Goal: Task Accomplishment & Management: Manage account settings

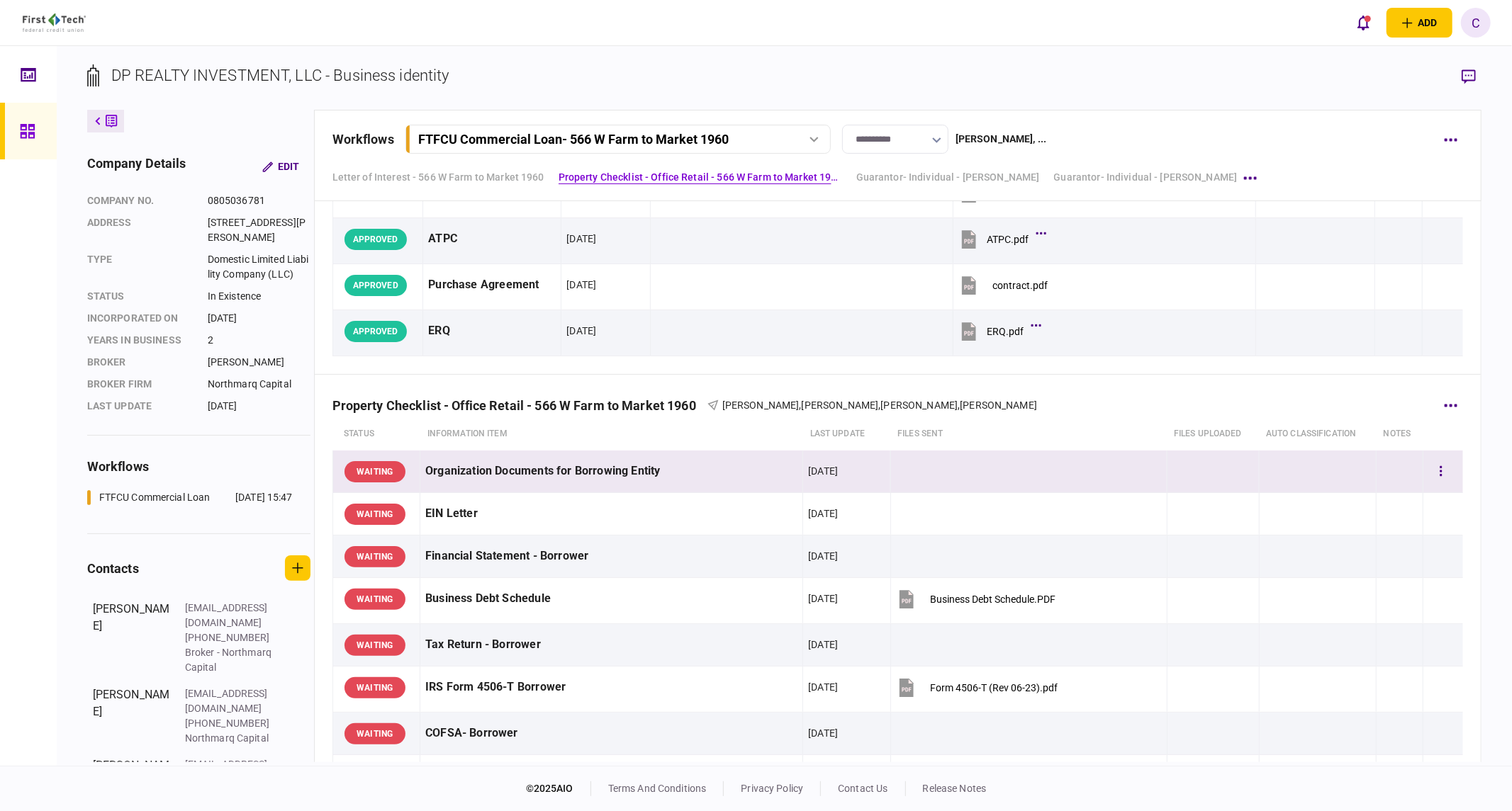
scroll to position [393, 0]
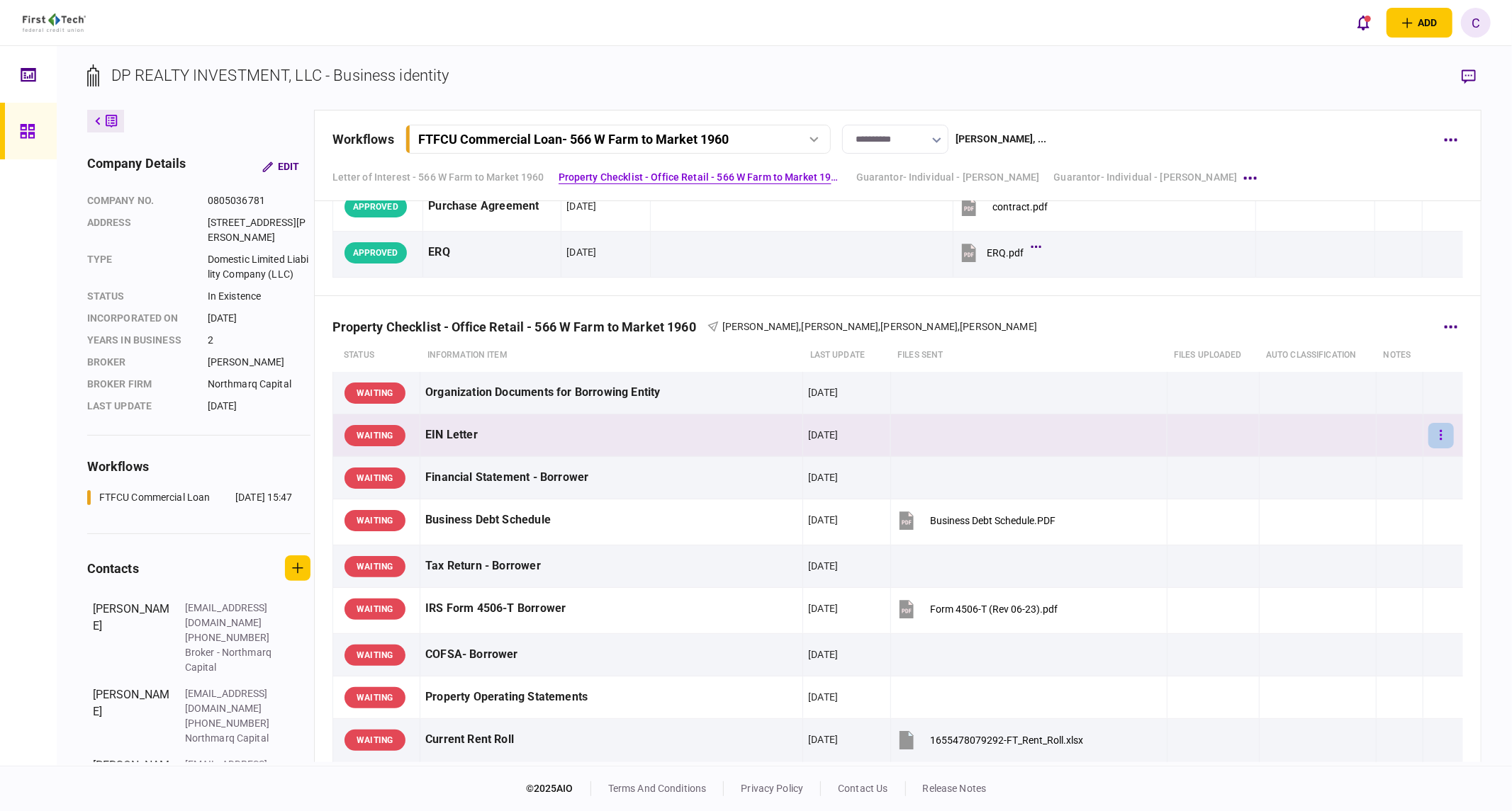
click at [1428, 430] on button "button" at bounding box center [1441, 435] width 26 height 26
click at [1316, 557] on span "waive" at bounding box center [1317, 558] width 32 height 17
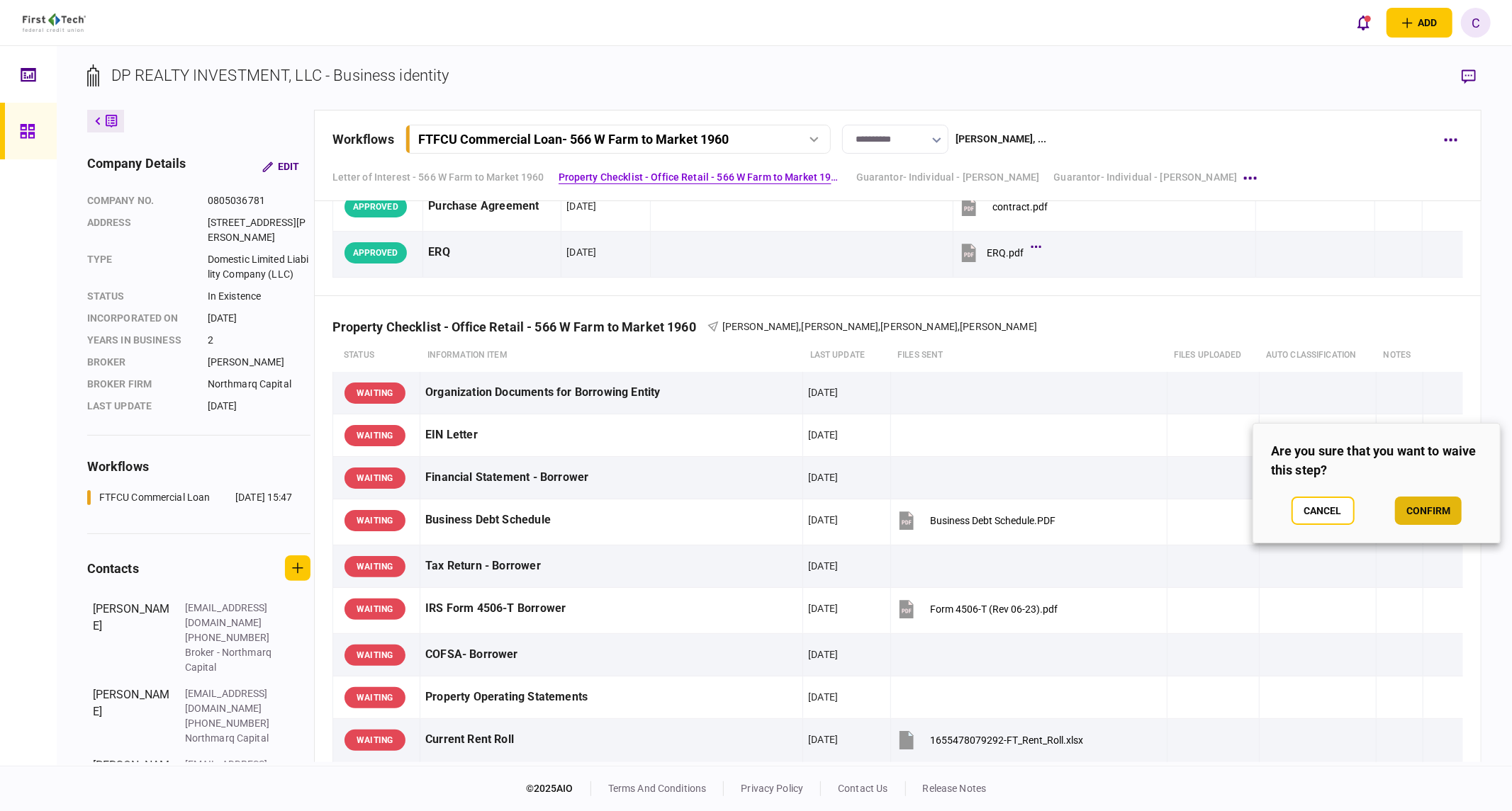
click at [1421, 514] on button "confirm" at bounding box center [1428, 511] width 66 height 28
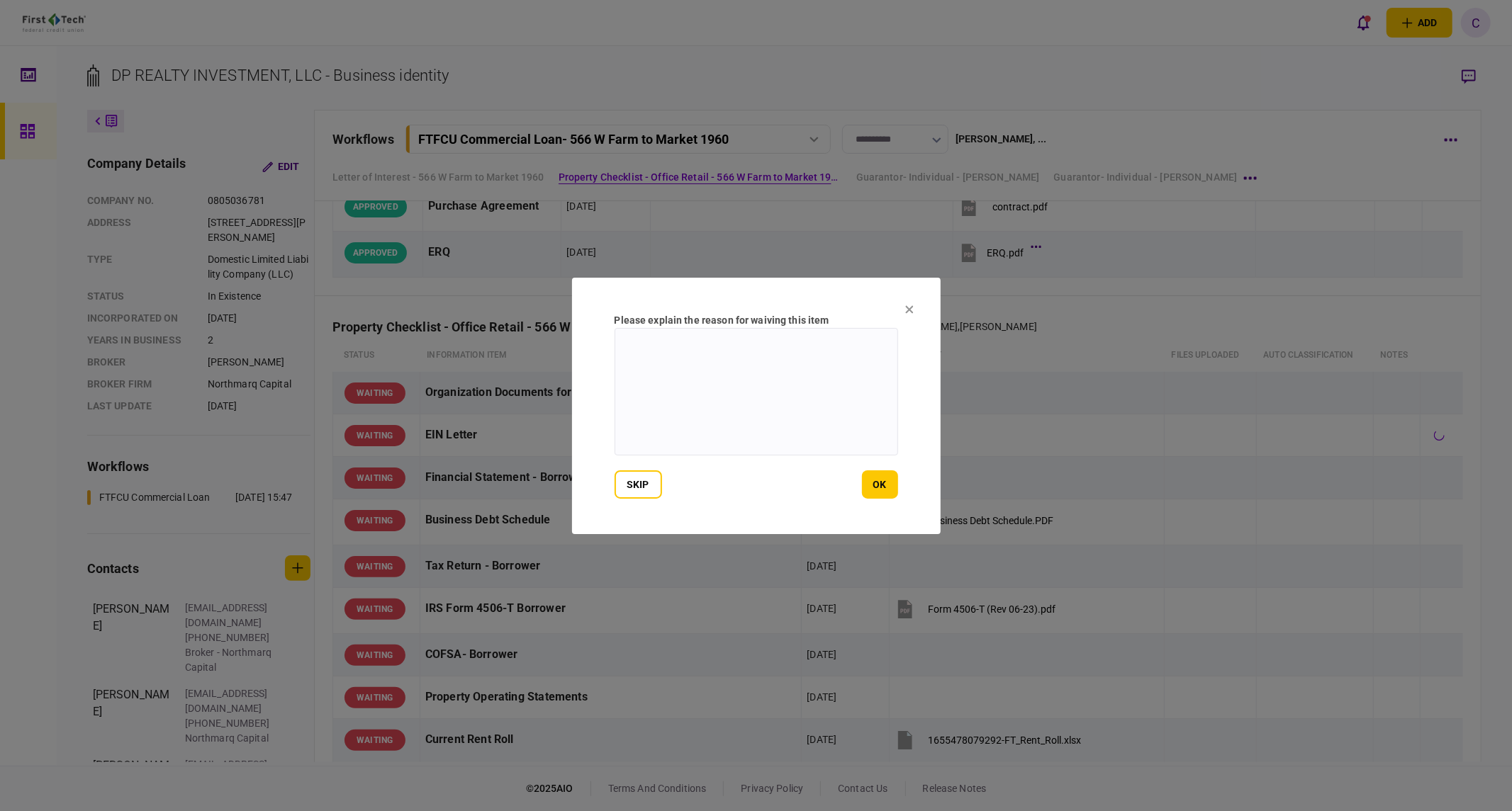
click at [725, 394] on textarea at bounding box center [756, 392] width 283 height 128
drag, startPoint x: 672, startPoint y: 360, endPoint x: 582, endPoint y: 326, distance: 96.2
click at [582, 326] on section "**********" at bounding box center [756, 406] width 368 height 257
type textarea "**********"
click at [881, 485] on button "ok" at bounding box center [879, 484] width 36 height 28
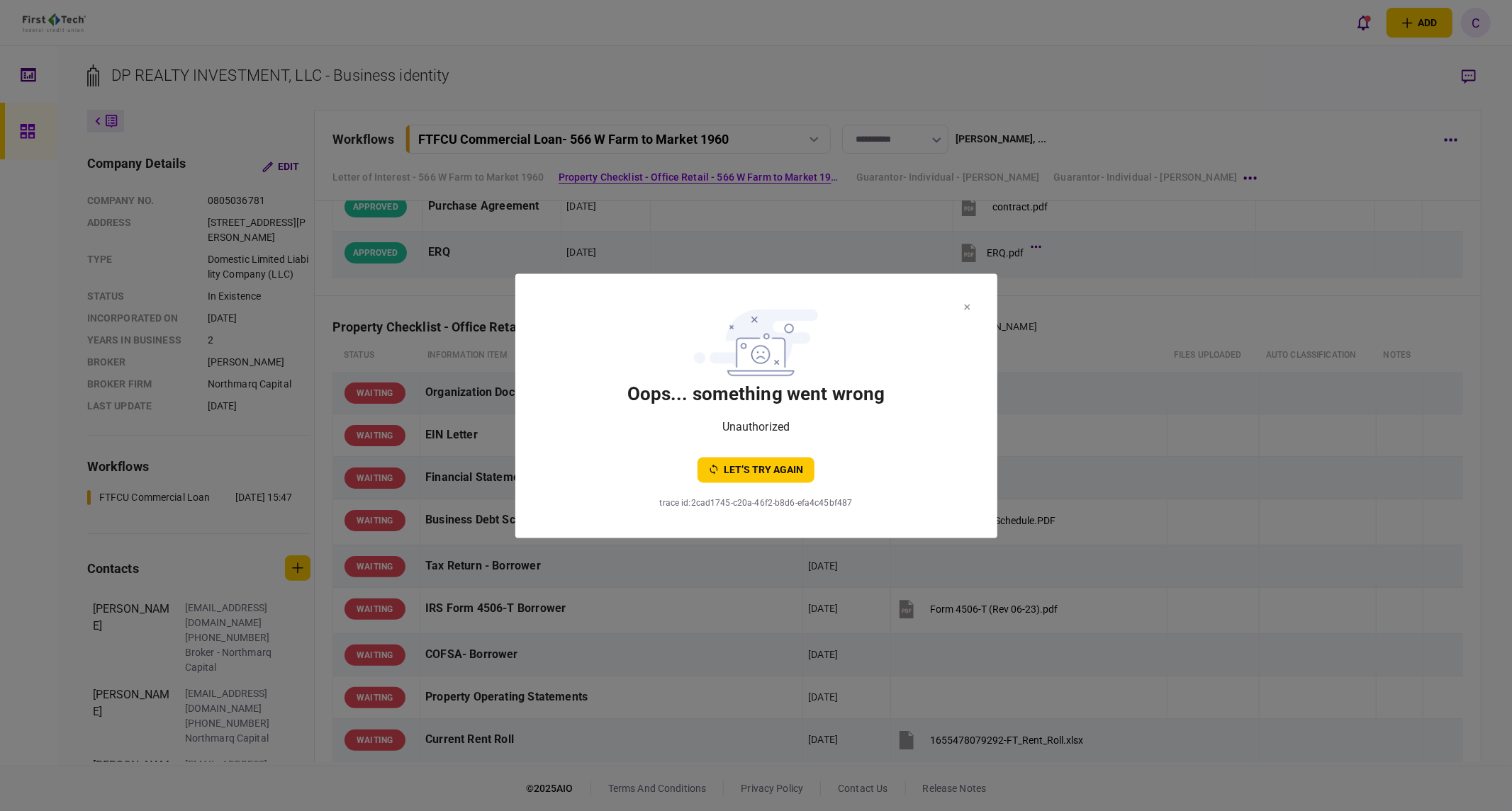
click at [967, 307] on icon at bounding box center [967, 307] width 6 height 6
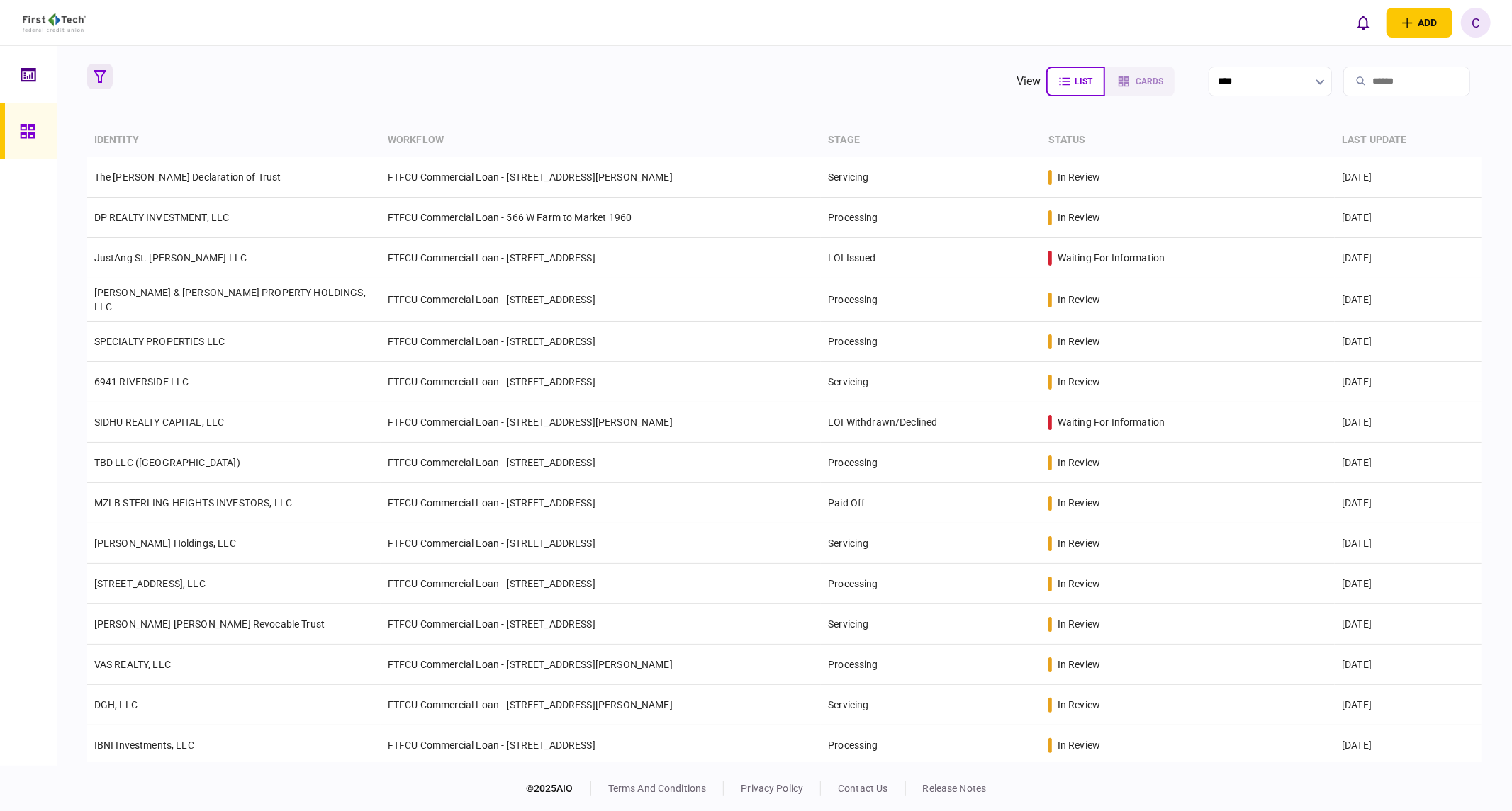
click at [101, 80] on icon "button" at bounding box center [100, 76] width 12 height 12
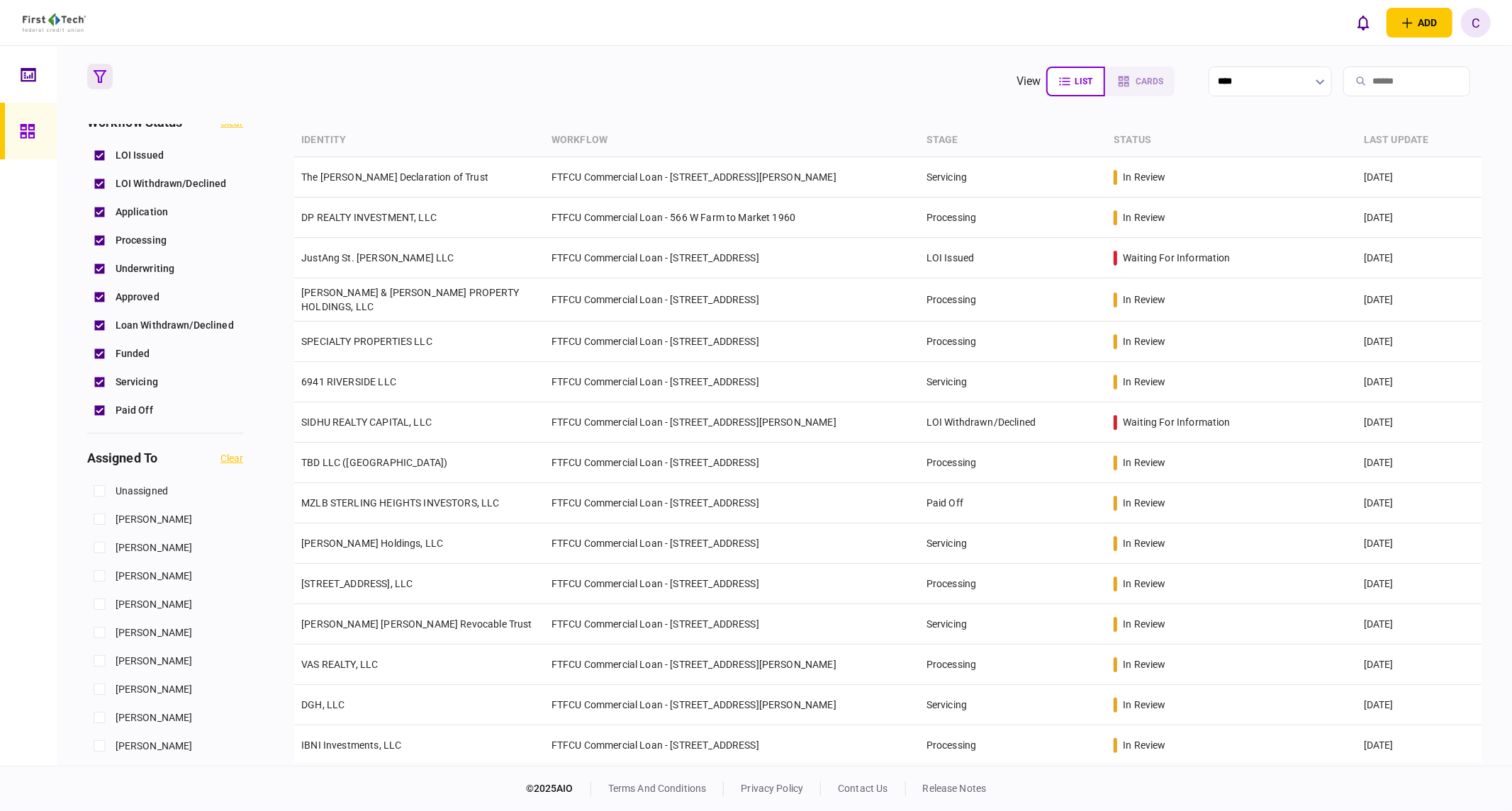
scroll to position [551, 0]
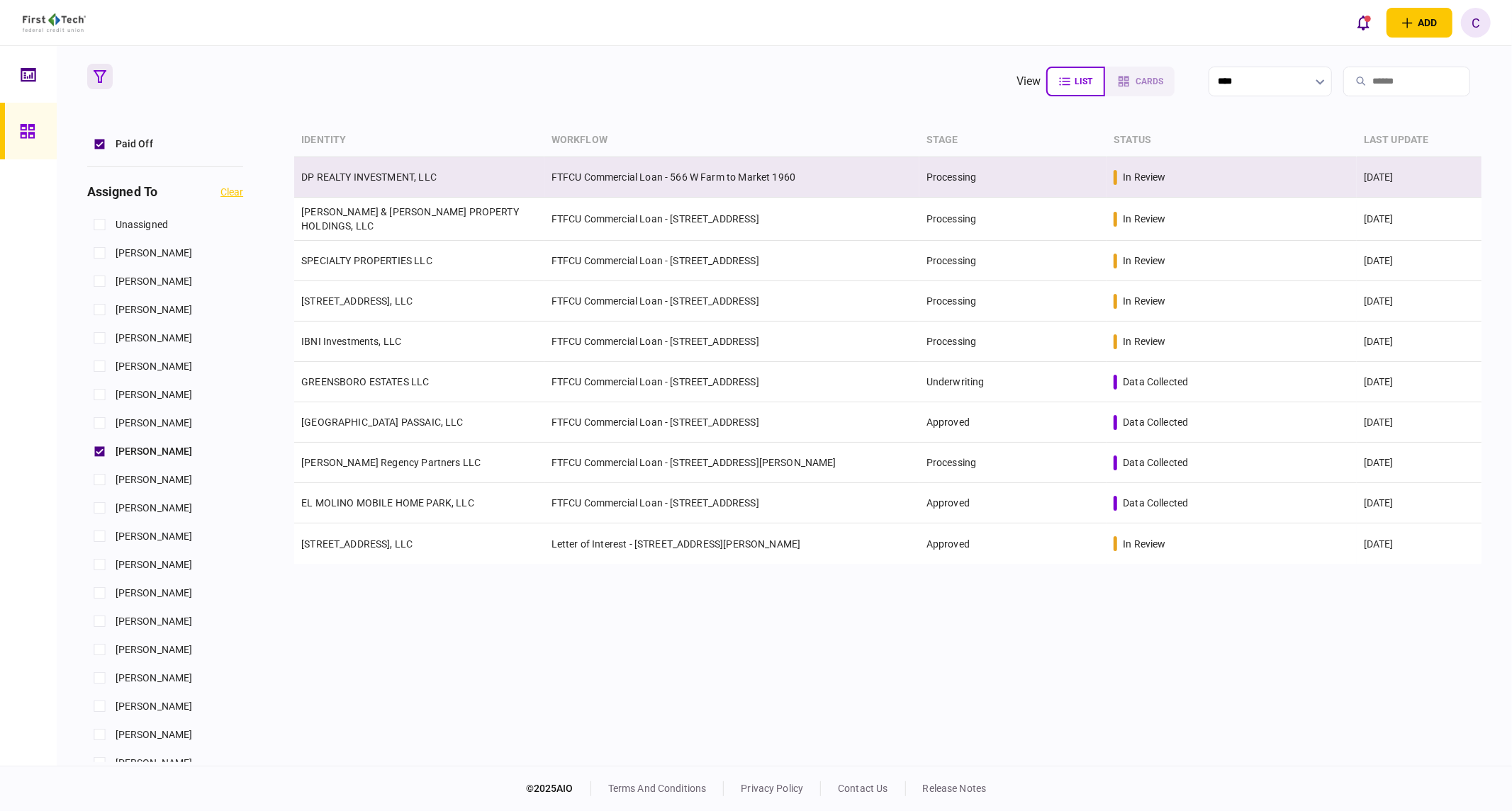
click at [387, 177] on link "DP REALTY INVESTMENT, LLC" at bounding box center [368, 177] width 135 height 12
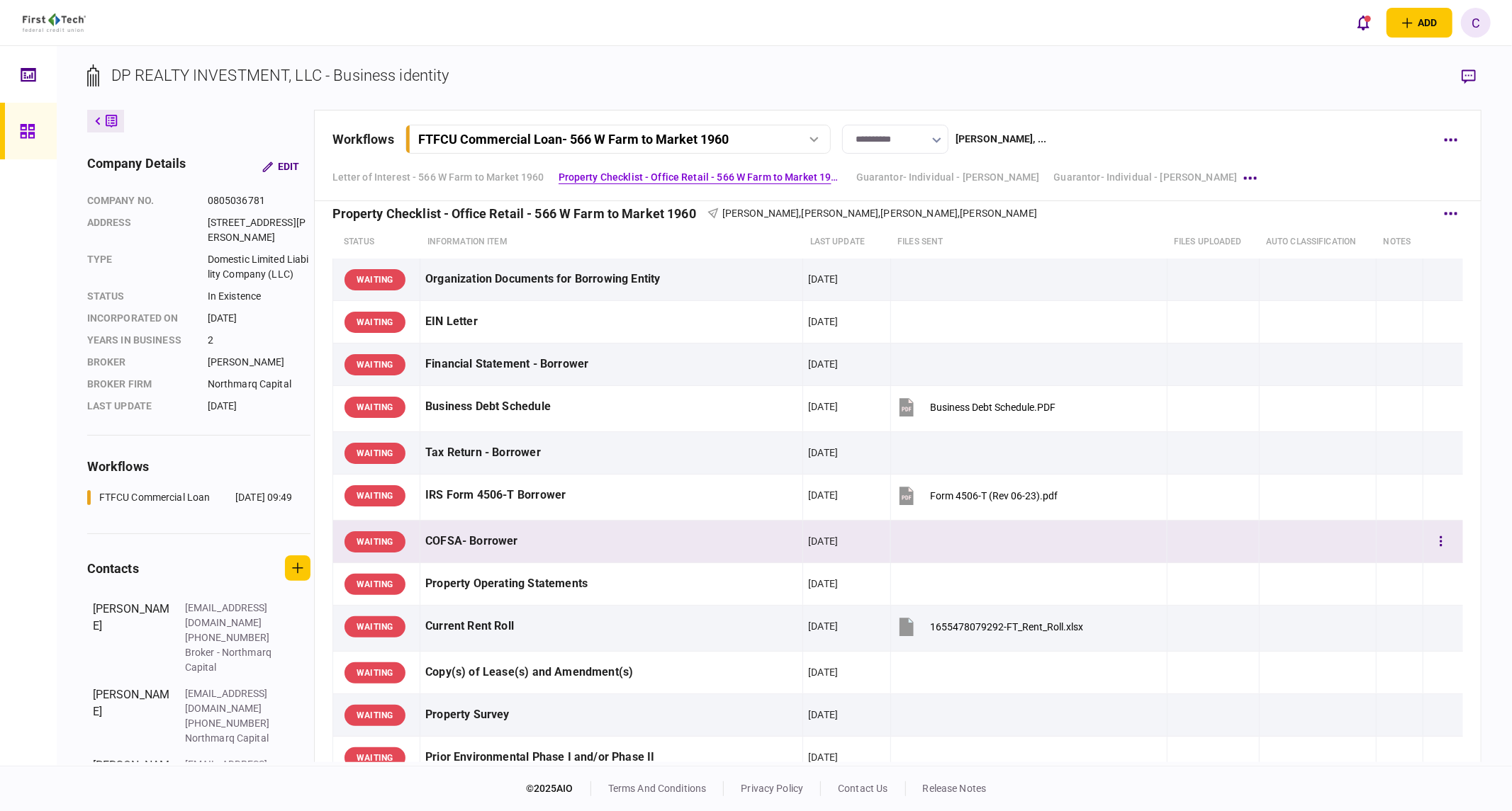
scroll to position [551, 0]
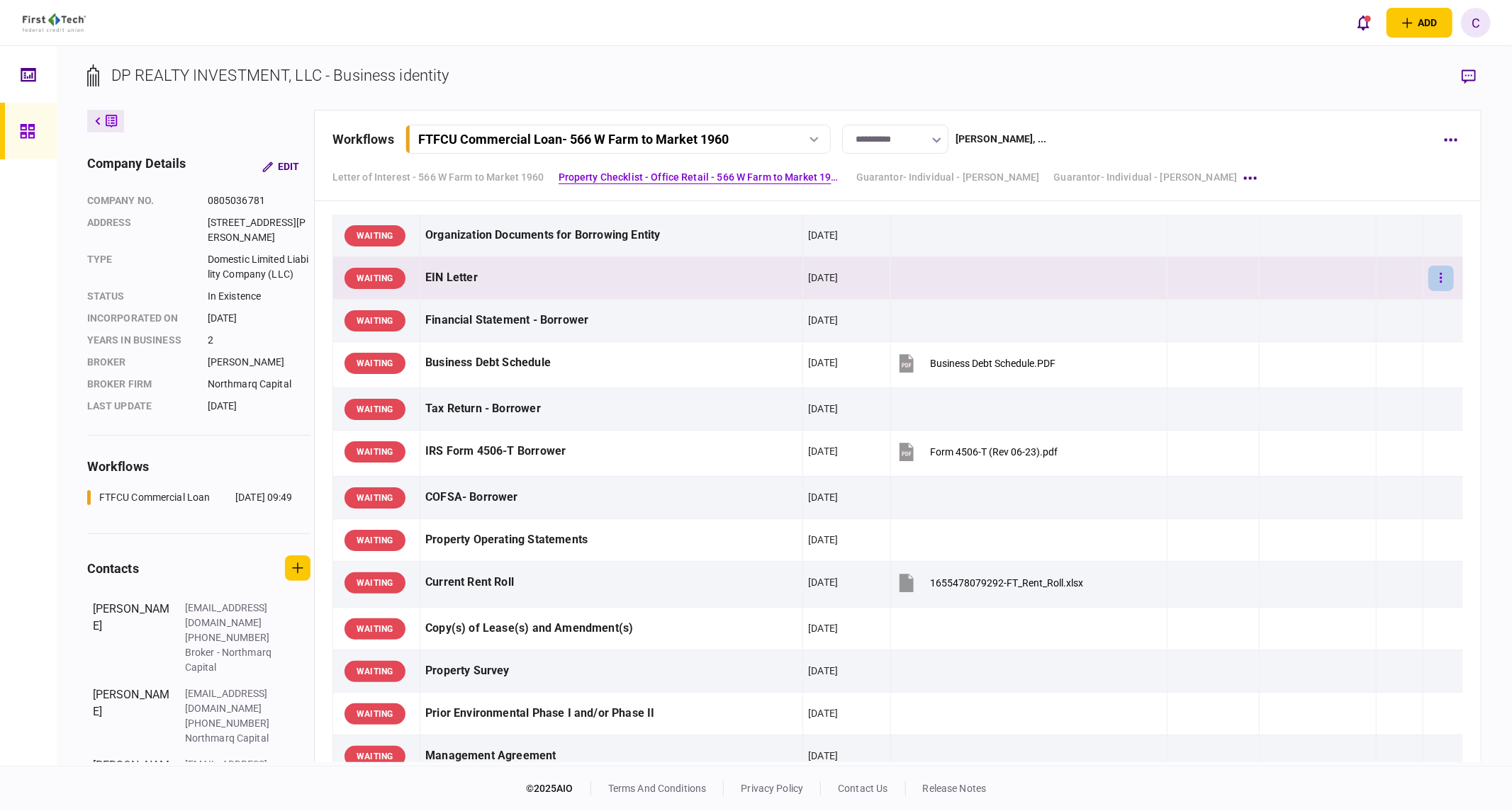
click at [1435, 279] on button "button" at bounding box center [1441, 278] width 26 height 26
click at [1335, 405] on li "waive" at bounding box center [1353, 401] width 131 height 32
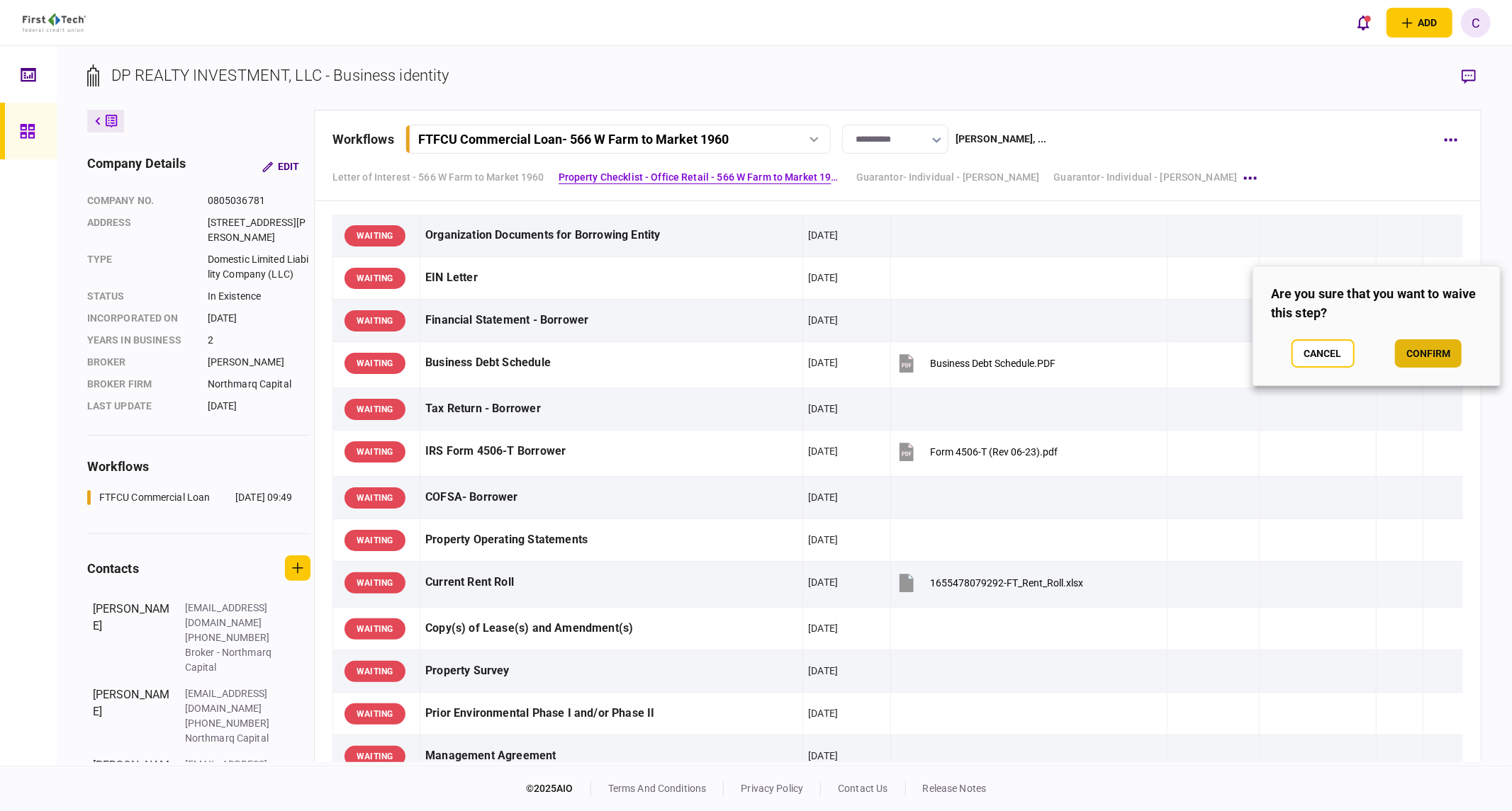
click at [1422, 349] on button "confirm" at bounding box center [1428, 353] width 66 height 28
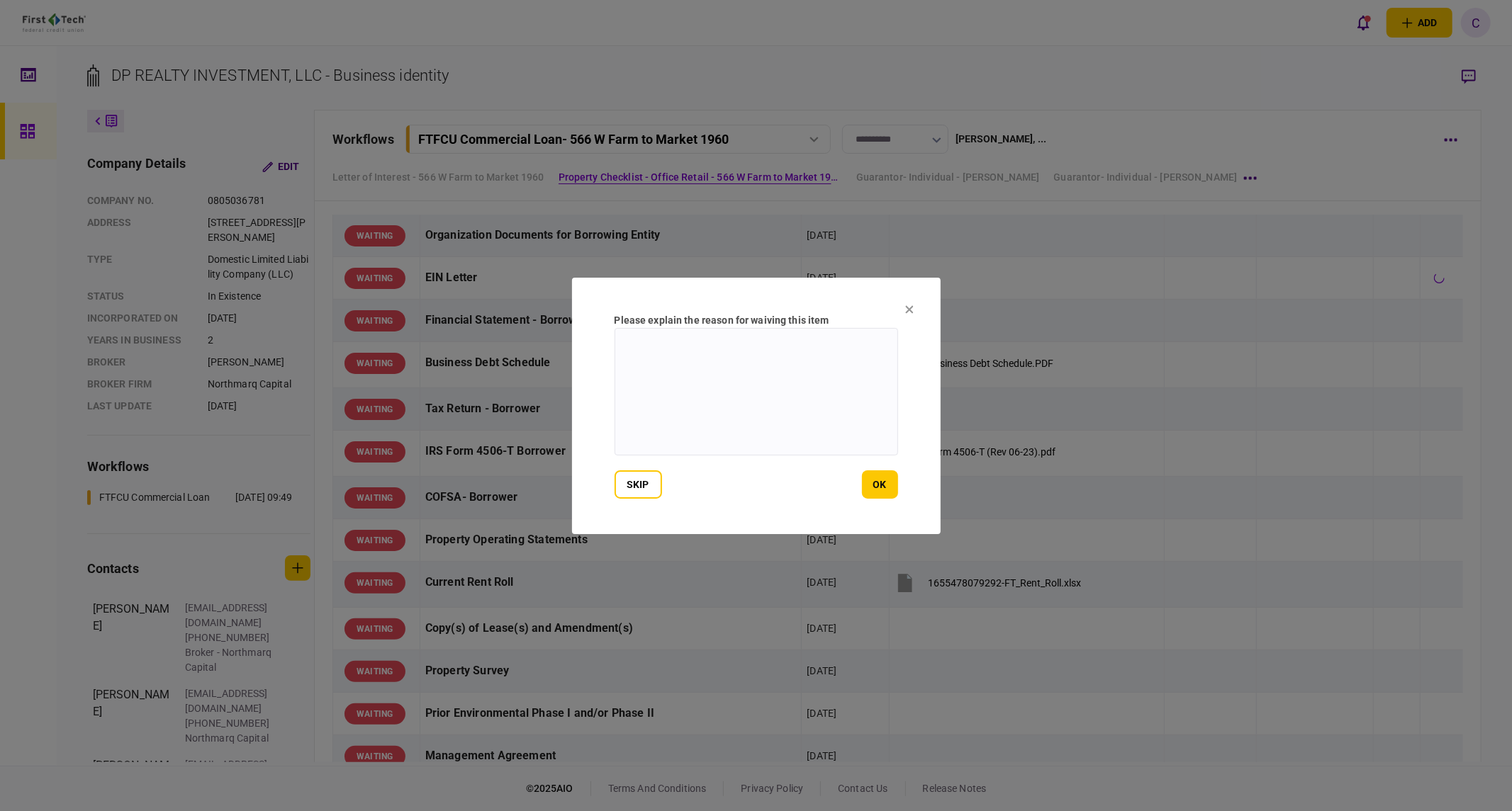
click at [715, 351] on textarea at bounding box center [756, 392] width 283 height 128
paste textarea "**********"
type textarea "**********"
click at [889, 487] on button "ok" at bounding box center [879, 484] width 36 height 28
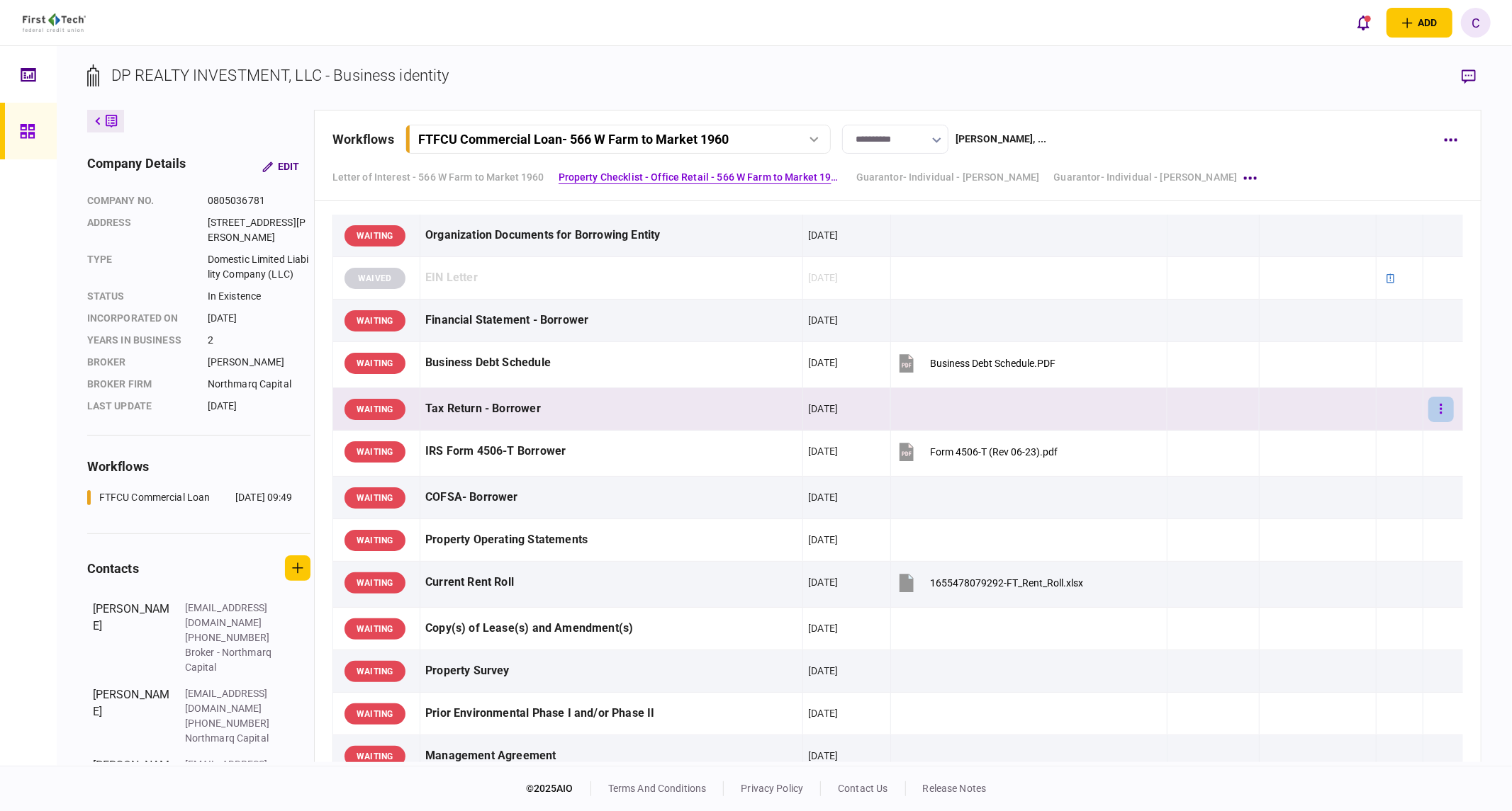
click at [1429, 406] on button "button" at bounding box center [1441, 410] width 26 height 26
click at [1330, 532] on span "waive" at bounding box center [1317, 531] width 32 height 17
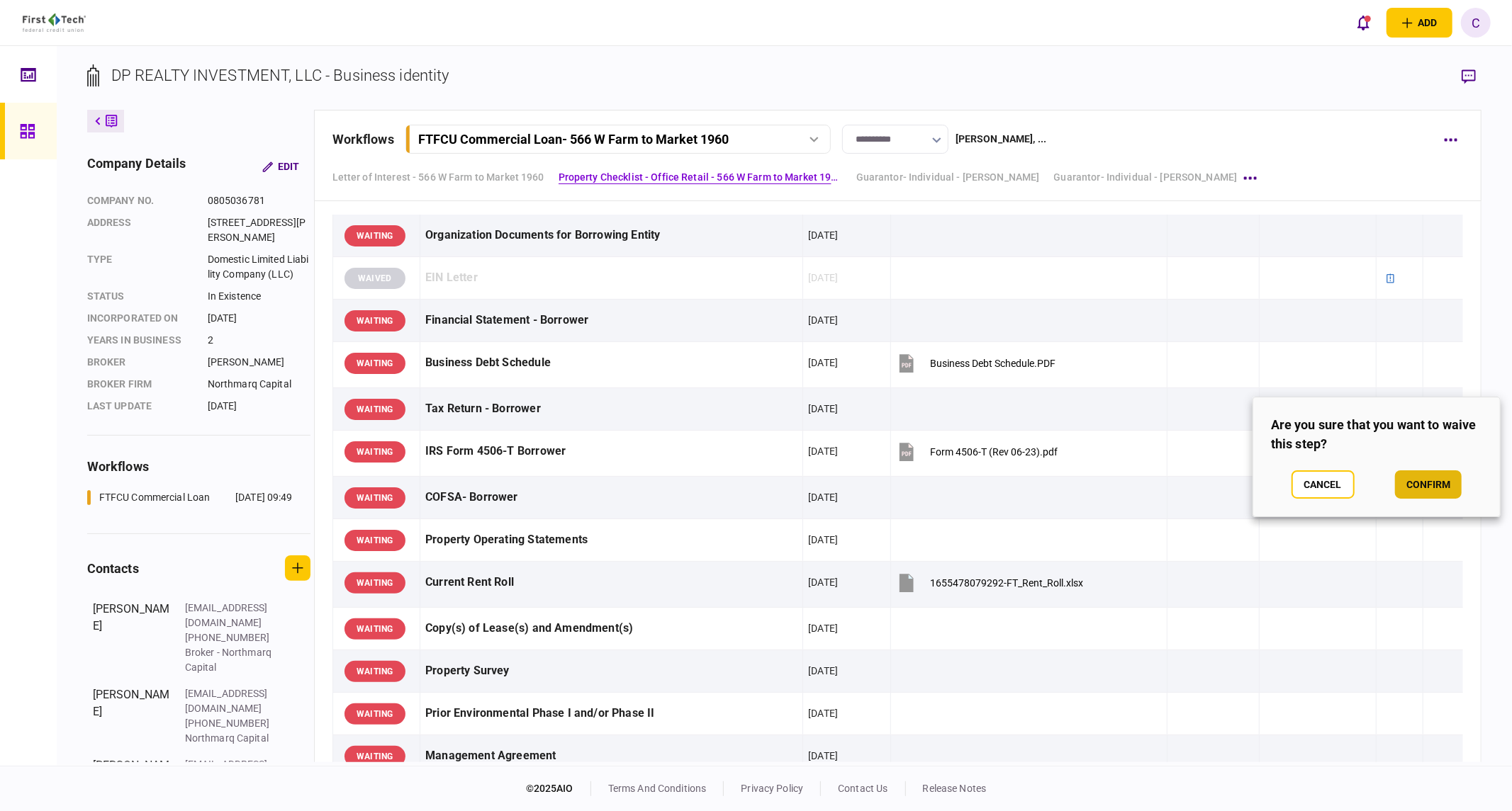
click at [1426, 489] on button "confirm" at bounding box center [1428, 484] width 66 height 28
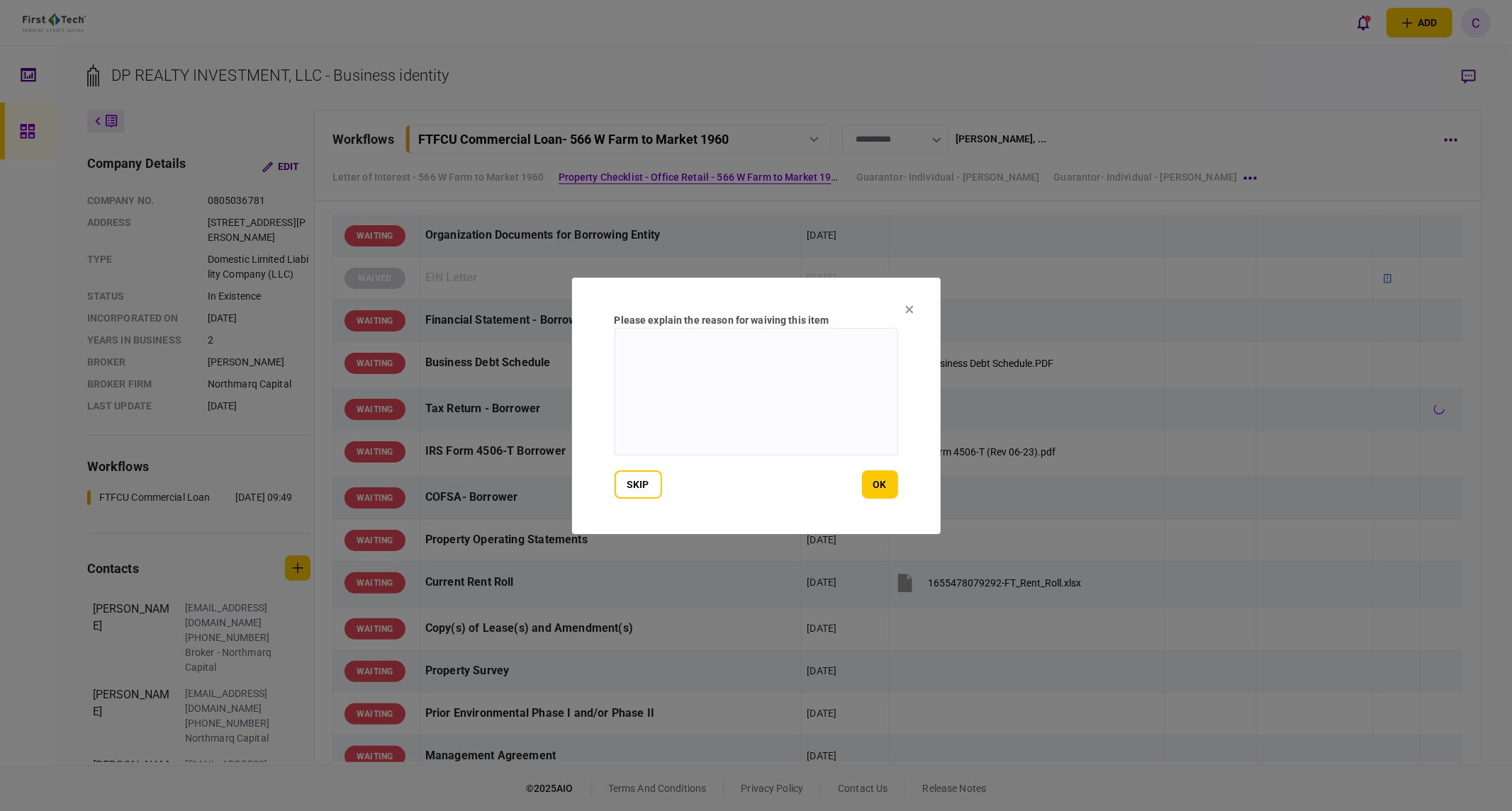
click at [853, 399] on textarea at bounding box center [756, 392] width 283 height 128
paste textarea "**********"
click at [878, 347] on textarea "**********" at bounding box center [756, 392] width 283 height 128
drag, startPoint x: 665, startPoint y: 357, endPoint x: 569, endPoint y: 329, distance: 100.0
click at [569, 329] on div "**********" at bounding box center [756, 406] width 1512 height 811
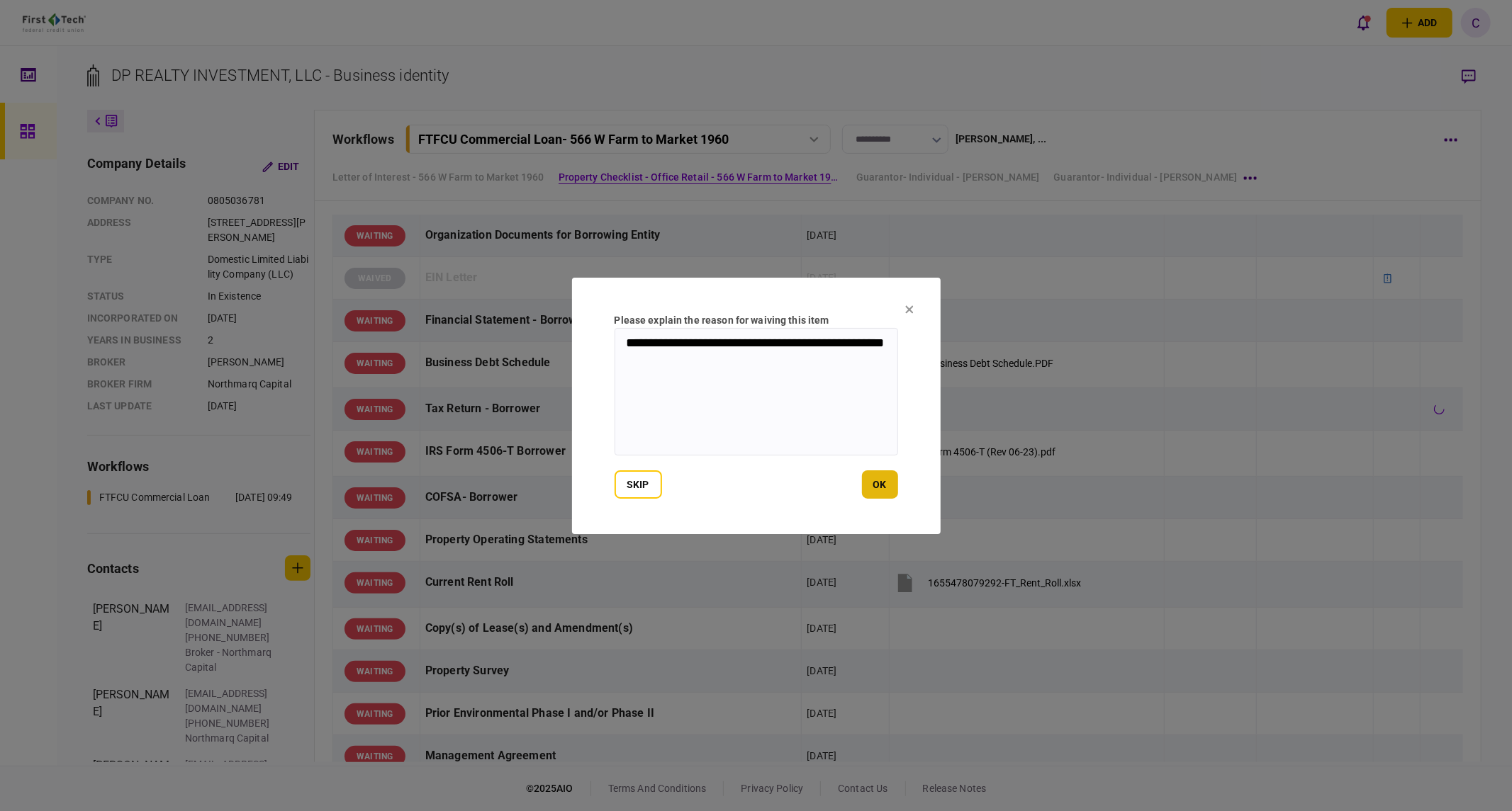
type textarea "**********"
click at [879, 482] on button "ok" at bounding box center [879, 484] width 36 height 28
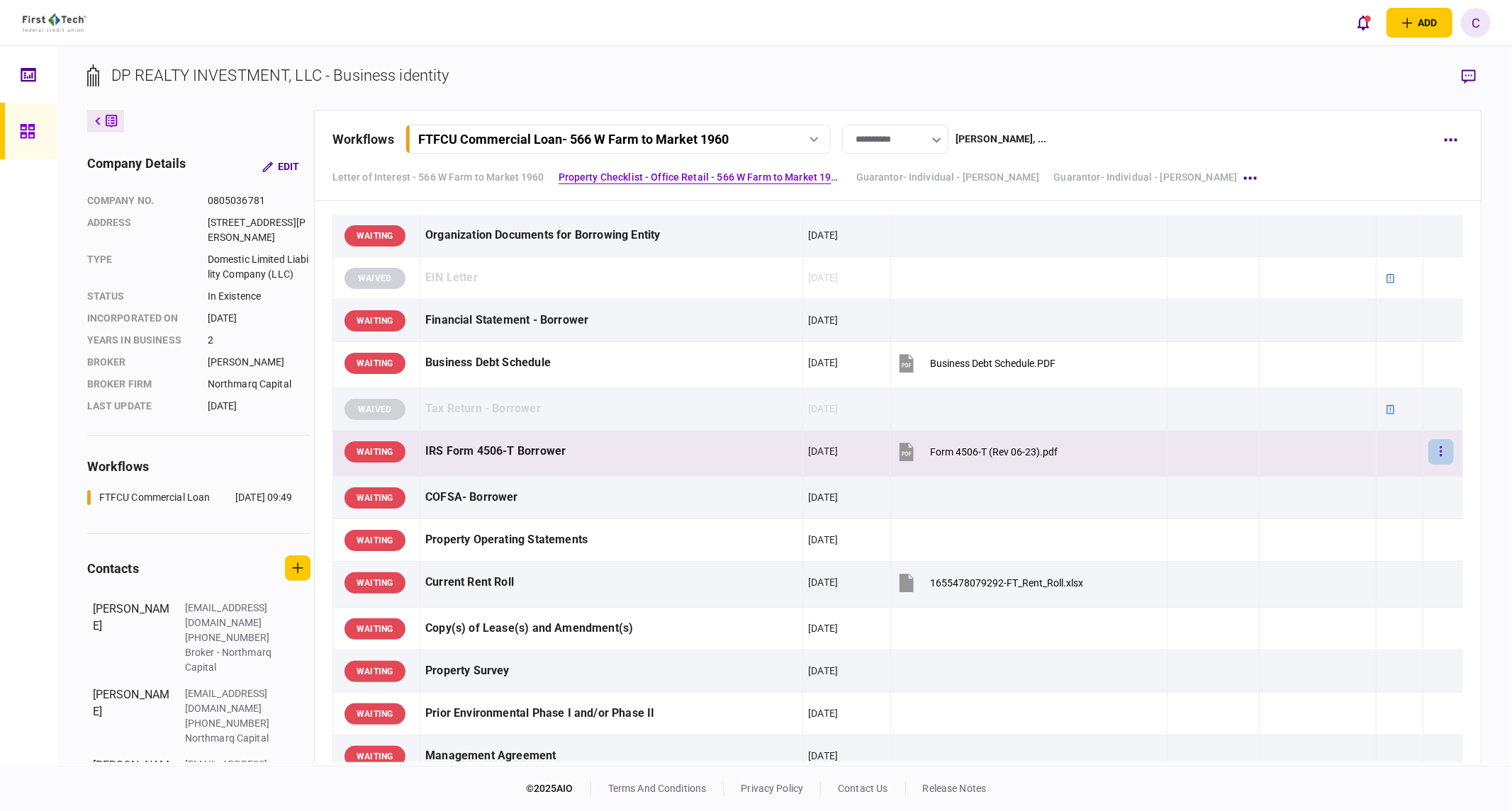
click at [1434, 450] on button "button" at bounding box center [1441, 452] width 26 height 26
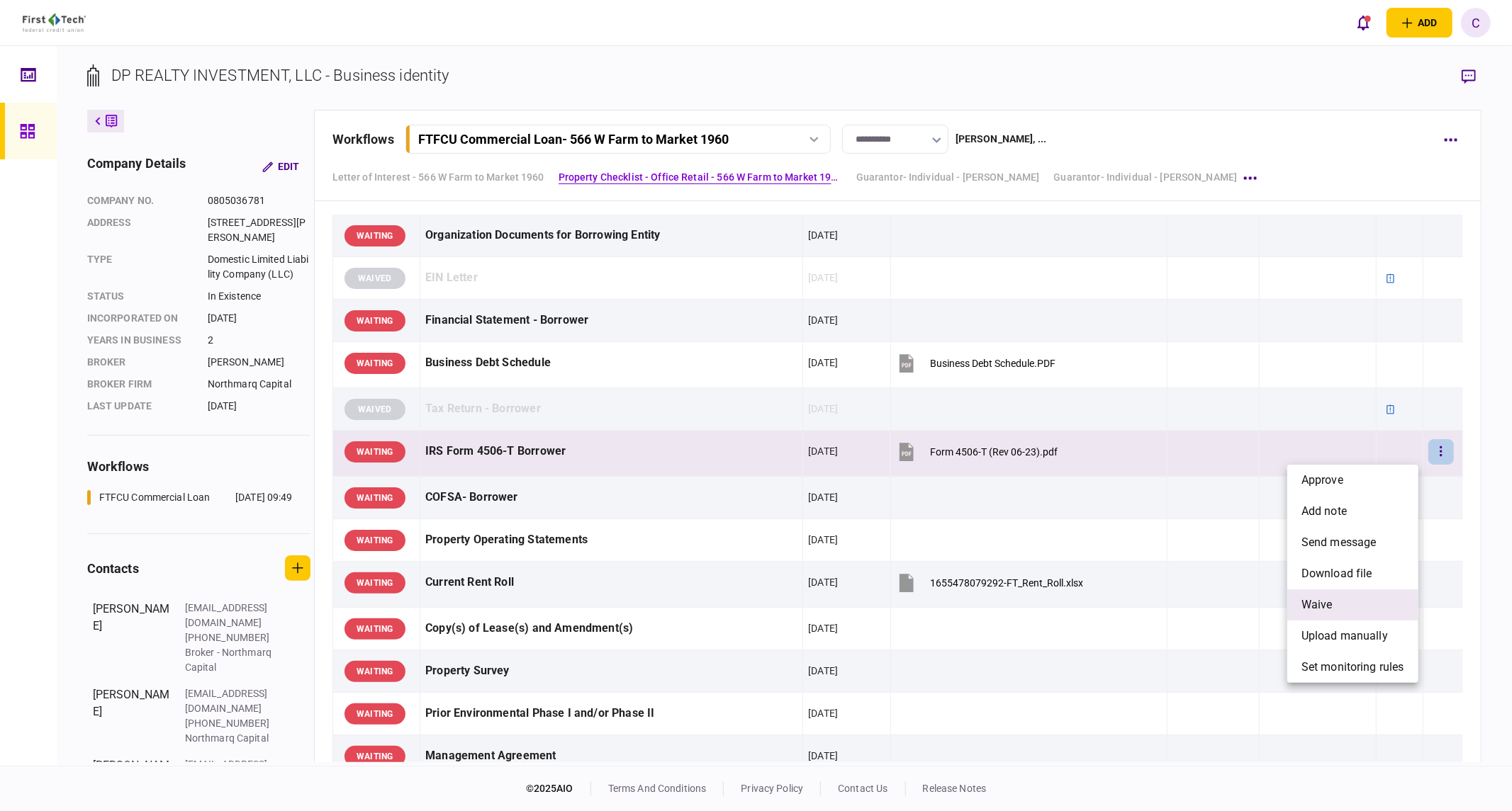
click at [1326, 601] on span "waive" at bounding box center [1317, 605] width 32 height 17
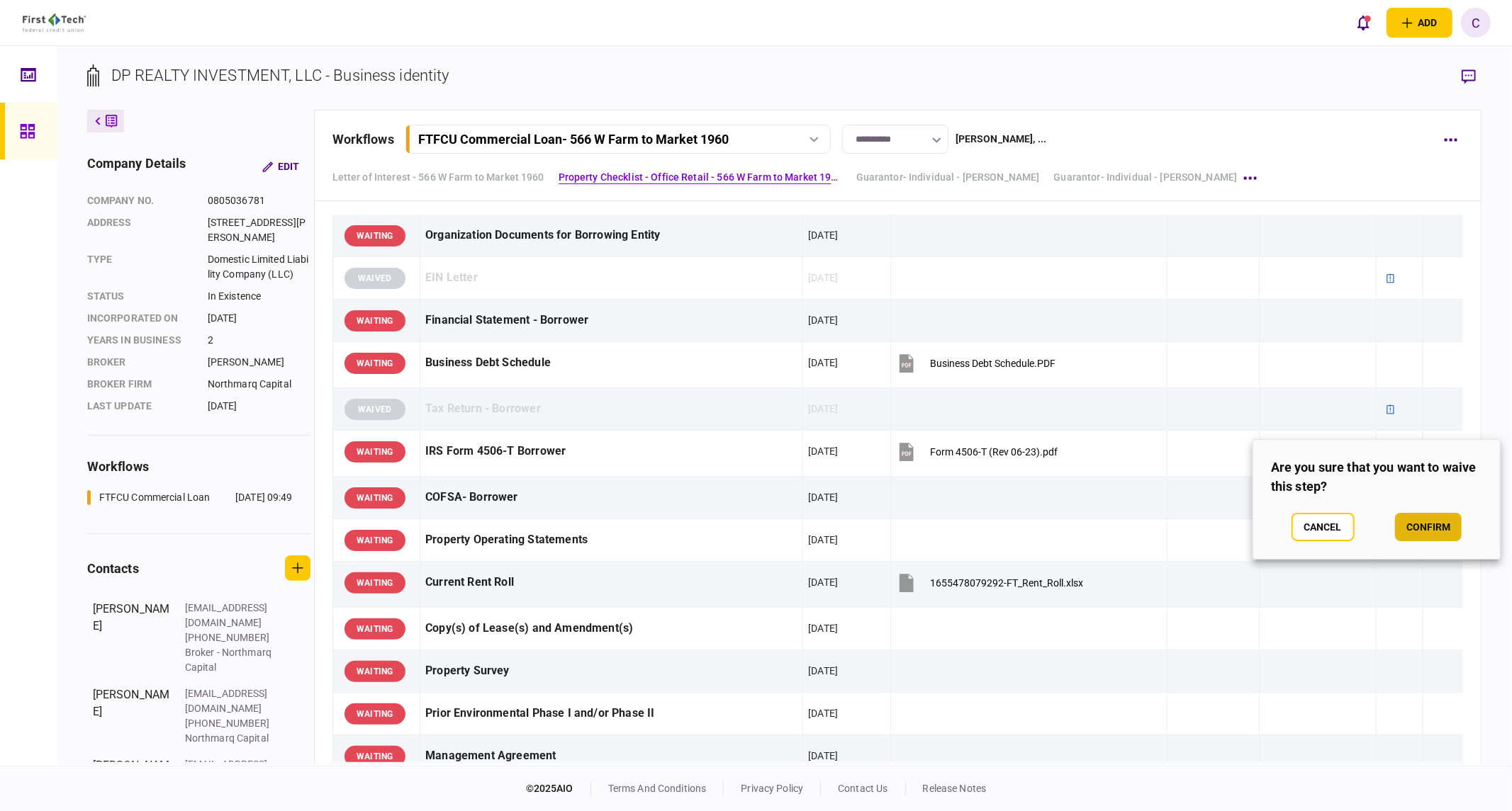
click at [1414, 528] on button "confirm" at bounding box center [1428, 527] width 66 height 28
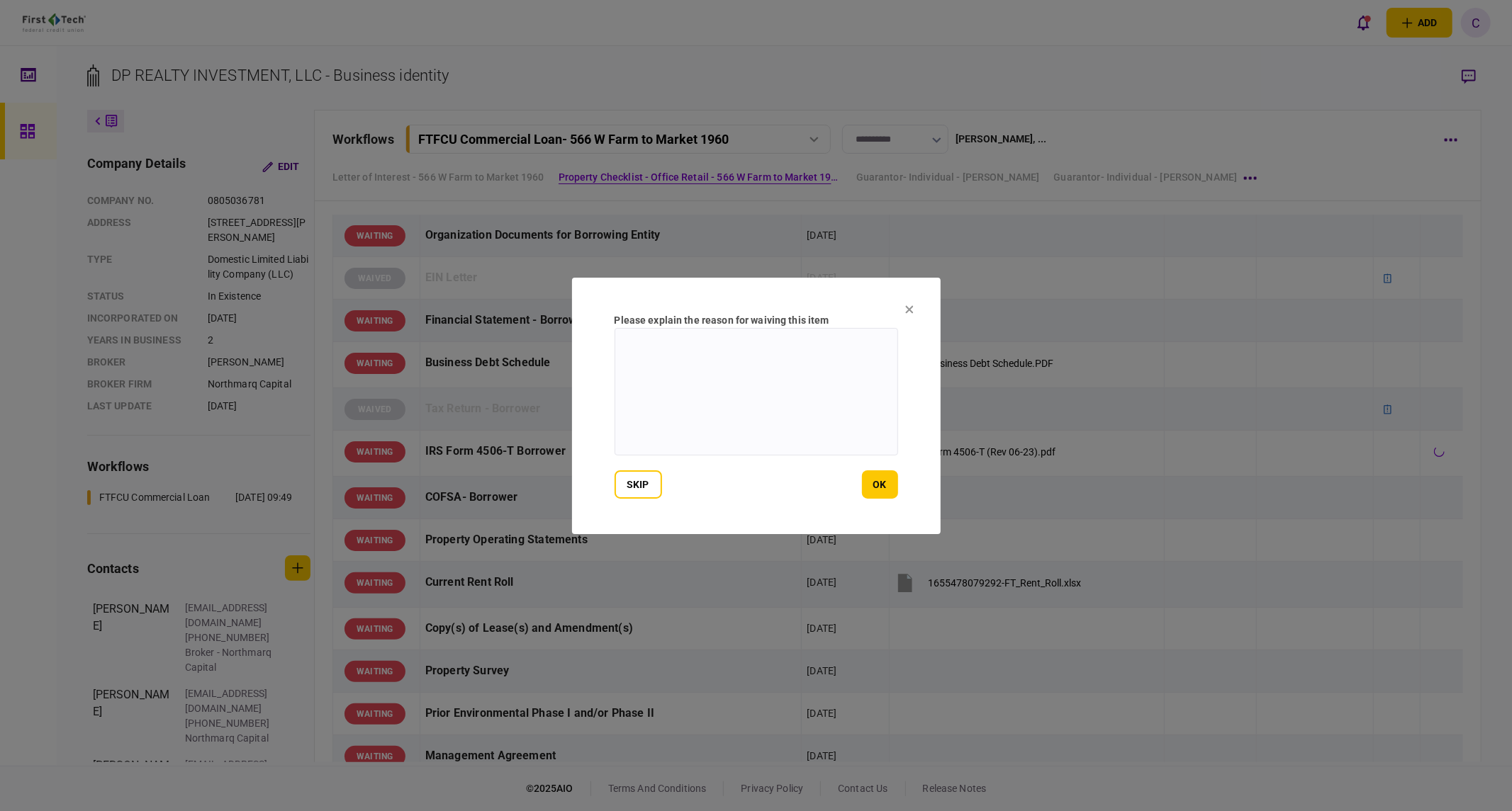
click at [805, 418] on textarea at bounding box center [756, 392] width 283 height 128
paste textarea "**********"
type textarea "**********"
click at [882, 488] on button "ok" at bounding box center [879, 484] width 36 height 28
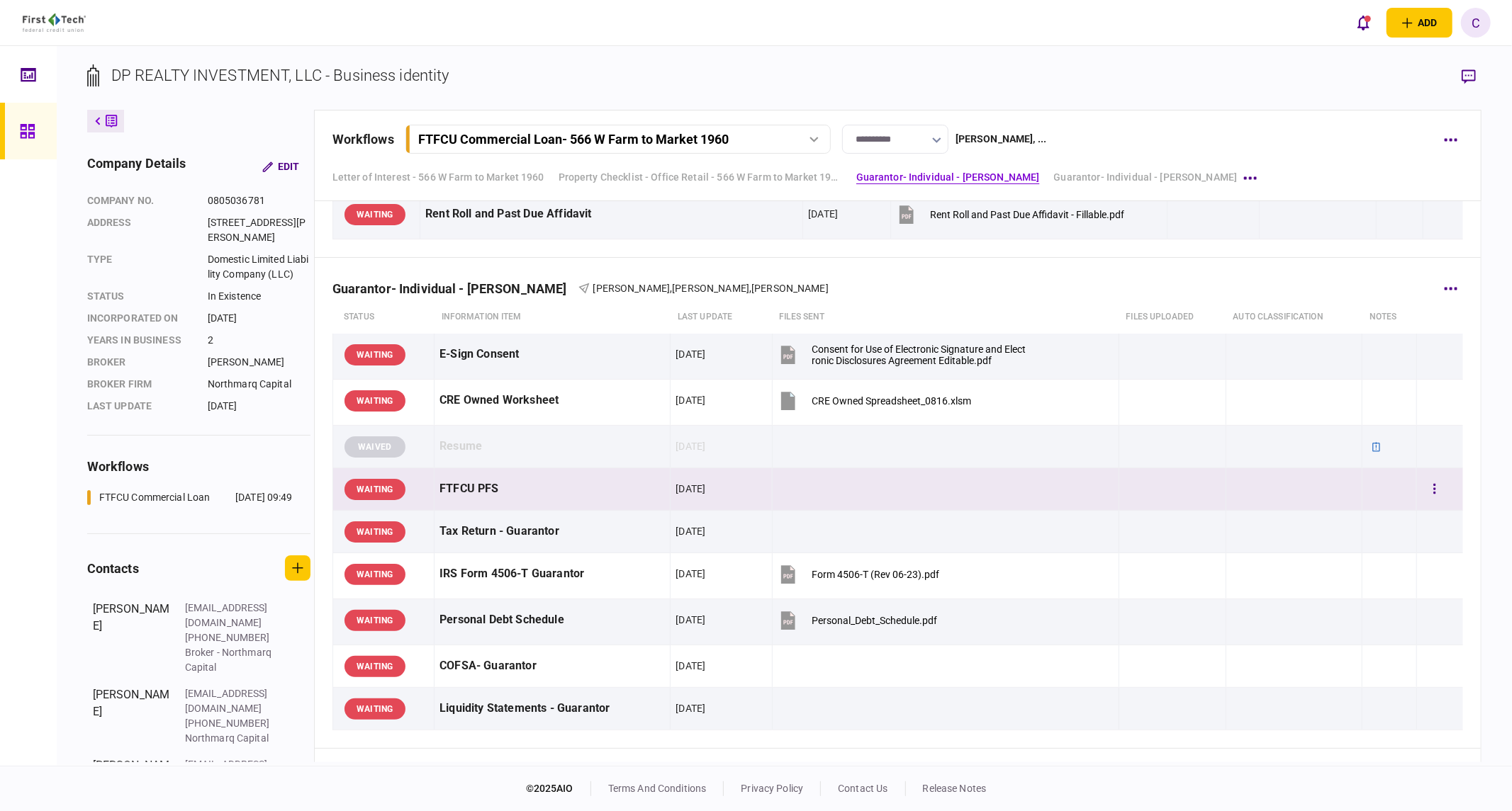
scroll to position [1181, 0]
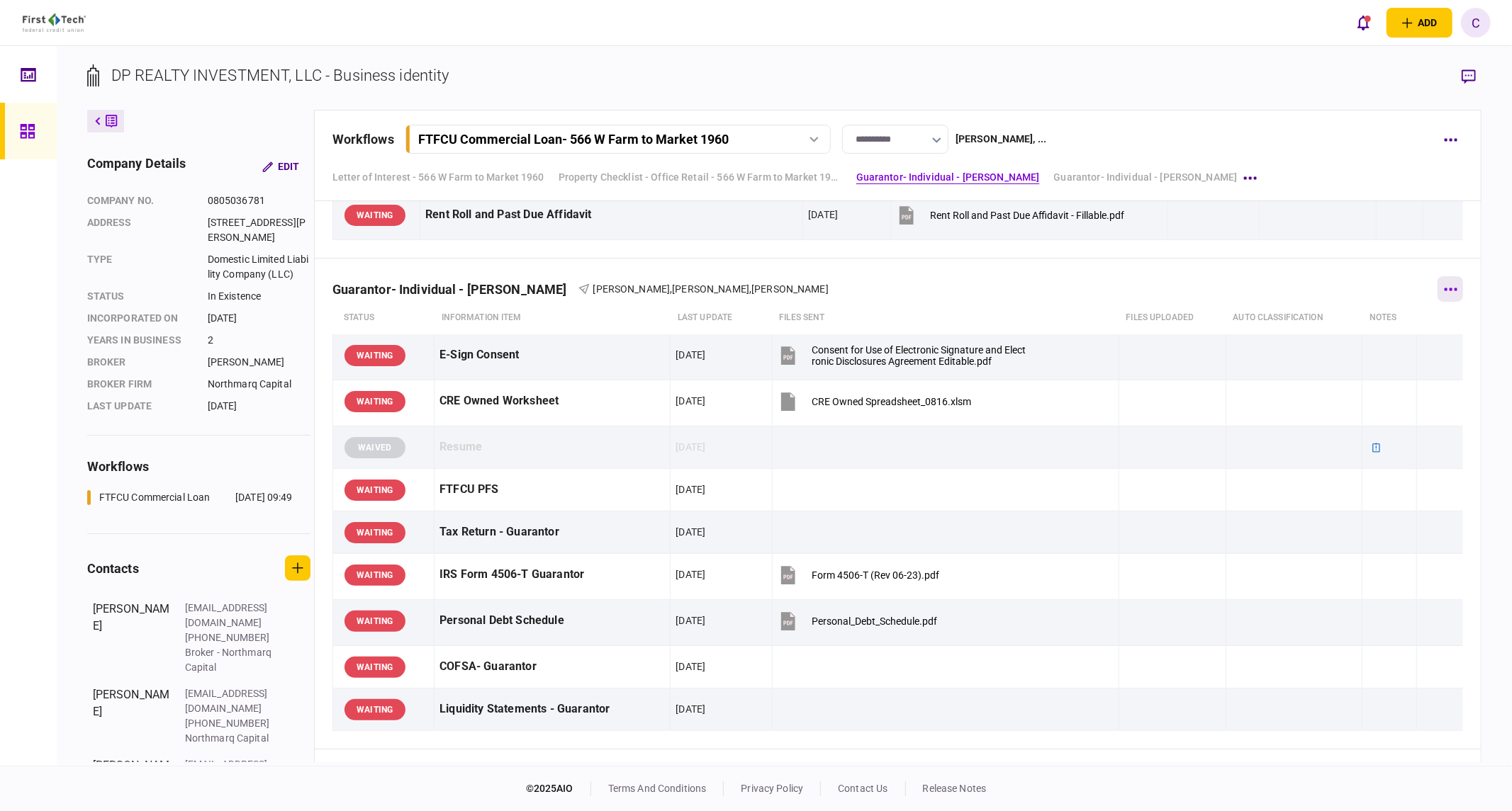
click at [1453, 295] on button "button" at bounding box center [1450, 289] width 26 height 26
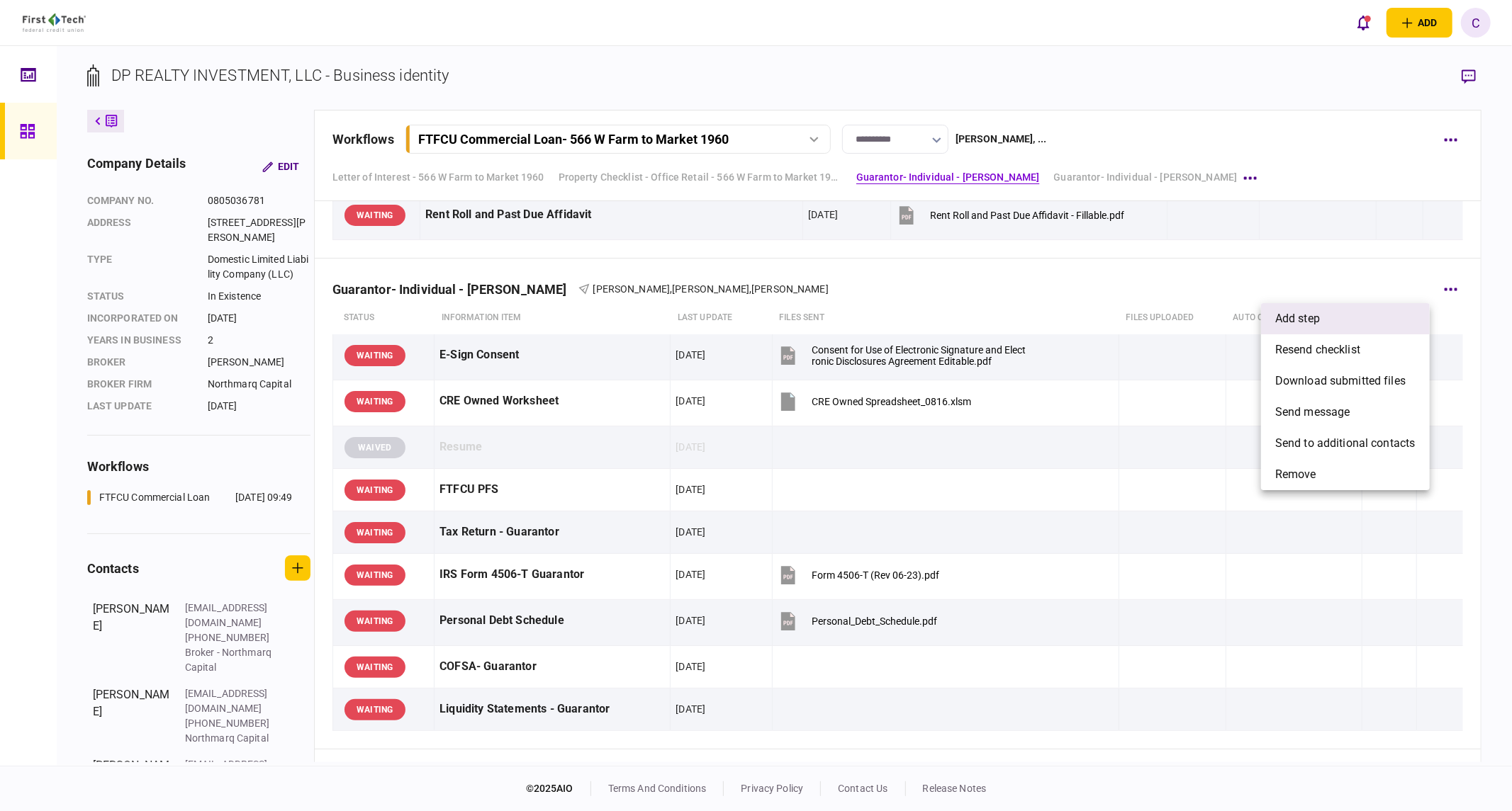
click at [1312, 322] on span "add step" at bounding box center [1298, 319] width 45 height 17
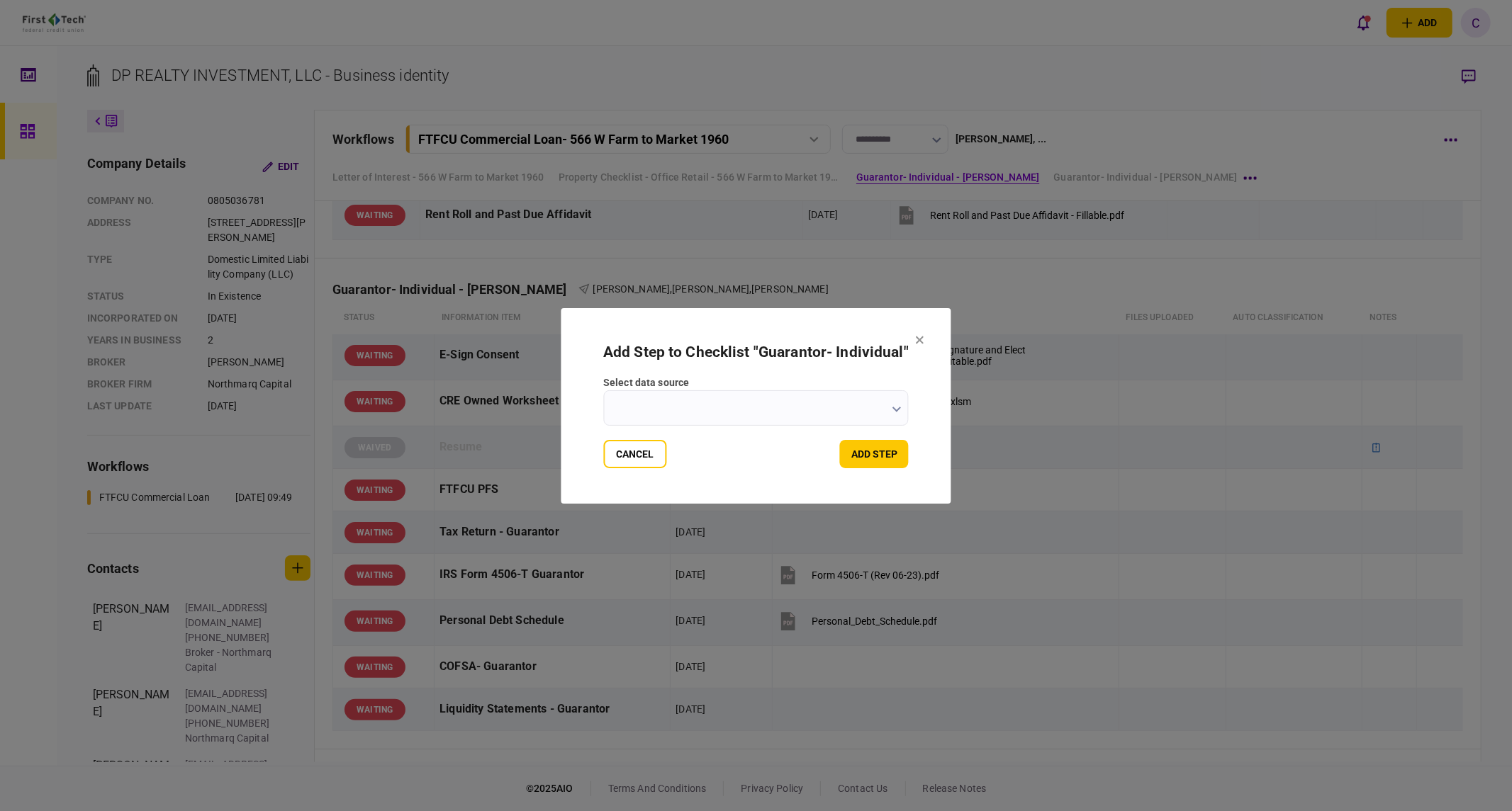
click at [893, 406] on button "button" at bounding box center [897, 409] width 9 height 12
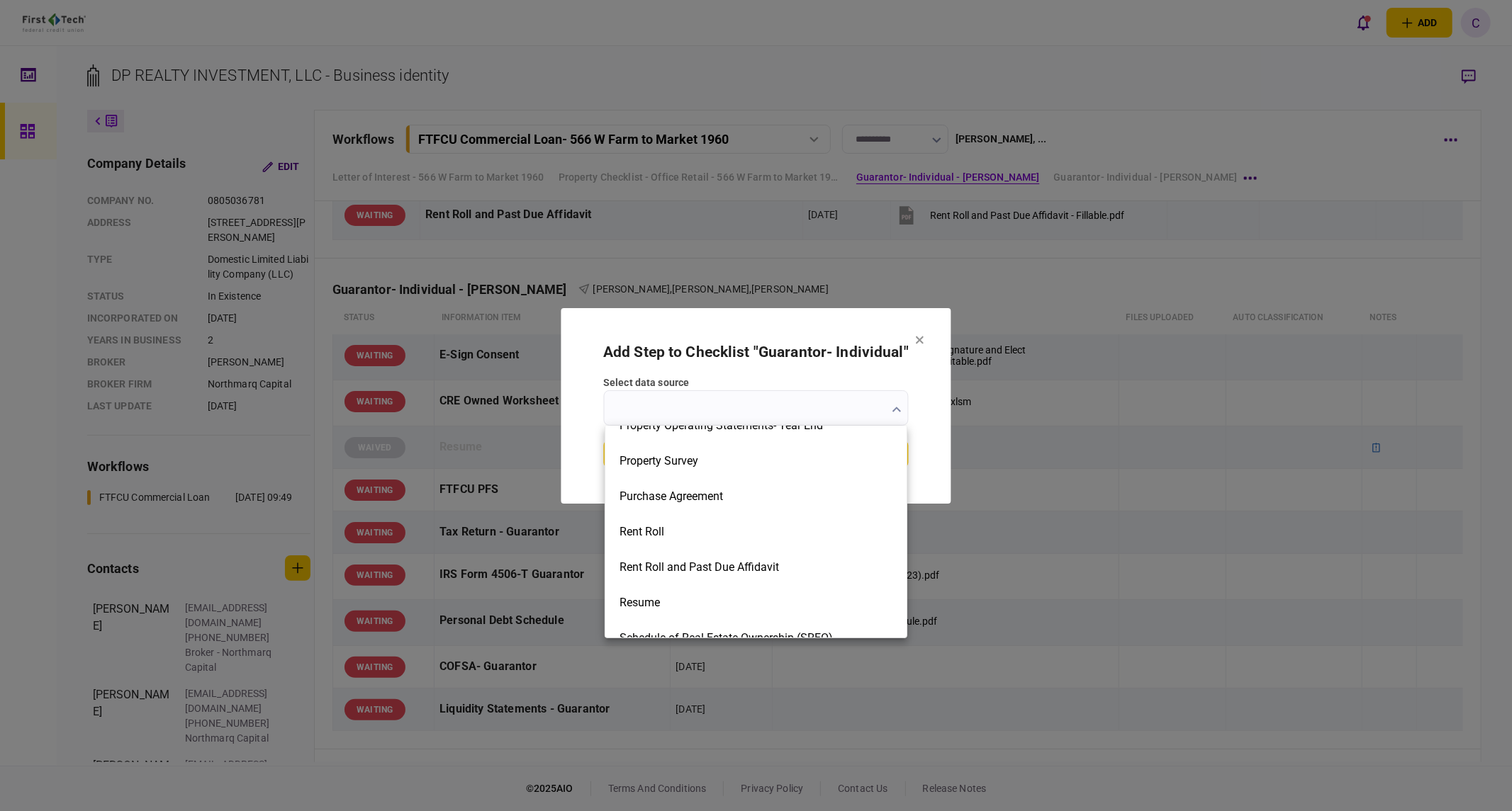
scroll to position [1496, 0]
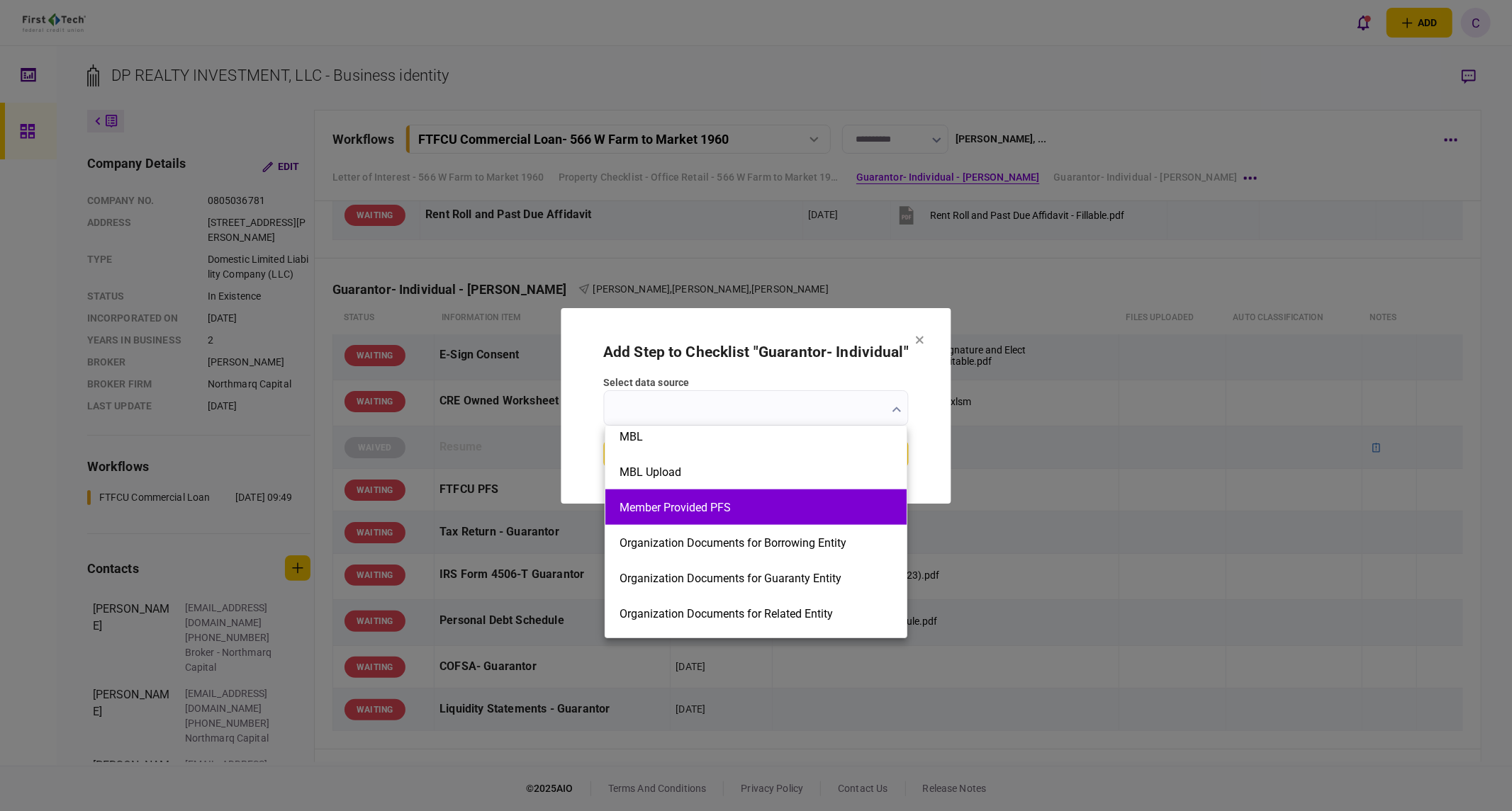
click at [731, 514] on button "Member Provided PFS" at bounding box center [756, 508] width 273 height 13
type input "**********"
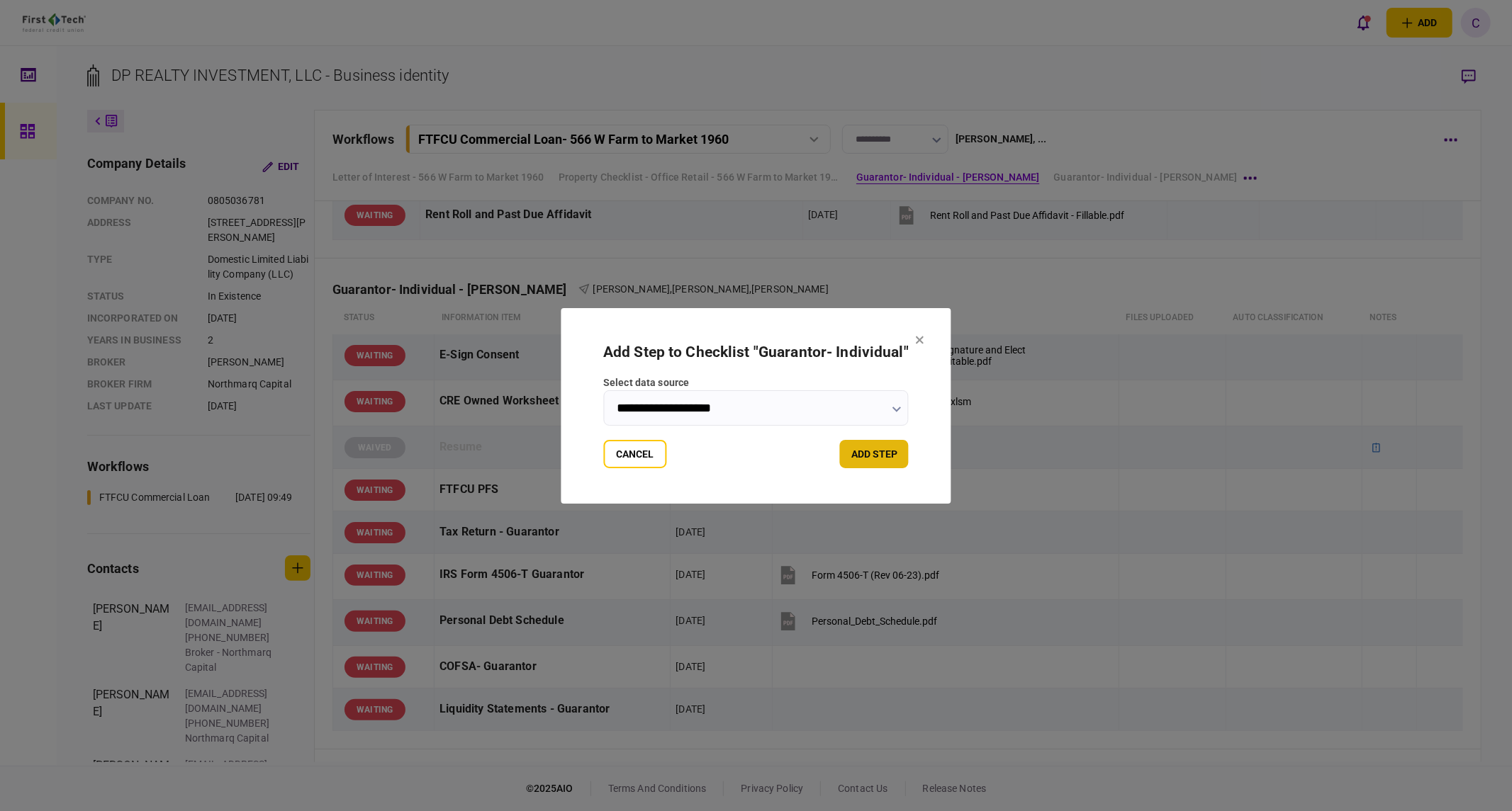
click at [864, 451] on button "add step" at bounding box center [874, 455] width 69 height 28
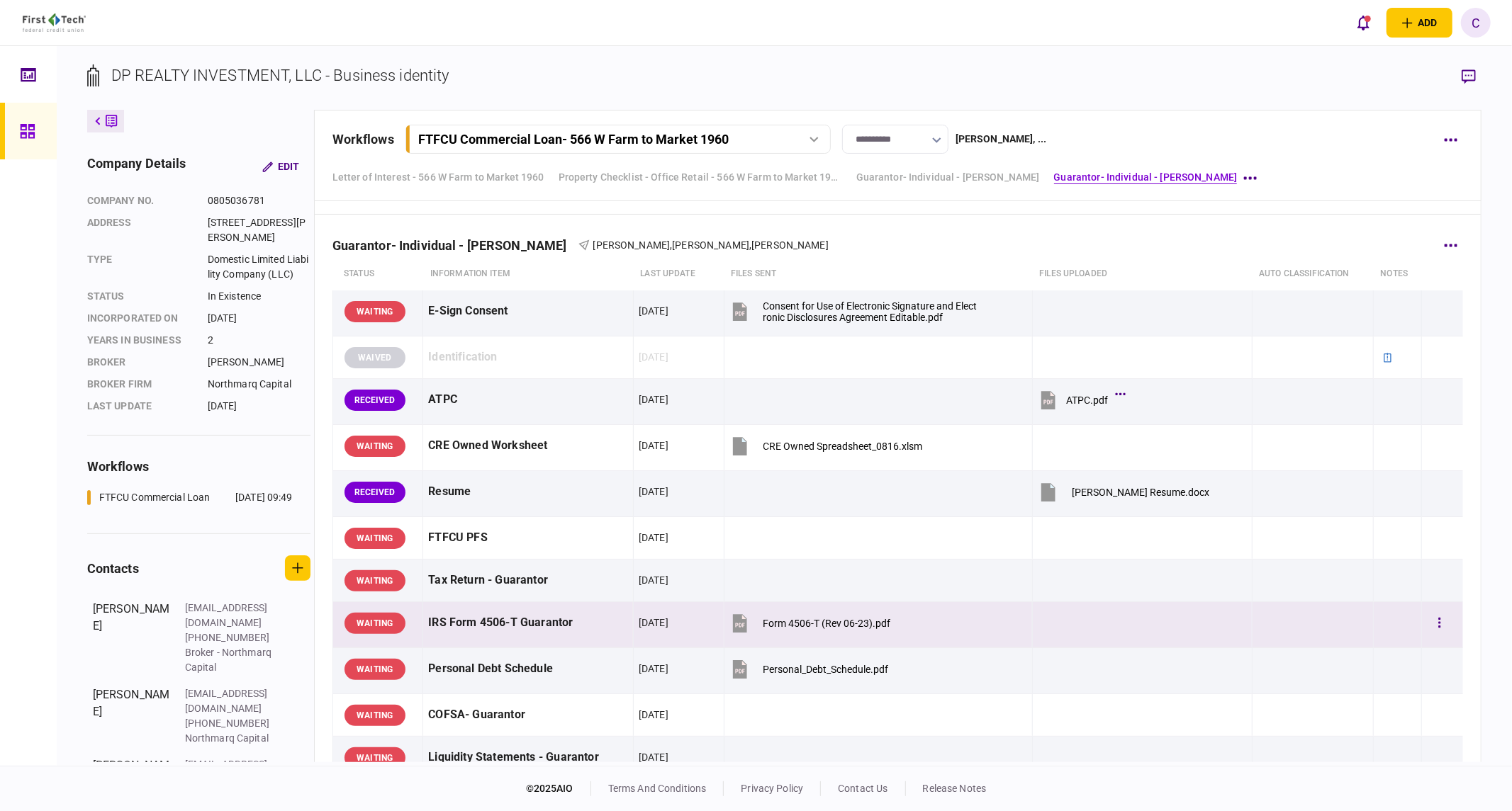
scroll to position [1732, 0]
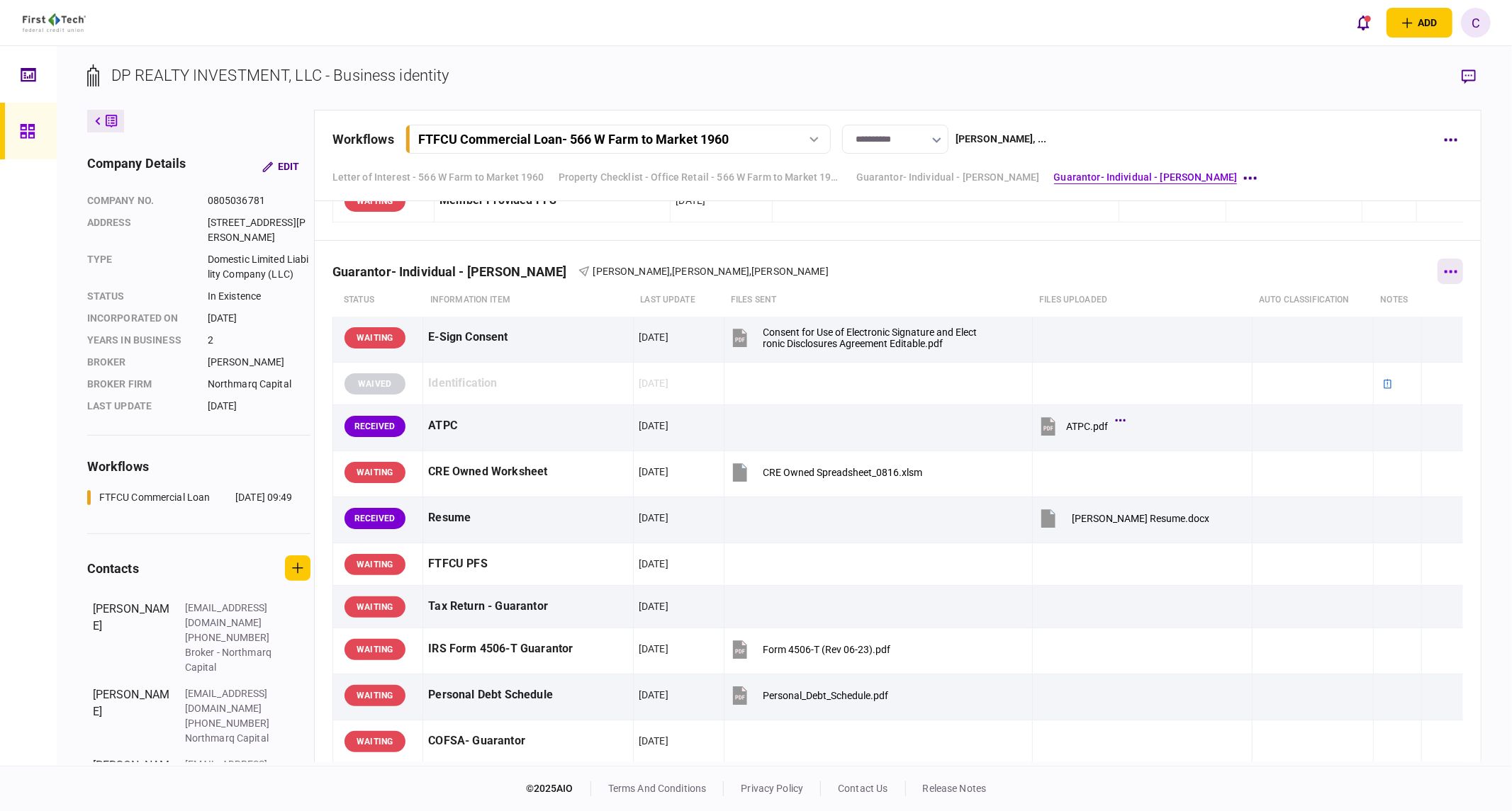
click at [1450, 280] on button "button" at bounding box center [1450, 271] width 26 height 26
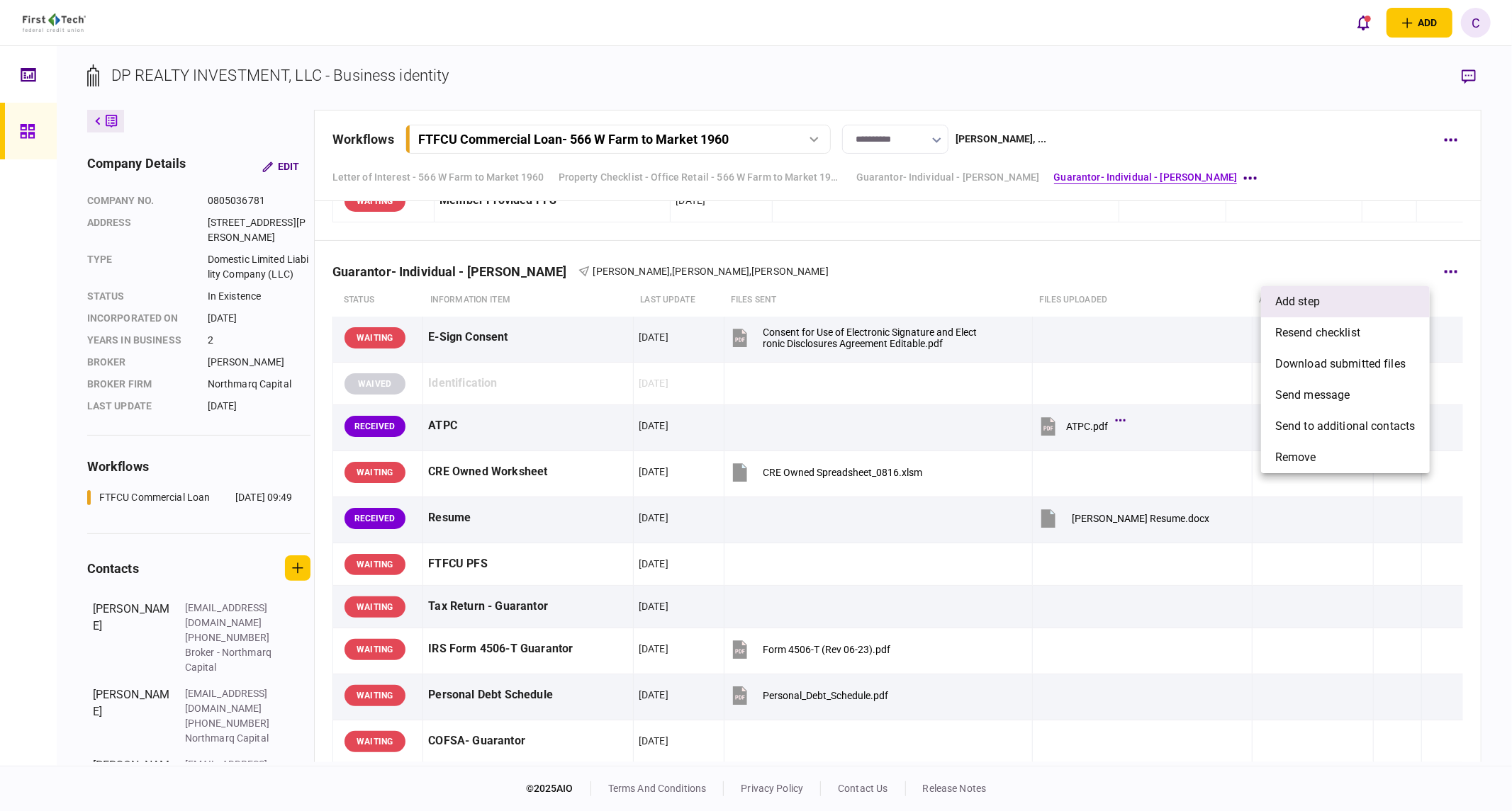
click at [1315, 307] on span "add step" at bounding box center [1298, 302] width 45 height 17
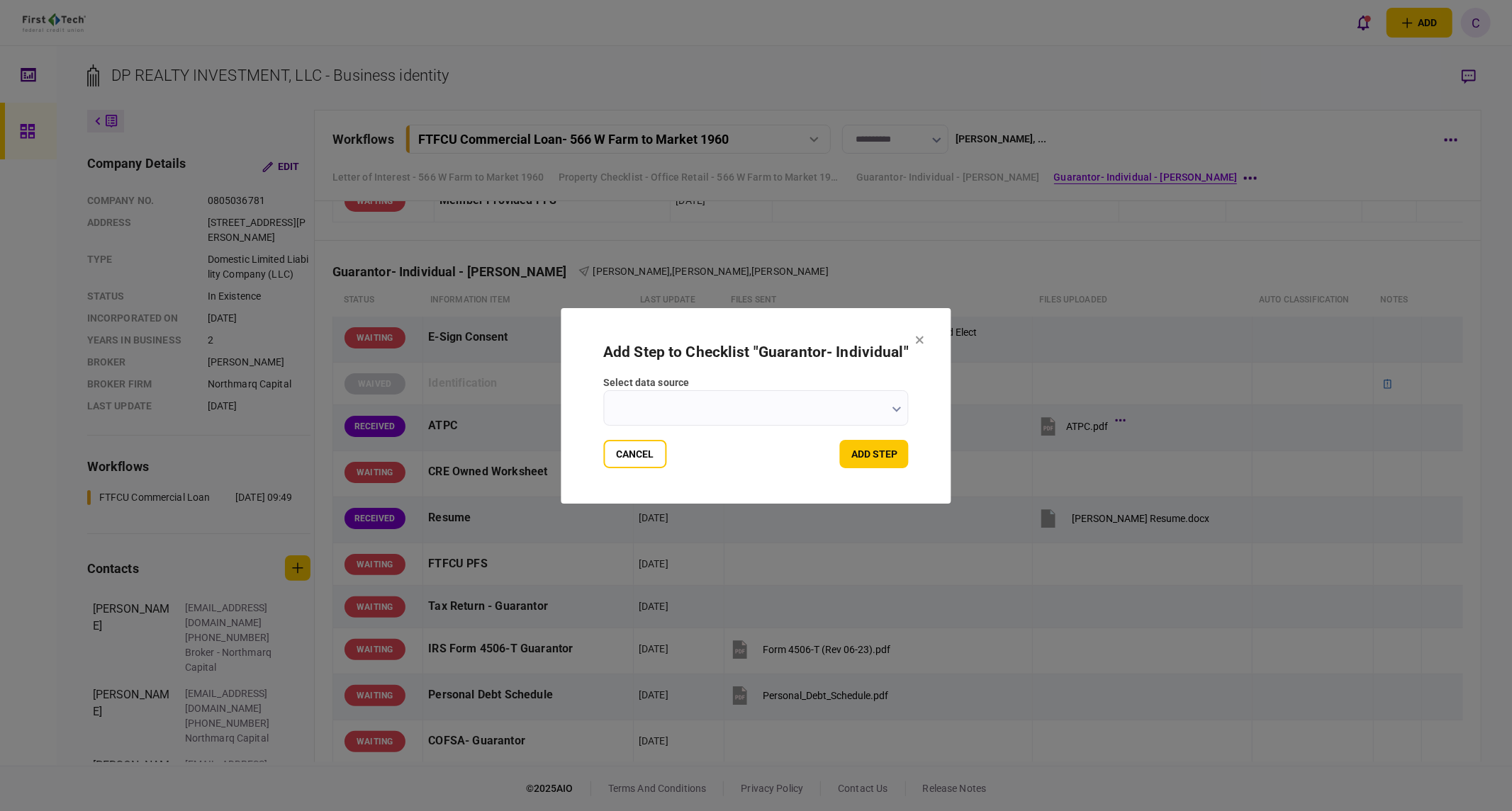
click at [893, 408] on icon "button" at bounding box center [897, 409] width 9 height 6
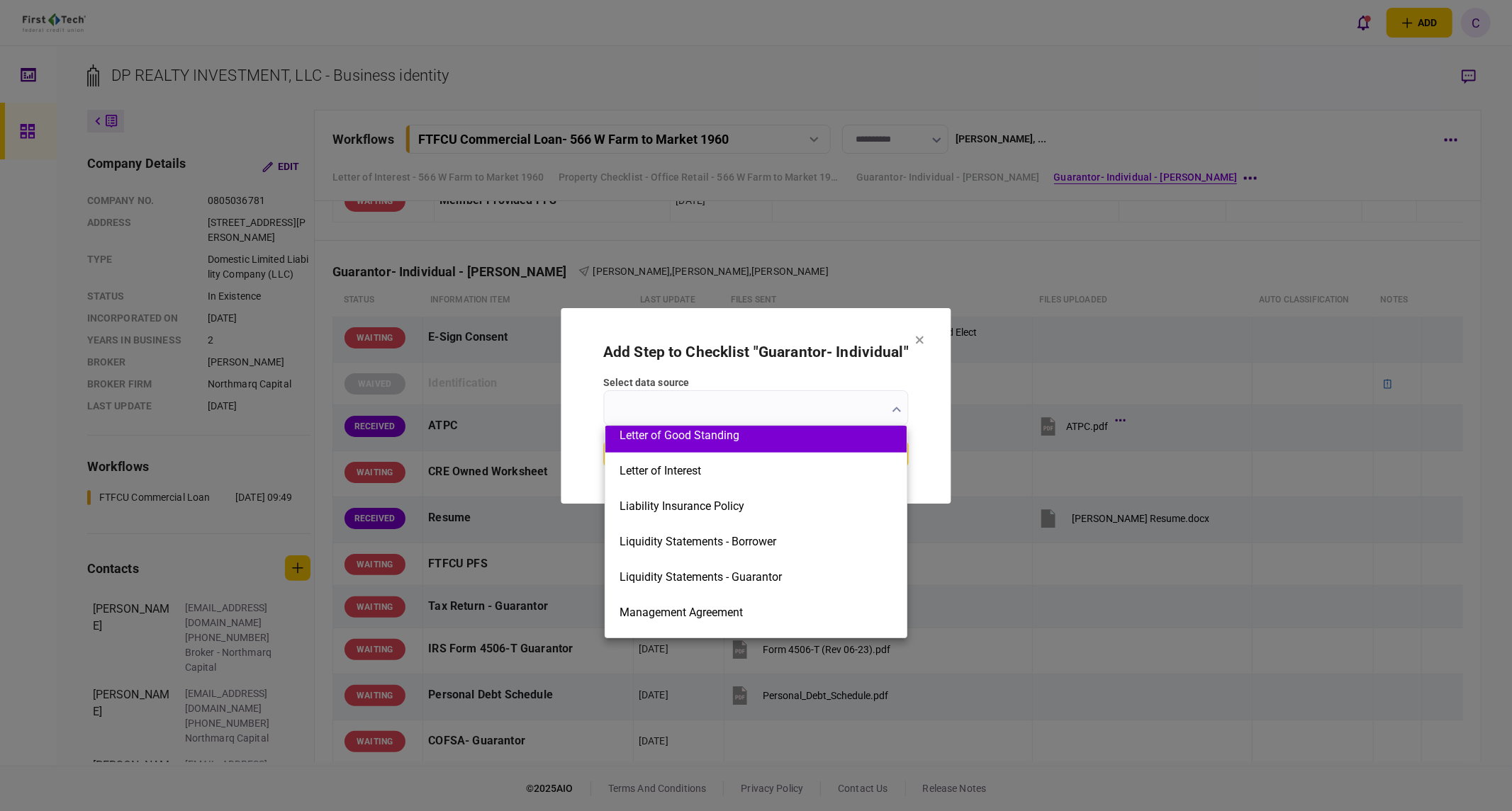
scroll to position [1418, 0]
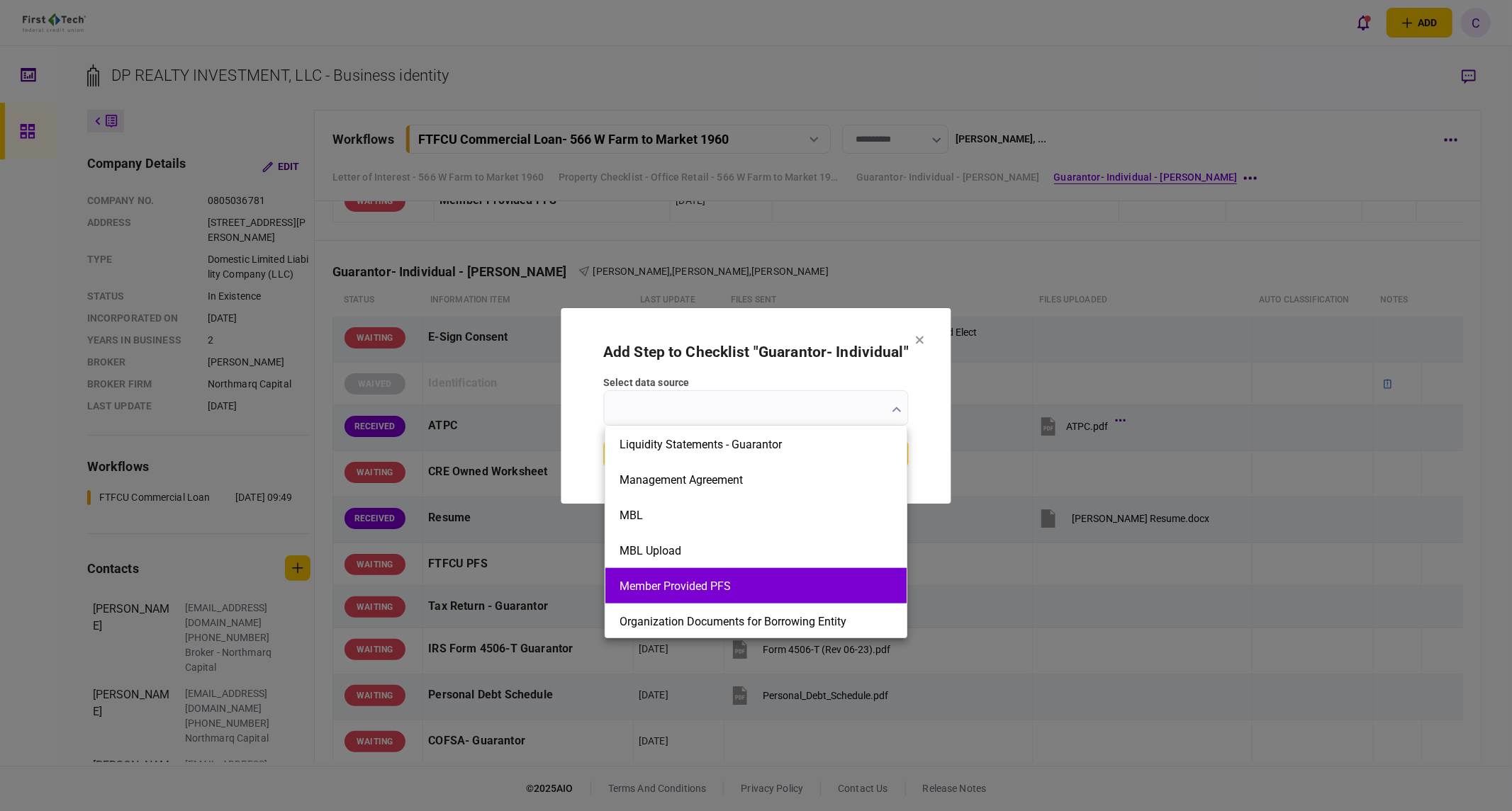
click at [677, 585] on button "Member Provided PFS" at bounding box center [756, 587] width 273 height 13
type input "**********"
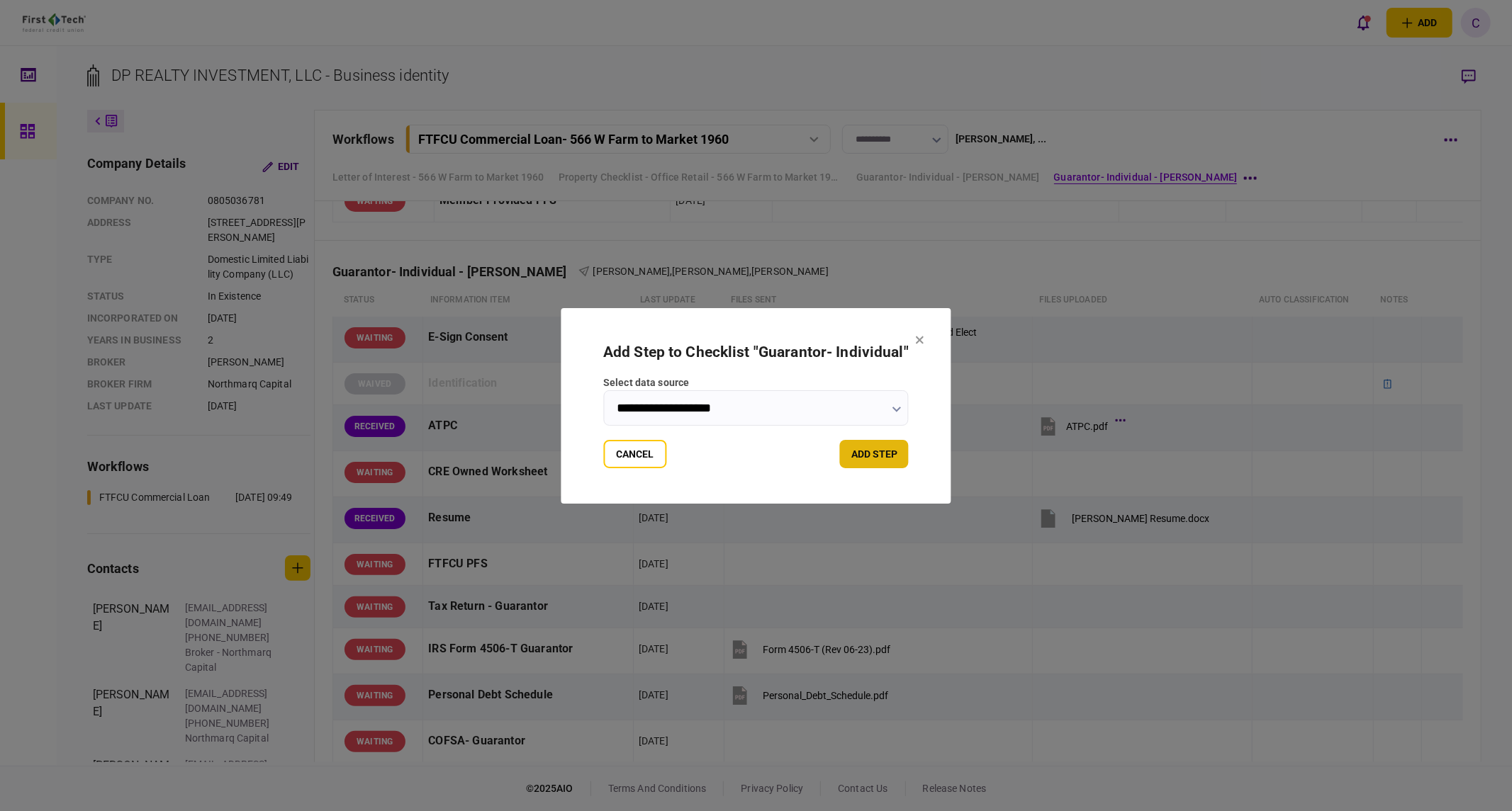
click at [884, 449] on button "add step" at bounding box center [874, 455] width 69 height 28
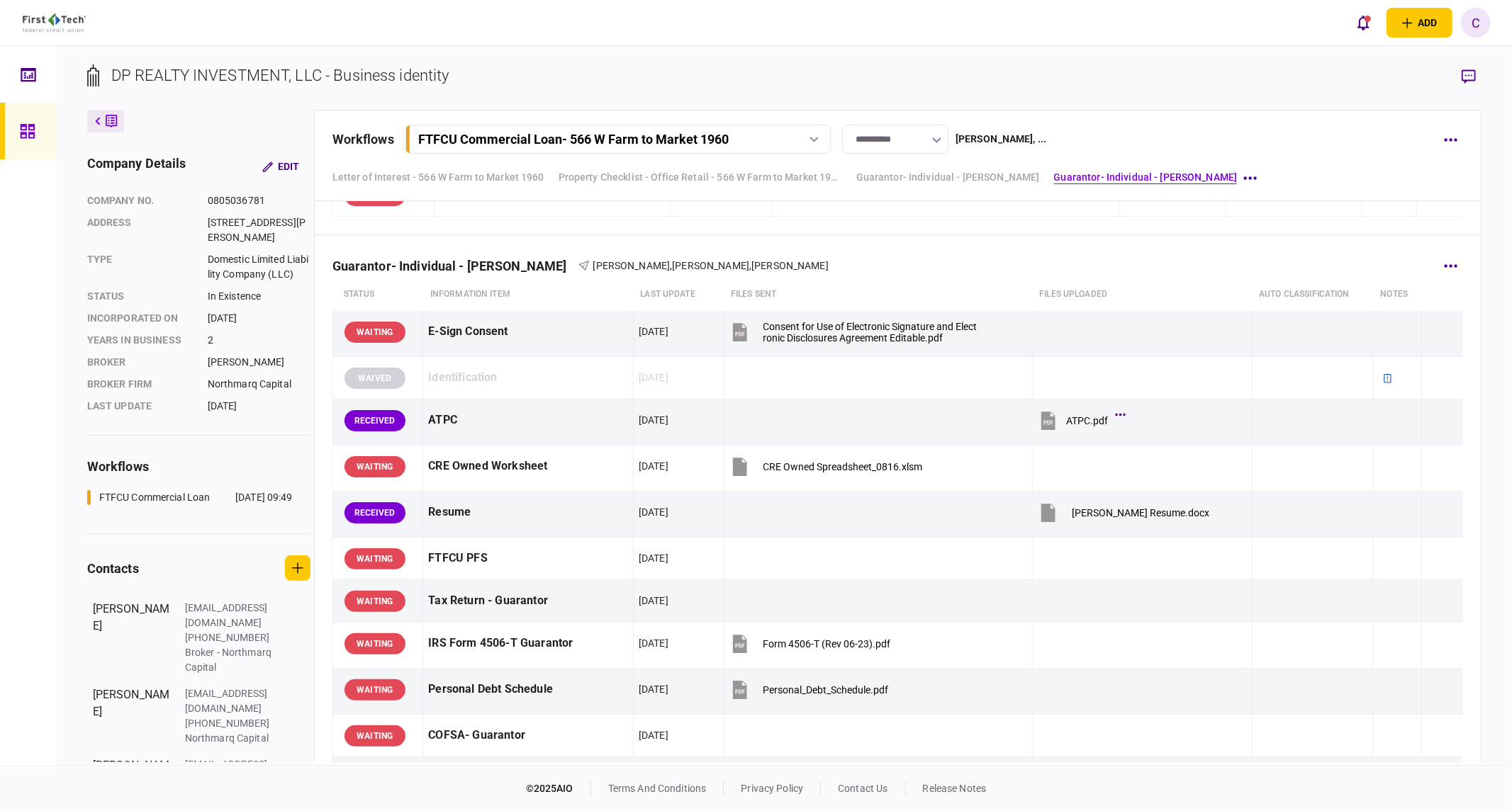
scroll to position [1762, 0]
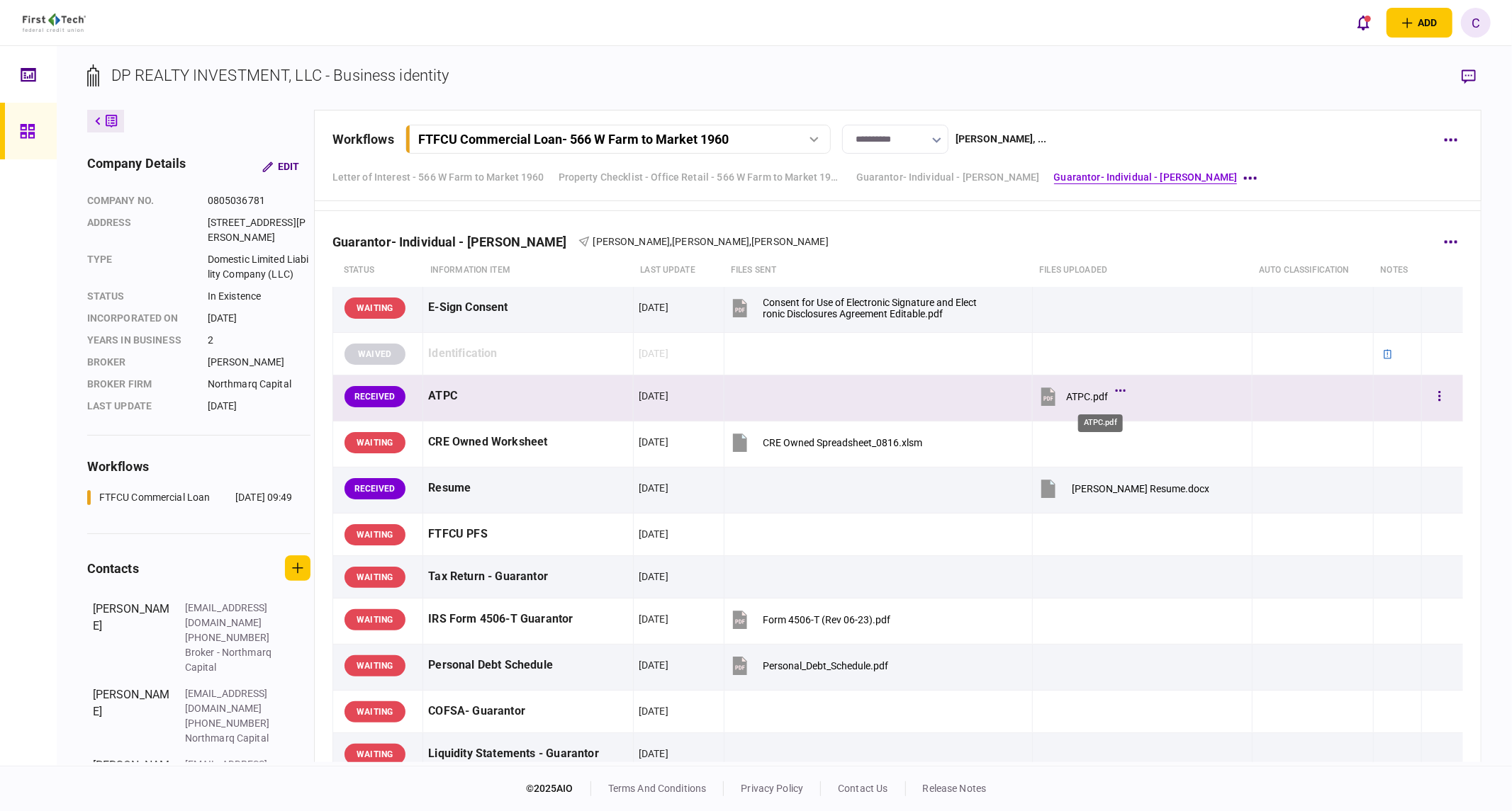
click at [1108, 402] on div "ATPC.pdf" at bounding box center [1087, 397] width 42 height 12
click at [1437, 396] on button "button" at bounding box center [1440, 396] width 26 height 26
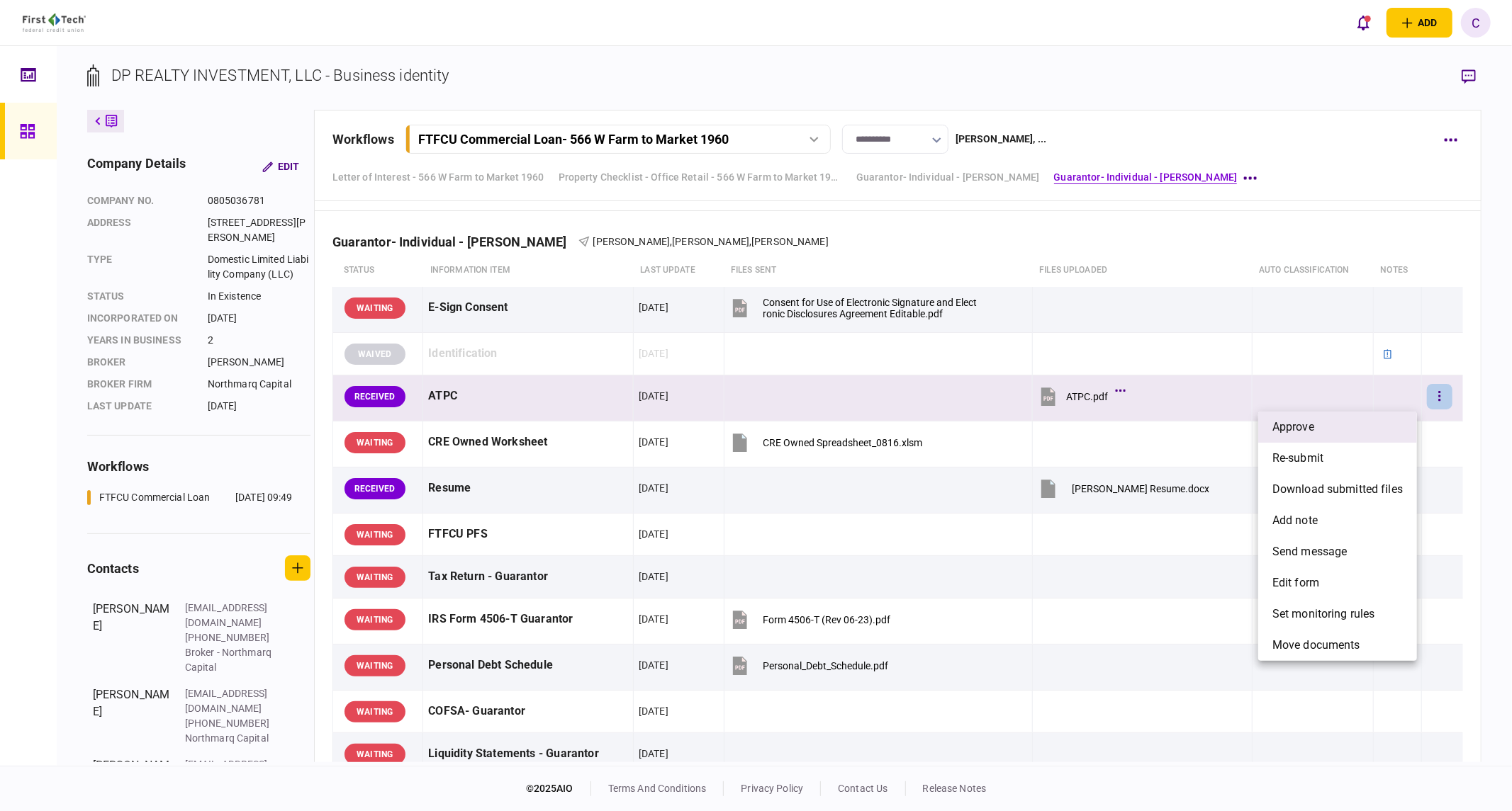
click at [1317, 422] on li "approve" at bounding box center [1337, 427] width 159 height 32
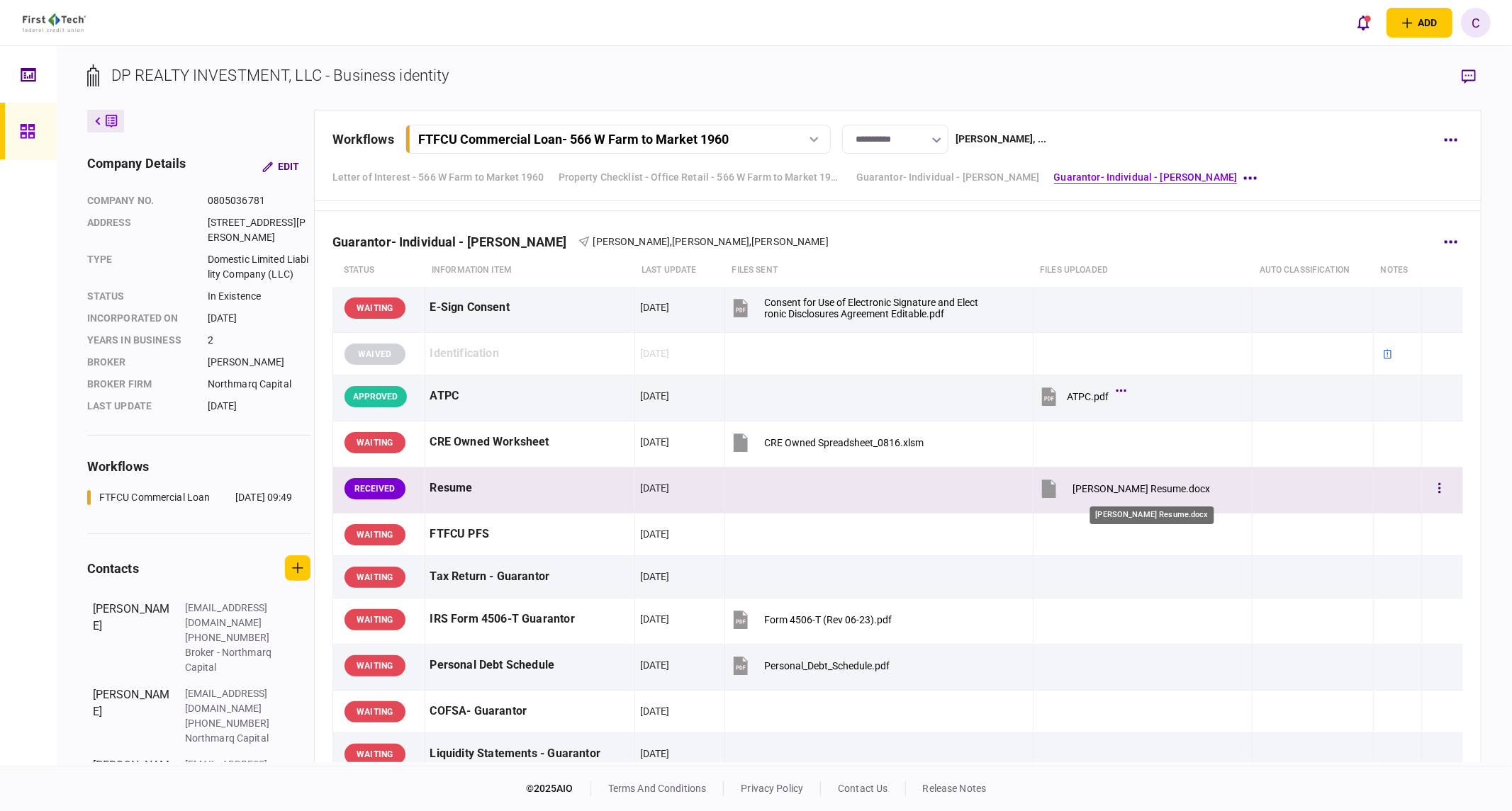
click at [1149, 493] on div "[PERSON_NAME] Resume.docx" at bounding box center [1140, 489] width 137 height 12
click at [1427, 488] on button "button" at bounding box center [1440, 489] width 26 height 26
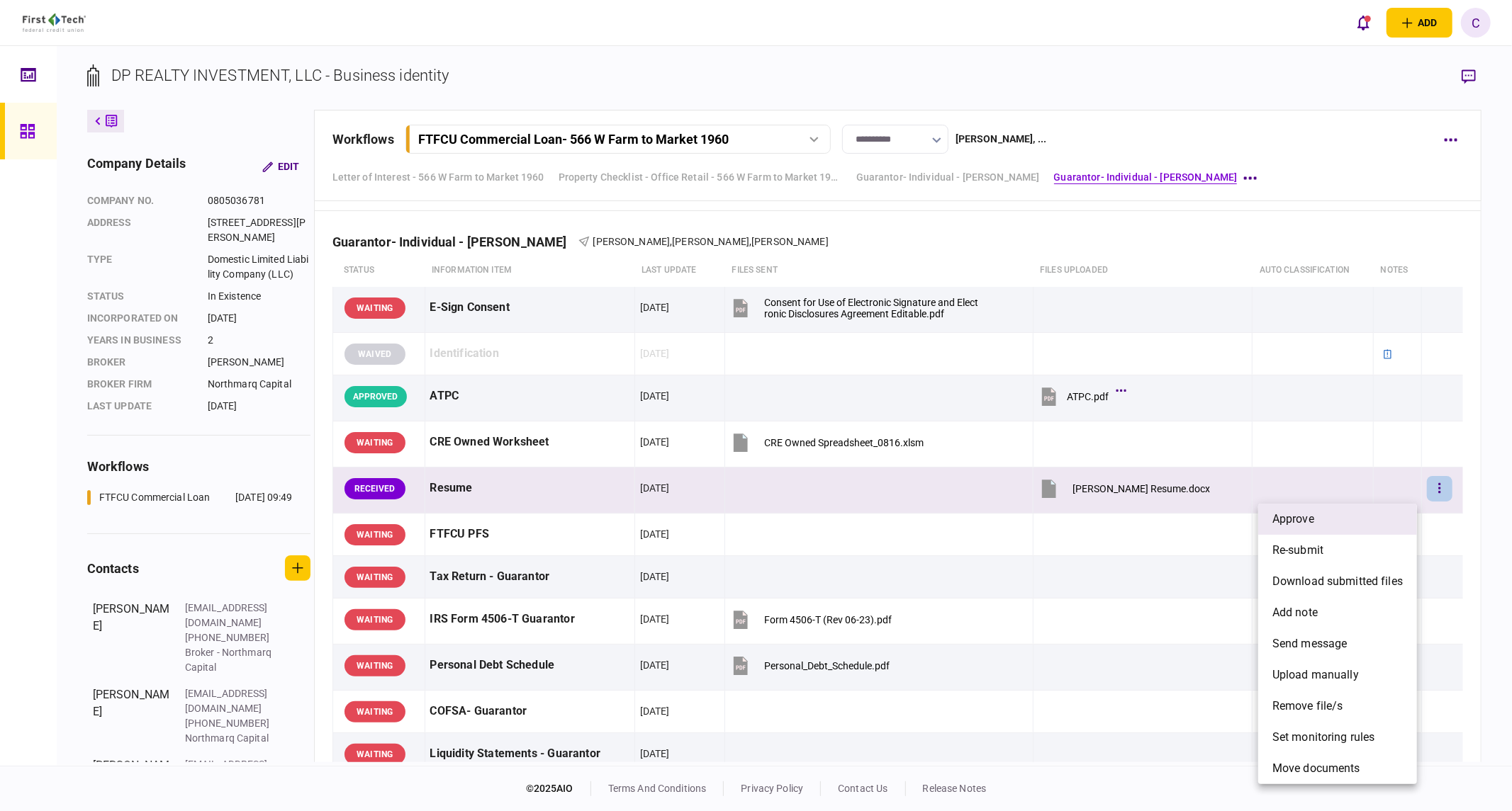
click at [1317, 520] on li "approve" at bounding box center [1337, 519] width 159 height 32
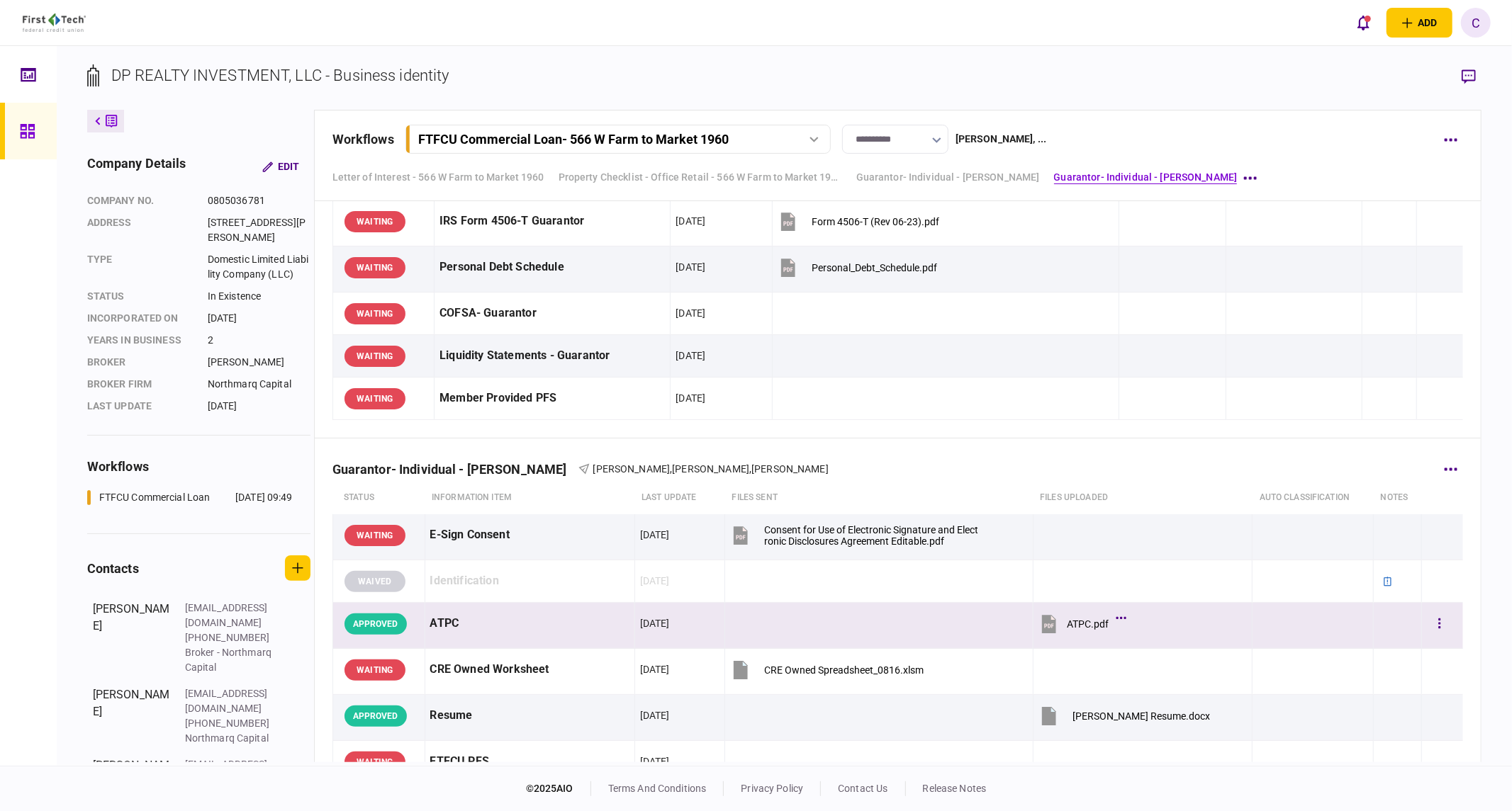
scroll to position [1683, 0]
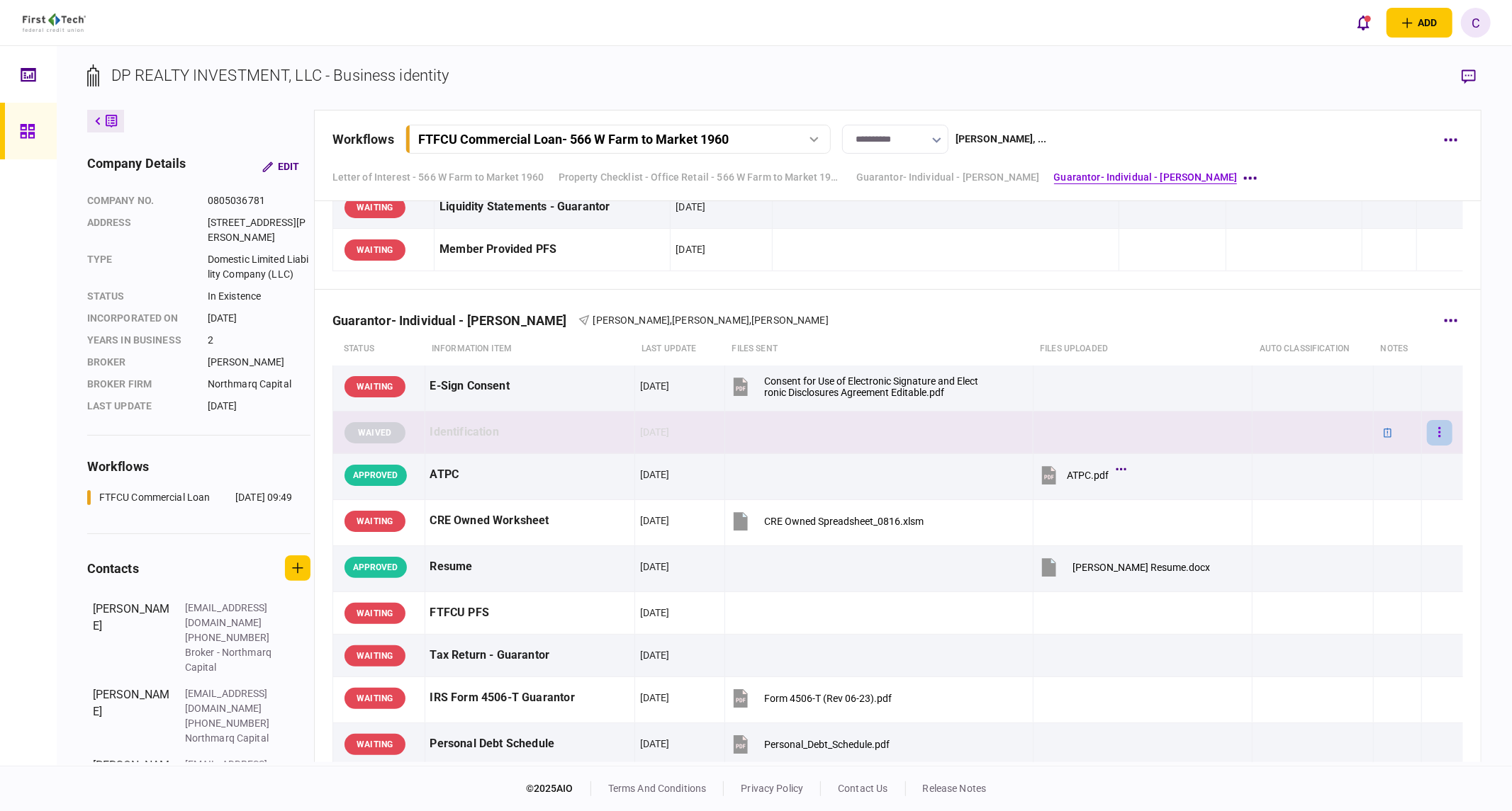
click at [1438, 436] on icon "button" at bounding box center [1439, 433] width 2 height 13
click at [1362, 470] on li "edit note" at bounding box center [1351, 464] width 131 height 32
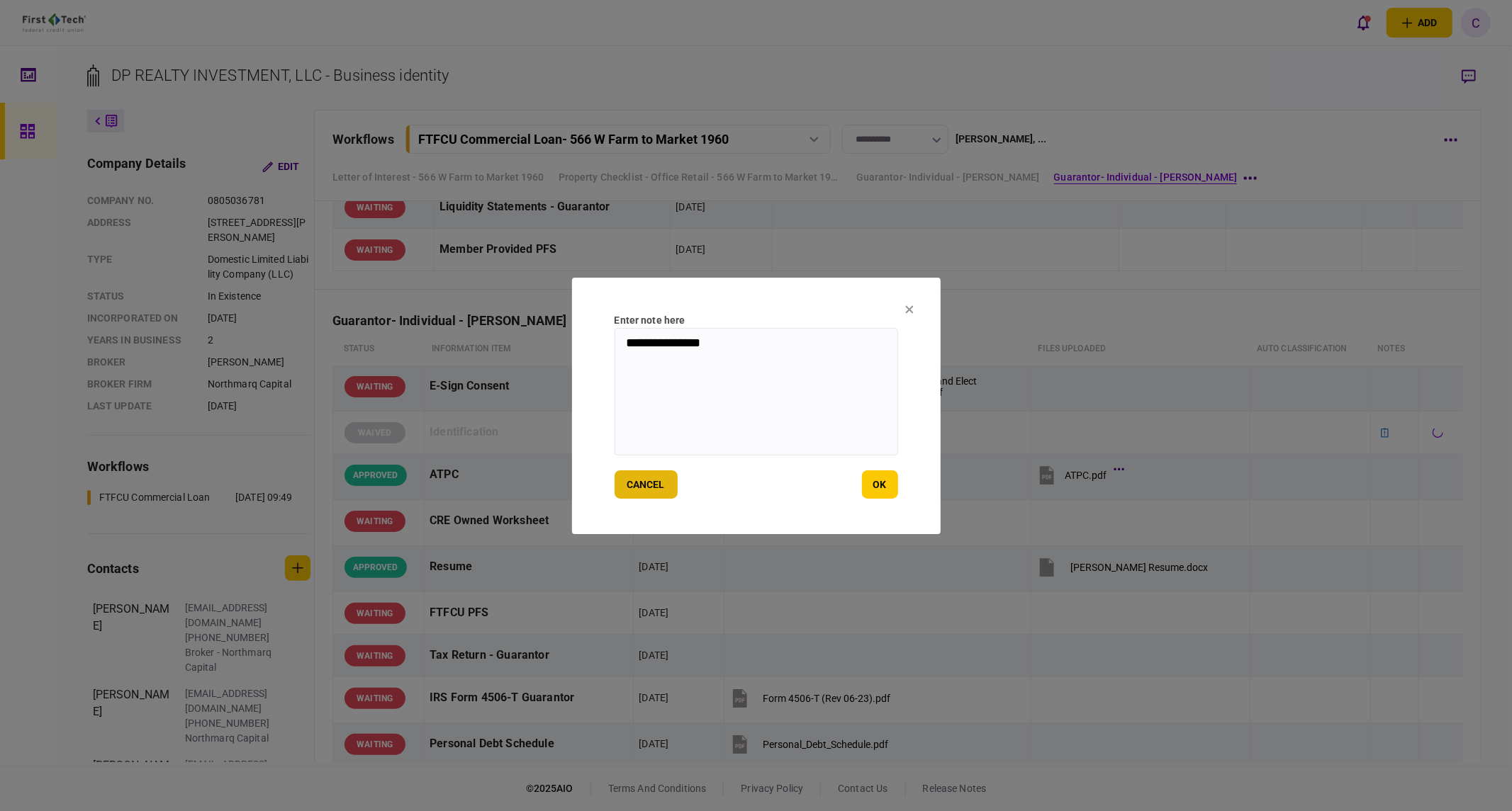
click at [650, 484] on button "cancel" at bounding box center [646, 484] width 63 height 28
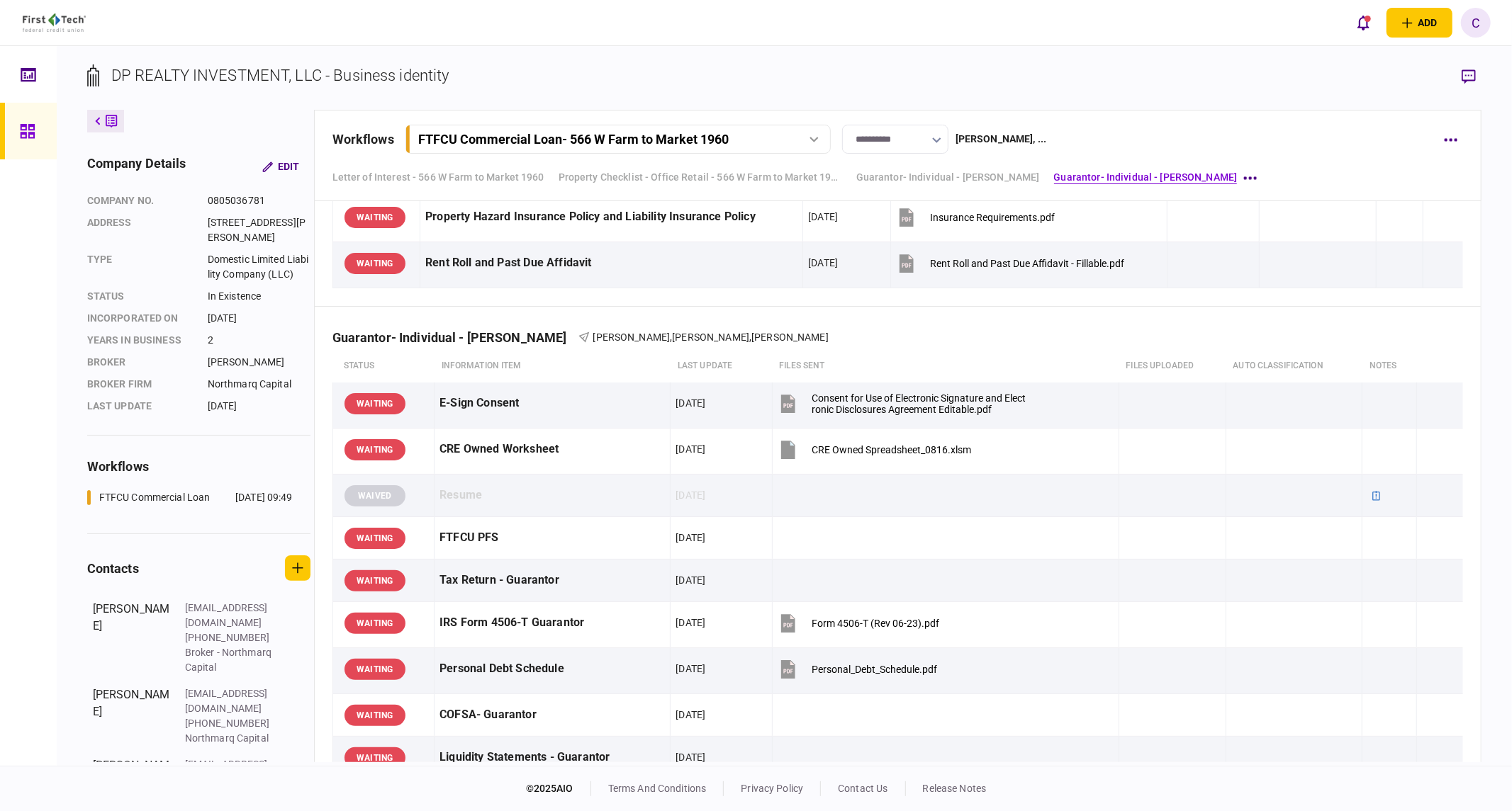
scroll to position [1132, 0]
click at [1373, 494] on icon at bounding box center [1377, 496] width 7 height 9
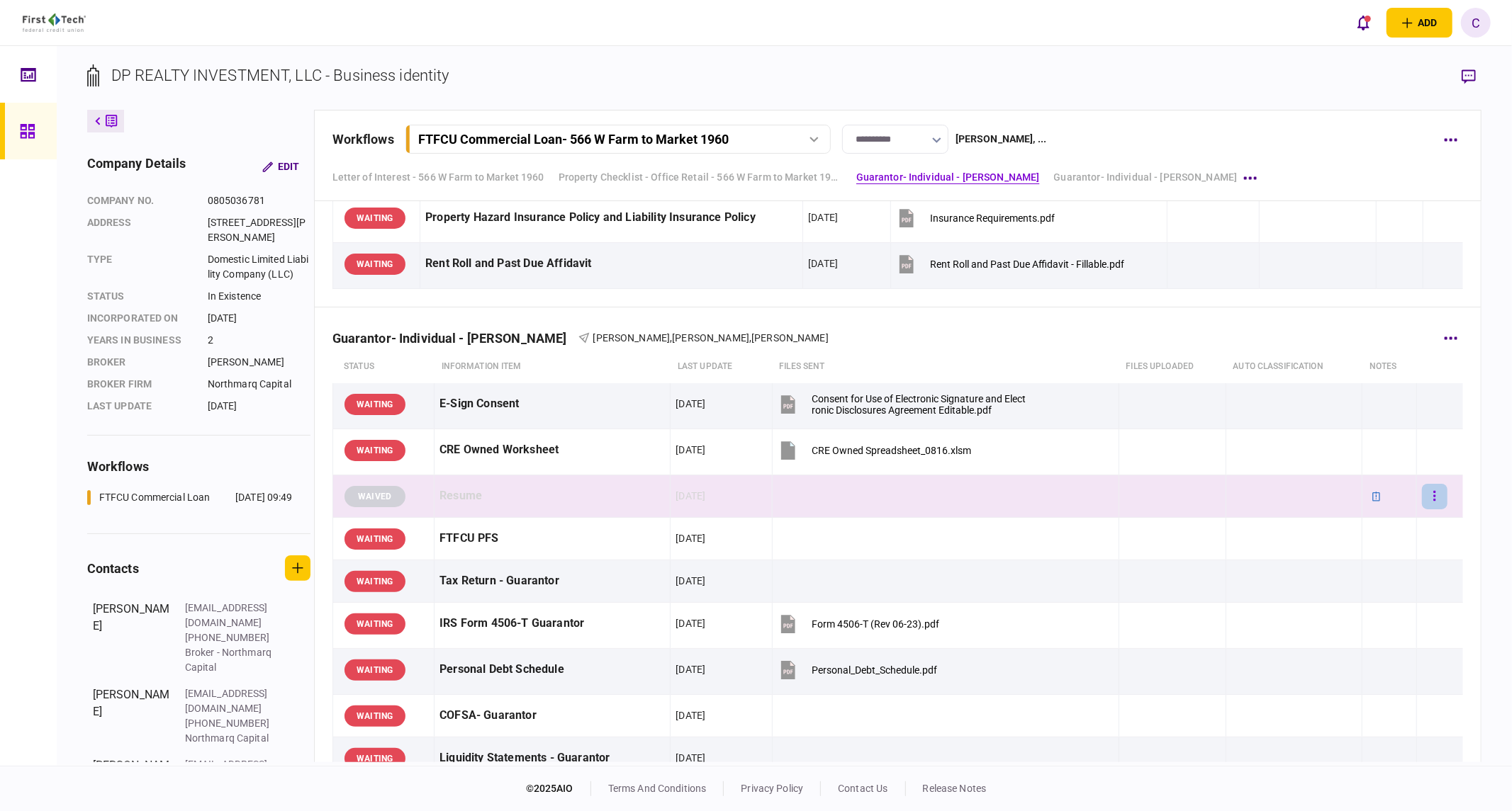
click at [1427, 500] on button "button" at bounding box center [1435, 496] width 26 height 26
click at [1329, 528] on span "edit note" at bounding box center [1317, 526] width 45 height 17
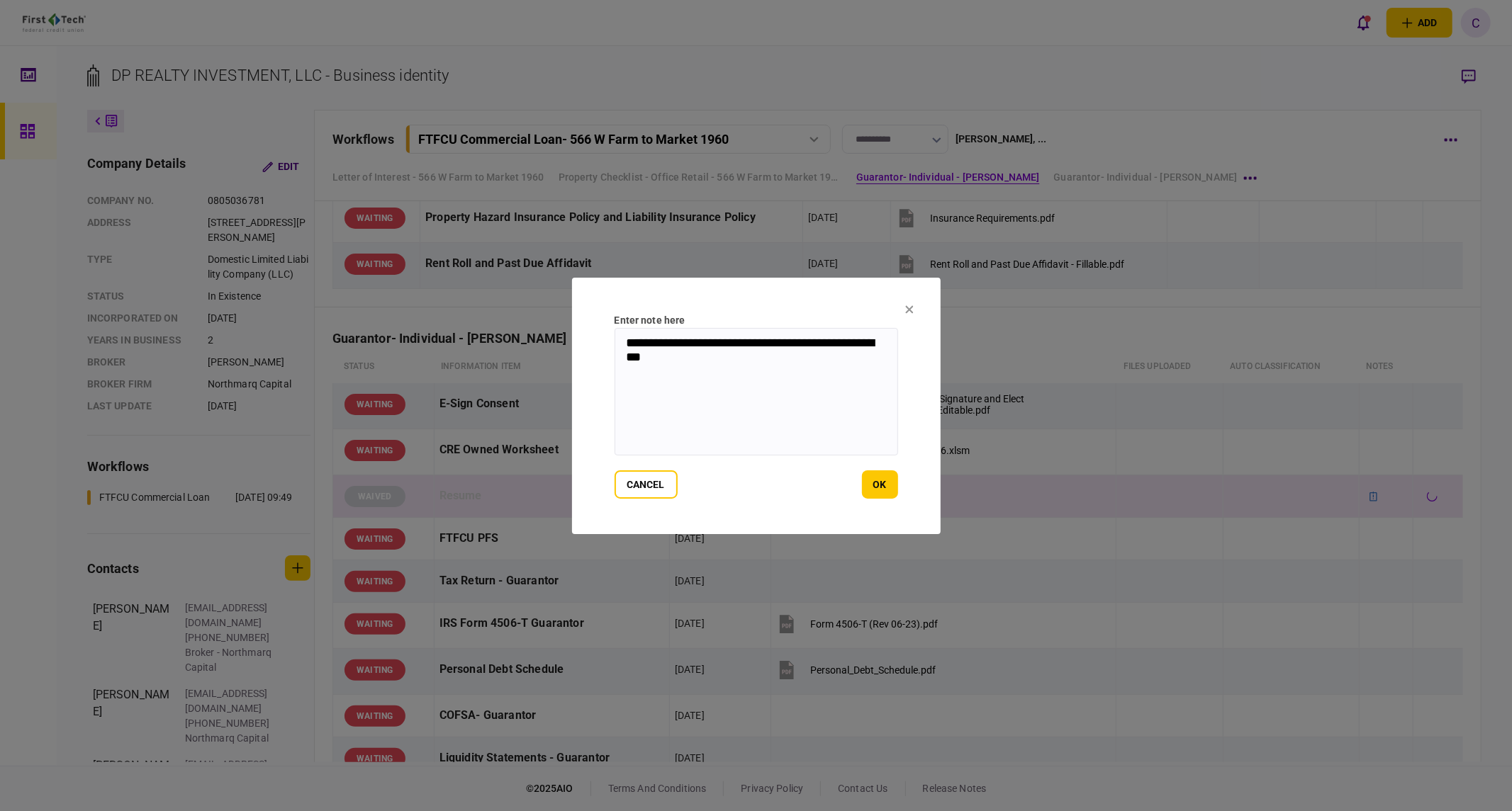
drag, startPoint x: 719, startPoint y: 356, endPoint x: 564, endPoint y: 334, distance: 156.6
click at [564, 334] on div "**********" at bounding box center [756, 406] width 1512 height 811
click at [880, 479] on button "ok" at bounding box center [879, 484] width 36 height 28
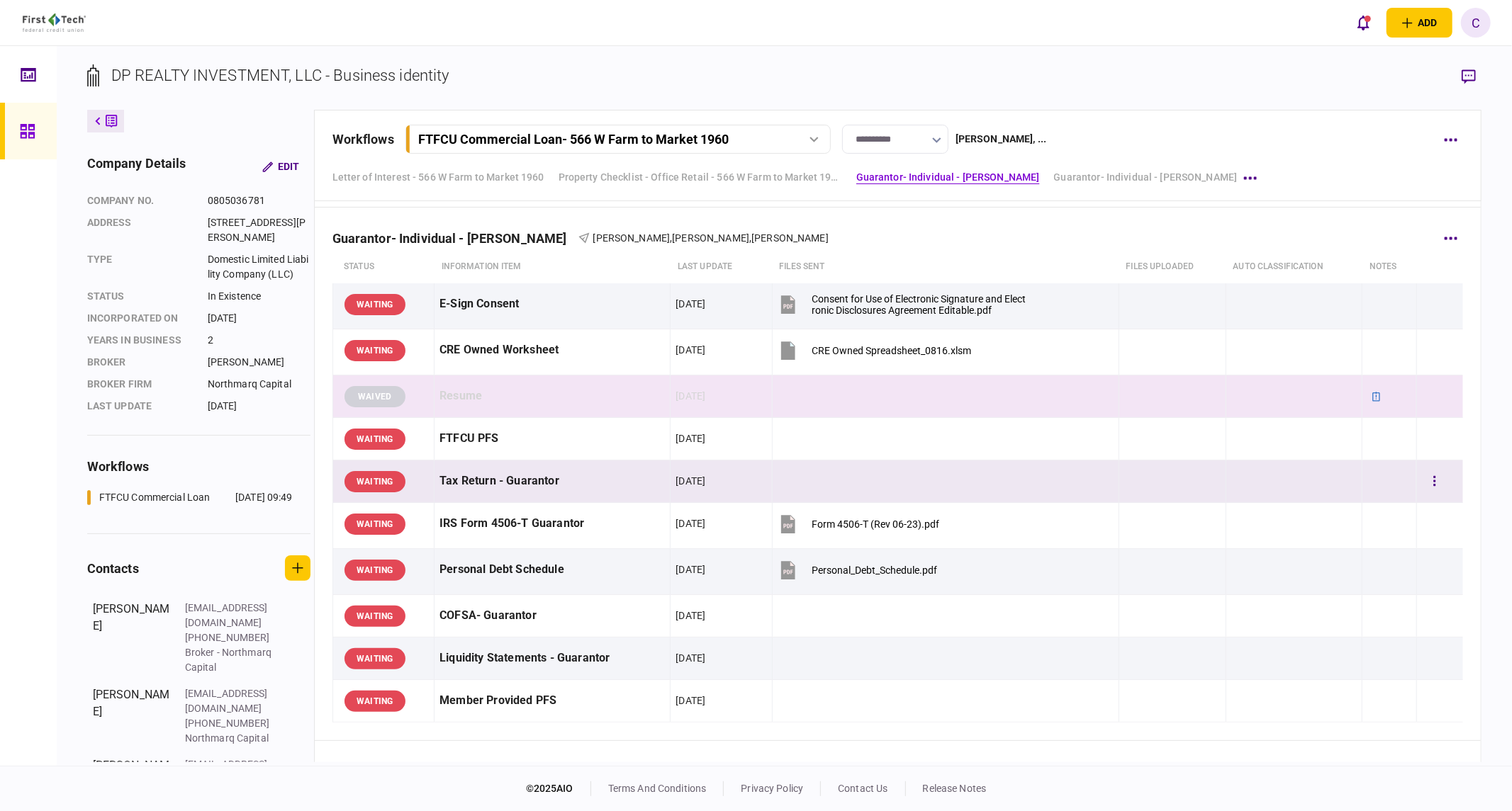
scroll to position [1259, 0]
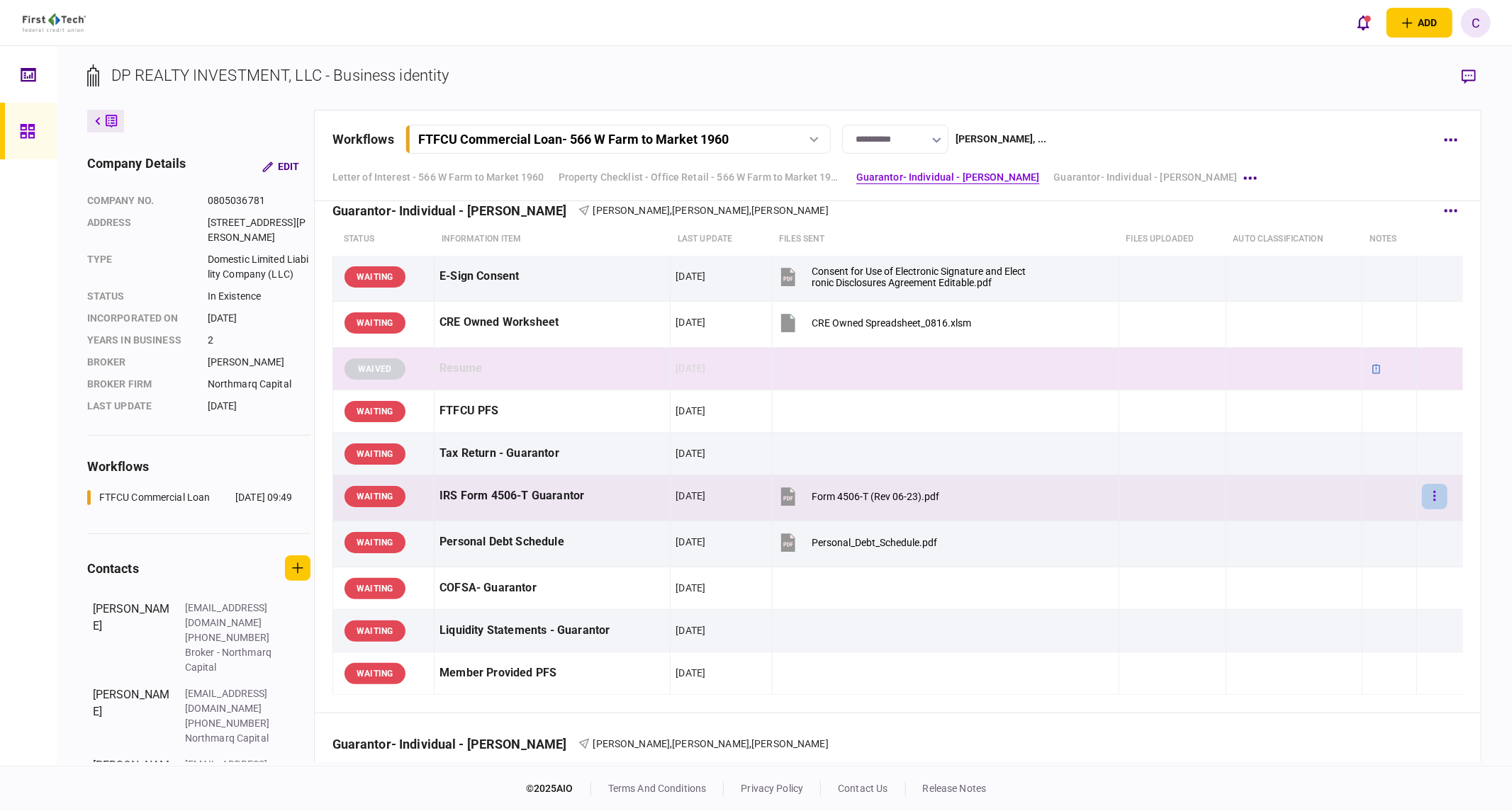
click at [1433, 499] on icon "button" at bounding box center [1434, 496] width 2 height 10
click at [1336, 556] on span "add note" at bounding box center [1317, 558] width 46 height 17
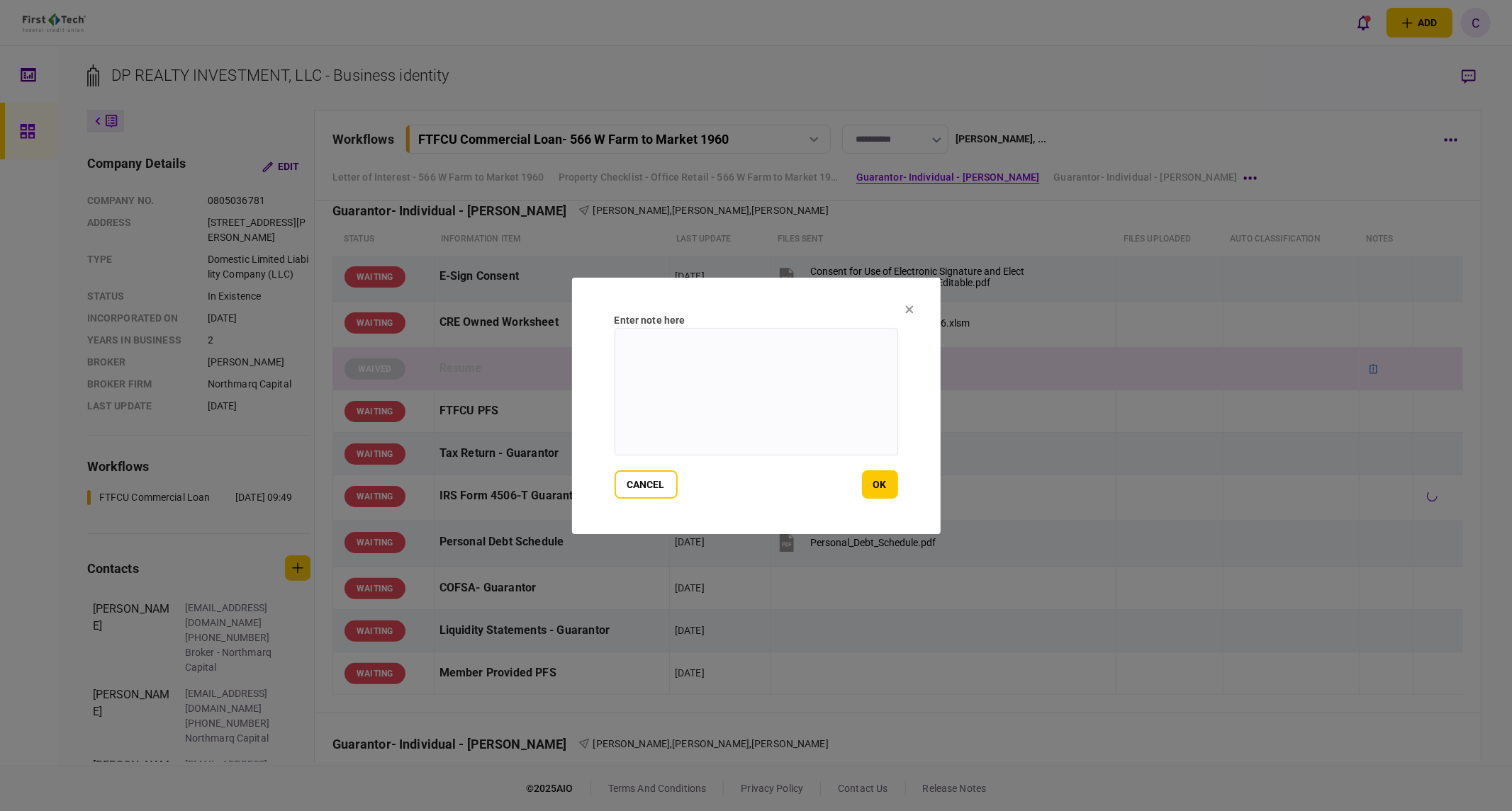
click at [837, 401] on textarea at bounding box center [756, 392] width 283 height 128
paste textarea "**********"
drag, startPoint x: 672, startPoint y: 359, endPoint x: 590, endPoint y: 353, distance: 82.2
click at [590, 353] on section "**********" at bounding box center [756, 406] width 368 height 257
drag, startPoint x: 674, startPoint y: 359, endPoint x: 533, endPoint y: 315, distance: 147.7
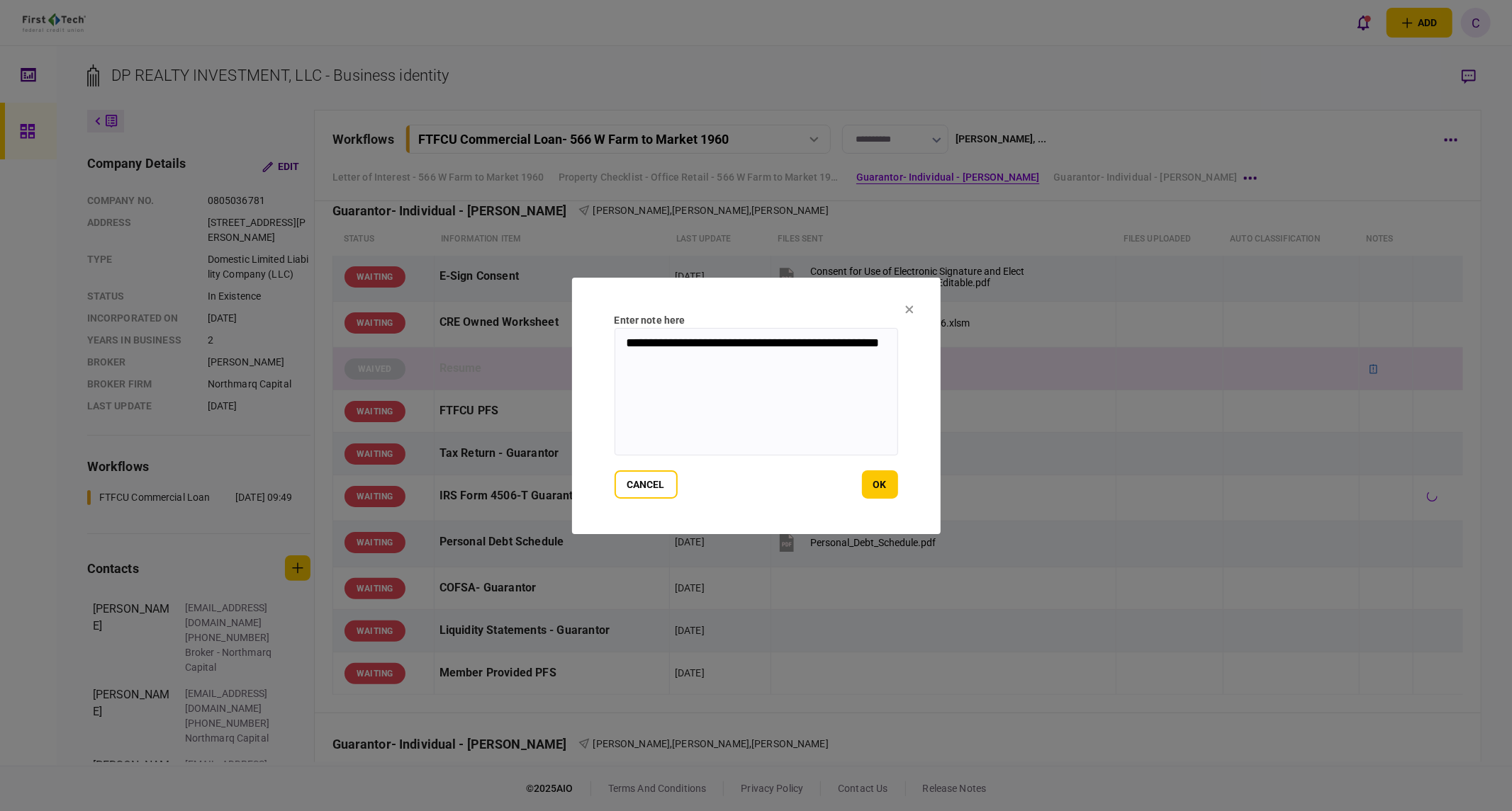
click at [530, 315] on div "**********" at bounding box center [756, 406] width 1512 height 811
type textarea "**********"
click at [886, 486] on button "ok" at bounding box center [879, 484] width 36 height 28
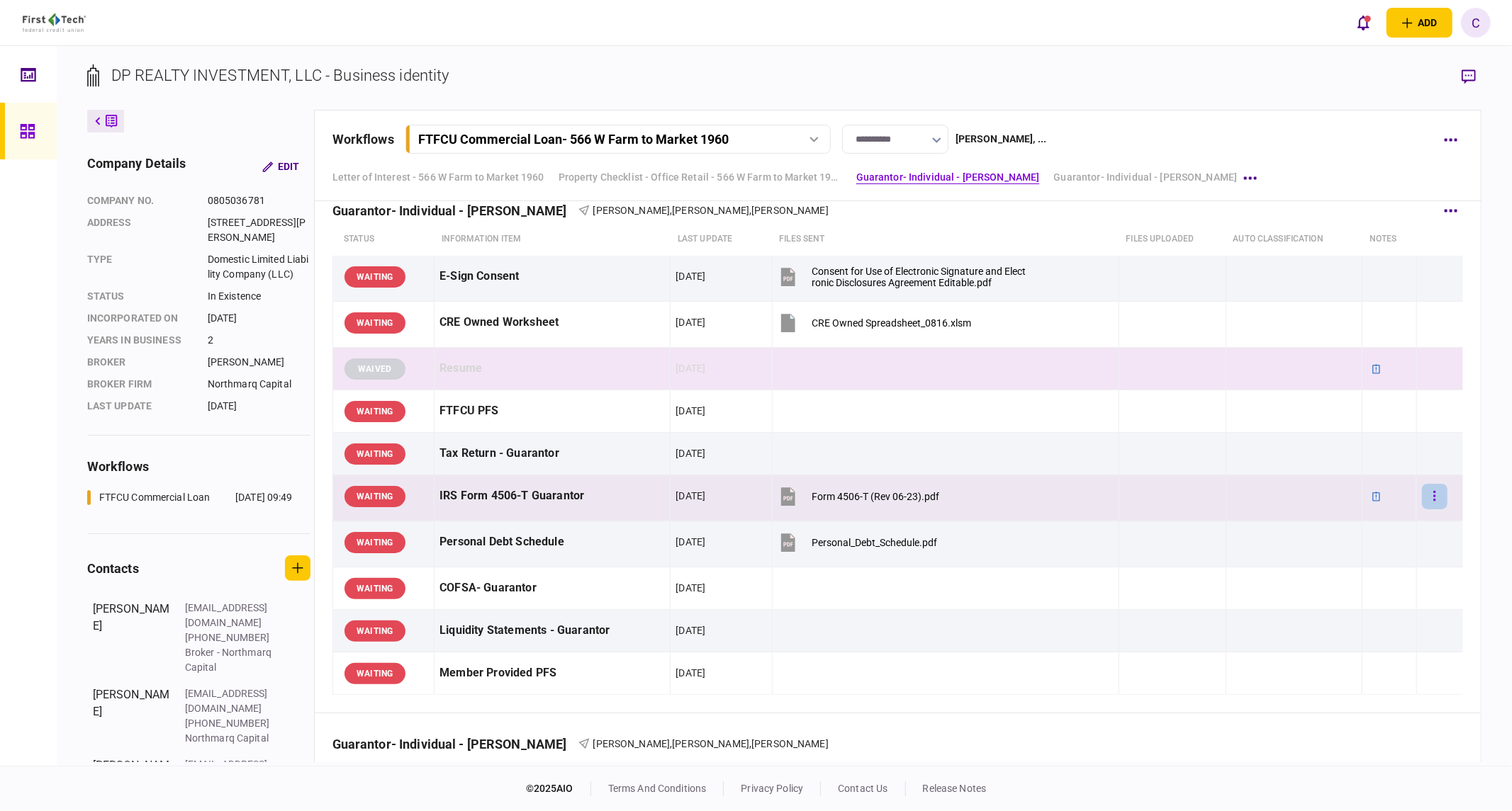
click at [1427, 499] on button "button" at bounding box center [1435, 496] width 26 height 26
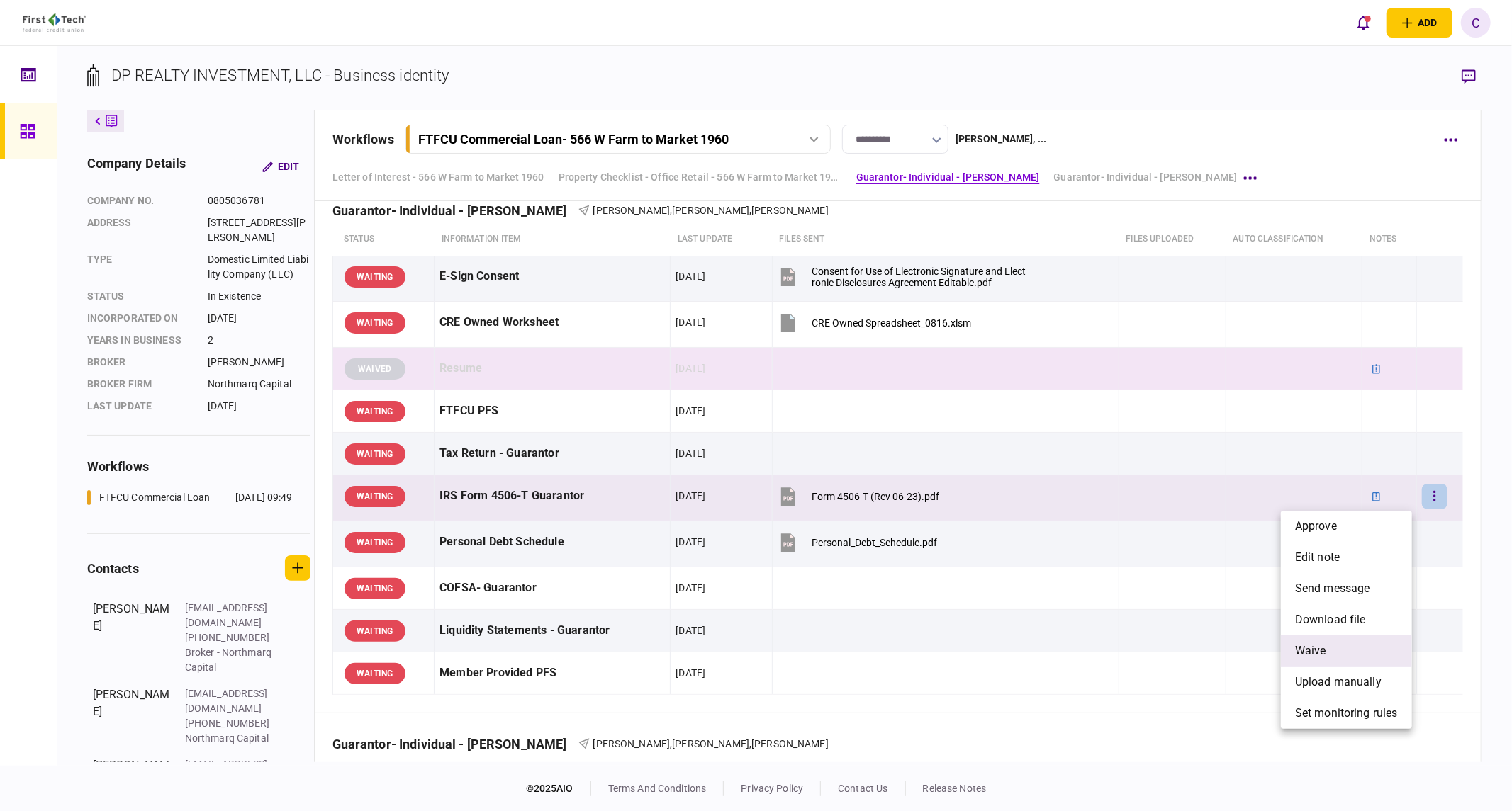
click at [1330, 646] on li "waive" at bounding box center [1347, 651] width 131 height 32
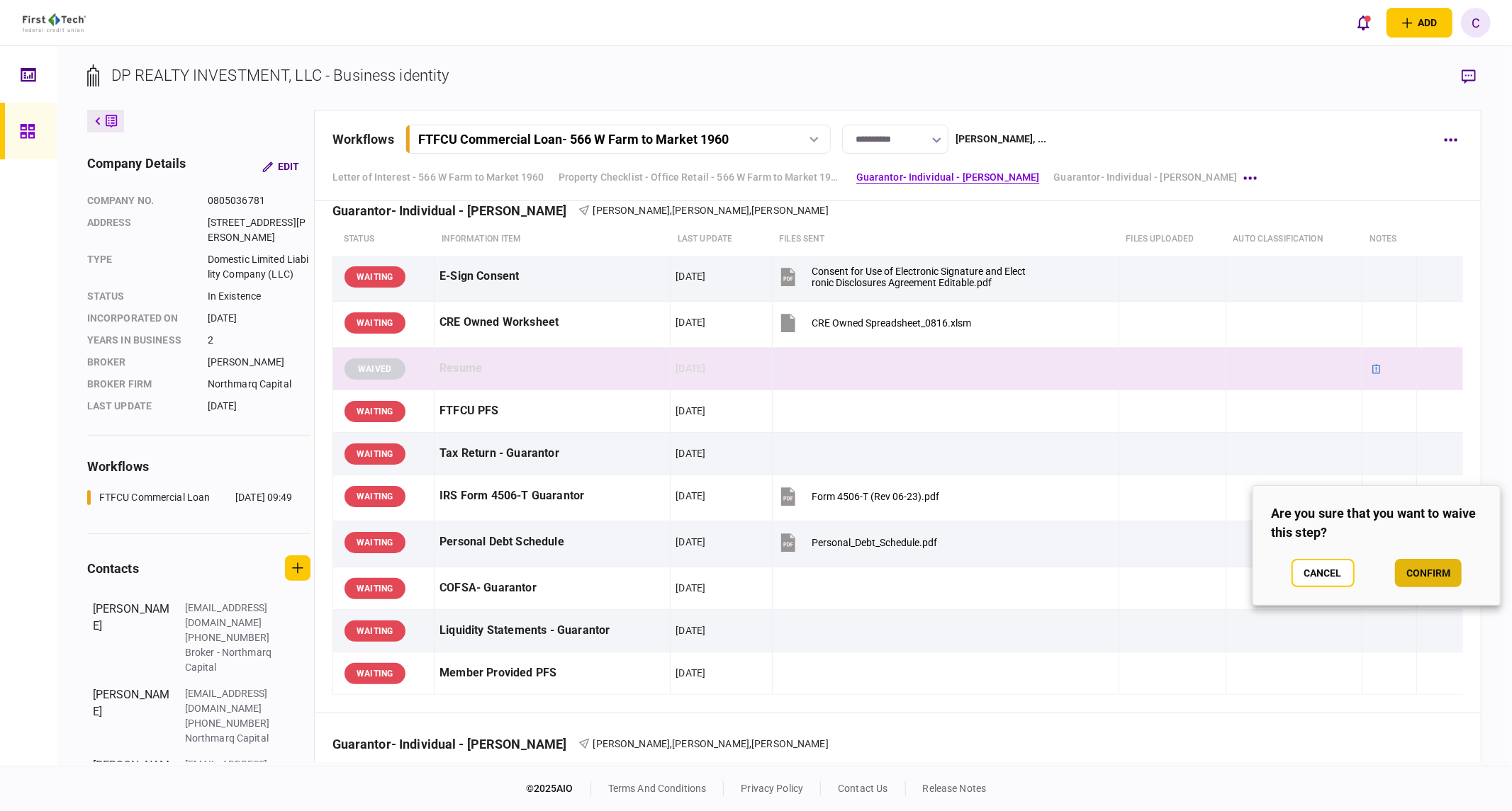
click at [1408, 570] on button "confirm" at bounding box center [1428, 573] width 66 height 28
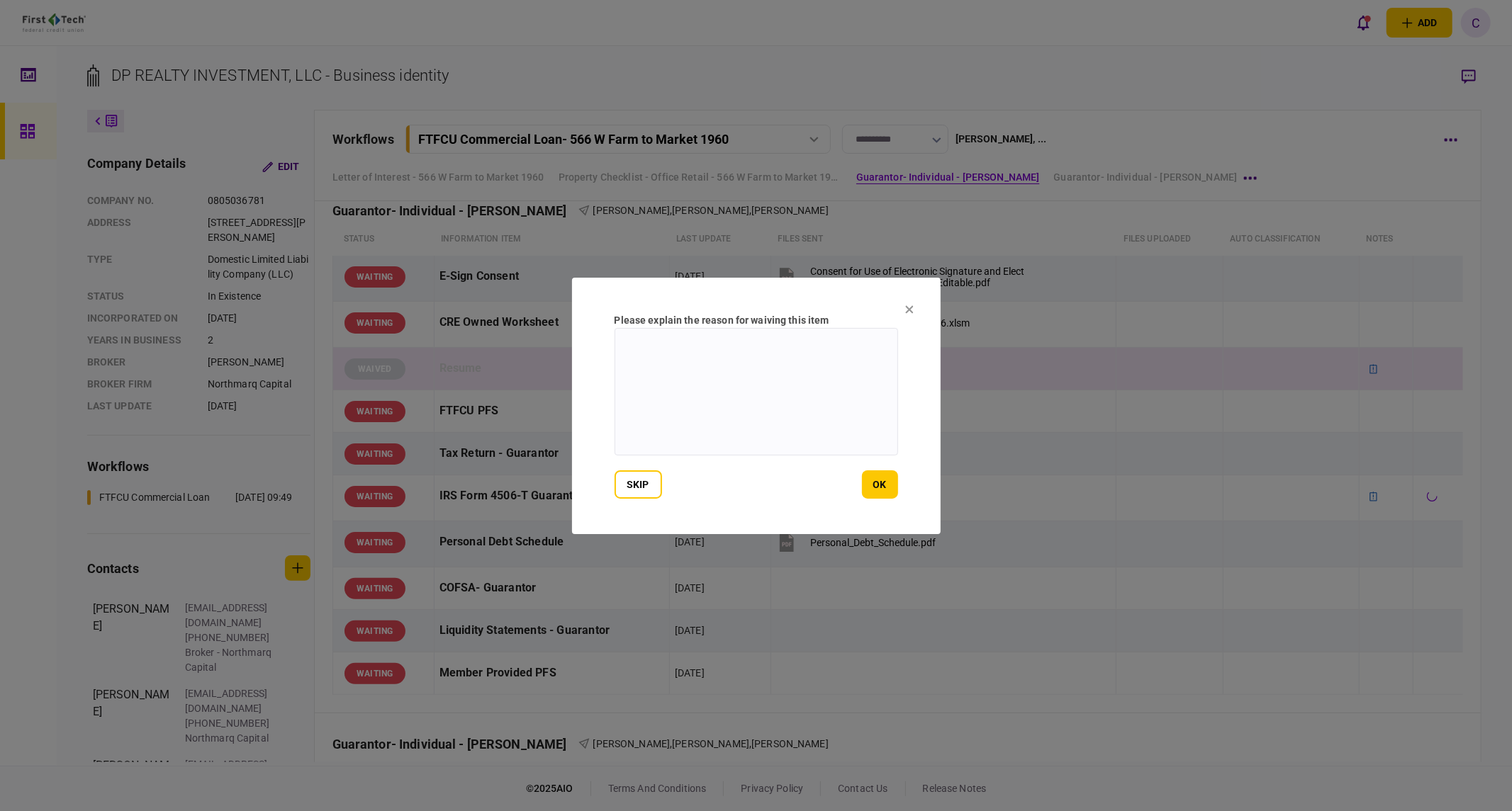
click at [794, 398] on textarea at bounding box center [756, 392] width 283 height 128
paste textarea "**********"
type textarea "**********"
click at [876, 479] on button "ok" at bounding box center [879, 484] width 36 height 28
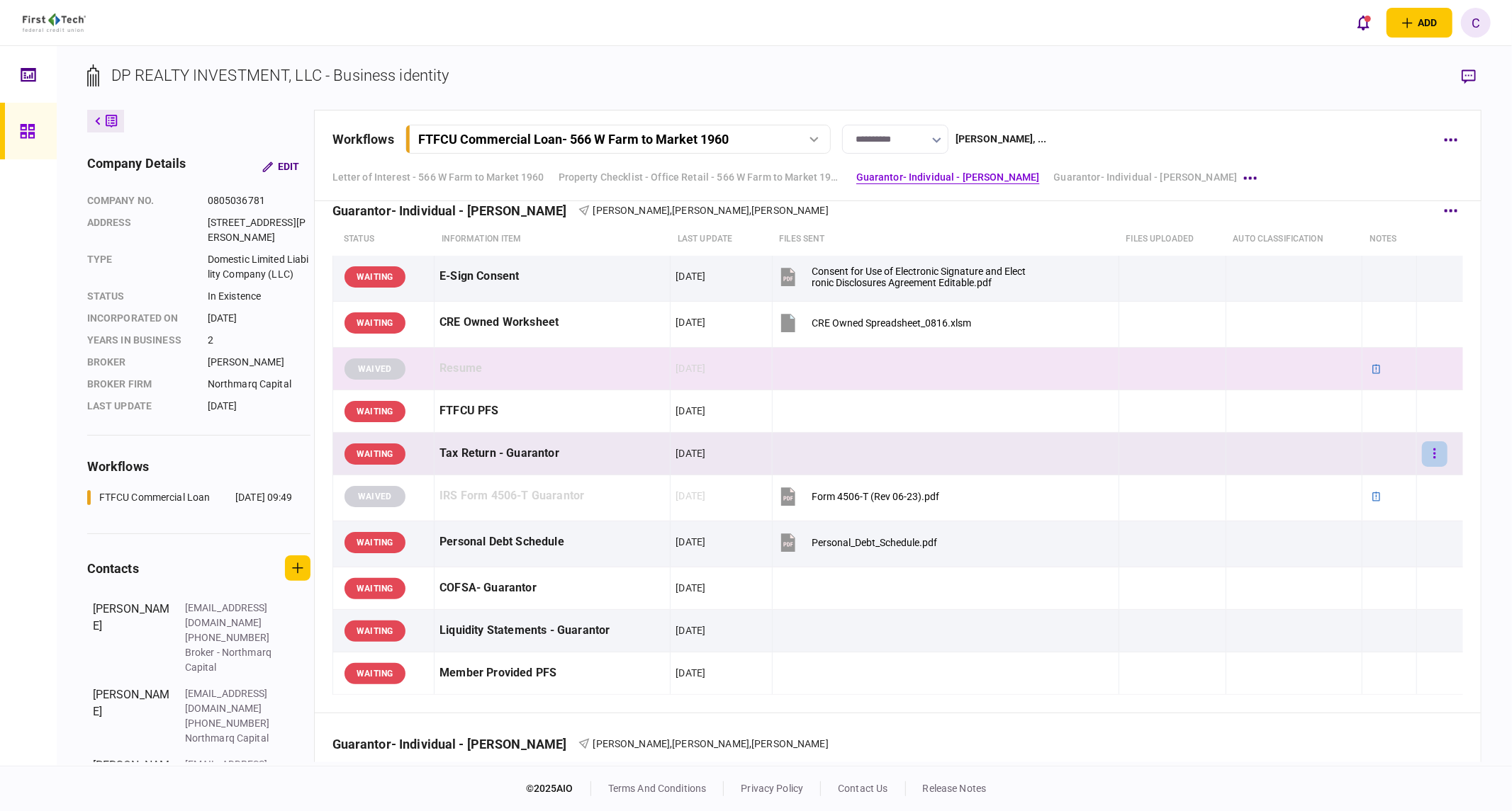
click at [1430, 455] on button "button" at bounding box center [1435, 454] width 26 height 26
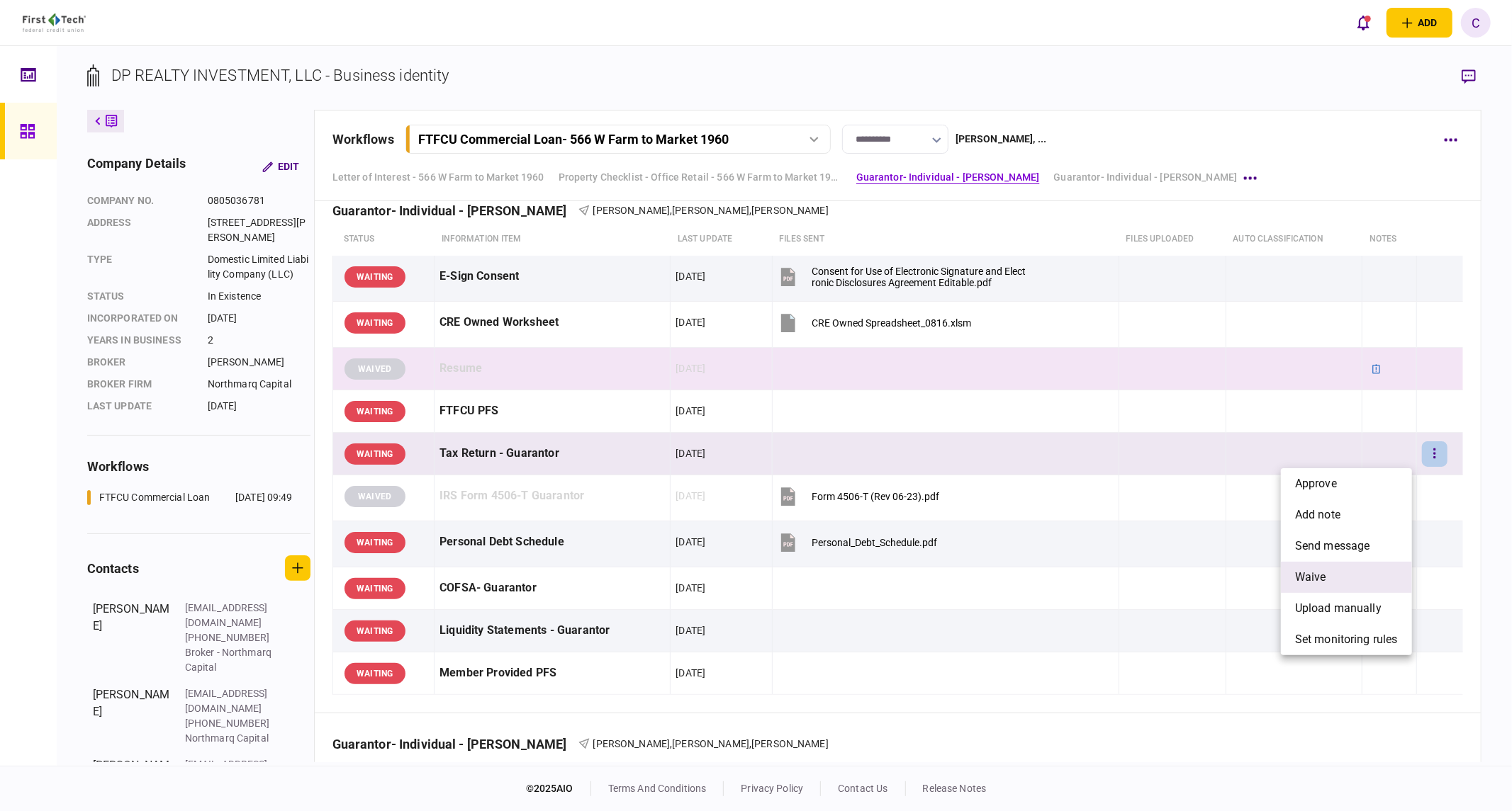
click at [1337, 575] on li "waive" at bounding box center [1347, 578] width 131 height 32
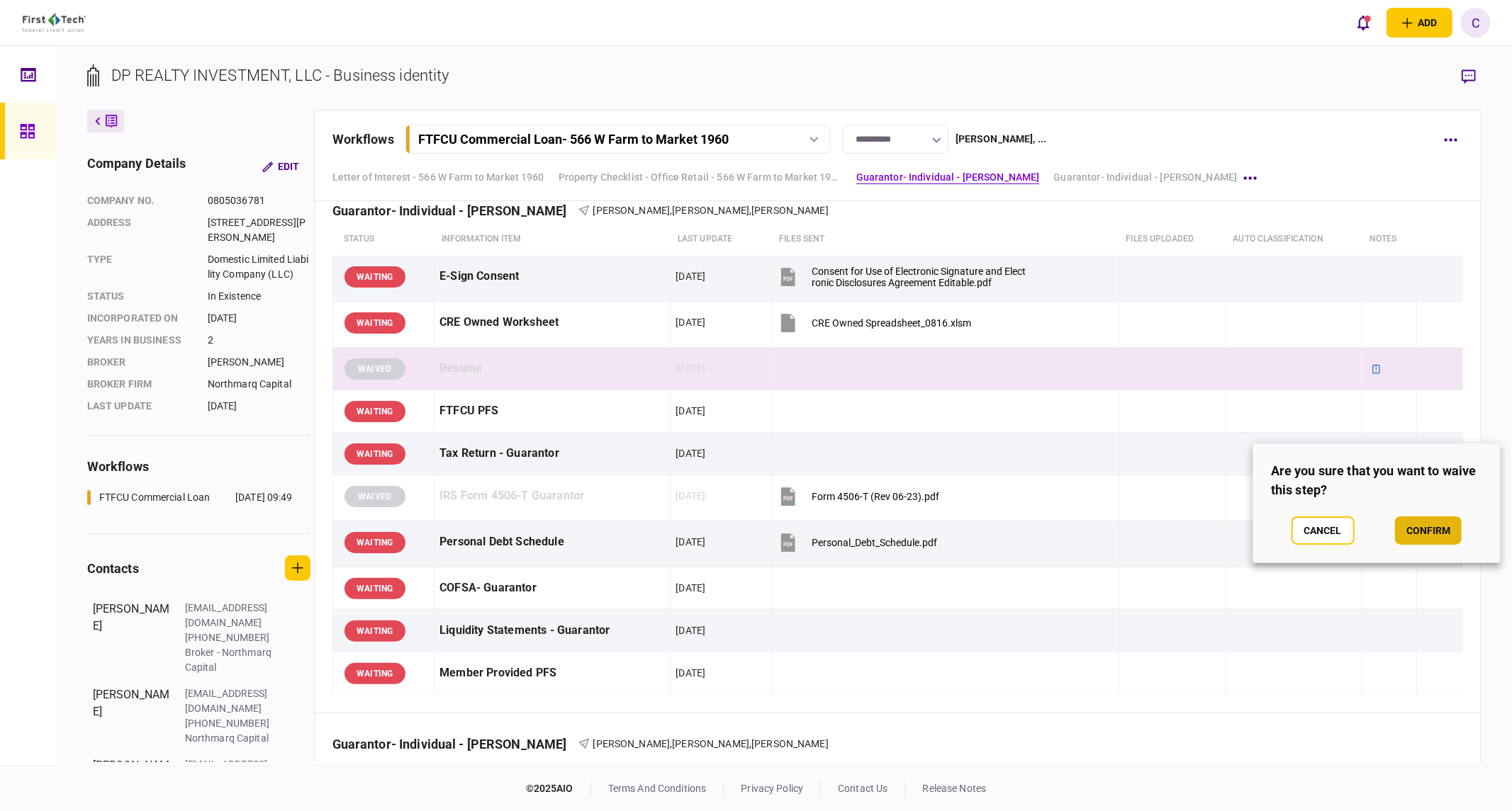
click at [1411, 526] on button "confirm" at bounding box center [1428, 531] width 66 height 28
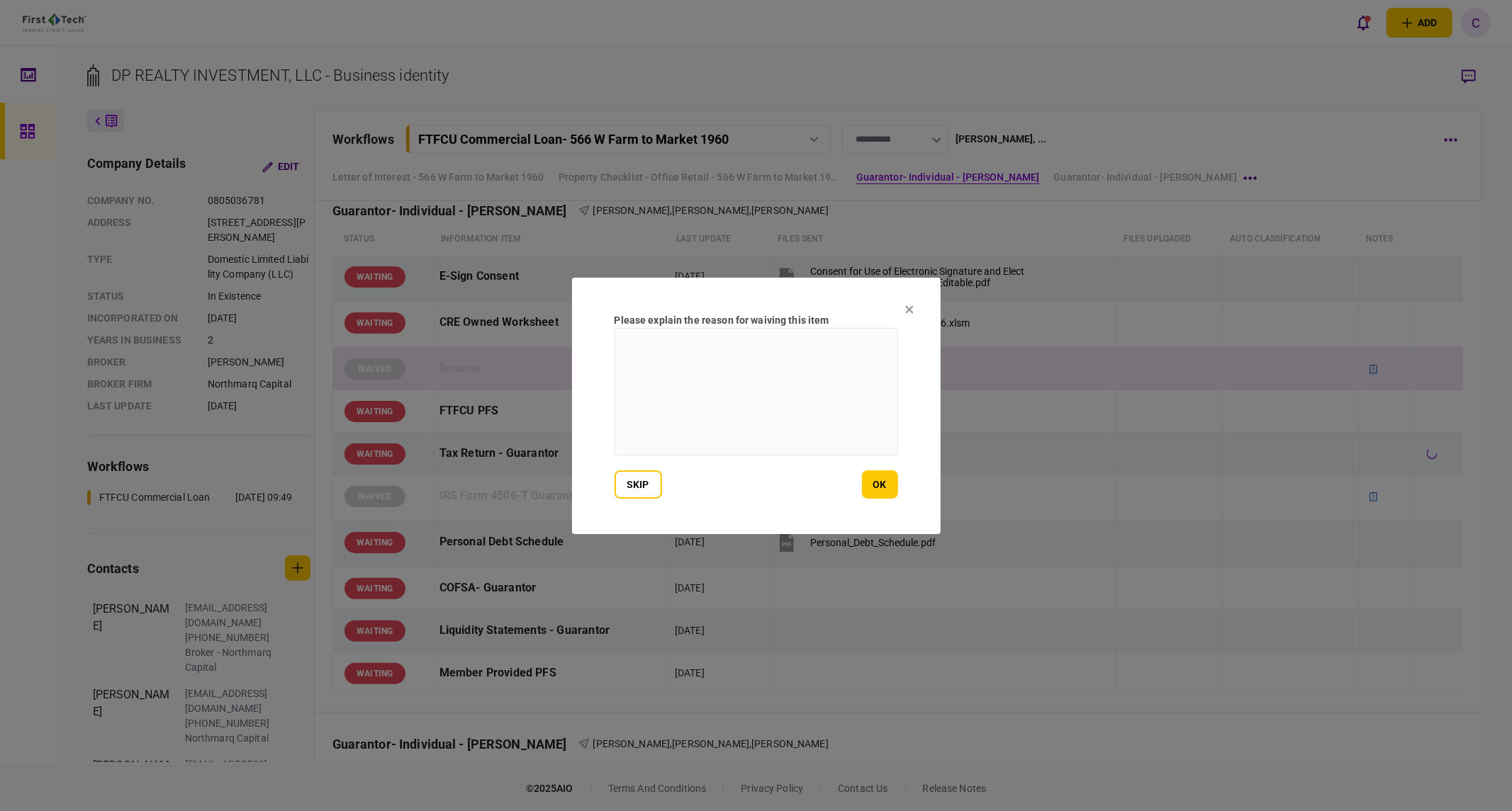
click at [798, 406] on textarea at bounding box center [756, 392] width 283 height 128
paste textarea "**********"
type textarea "**********"
click at [884, 486] on button "ok" at bounding box center [879, 484] width 36 height 28
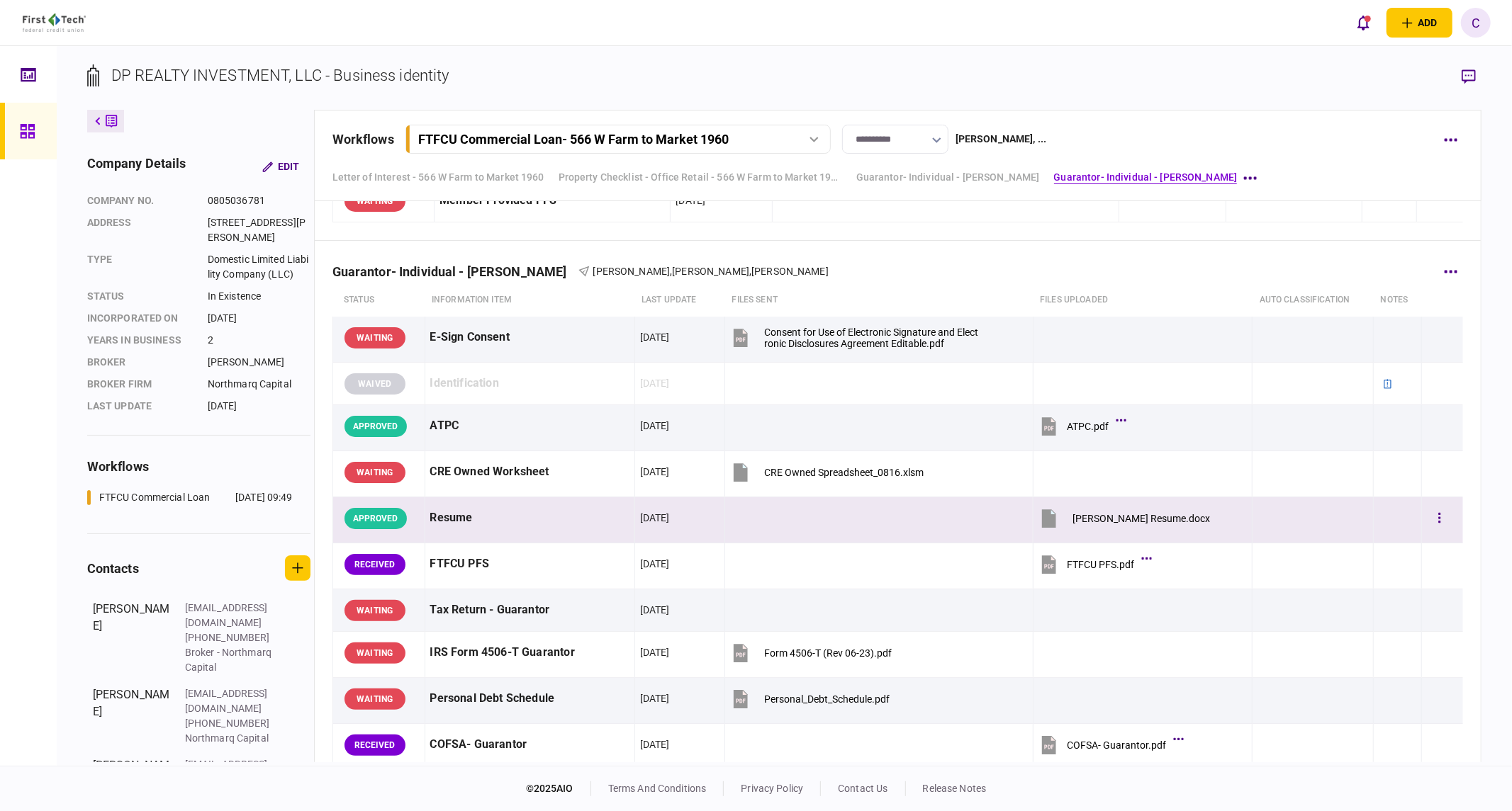
scroll to position [1811, 0]
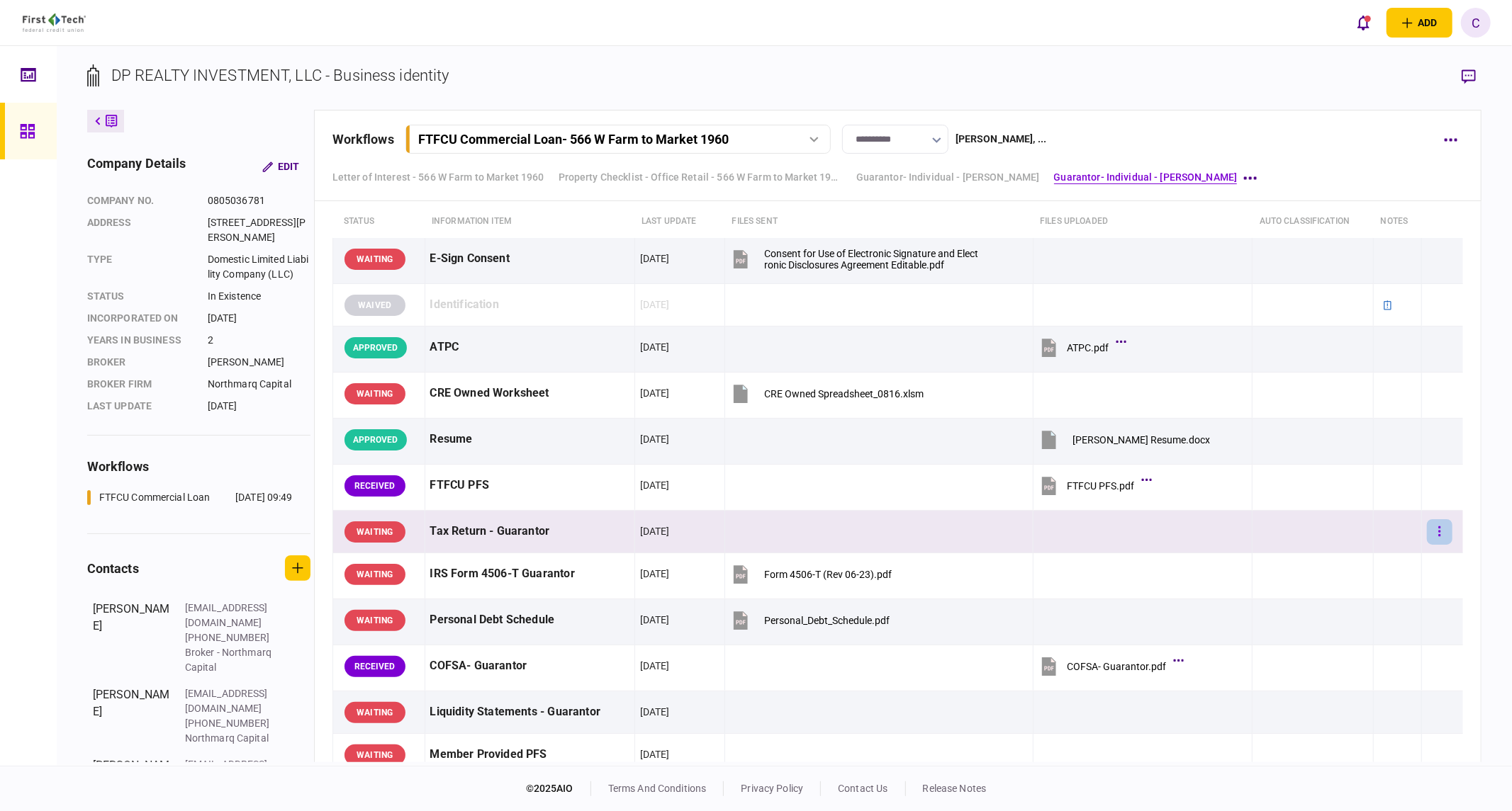
click at [1438, 534] on icon "button" at bounding box center [1439, 532] width 2 height 13
click at [1336, 662] on li "waive" at bounding box center [1351, 656] width 131 height 32
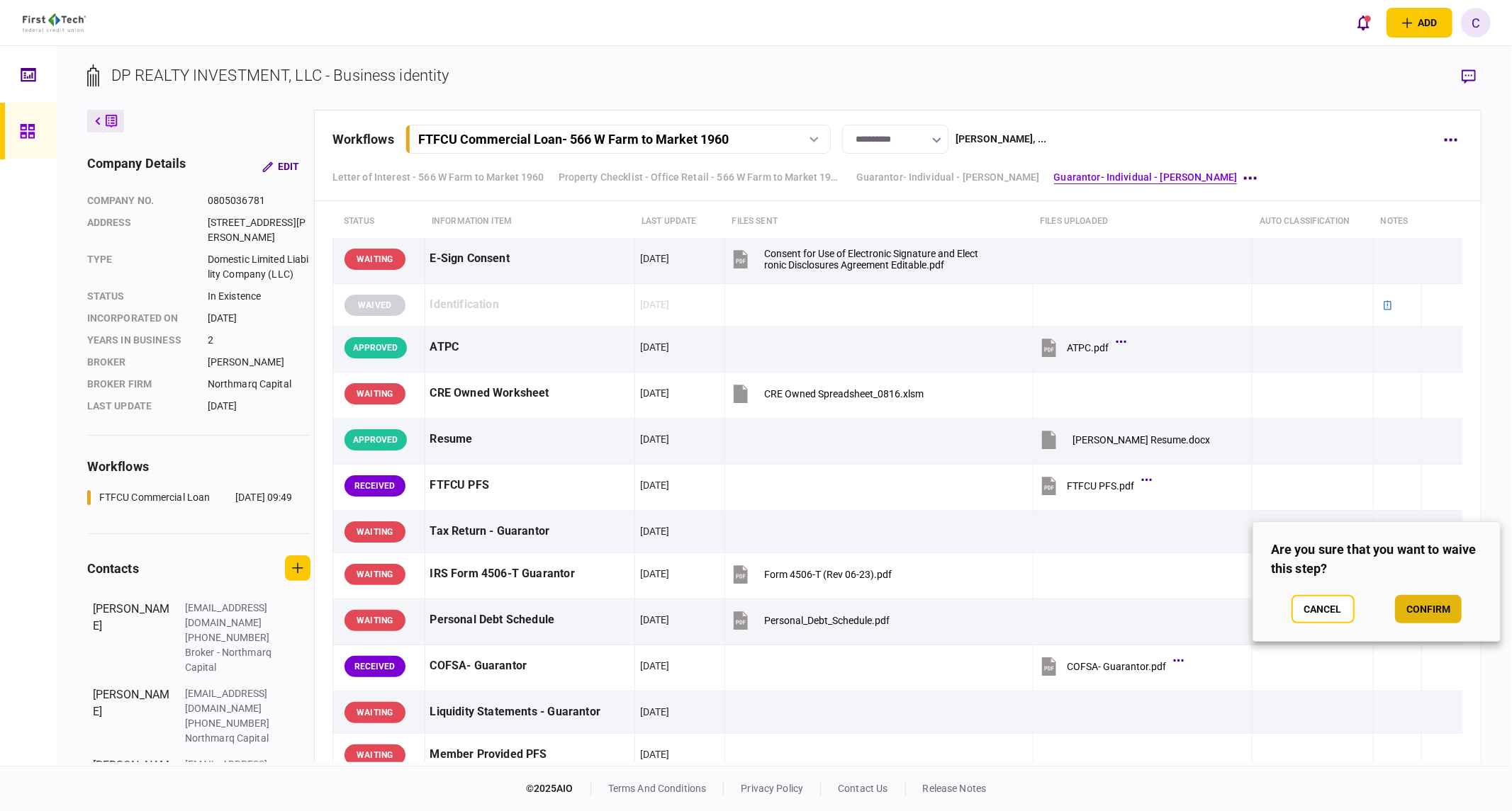
click at [1430, 604] on button "confirm" at bounding box center [1428, 609] width 66 height 28
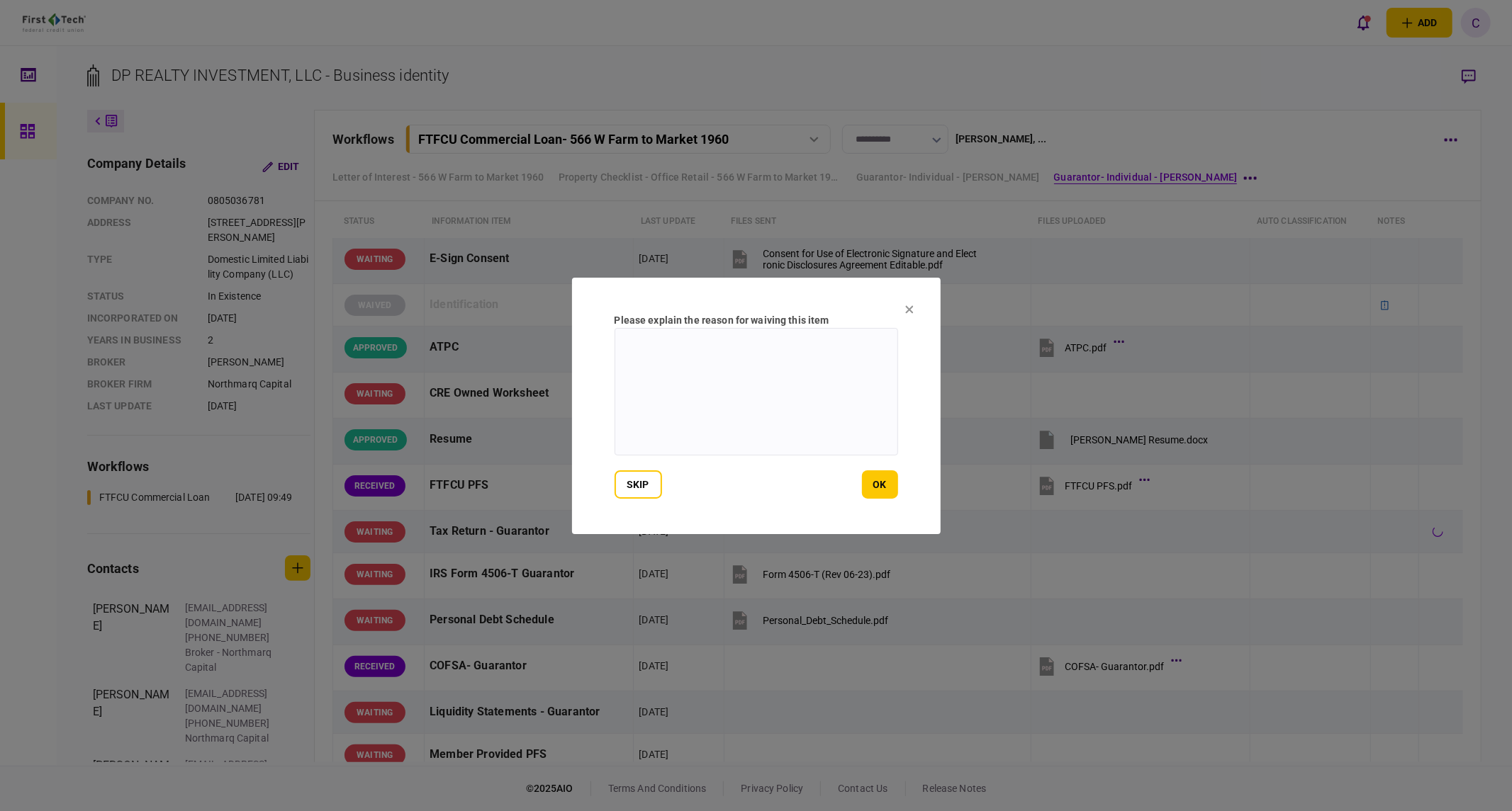
click at [840, 416] on textarea at bounding box center [756, 392] width 283 height 128
paste textarea "**********"
type textarea "**********"
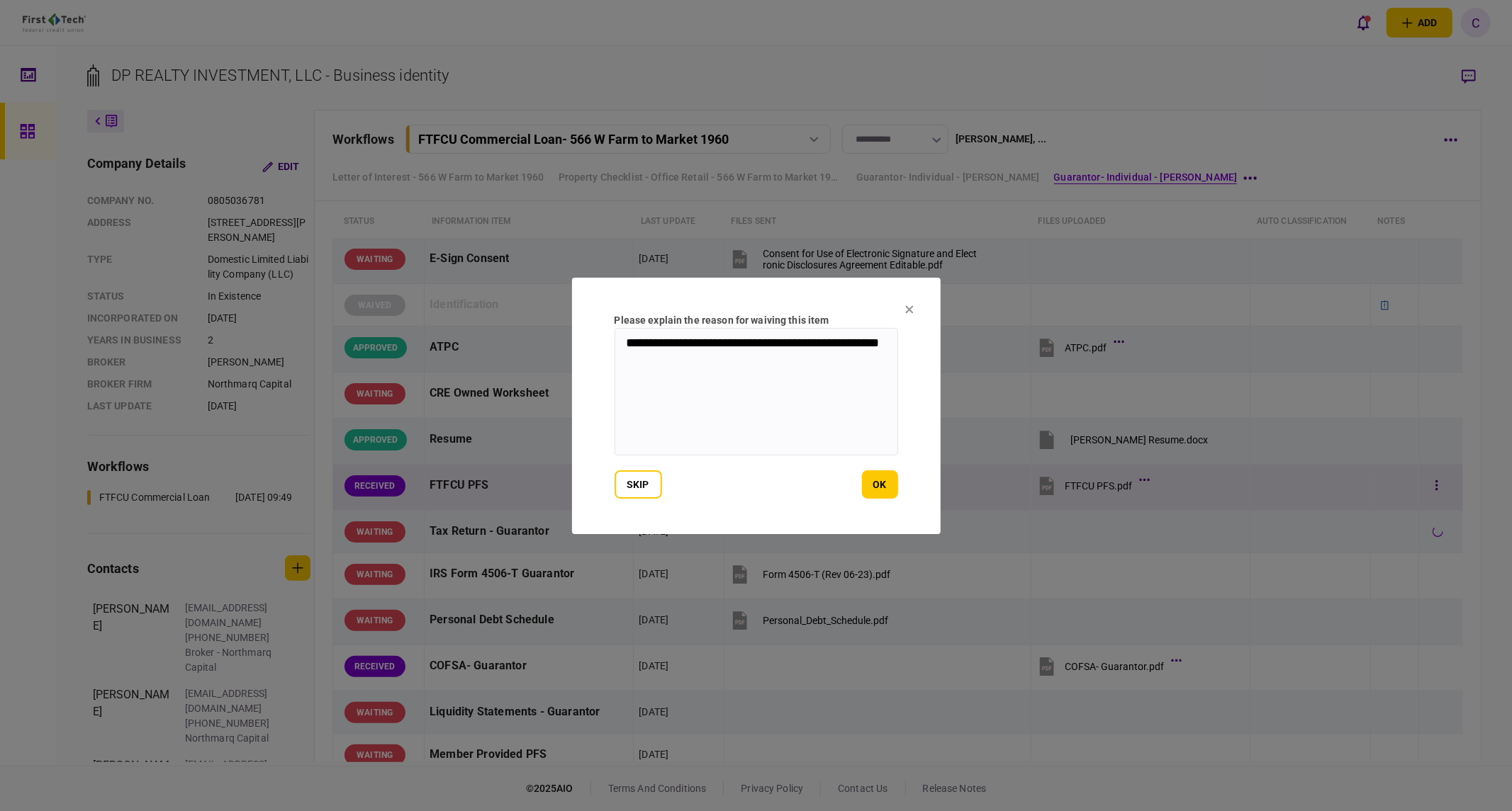
click at [876, 484] on button "ok" at bounding box center [879, 484] width 36 height 28
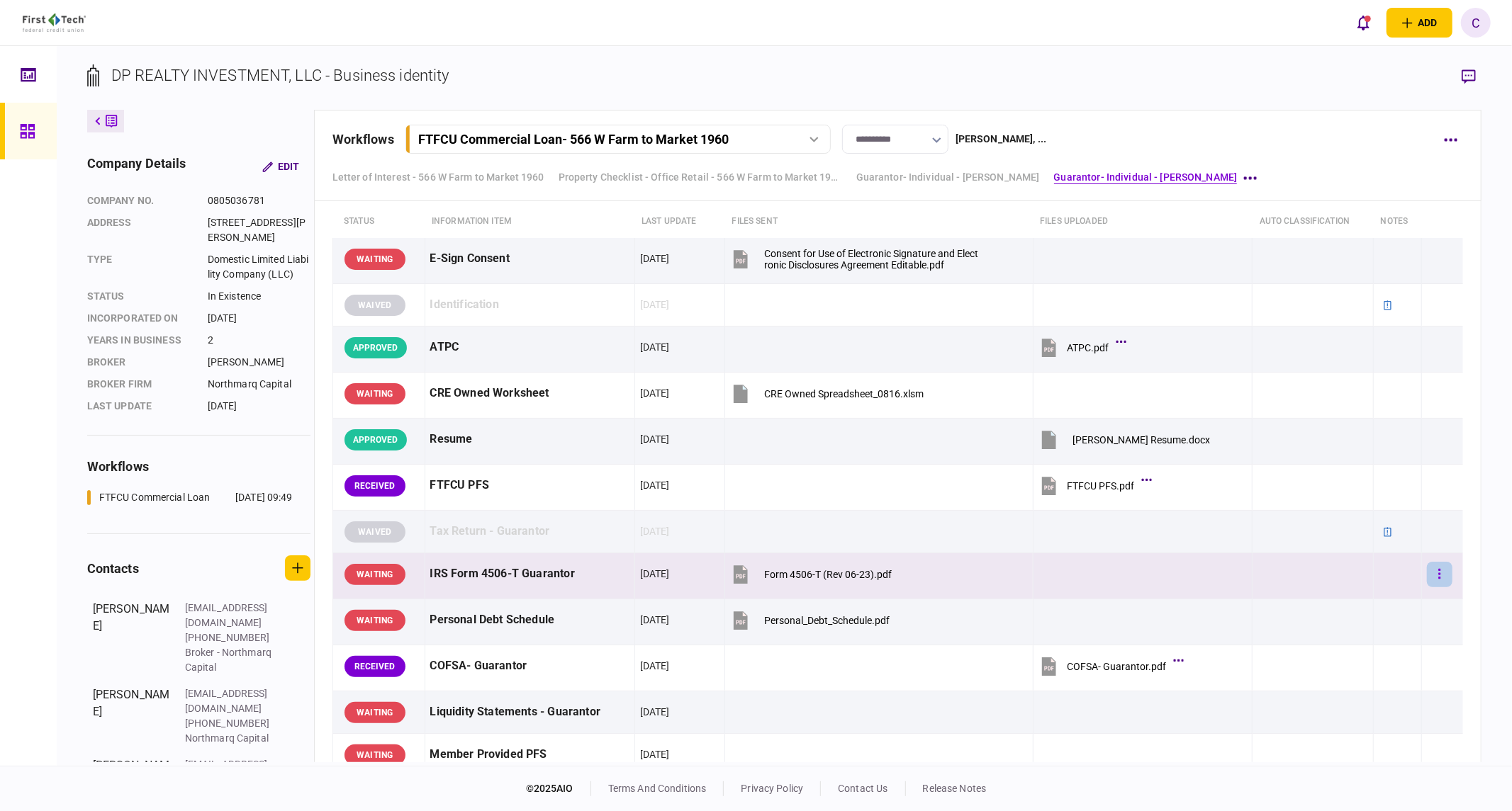
click at [1436, 578] on button "button" at bounding box center [1440, 574] width 26 height 26
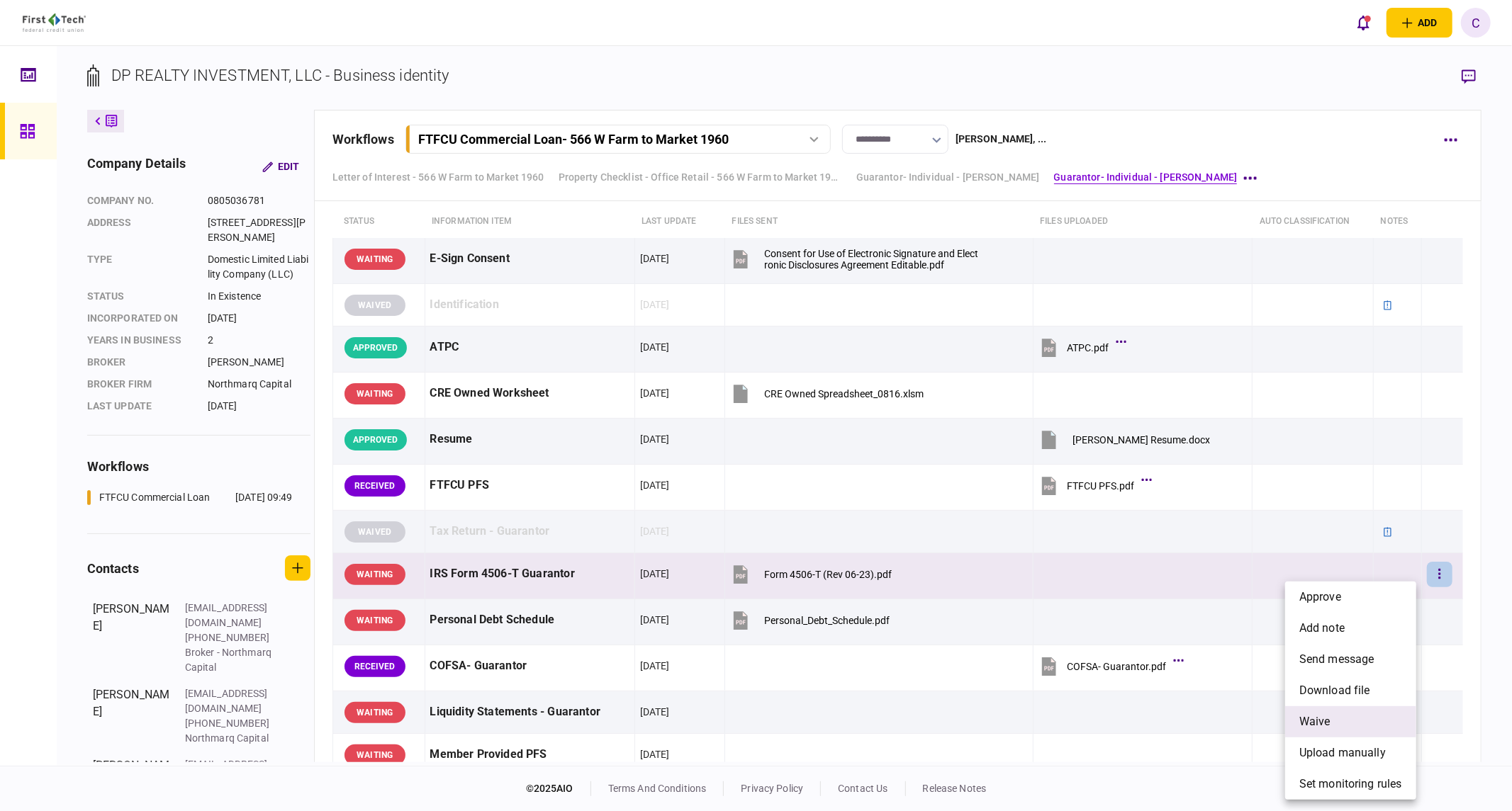
click at [1337, 720] on li "waive" at bounding box center [1351, 722] width 131 height 32
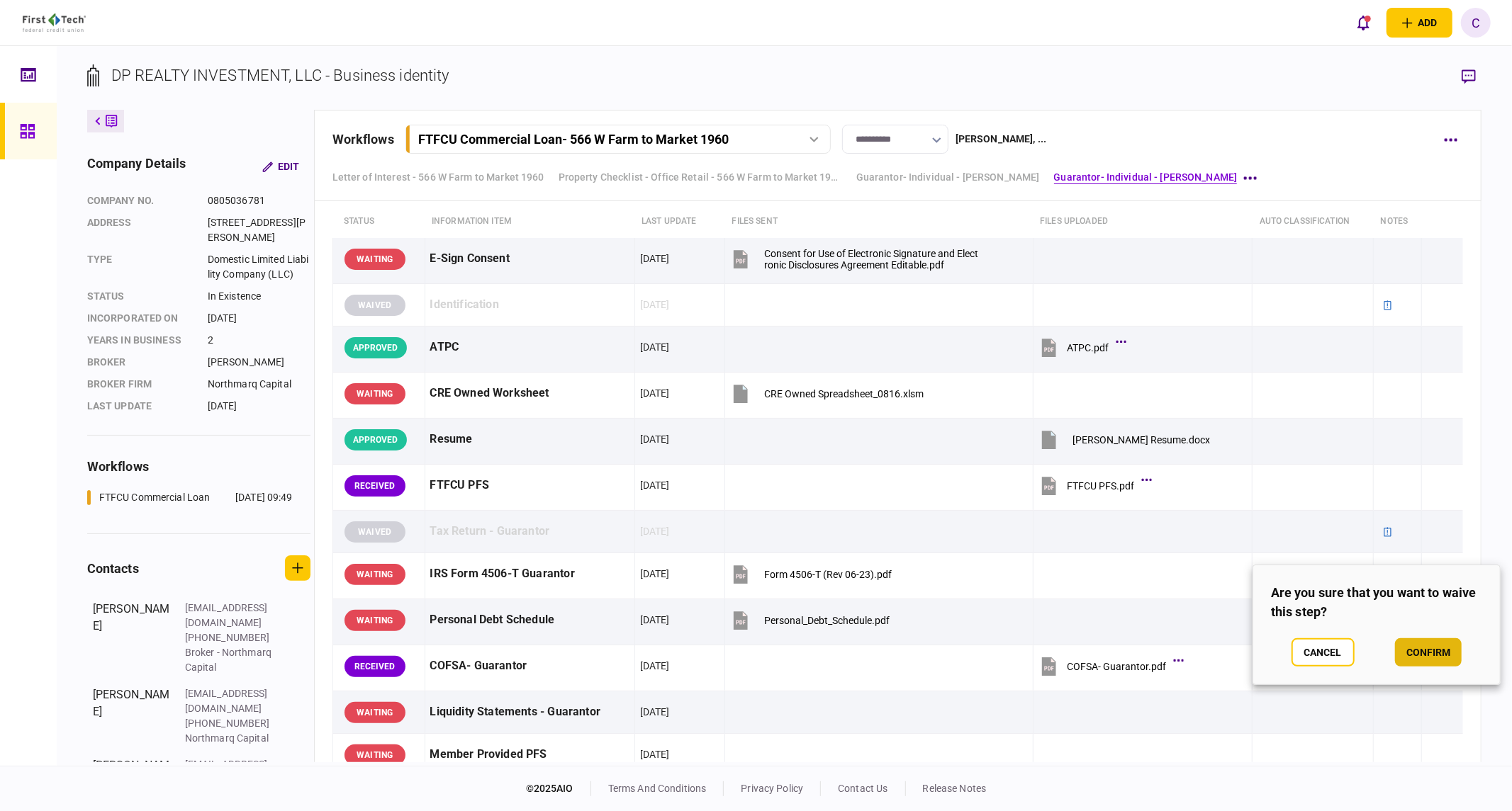
click at [1425, 654] on button "confirm" at bounding box center [1428, 652] width 66 height 28
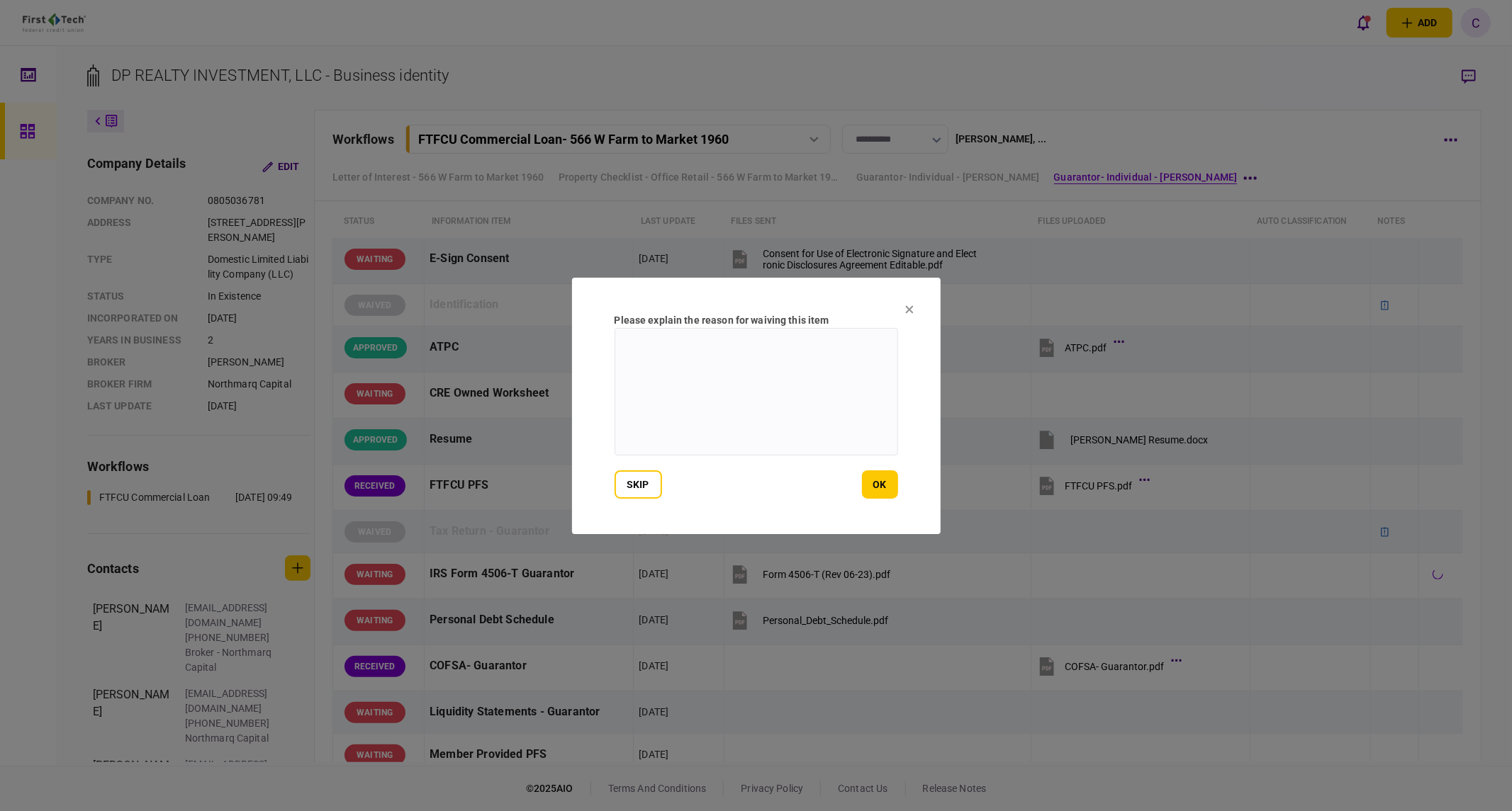
click at [808, 415] on textarea at bounding box center [756, 392] width 283 height 128
paste textarea "**********"
type textarea "**********"
click at [881, 484] on button "ok" at bounding box center [879, 484] width 36 height 28
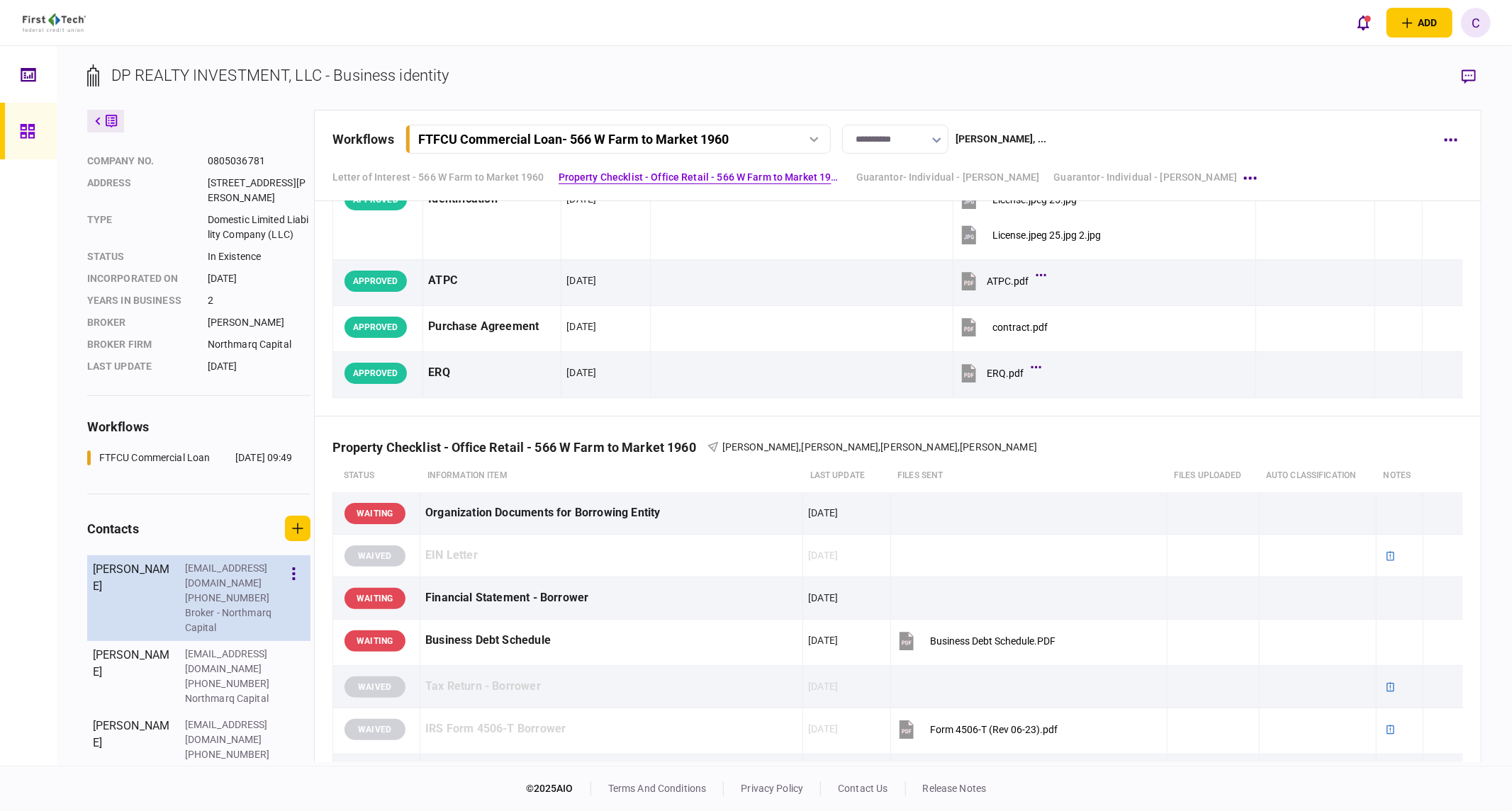
scroll to position [60, 0]
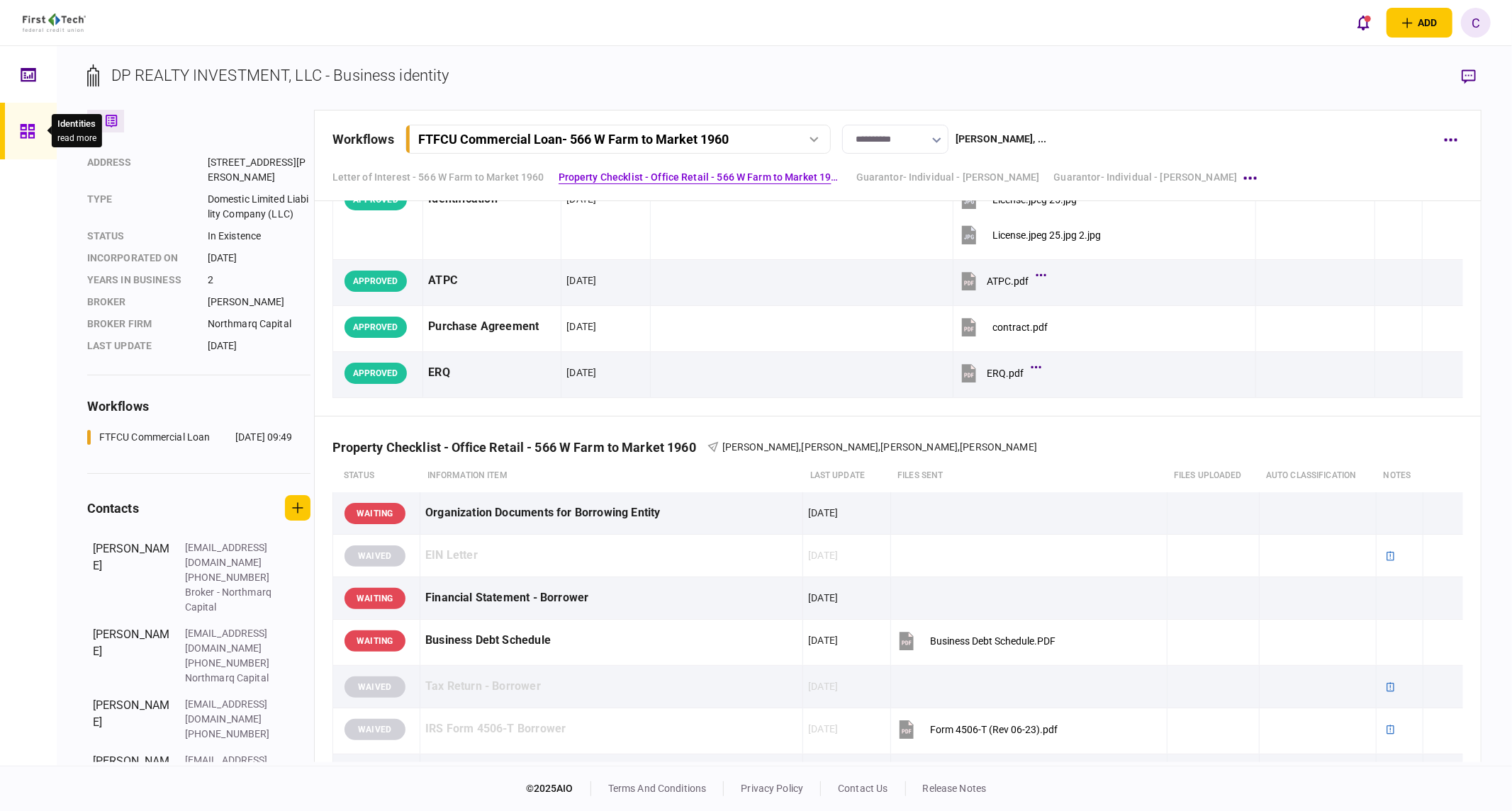
click at [30, 137] on icon at bounding box center [27, 131] width 16 height 17
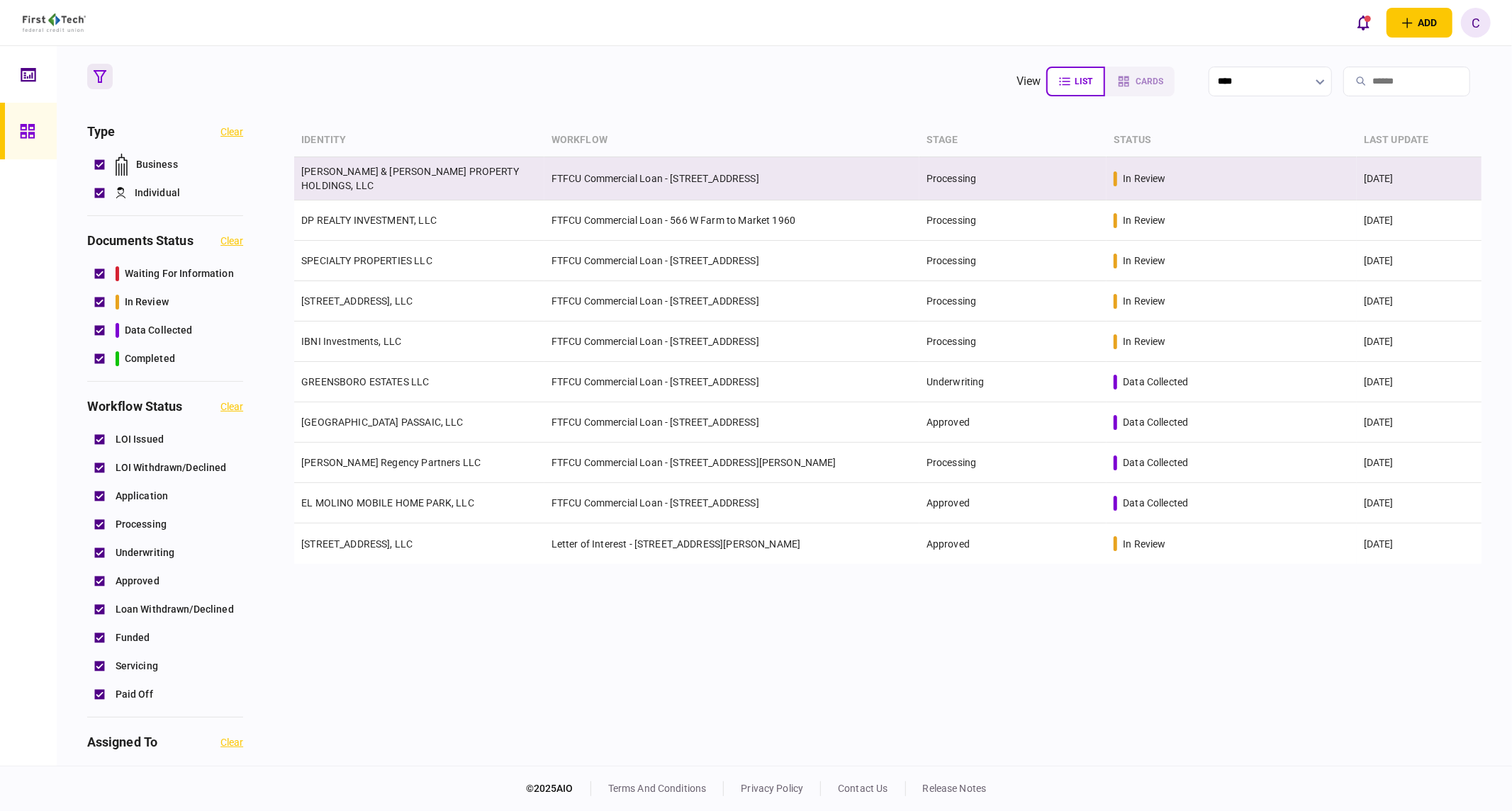
click at [367, 182] on link "[PERSON_NAME] & [PERSON_NAME] PROPERTY HOLDINGS, LLC" at bounding box center [410, 179] width 218 height 26
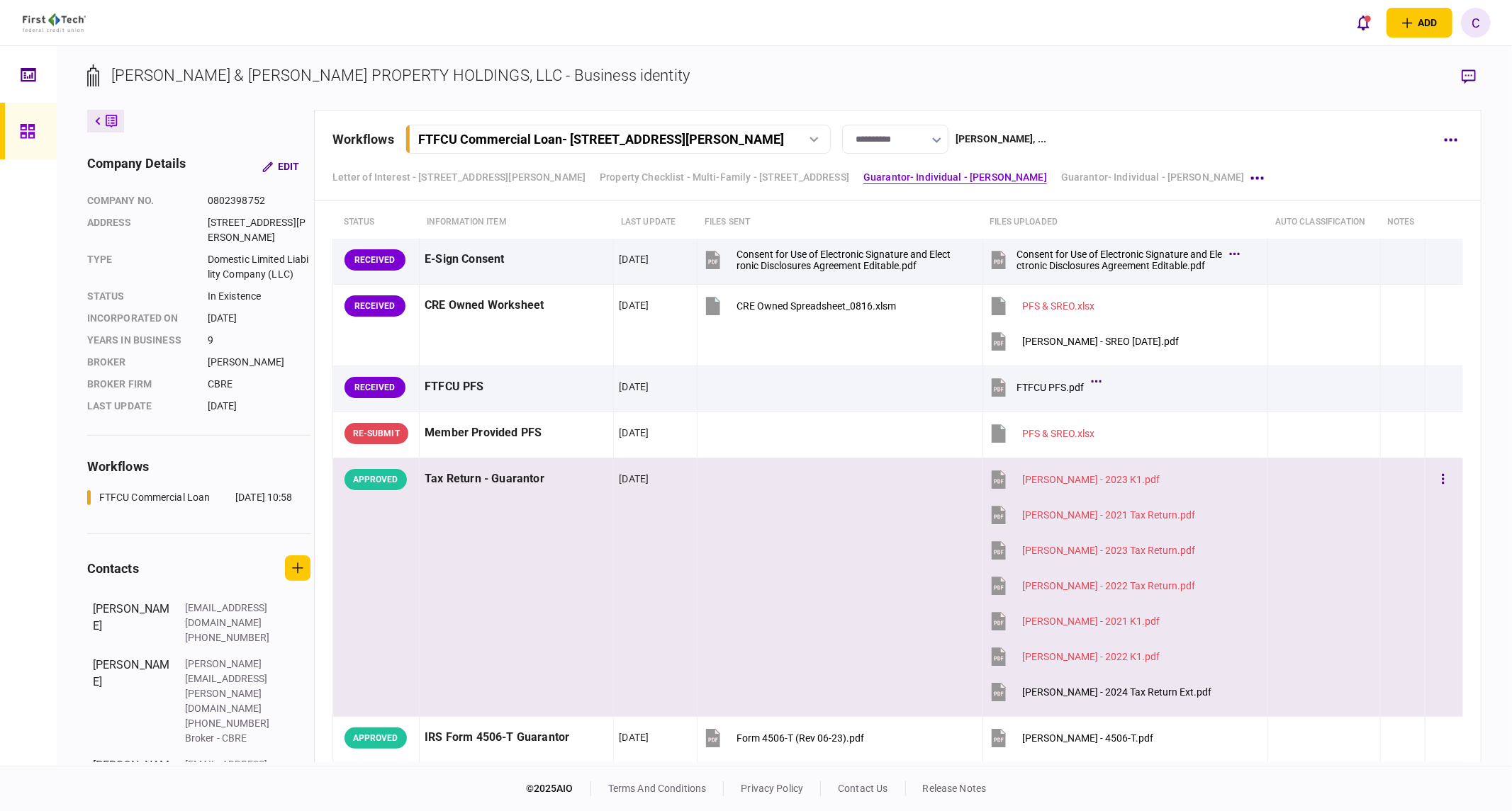
scroll to position [2362, 0]
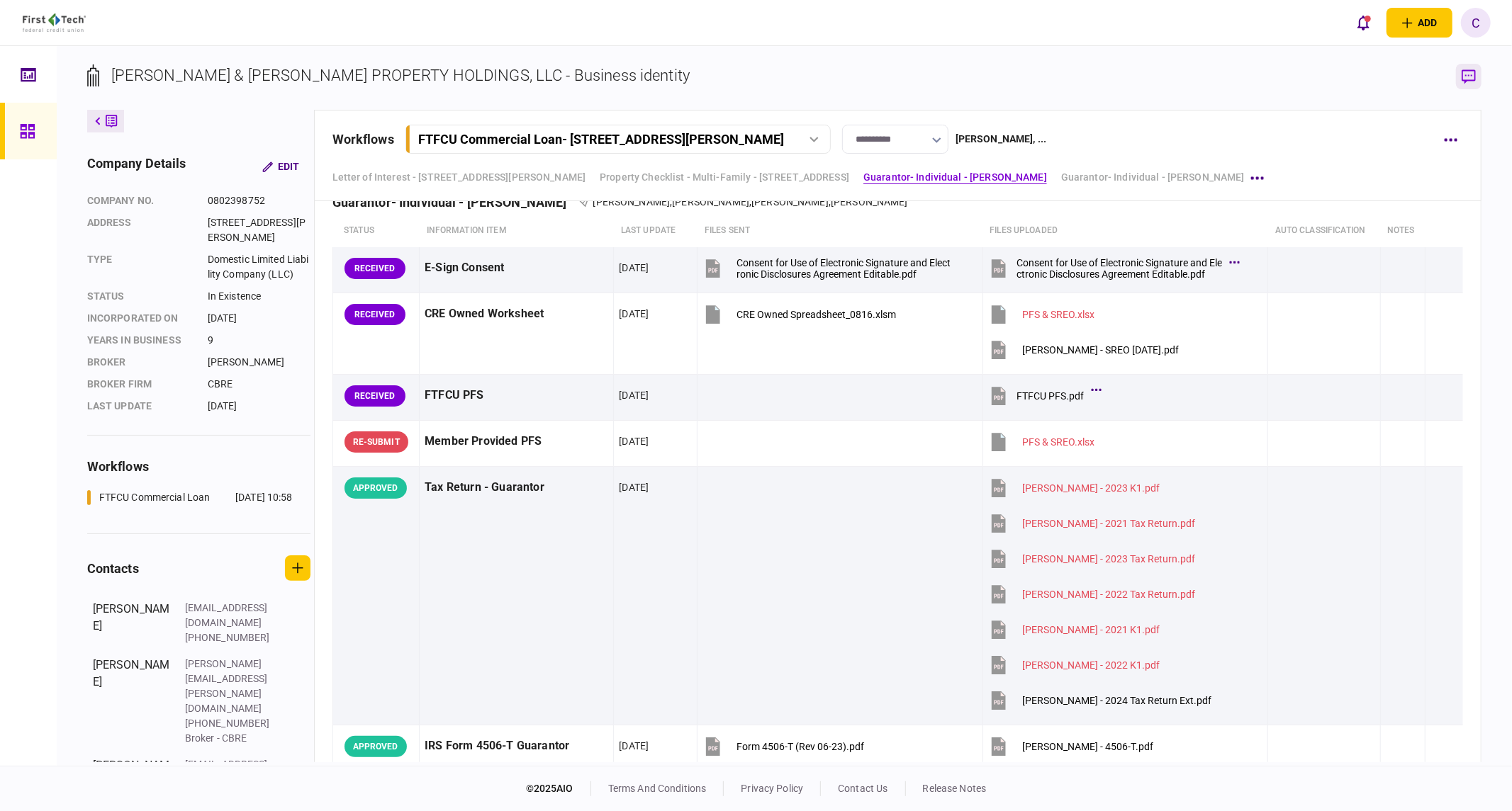
click at [1468, 80] on icon "button" at bounding box center [1468, 76] width 14 height 14
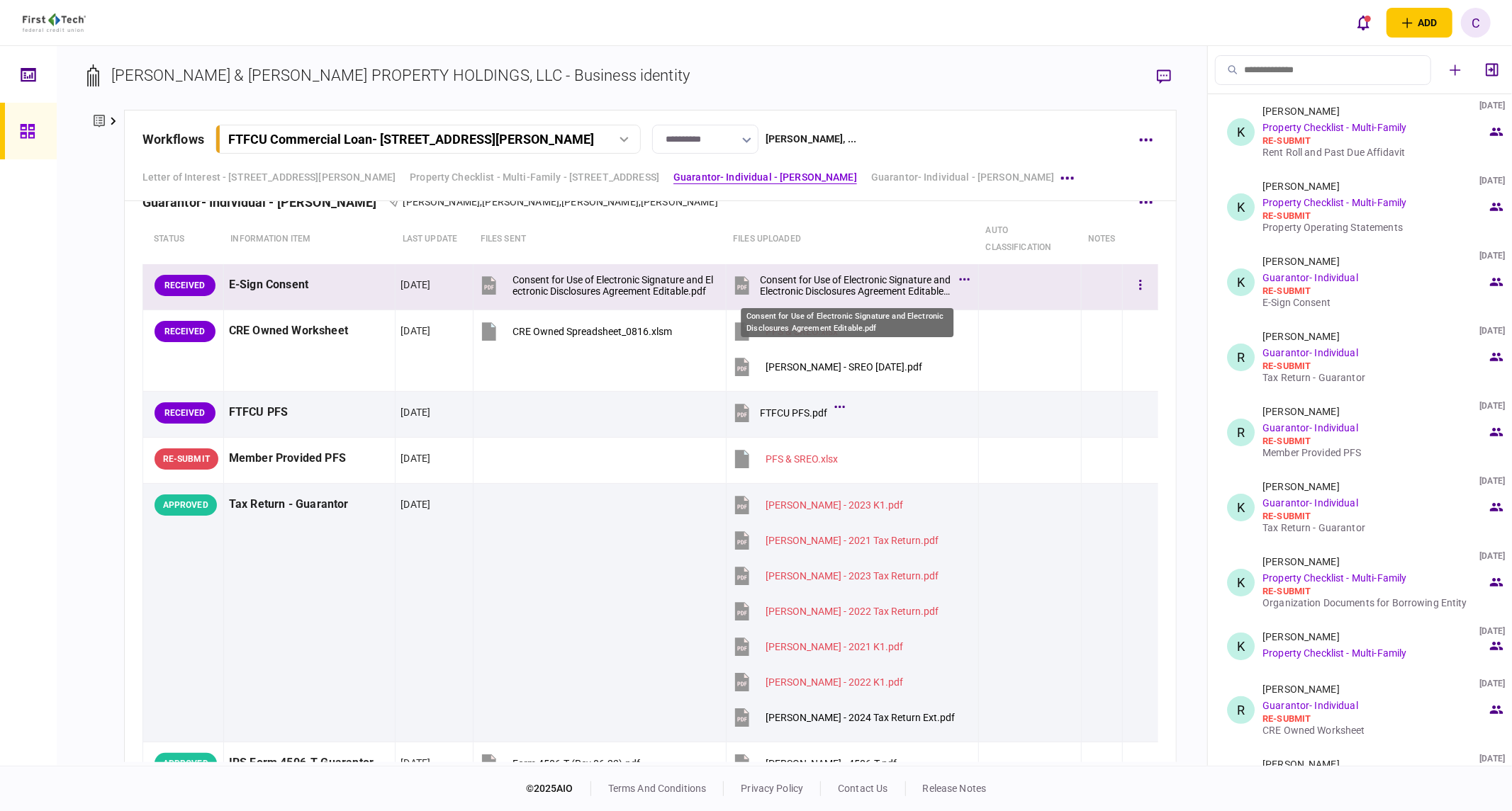
click at [842, 288] on div "Consent for Use of Electronic Signature and Electronic Disclosures Agreement Ed…" at bounding box center [855, 285] width 192 height 22
click at [1128, 280] on button "button" at bounding box center [1140, 285] width 26 height 26
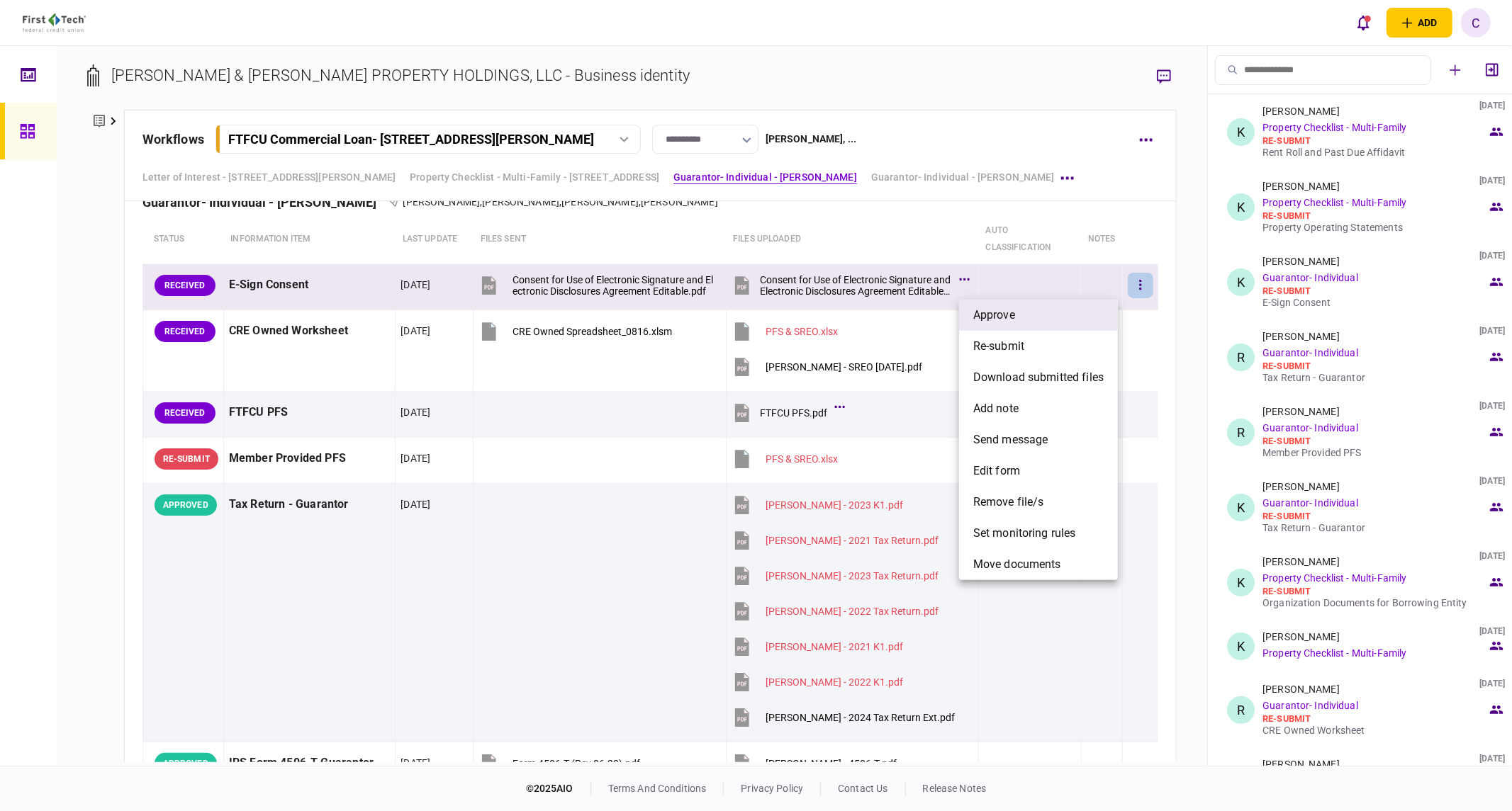
click at [1011, 315] on span "approve" at bounding box center [994, 315] width 42 height 17
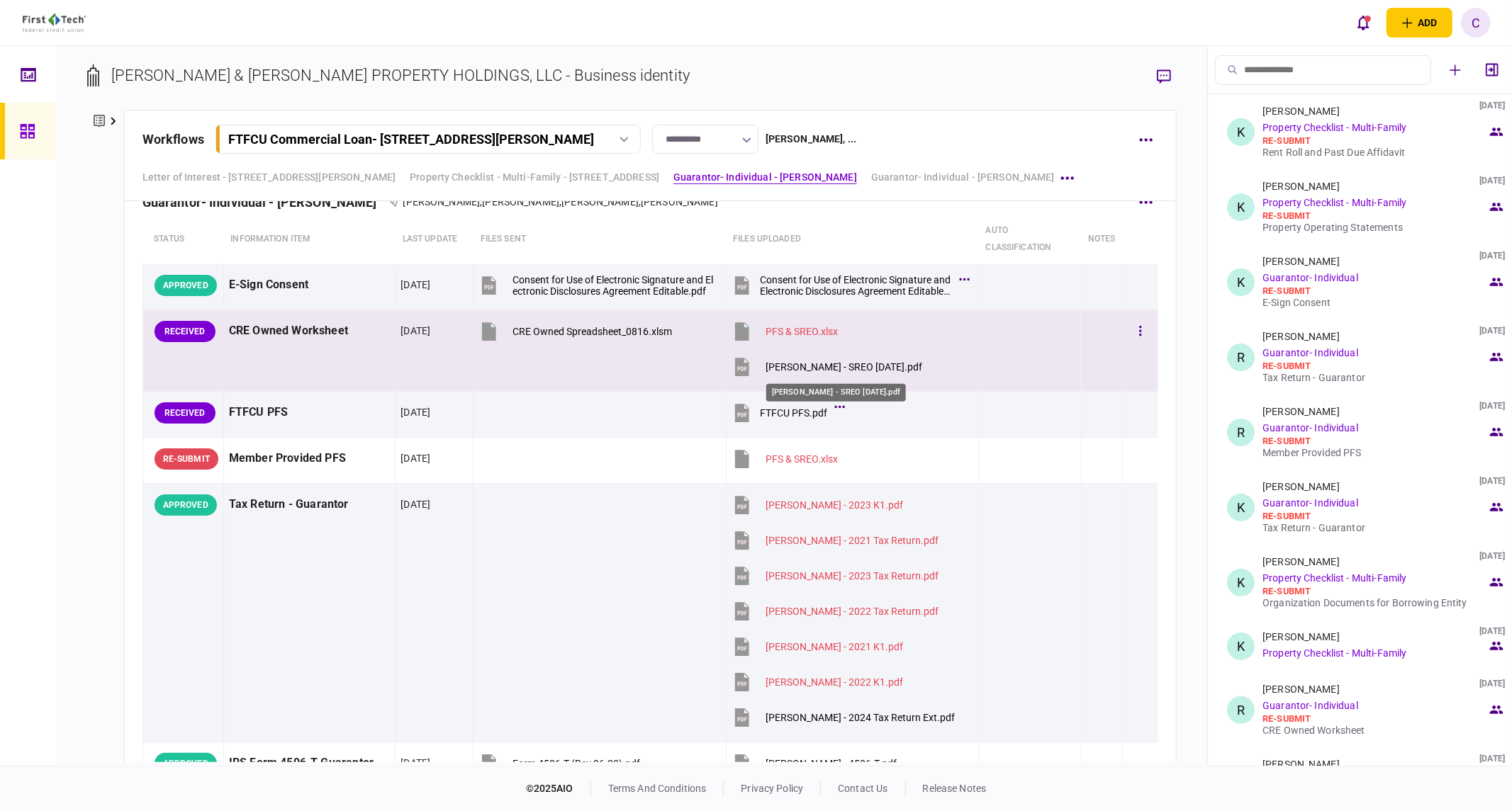
click at [815, 369] on div "Cullum, Keith - SREO 09.09.25.pdf" at bounding box center [844, 367] width 156 height 12
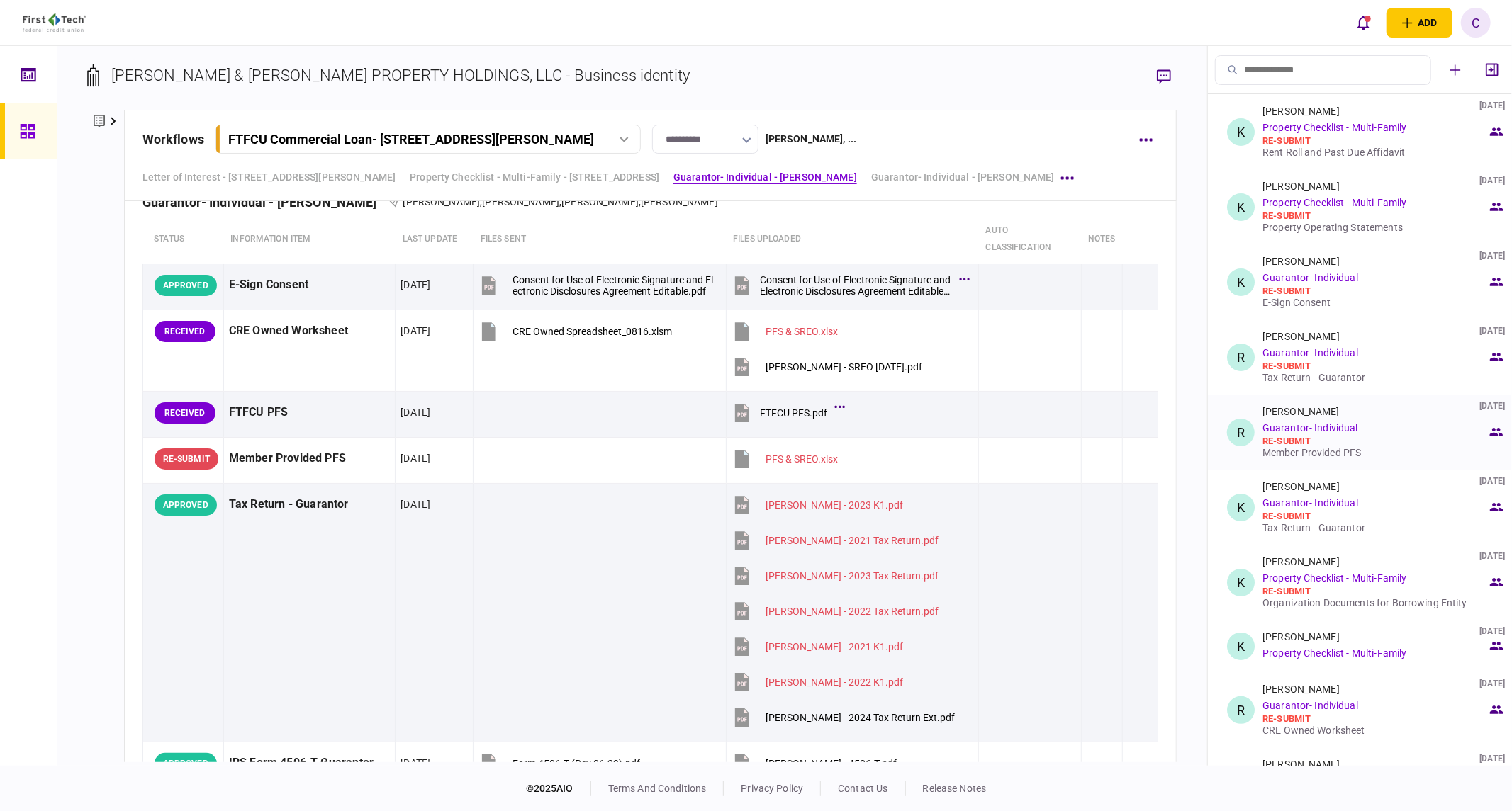
click at [1293, 452] on div "Member Provided PFS" at bounding box center [1375, 453] width 224 height 12
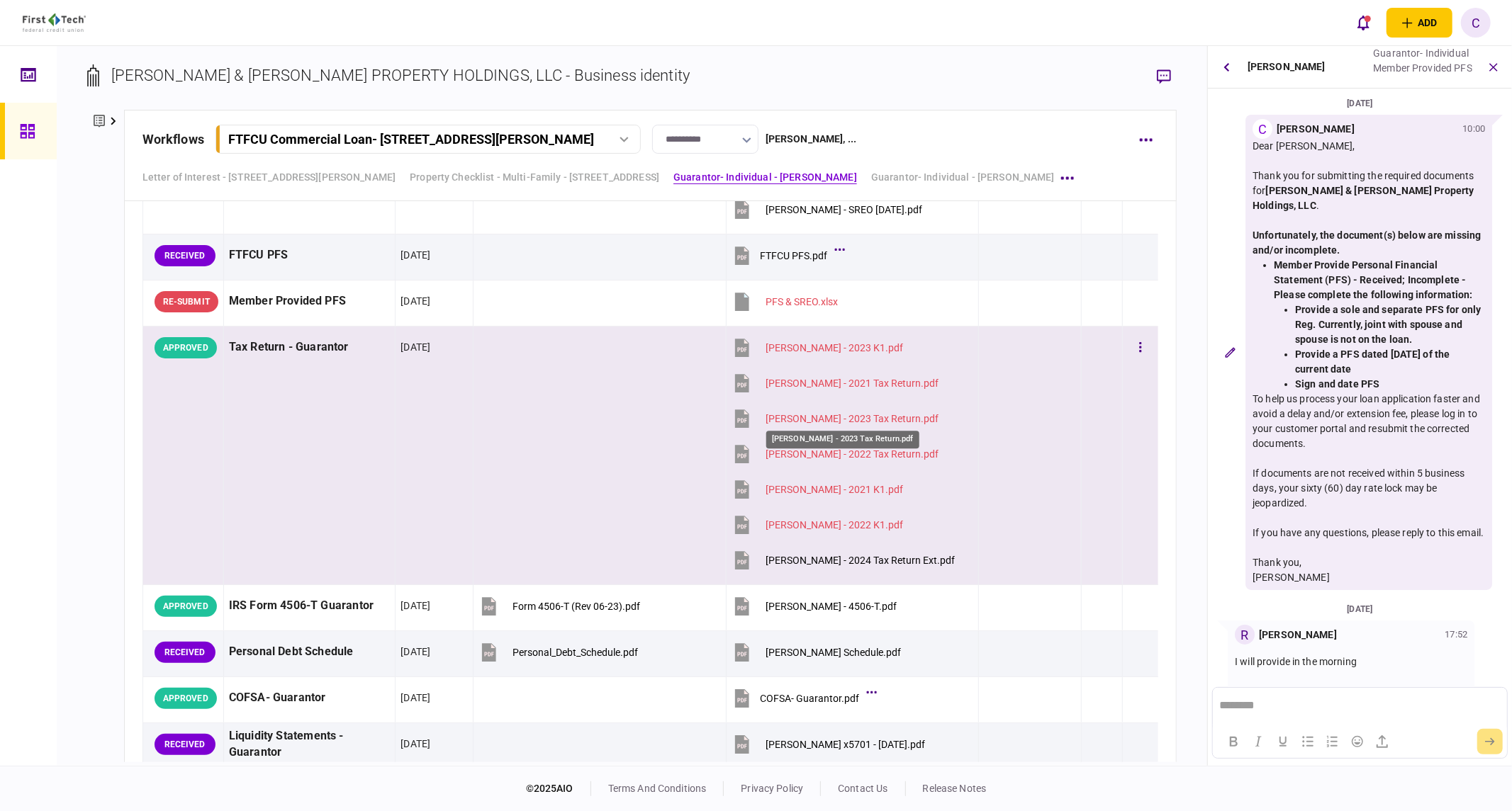
scroll to position [2598, 0]
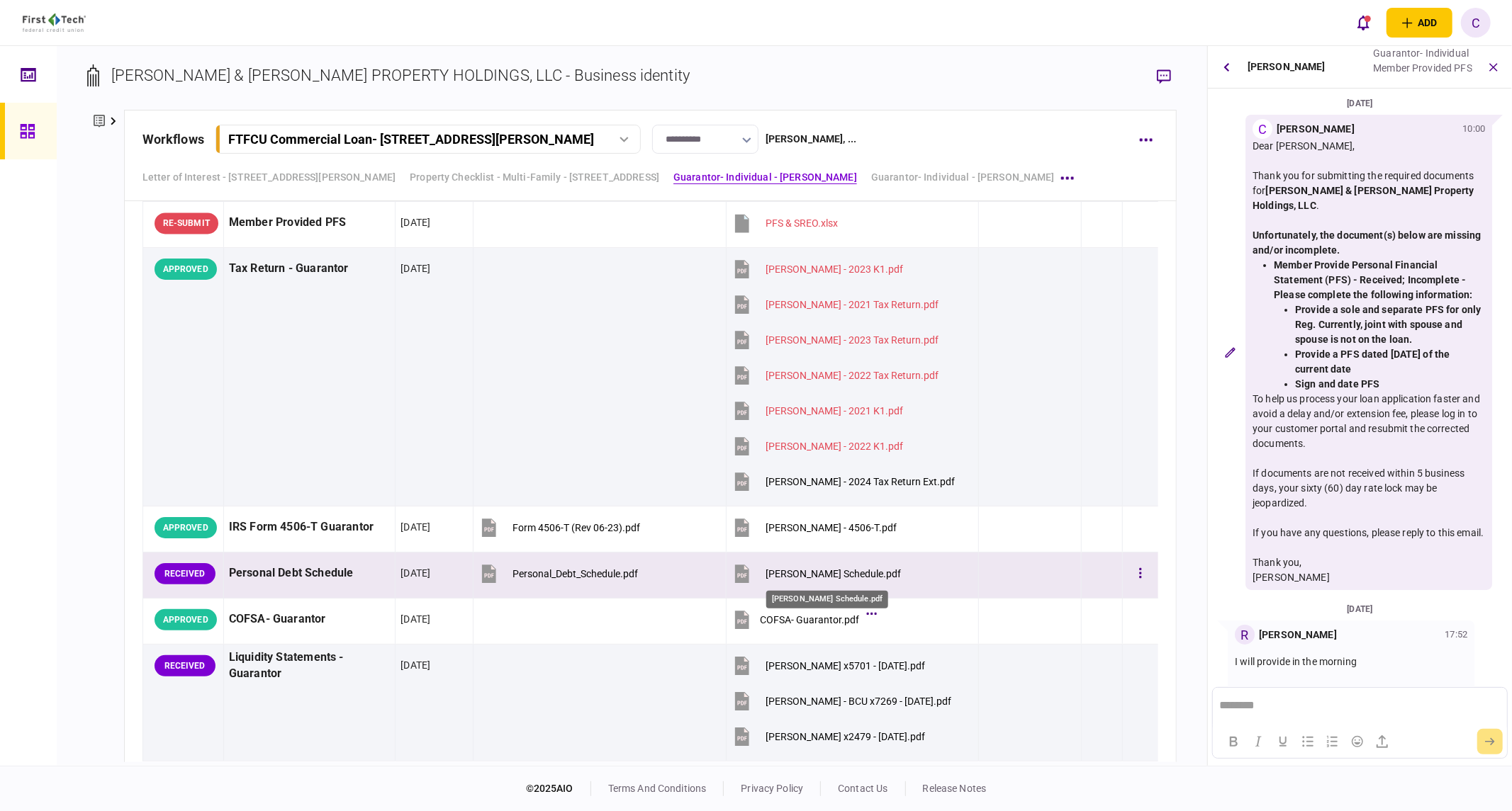
click at [806, 575] on div "Cullum, Keith - Debt Schedule.pdf" at bounding box center [833, 574] width 135 height 12
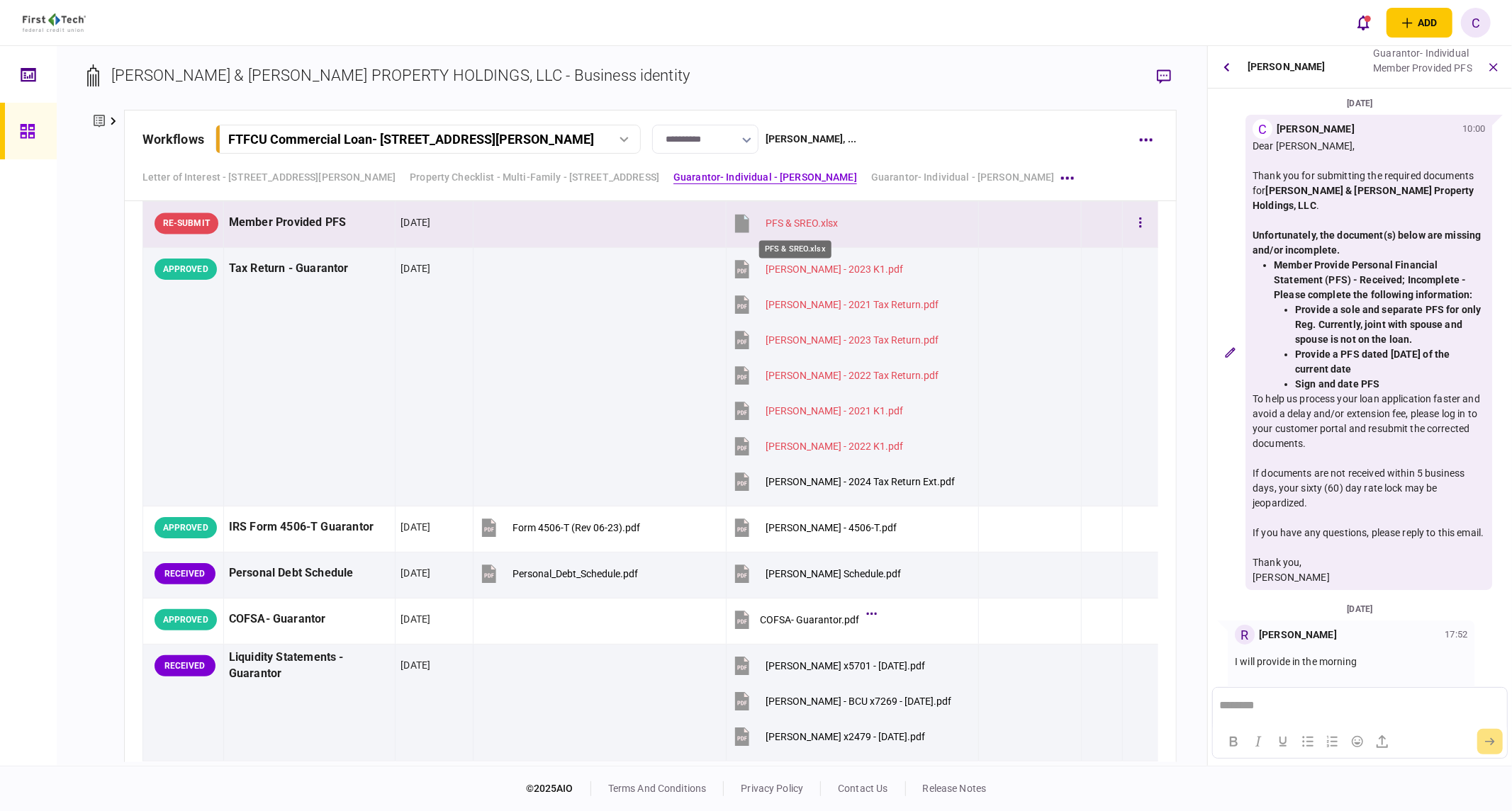
click at [820, 224] on div "PFS & SREO.xlsx" at bounding box center [801, 224] width 72 height 12
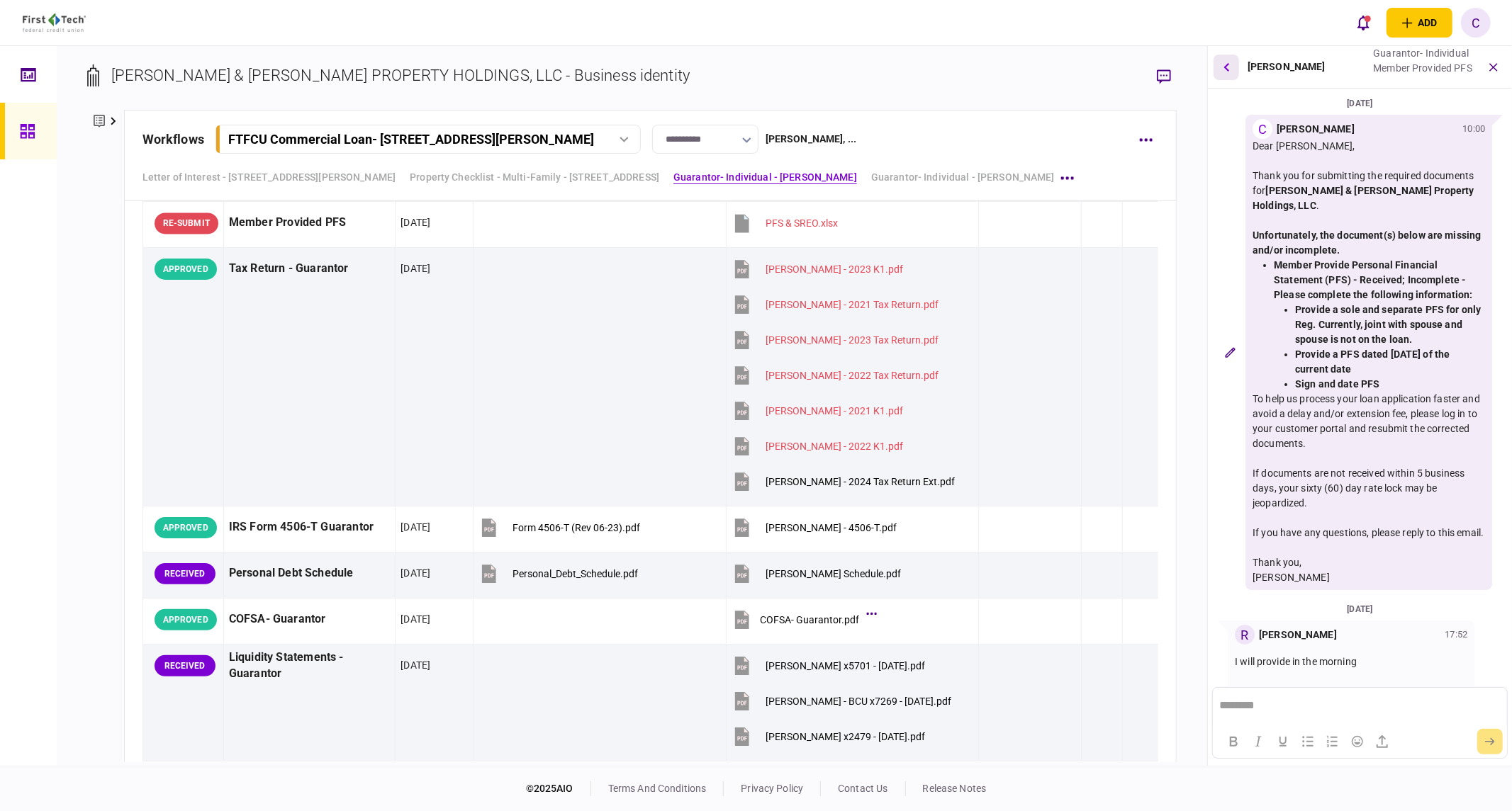
click at [1230, 69] on button "button" at bounding box center [1226, 67] width 26 height 26
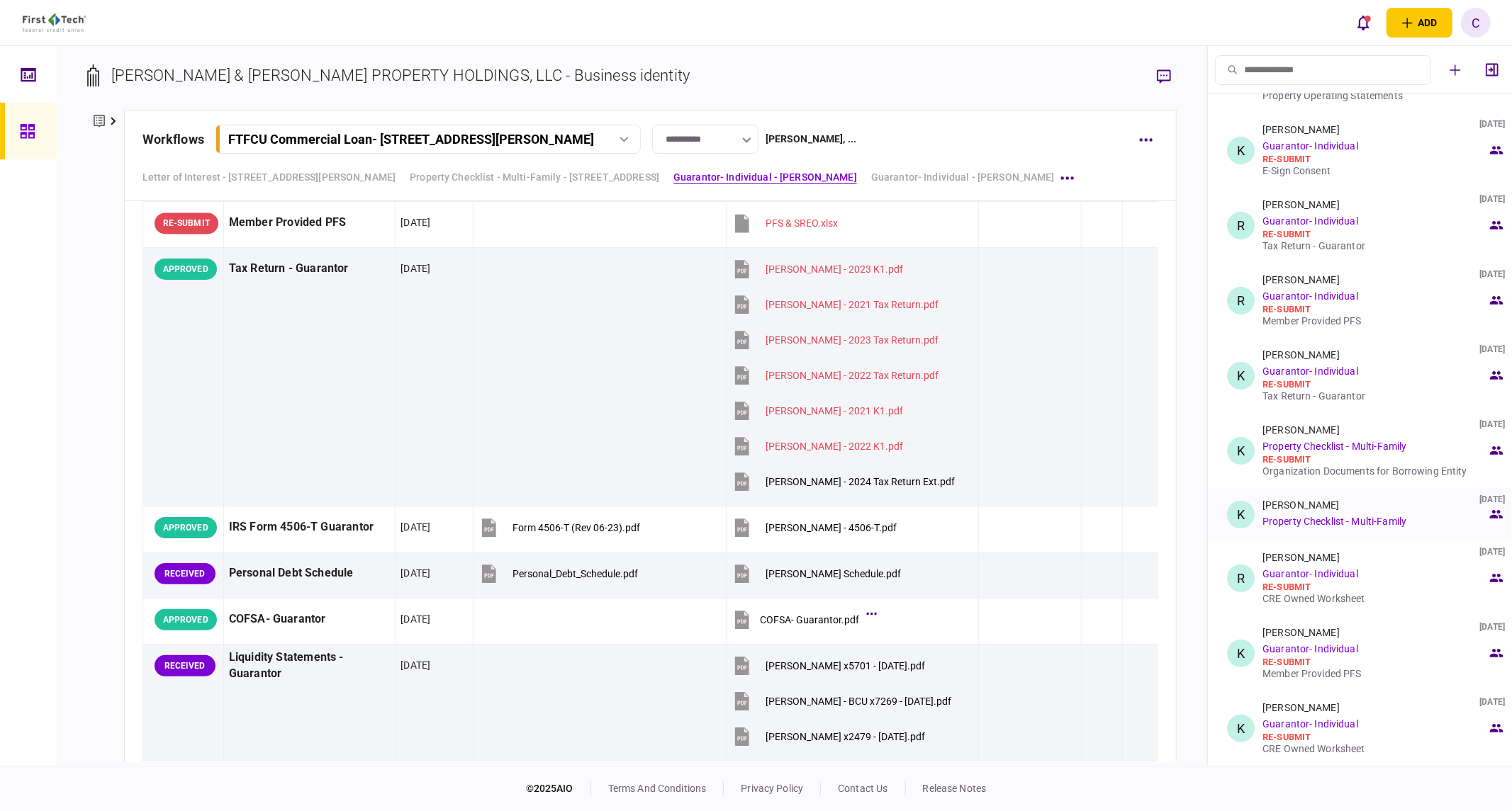
scroll to position [157, 0]
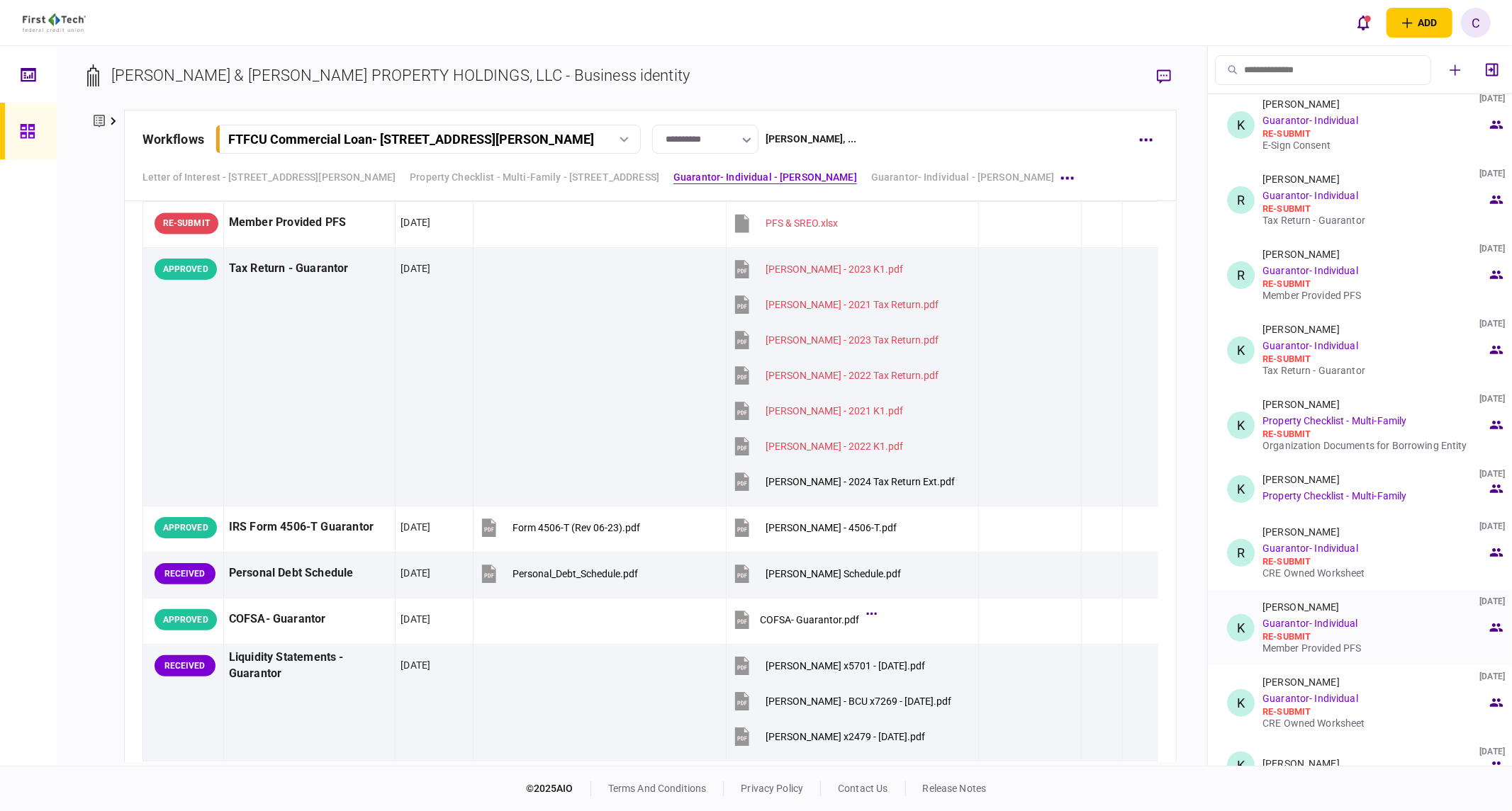
click at [1320, 648] on div "Member Provided PFS" at bounding box center [1375, 648] width 224 height 12
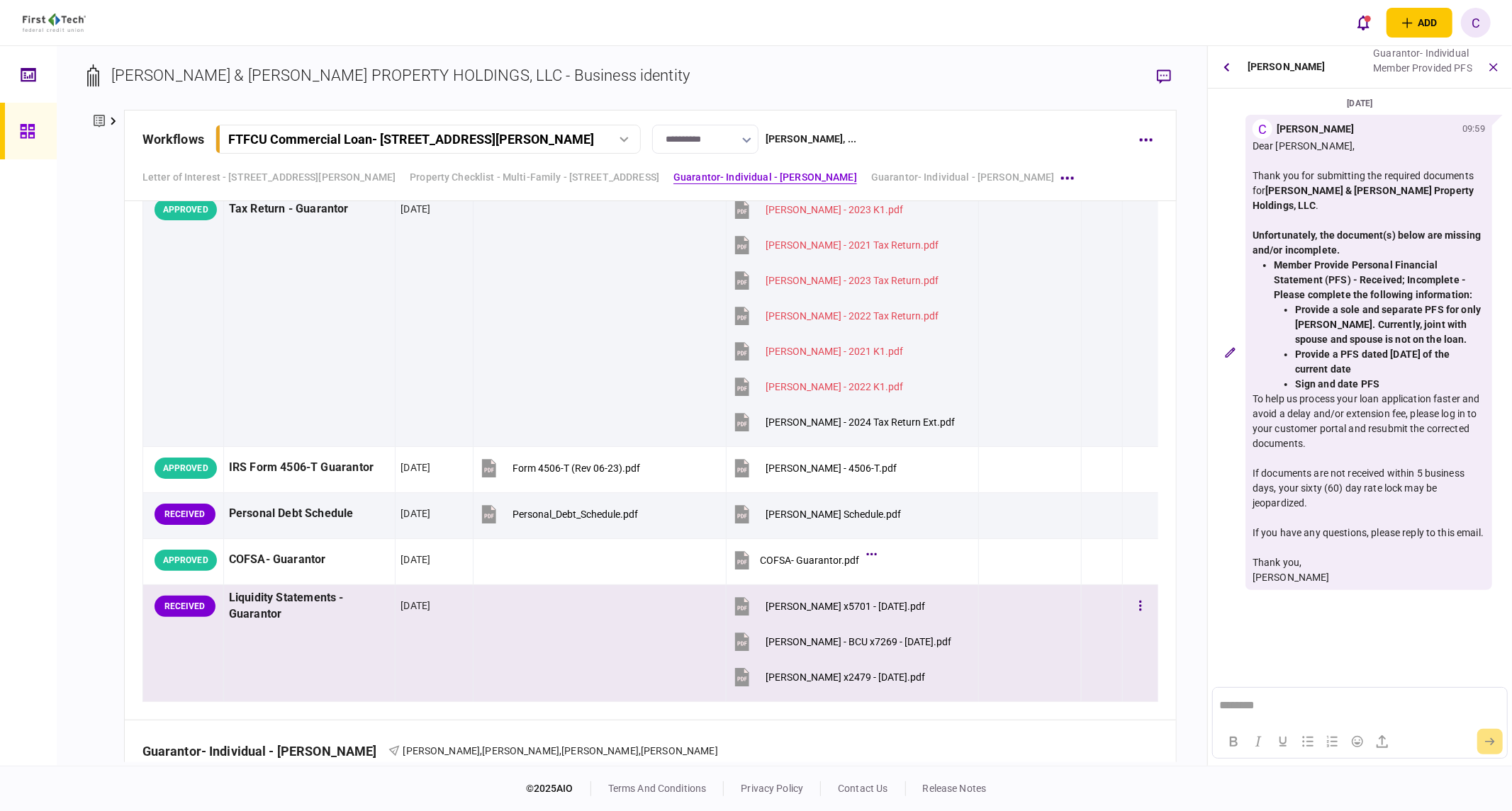
scroll to position [2755, 0]
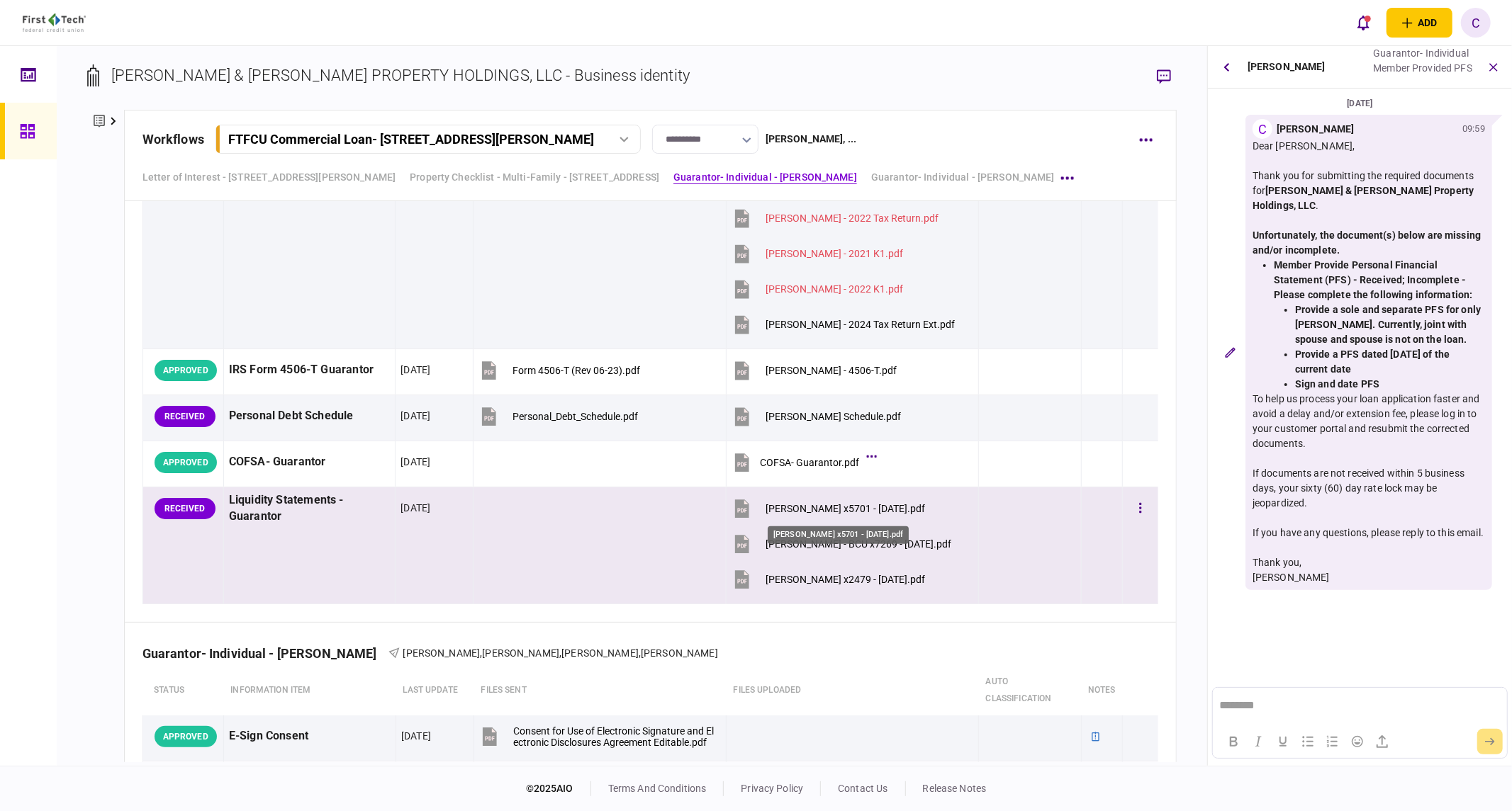
click at [874, 511] on div "Cullum, Keith - WF x5701 - 07.31.25.pdf" at bounding box center [845, 509] width 160 height 12
click at [869, 543] on div "Cullum, Keith - BCU x7269 - 08.31.25.pdf" at bounding box center [858, 544] width 185 height 12
click at [855, 583] on div "Cullum, Keith - WF x2479 - 08.31.25.pdf" at bounding box center [845, 580] width 160 height 12
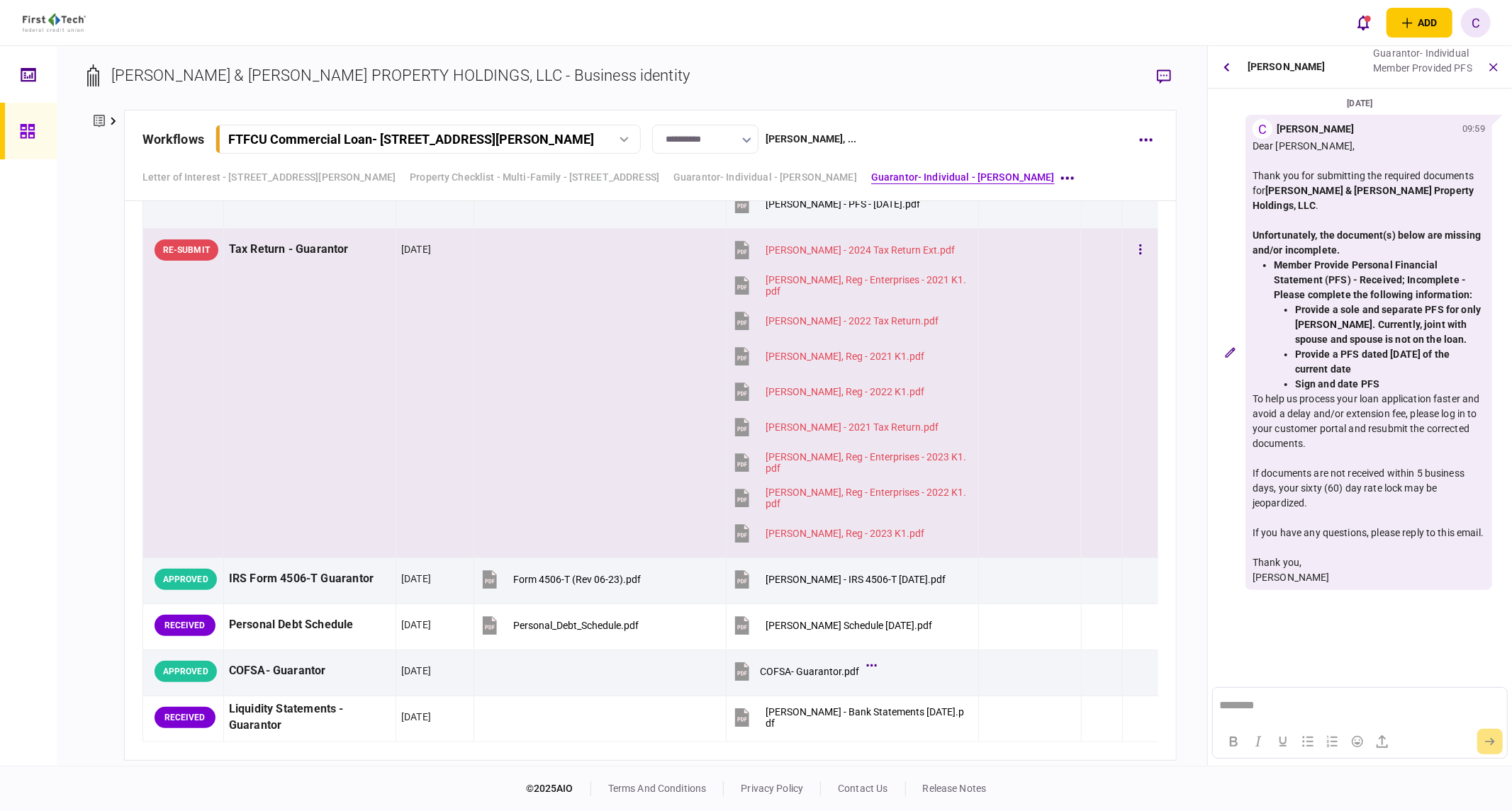
scroll to position [3543, 0]
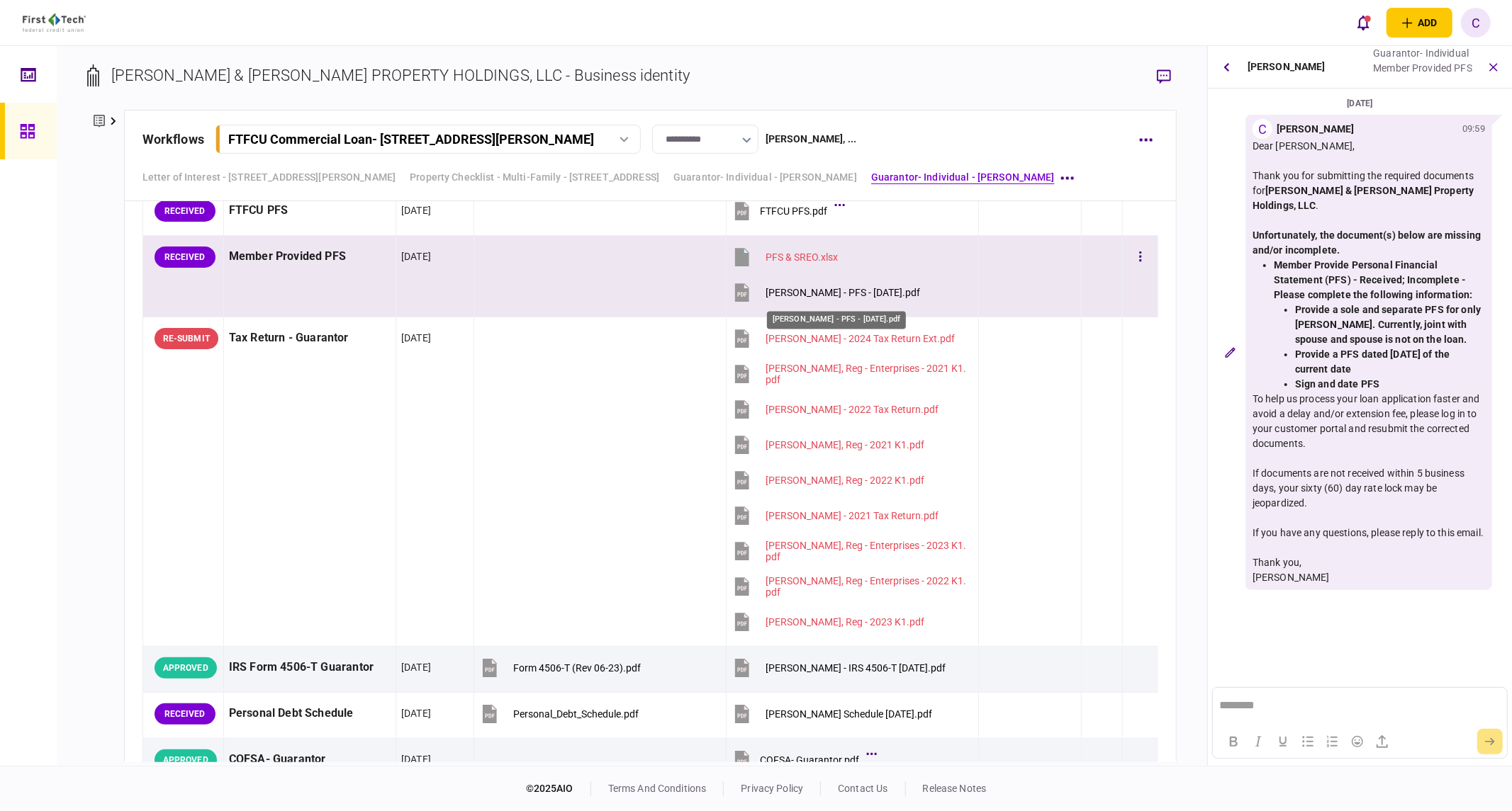
click at [835, 296] on div "Kelley, Reginald - PFS - 07.29.25.pdf" at bounding box center [843, 292] width 155 height 12
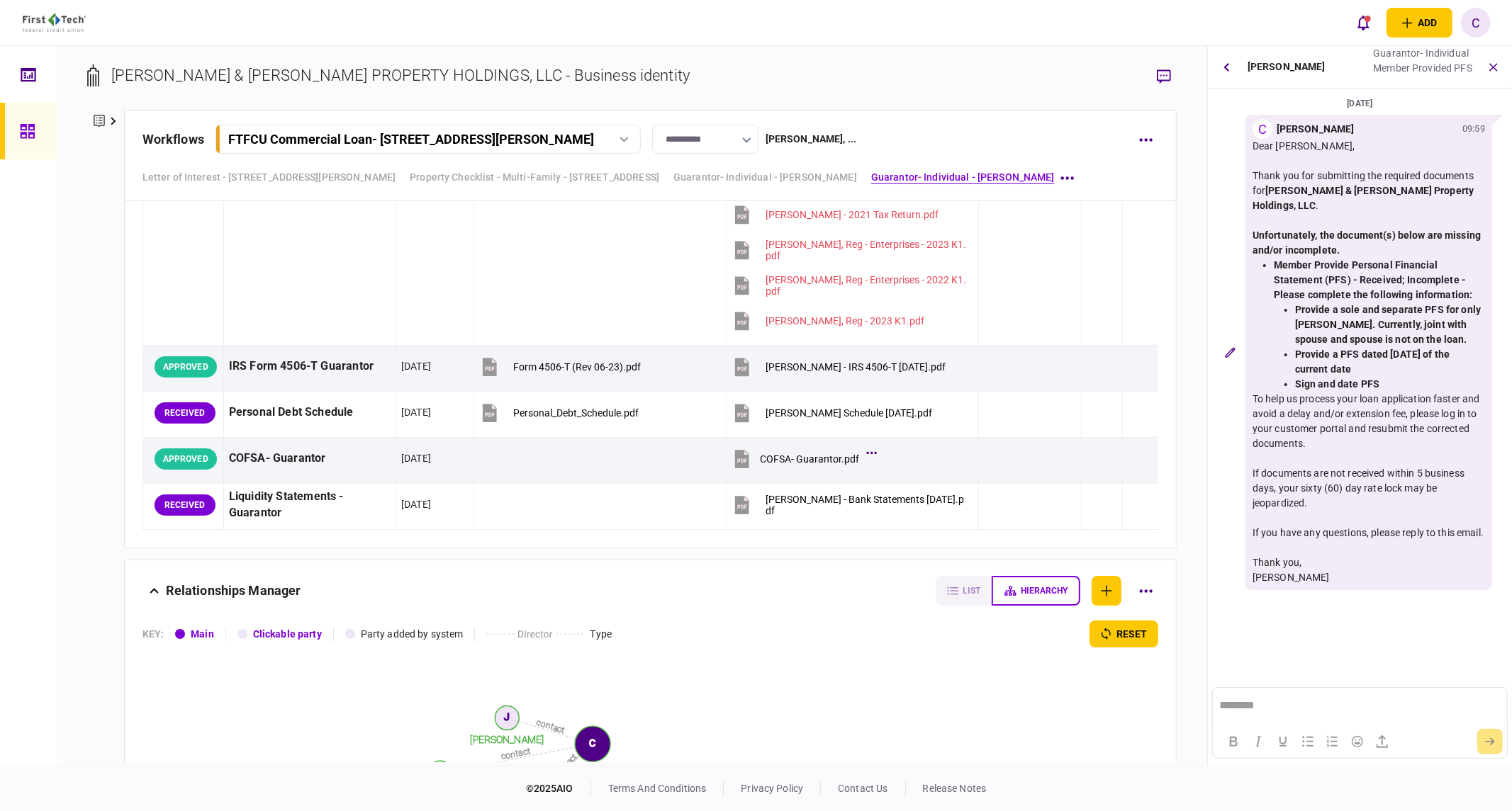
scroll to position [3858, 0]
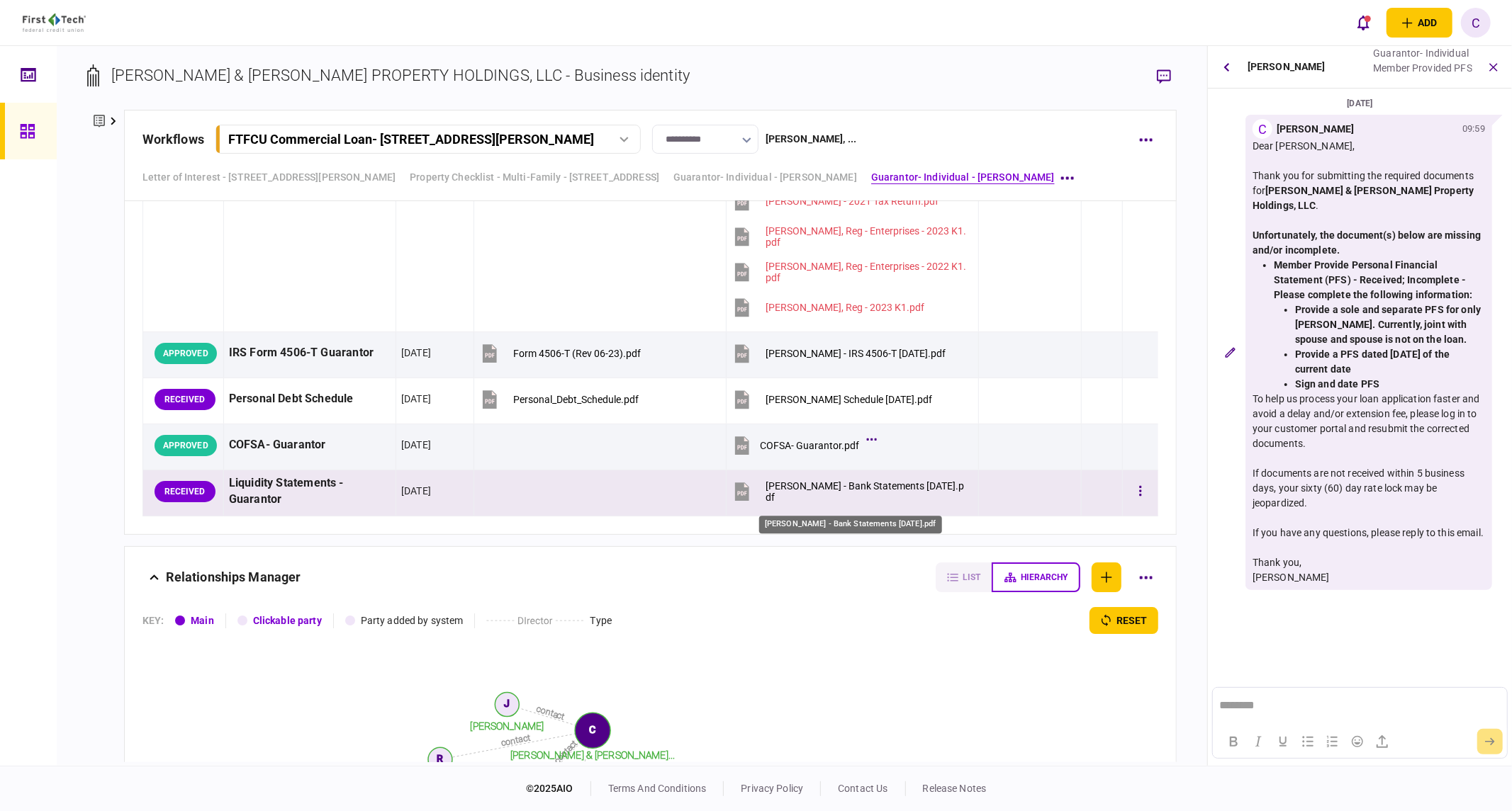
click at [840, 494] on div "Kelley, Reginald - Bank Statements August 2025.pdf" at bounding box center [865, 491] width 200 height 22
click at [1139, 492] on icon "button" at bounding box center [1140, 491] width 2 height 13
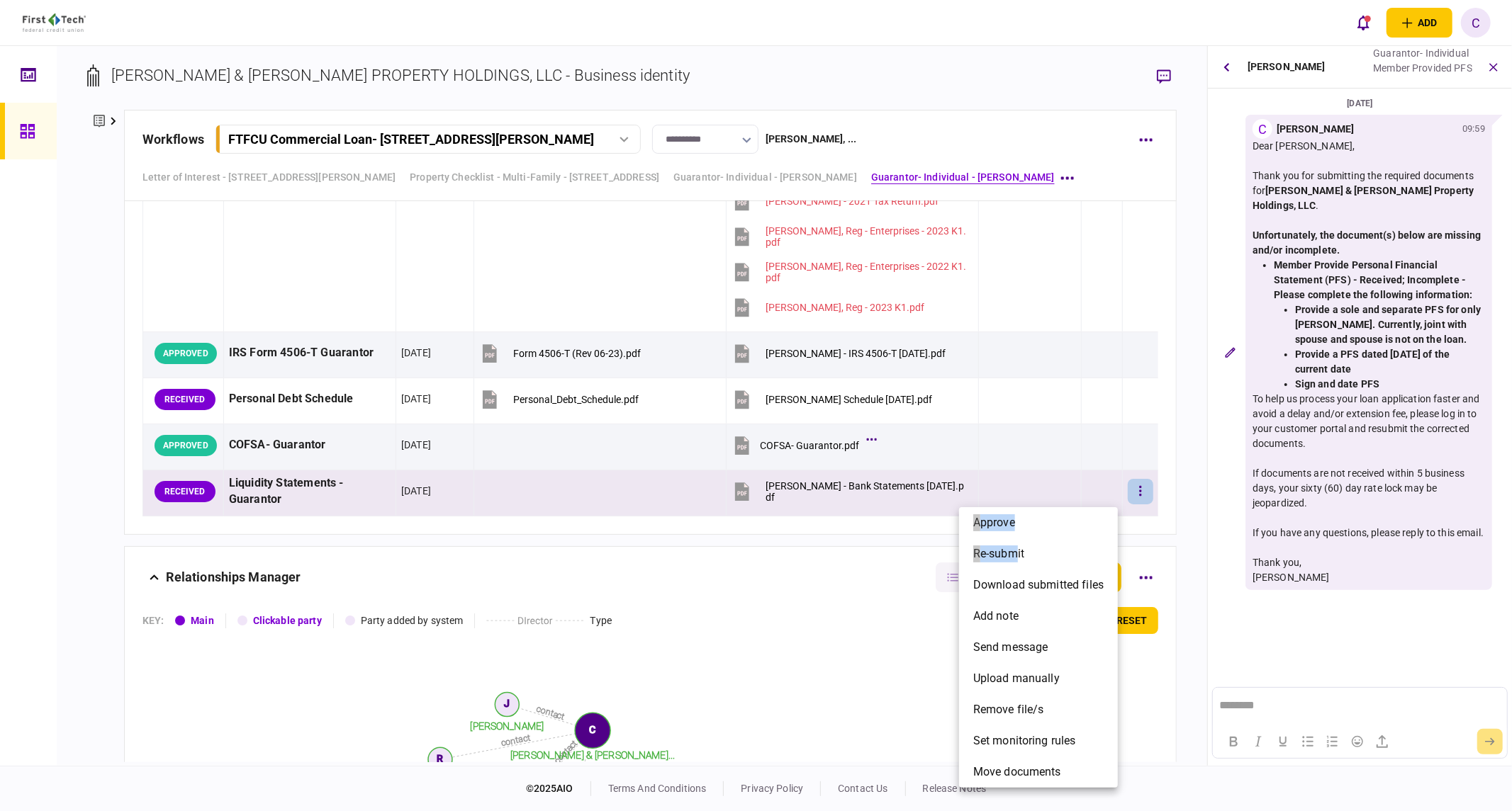
drag, startPoint x: 1015, startPoint y: 551, endPoint x: 701, endPoint y: 600, distance: 317.8
click at [701, 600] on div "approve re-submit download submitted files add note send message upload manuall…" at bounding box center [756, 406] width 1512 height 811
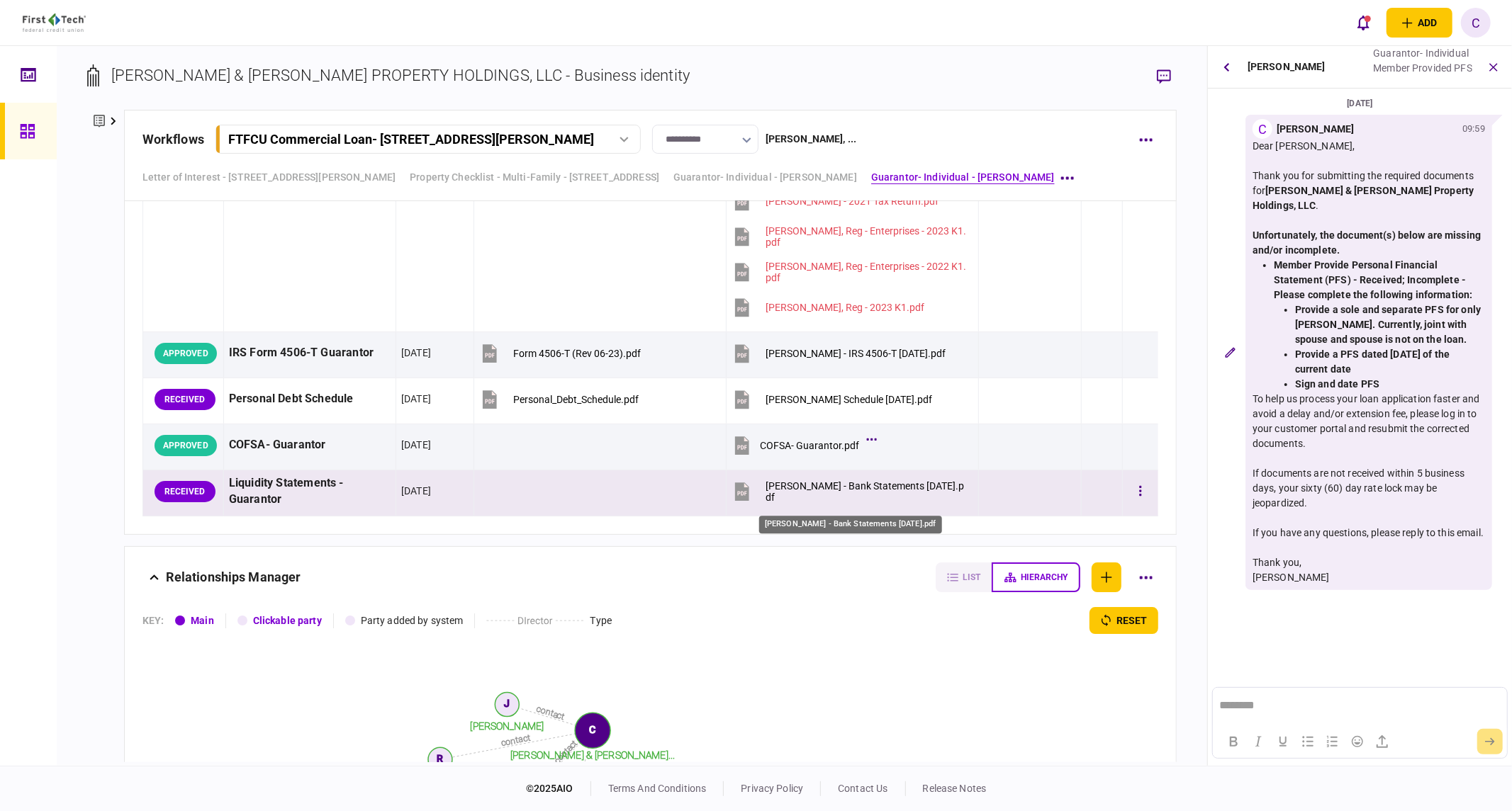
click at [830, 491] on div "Kelley, Reginald - Bank Statements August 2025.pdf" at bounding box center [865, 491] width 200 height 22
click at [1132, 493] on button "button" at bounding box center [1140, 491] width 26 height 26
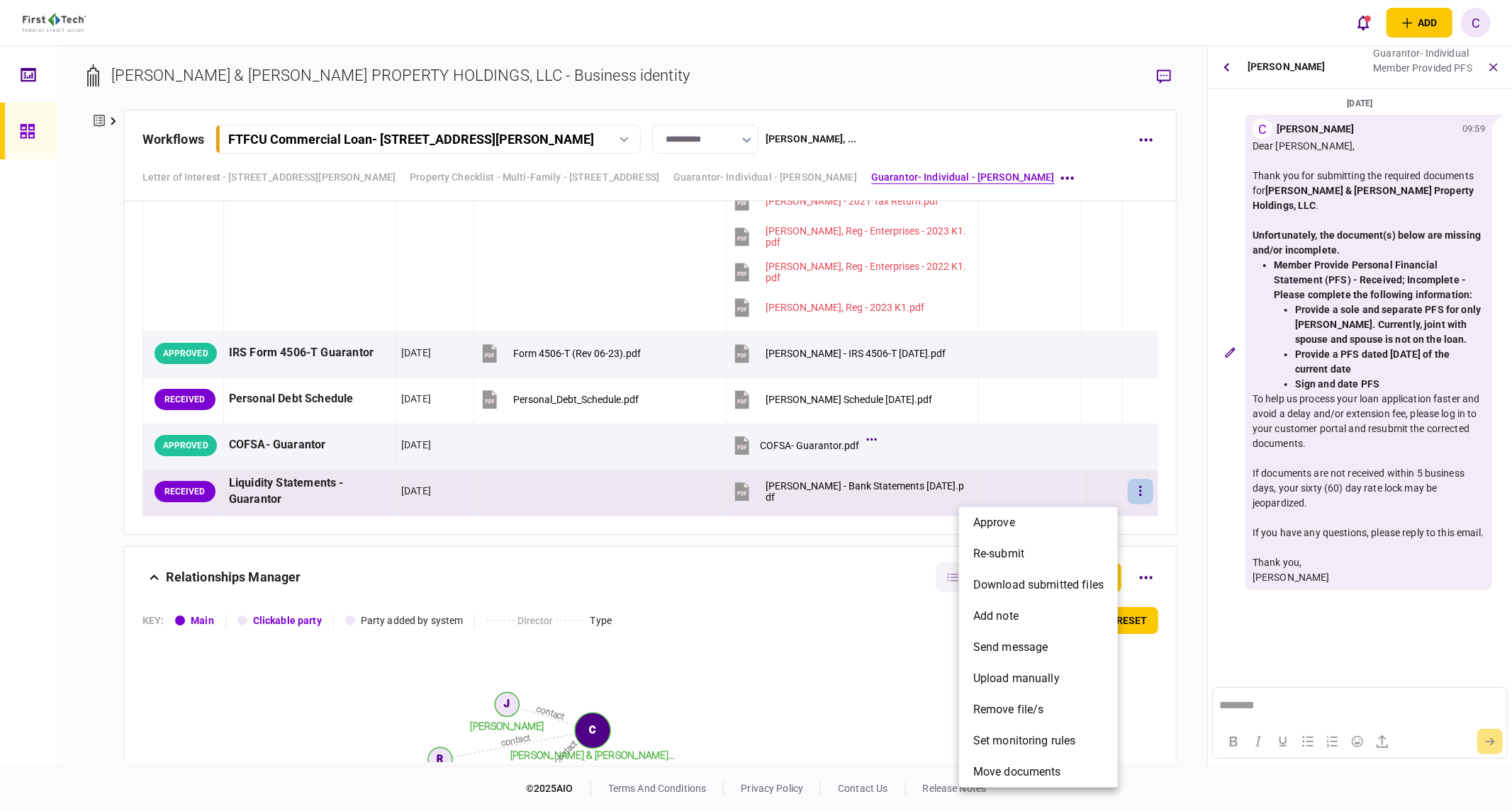
click at [1229, 66] on div at bounding box center [756, 406] width 1512 height 811
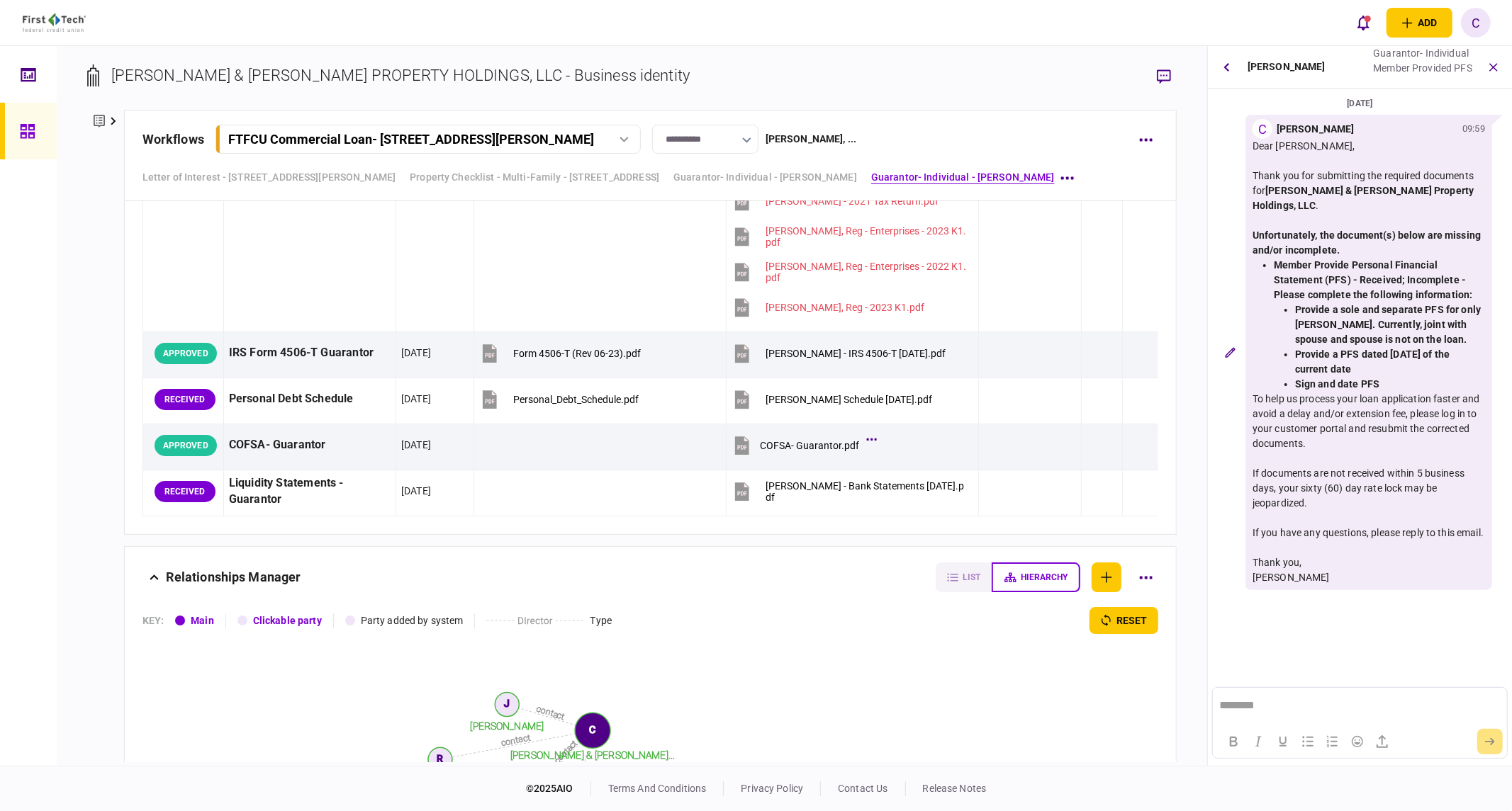
click at [1229, 66] on icon "button" at bounding box center [1226, 66] width 6 height 9
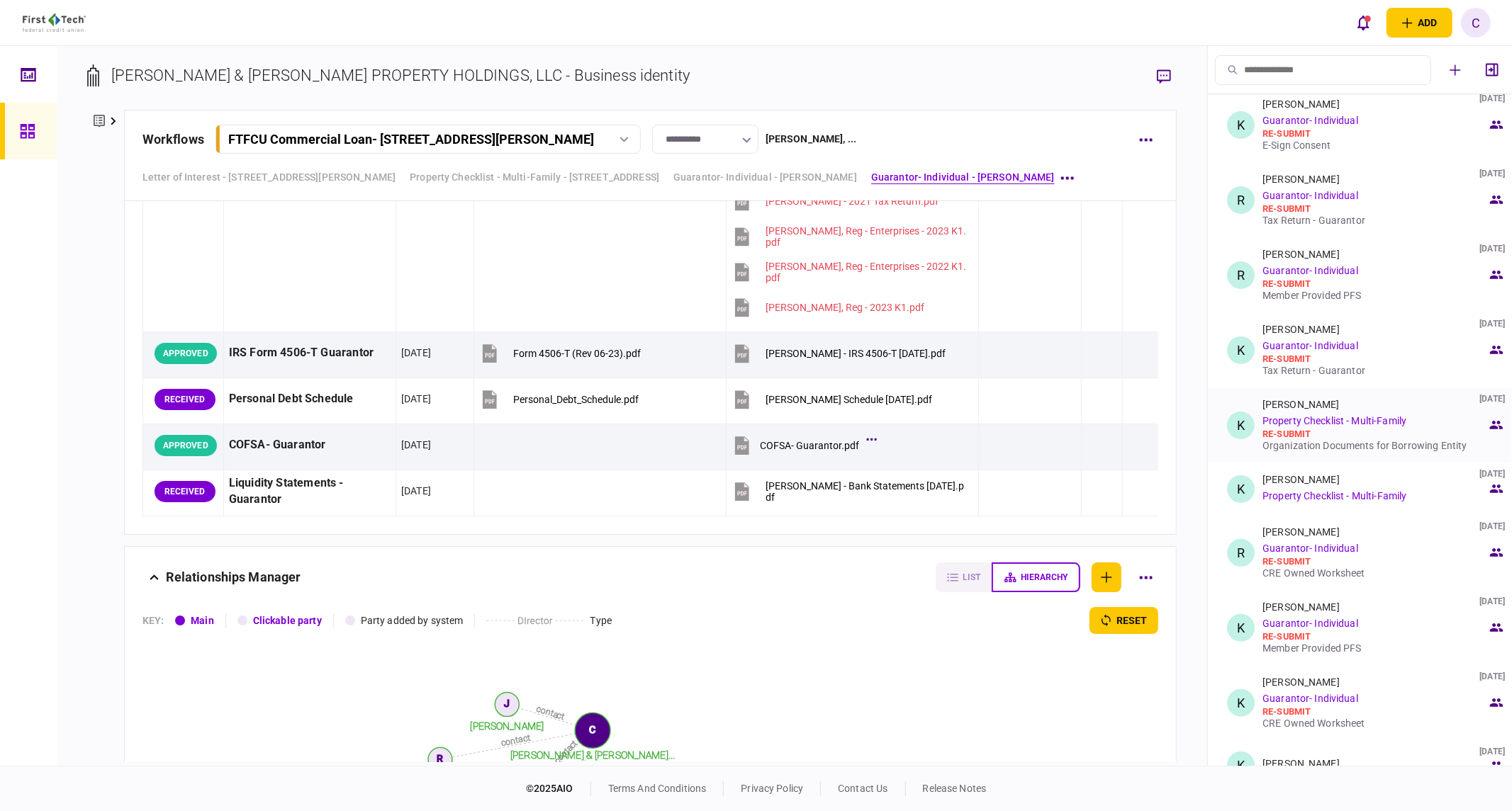
scroll to position [180, 0]
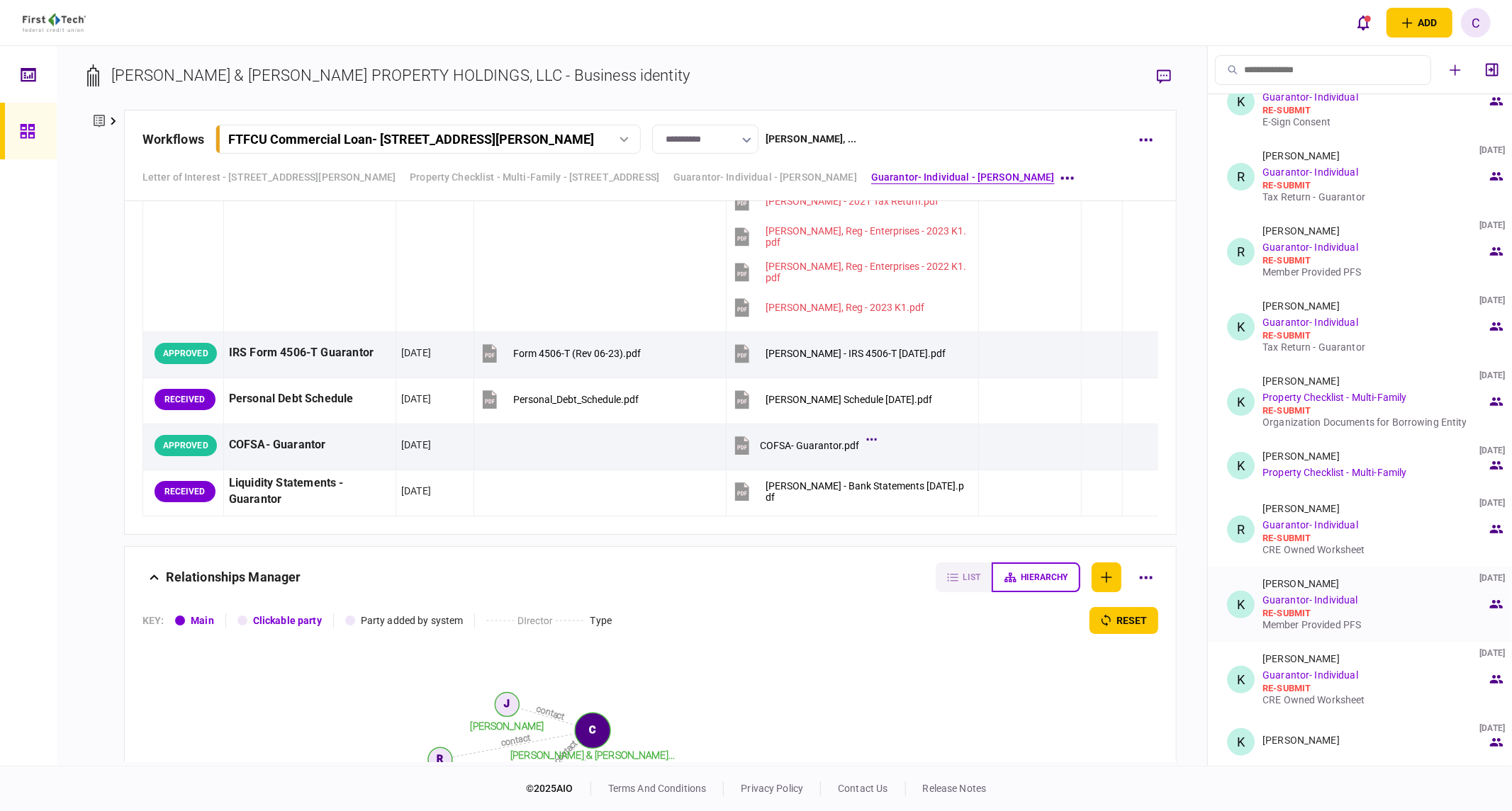
click at [1314, 625] on div "Member Provided PFS" at bounding box center [1375, 625] width 224 height 12
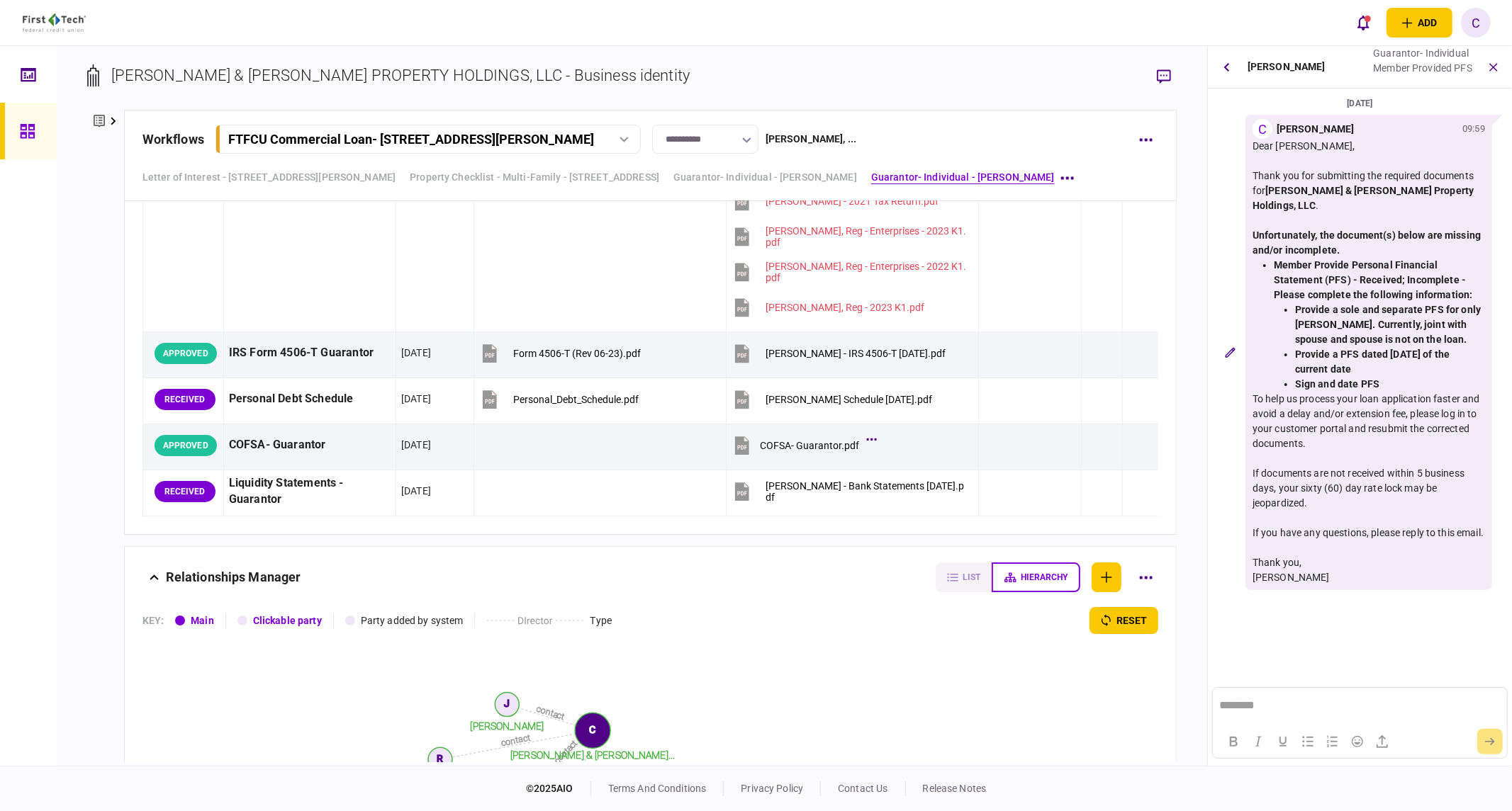
scroll to position [0, 0]
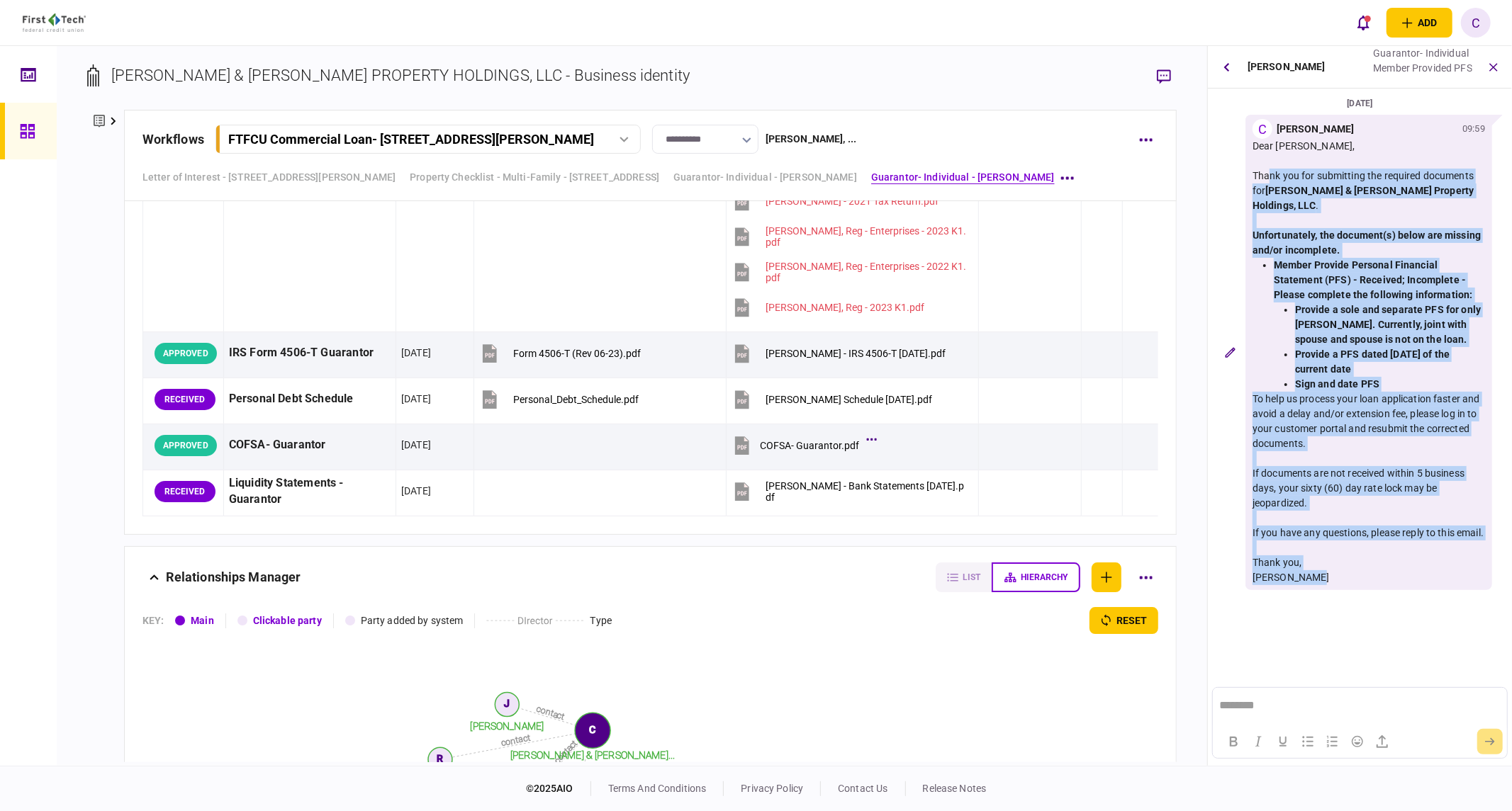
drag, startPoint x: 1254, startPoint y: 175, endPoint x: 1326, endPoint y: 576, distance: 407.4
click at [1326, 576] on div "Dear Keith Cullum, Thank you for submitting the required documents for Cullum &…" at bounding box center [1369, 361] width 233 height 446
copy div "Thank you for submitting the required documents for Cullum & Kelley Property Ho…"
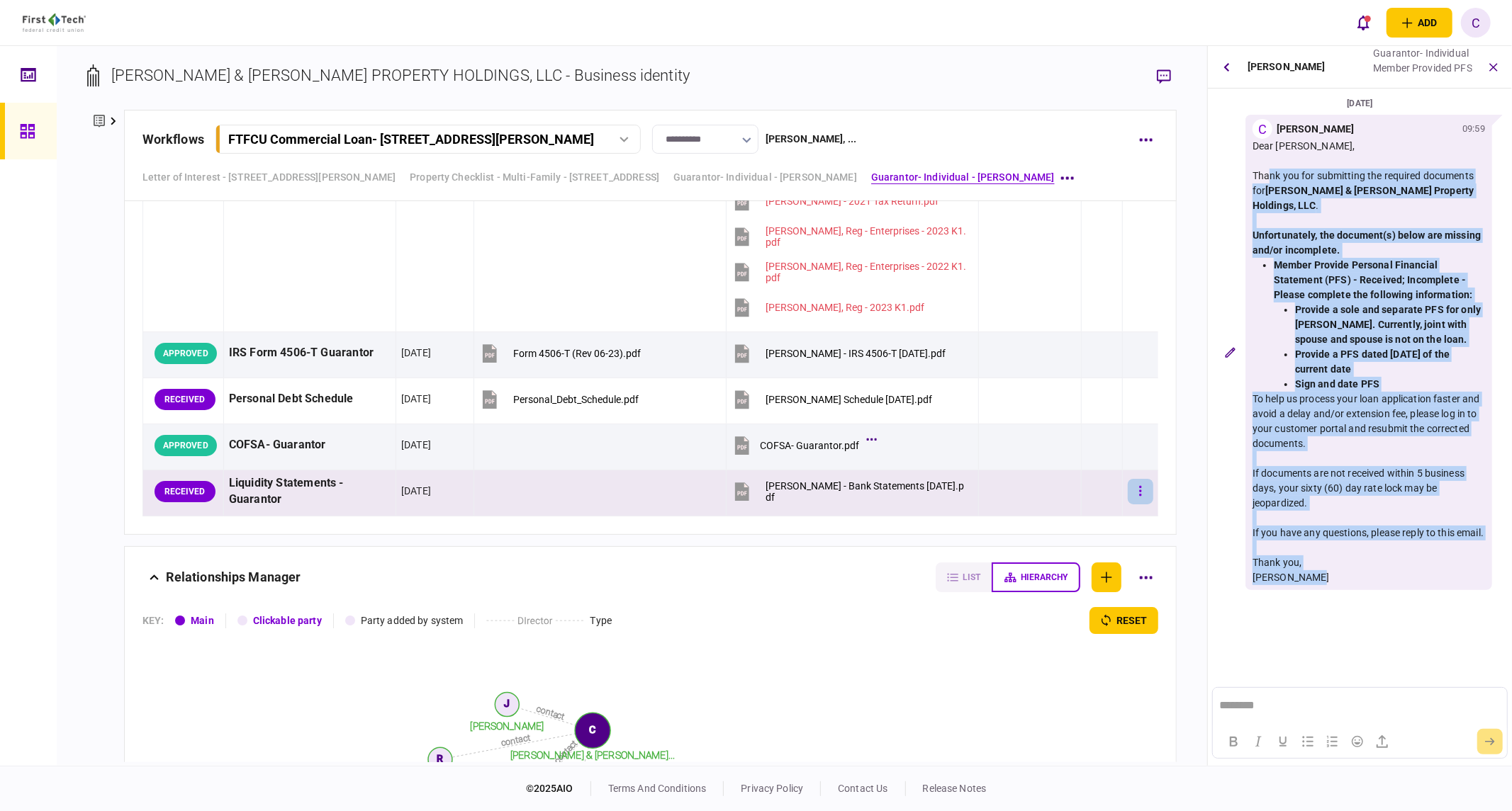
click at [1128, 498] on button "button" at bounding box center [1140, 491] width 26 height 26
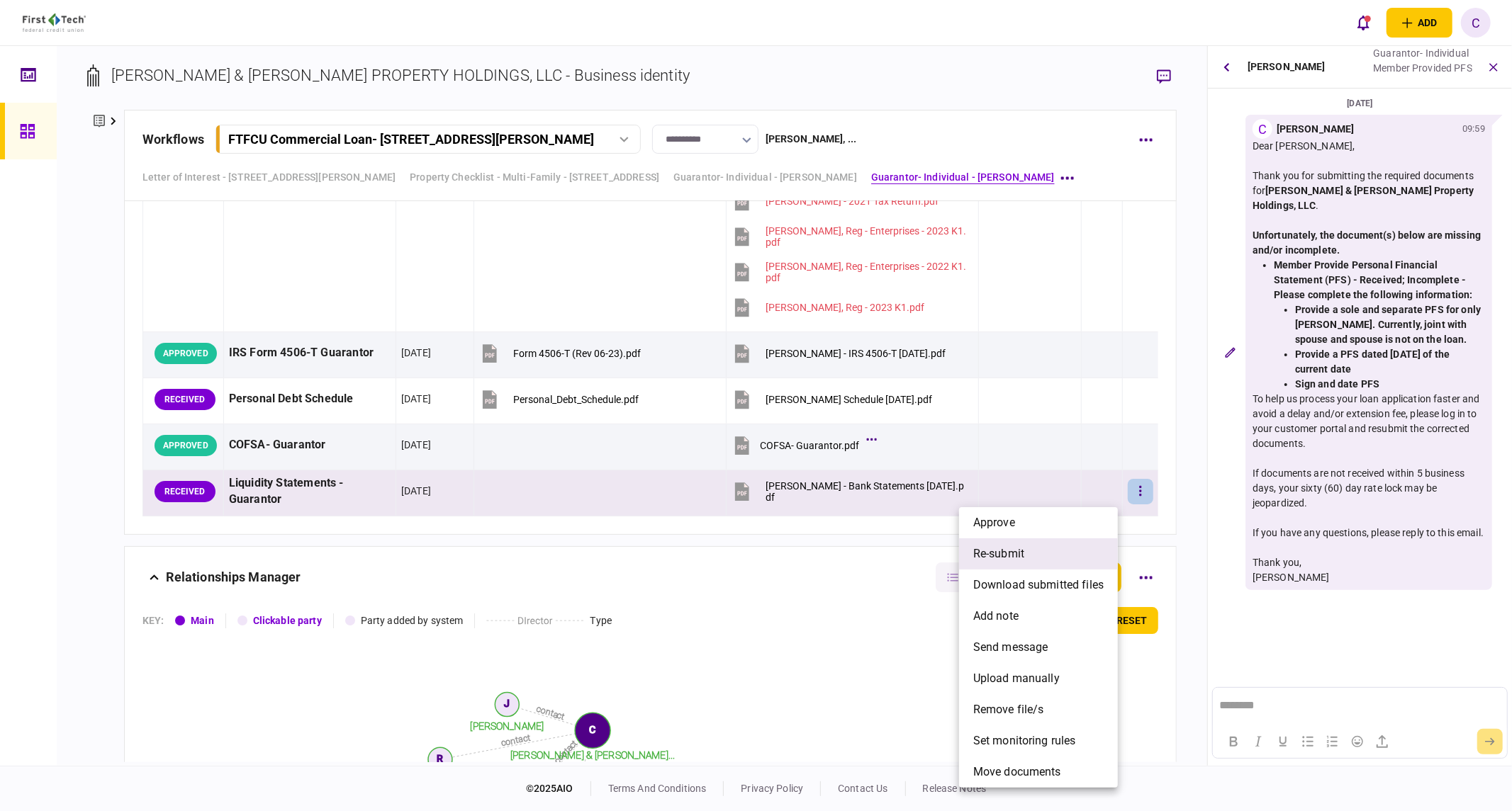
click at [1012, 550] on span "re-submit" at bounding box center [998, 554] width 51 height 17
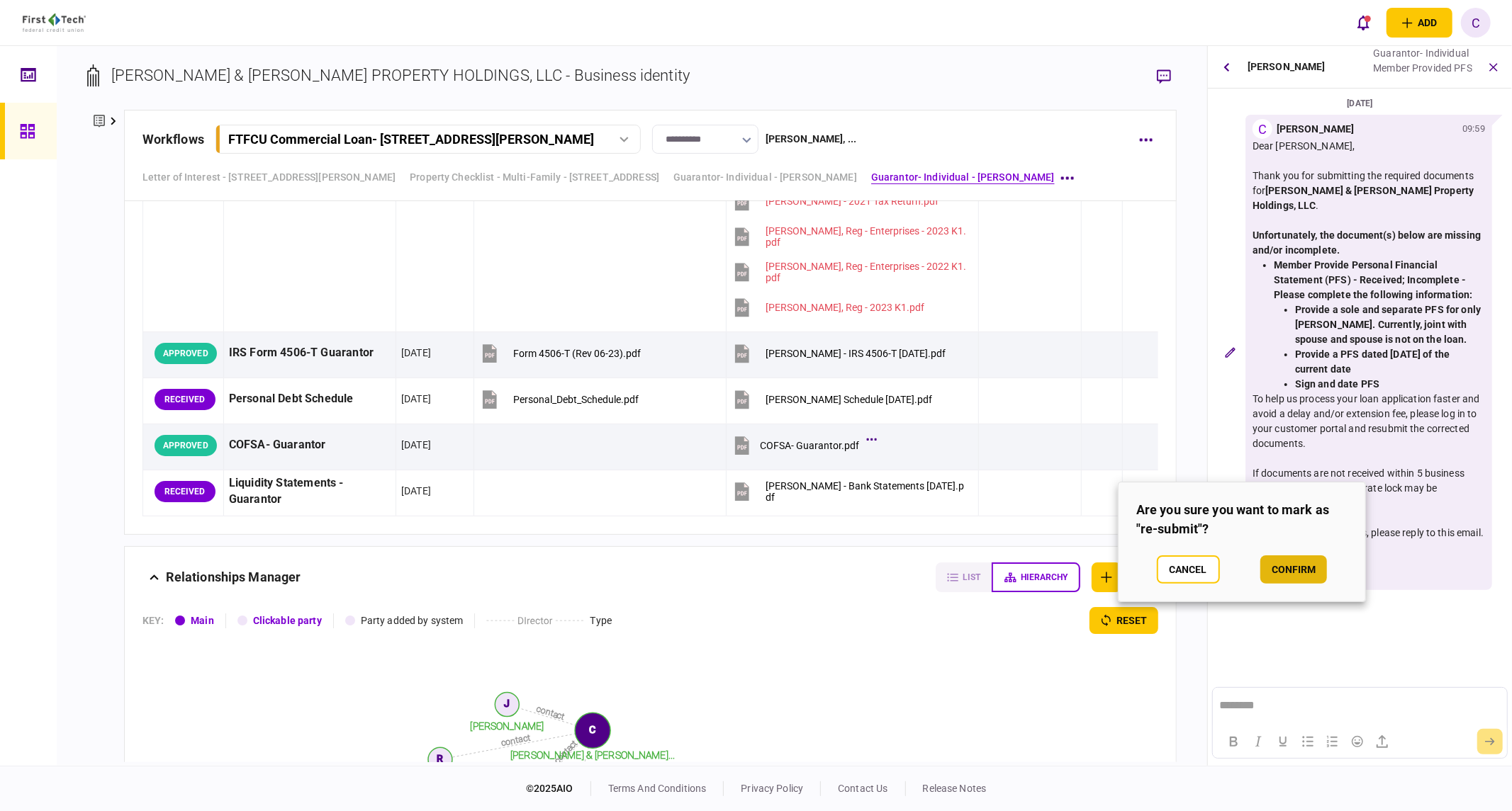
click at [1294, 564] on button "confirm" at bounding box center [1293, 570] width 66 height 28
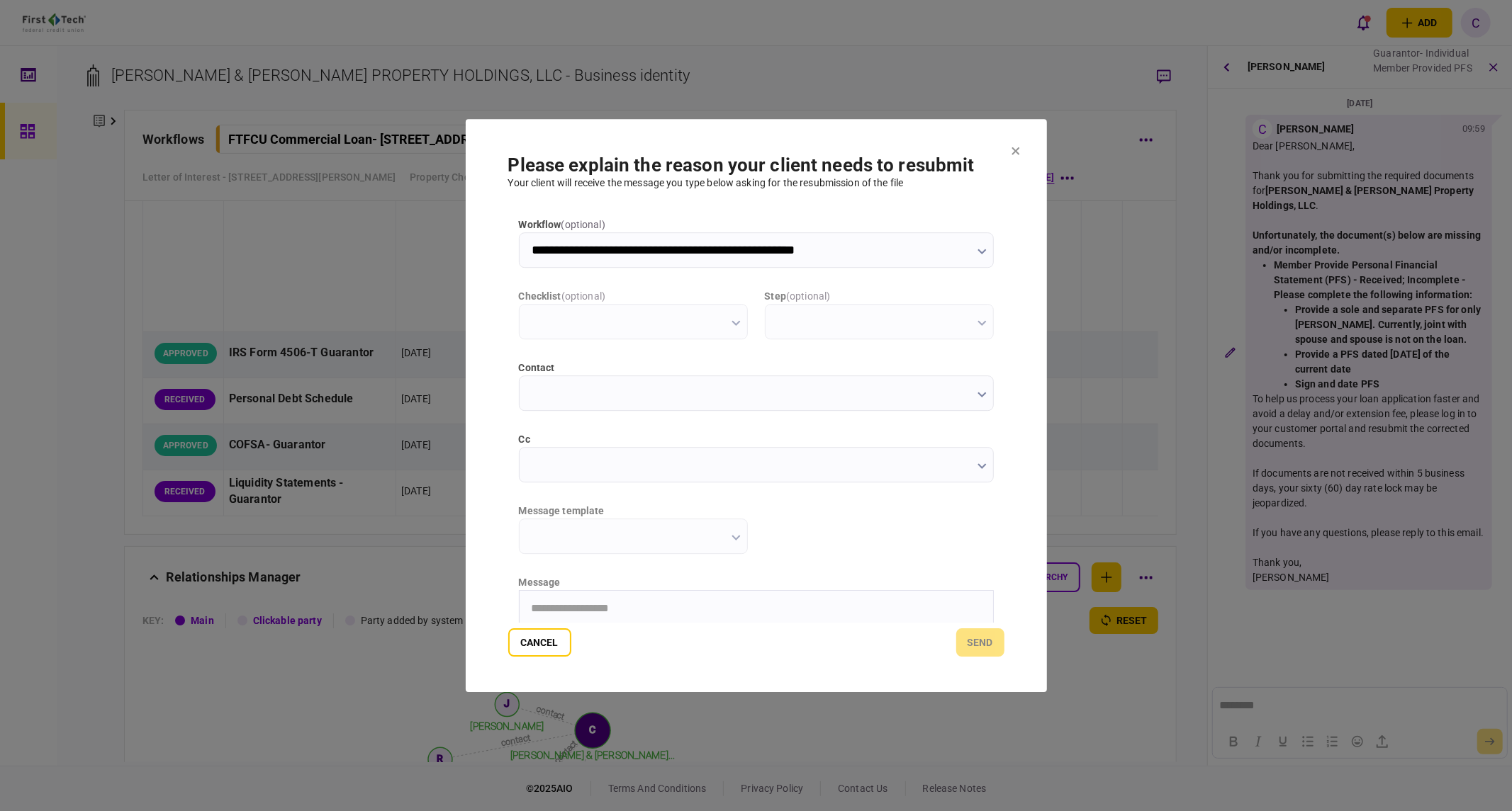
type input "**********"
click at [555, 465] on input "cc" at bounding box center [756, 464] width 475 height 36
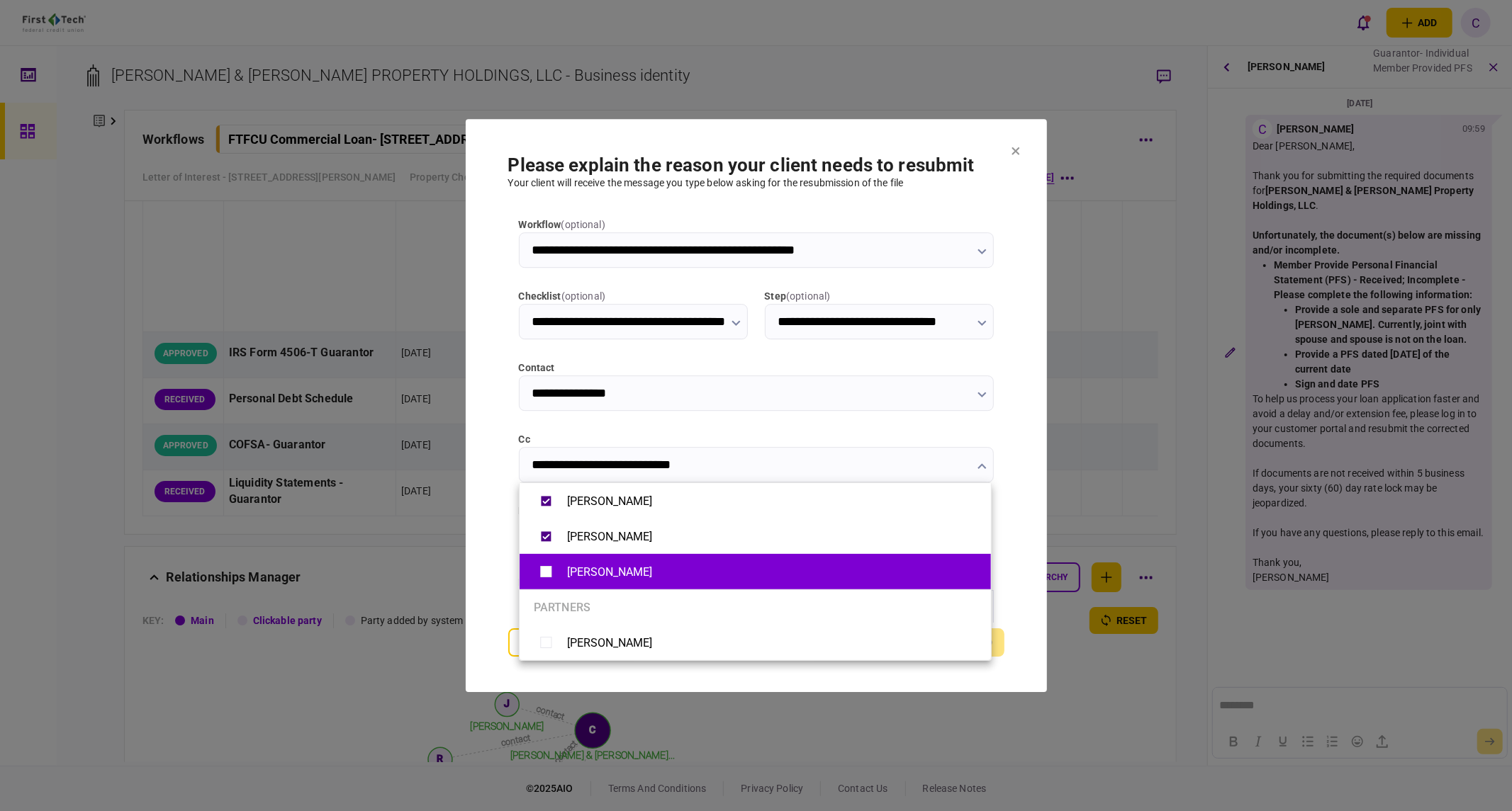
type input "**********"
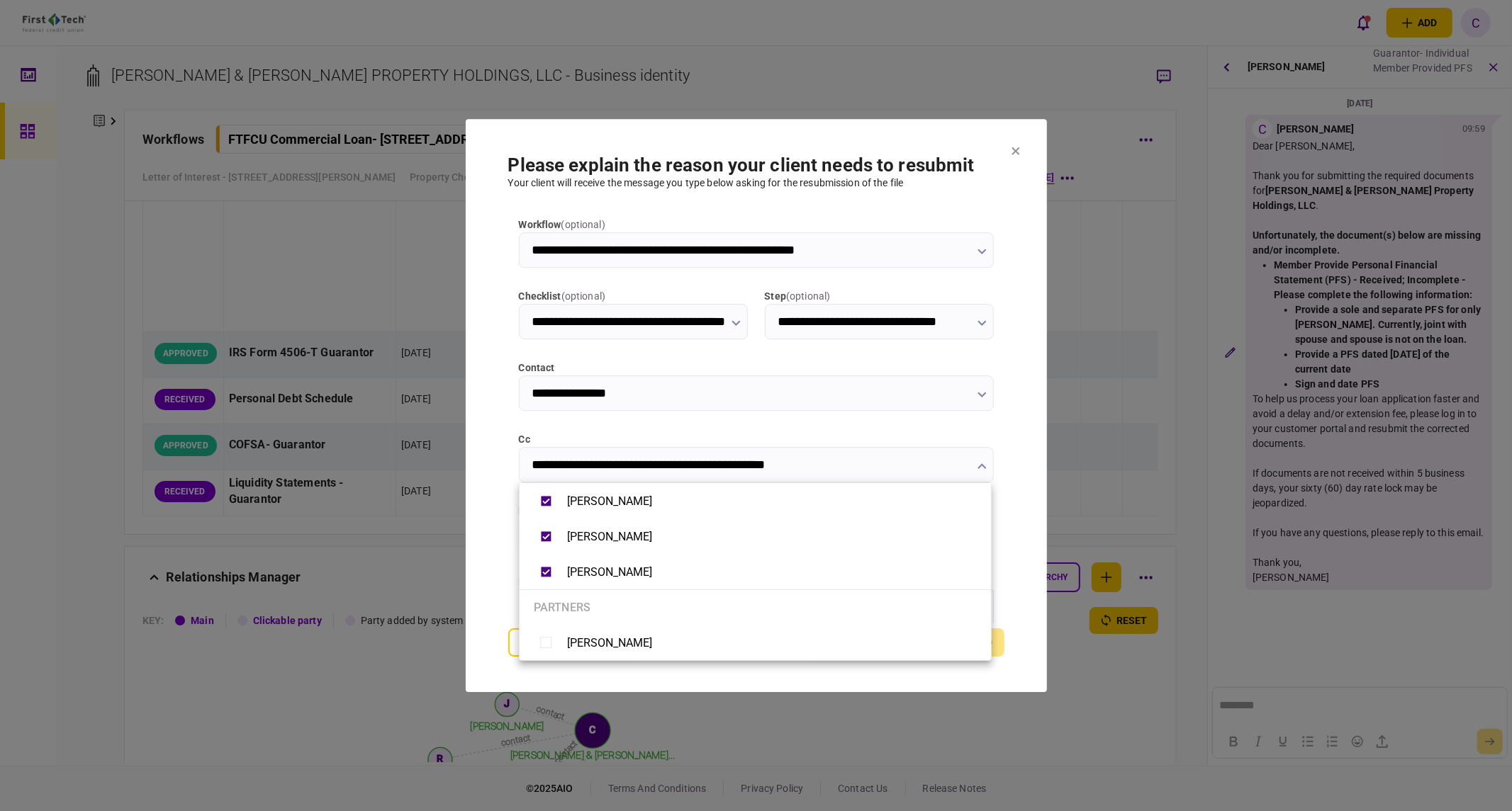
click at [497, 570] on div at bounding box center [756, 406] width 1512 height 811
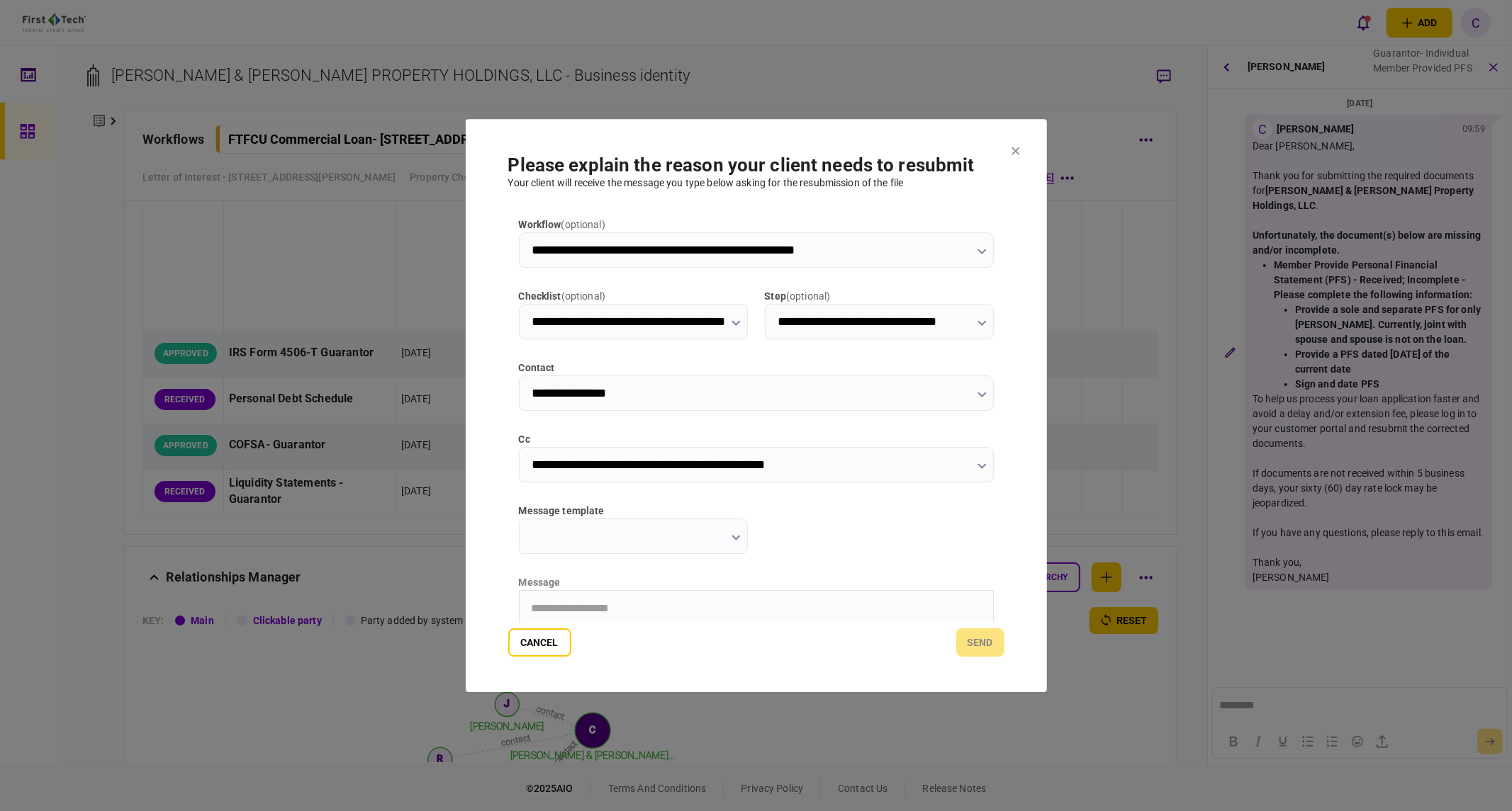
click at [689, 546] on input "message template" at bounding box center [633, 536] width 229 height 36
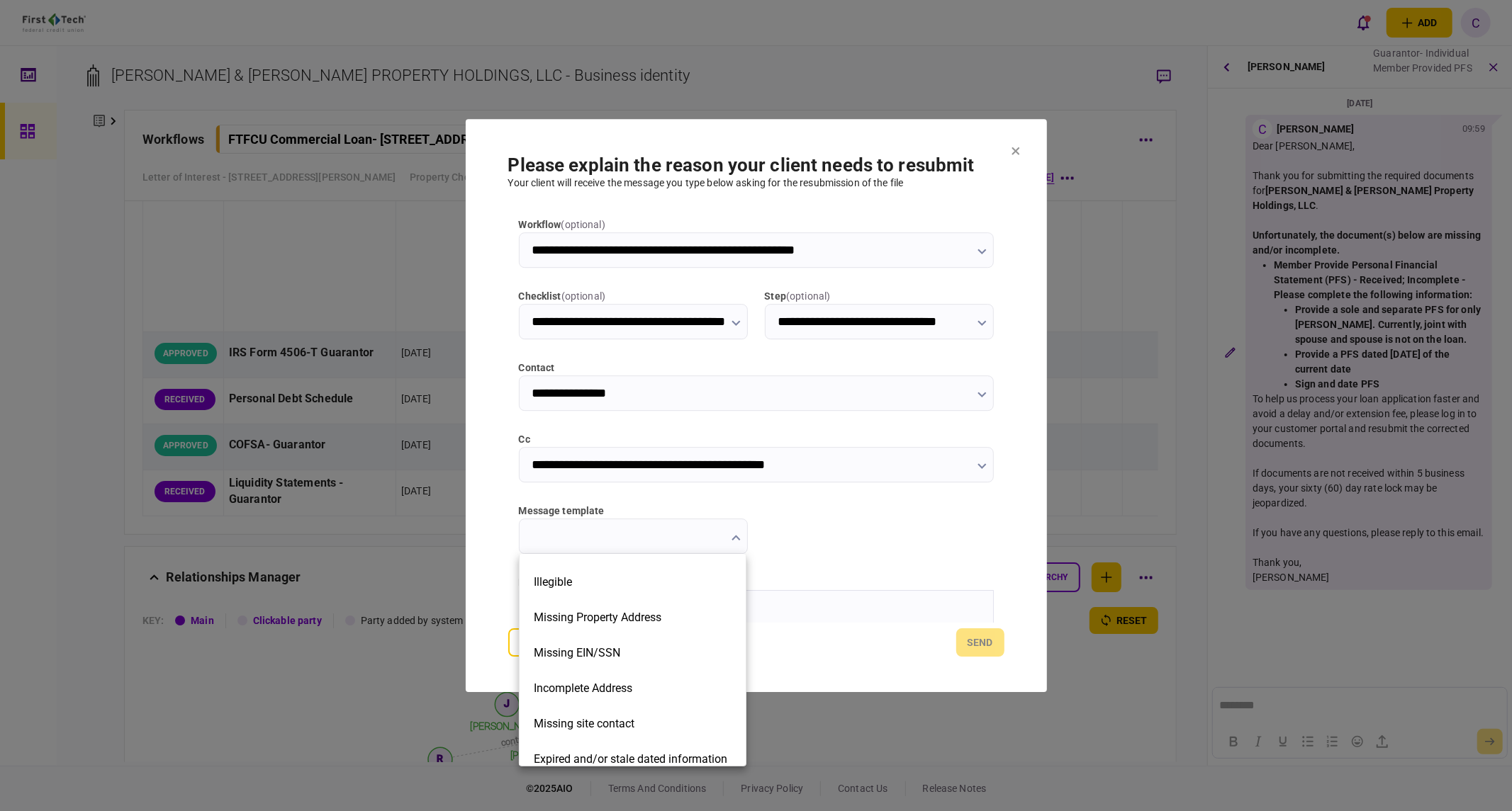
scroll to position [320, 0]
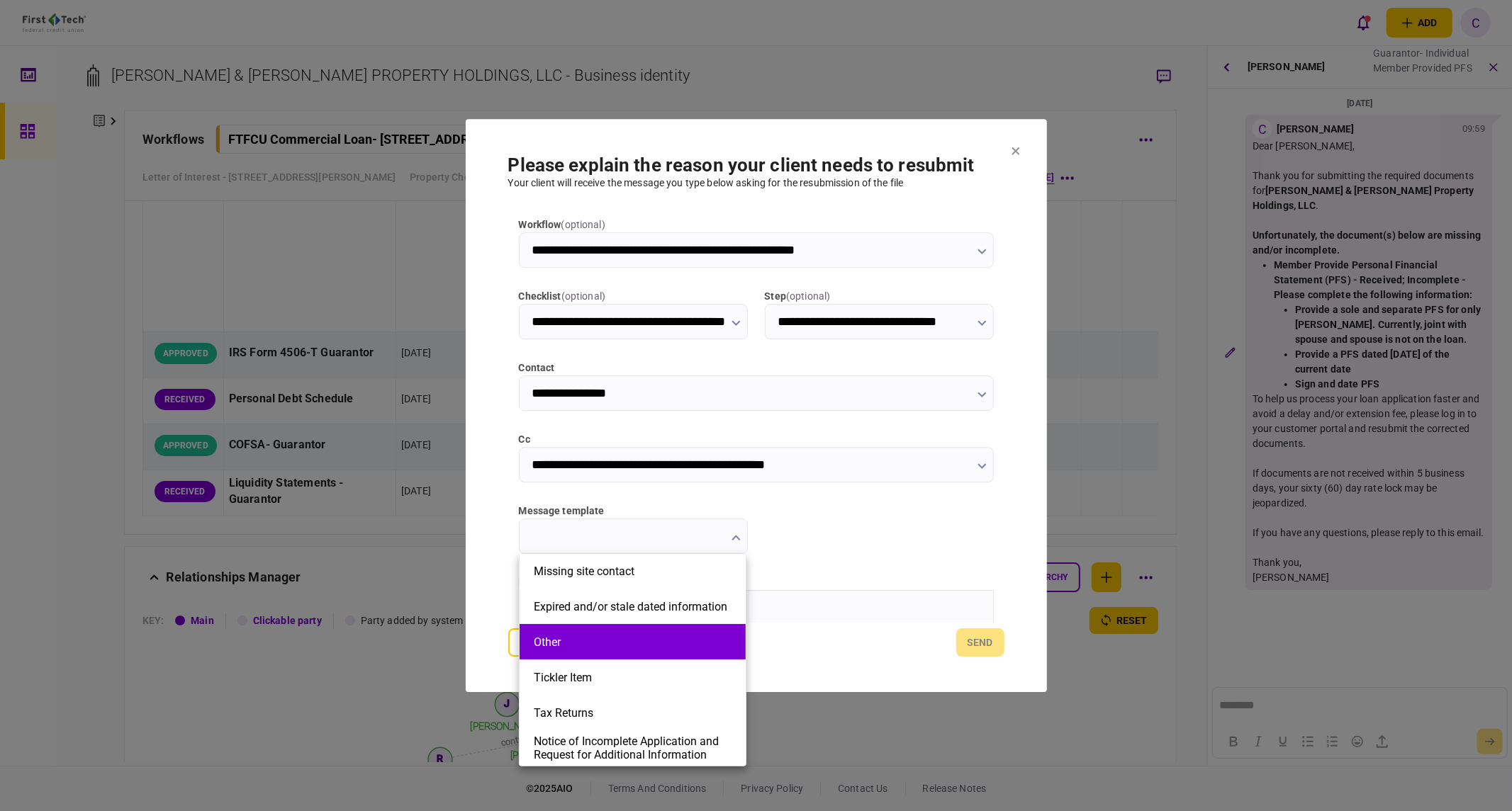
click at [615, 649] on li "Other" at bounding box center [633, 641] width 226 height 36
type input "*****"
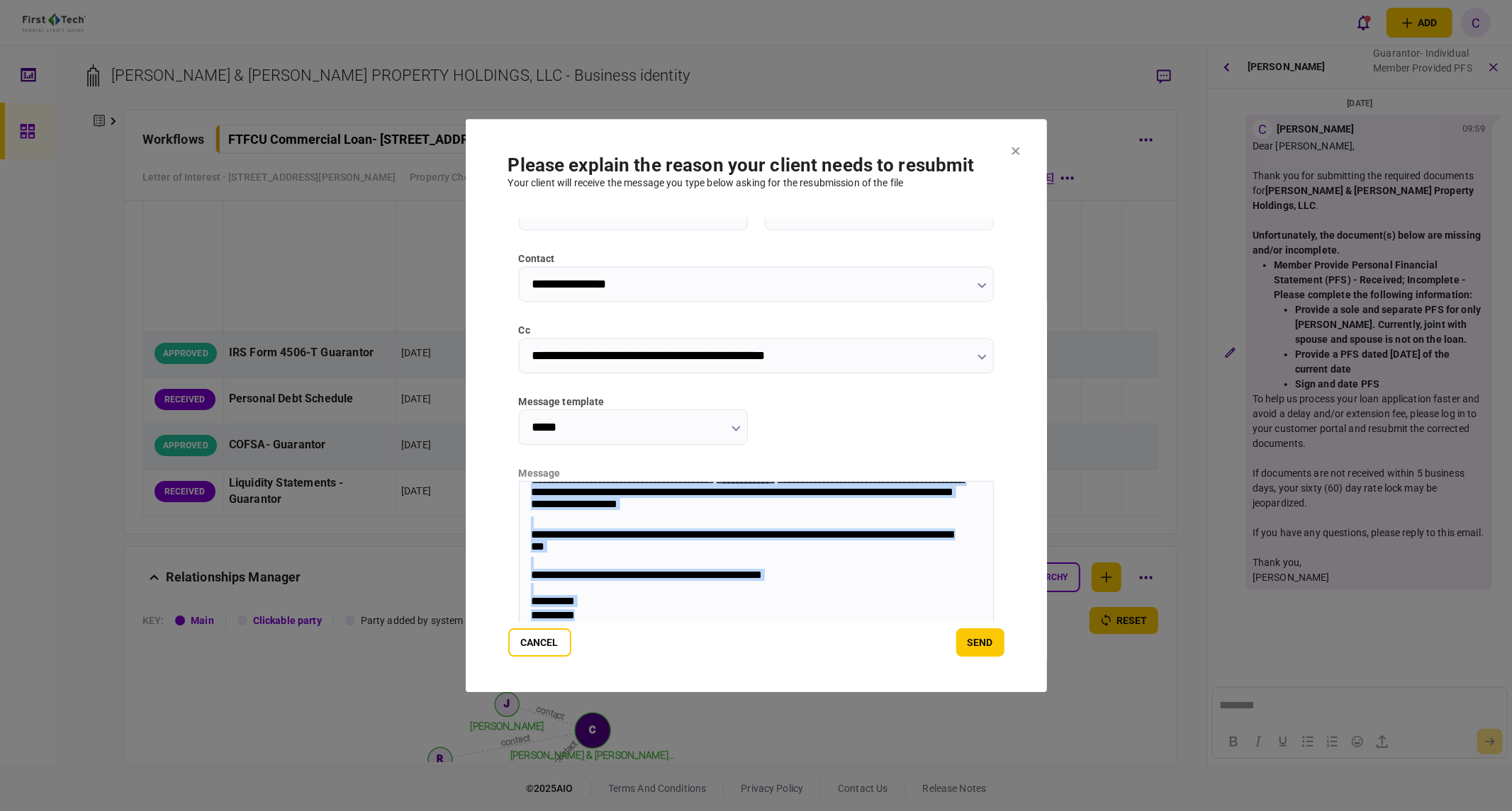
scroll to position [143, 0]
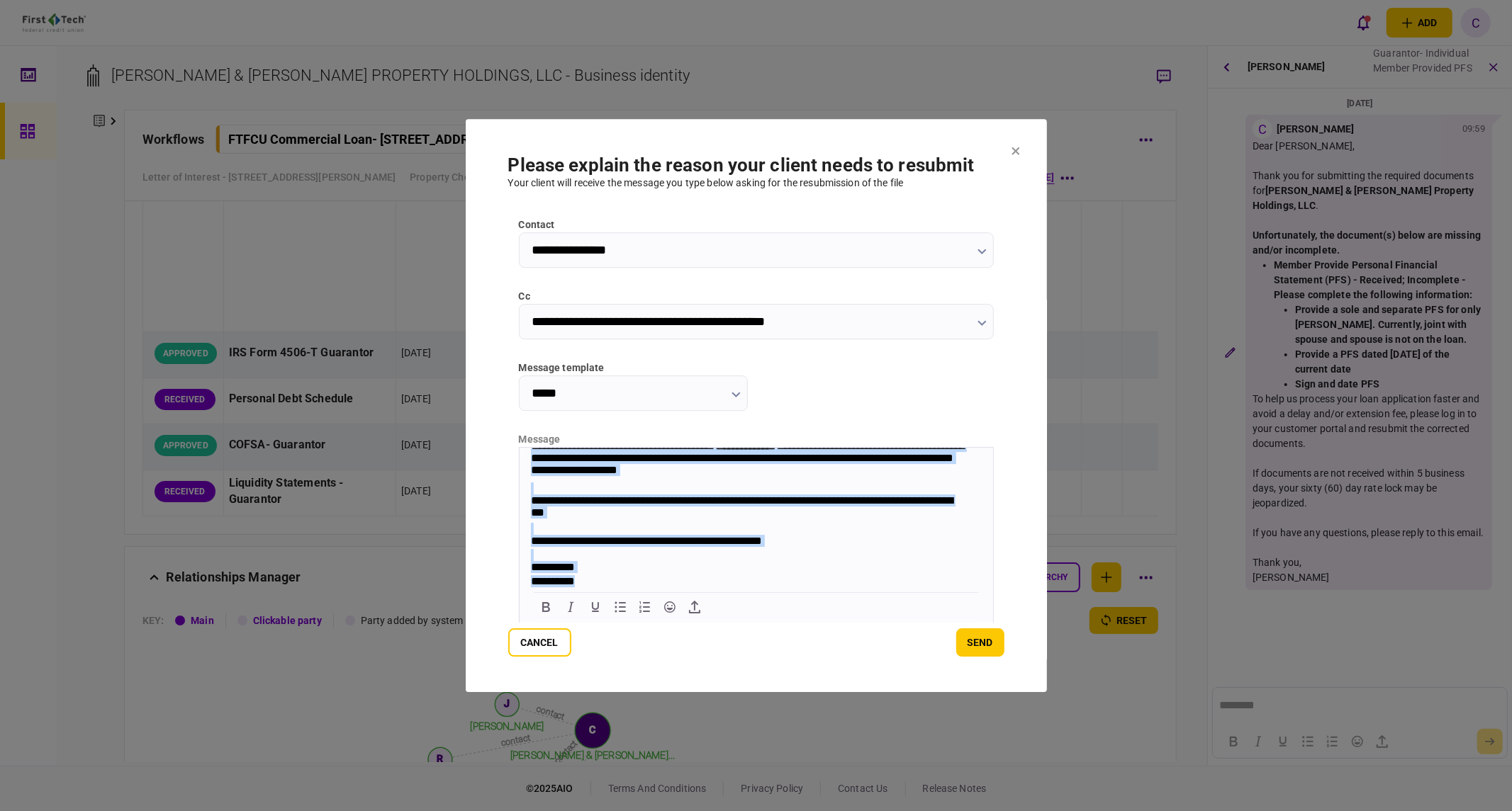
drag, startPoint x: 527, startPoint y: 474, endPoint x: 1301, endPoint y: 1102, distance: 996.7
click at [808, 589] on html "**********" at bounding box center [756, 494] width 474 height 190
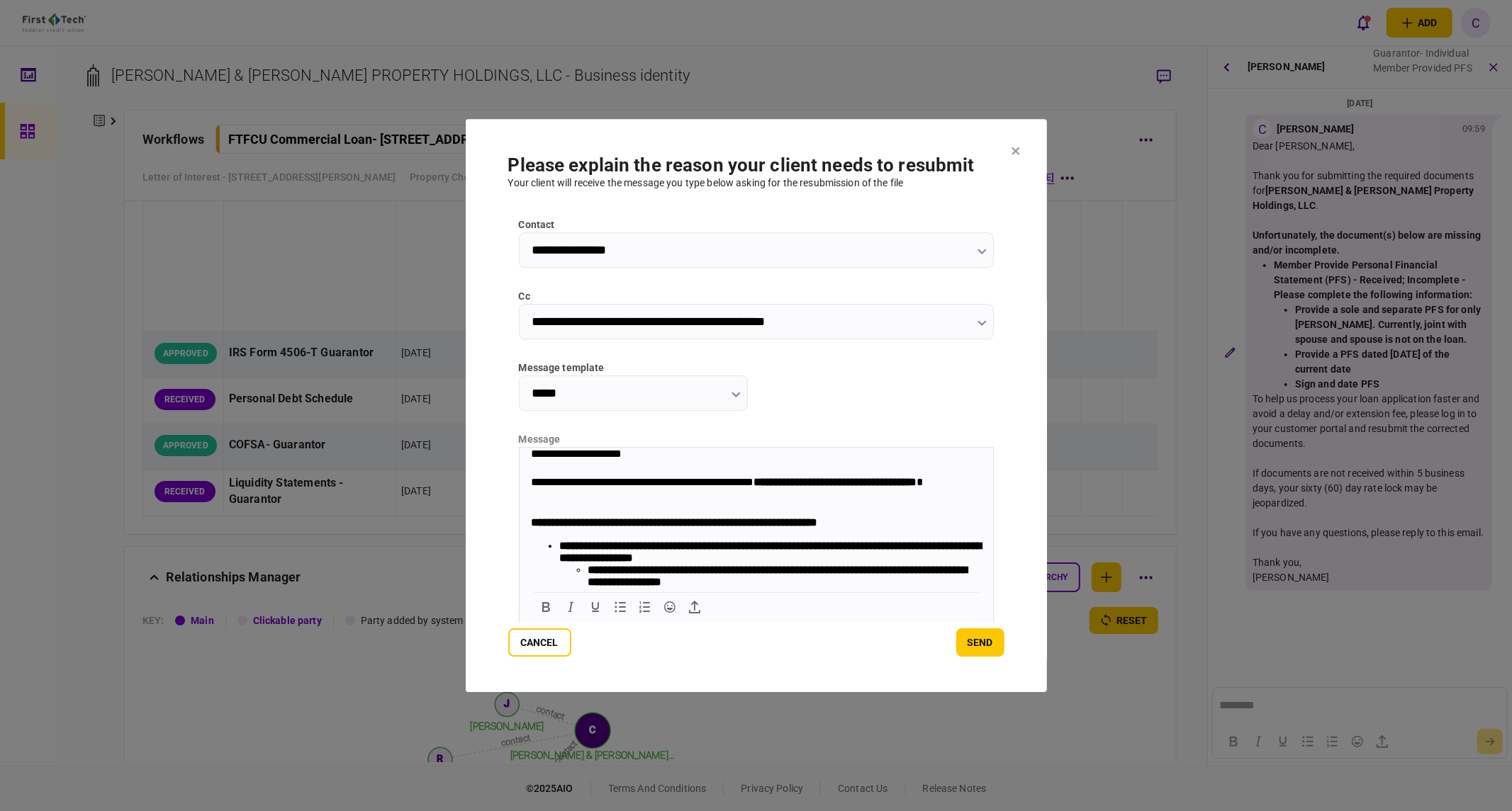
scroll to position [193, 0]
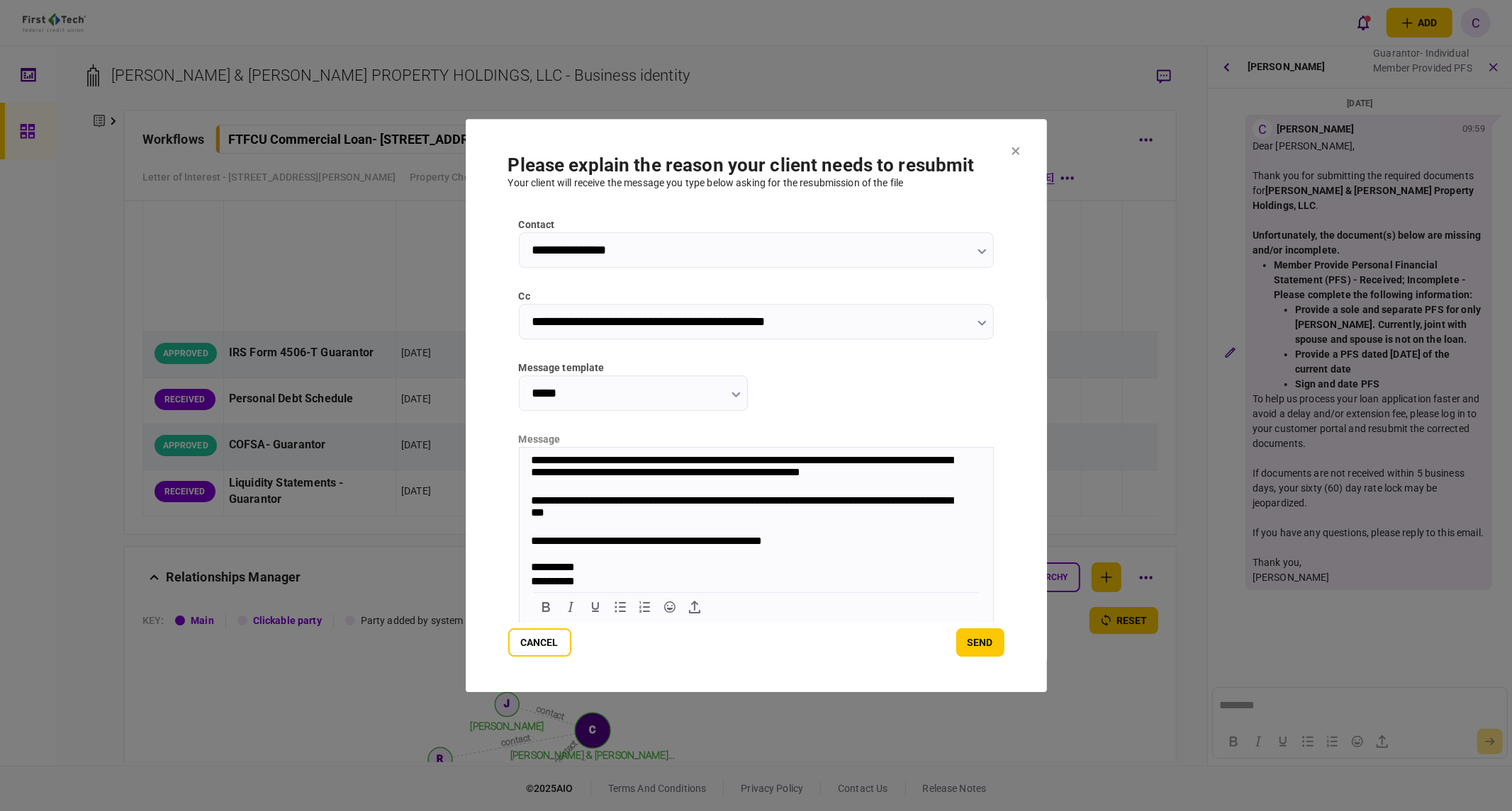
click at [719, 495] on div "**********" at bounding box center [748, 508] width 436 height 28
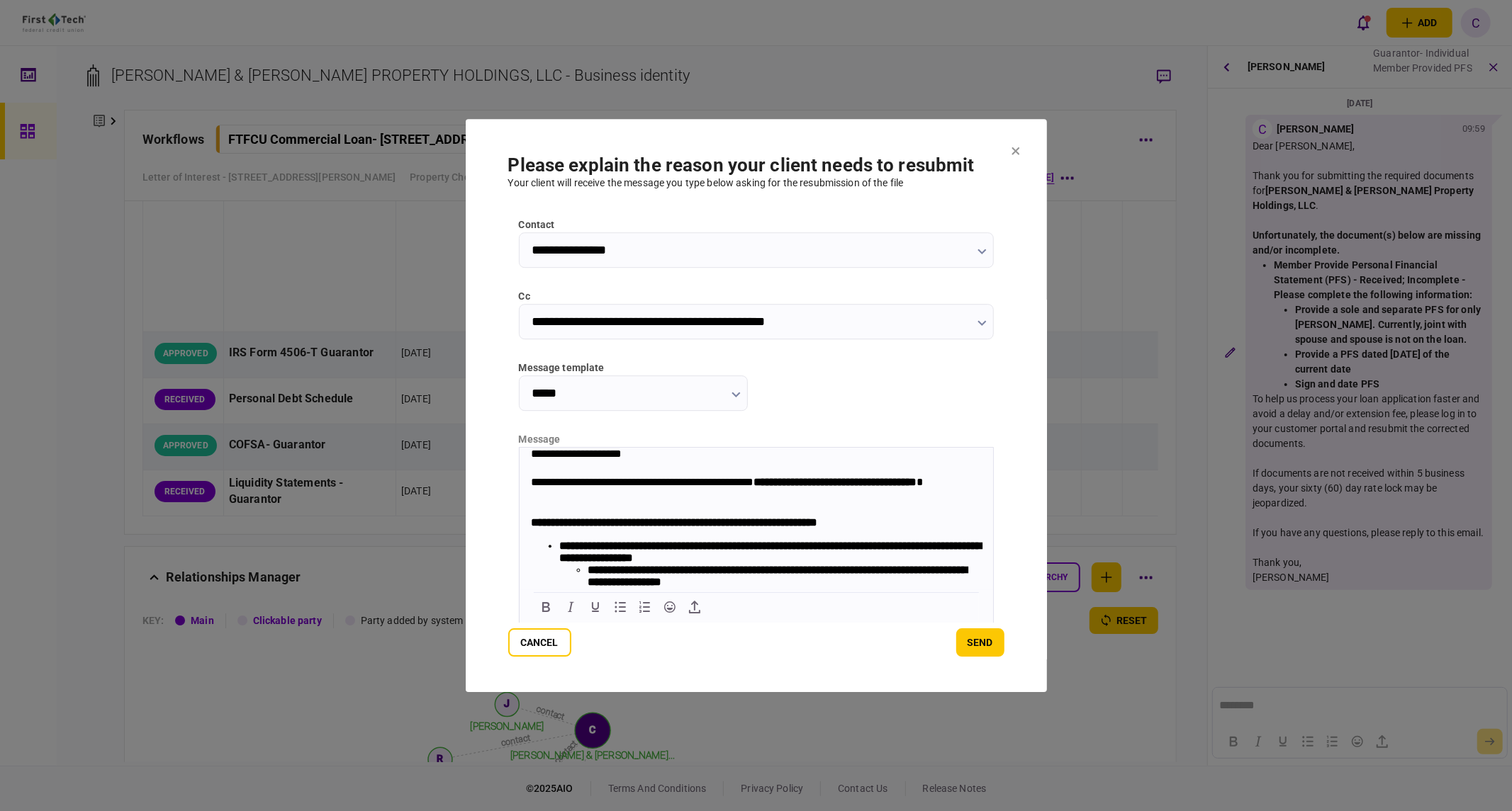
scroll to position [79, 0]
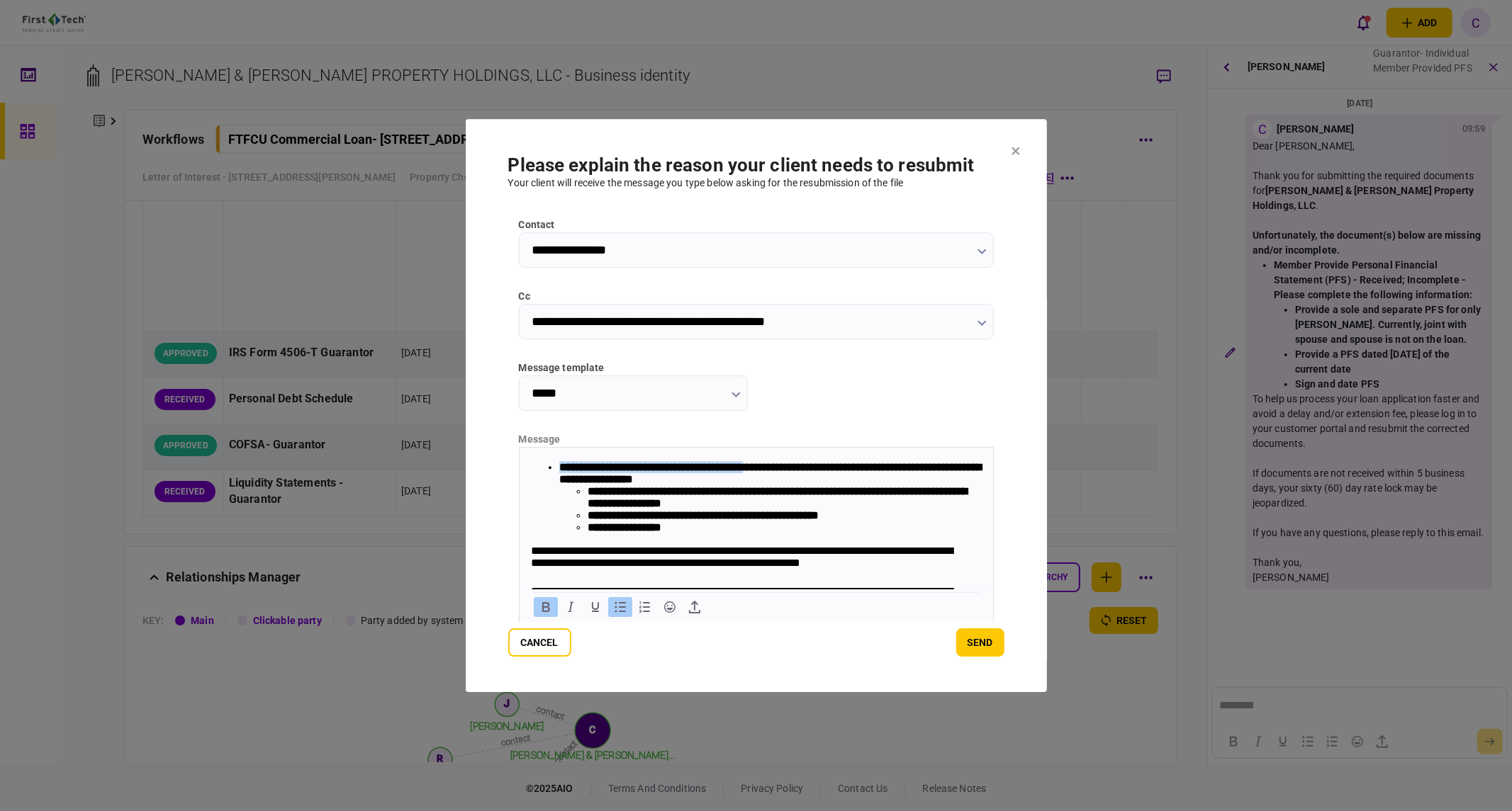
drag, startPoint x: 559, startPoint y: 470, endPoint x: 795, endPoint y: 474, distance: 236.0
click at [795, 474] on strong "**********" at bounding box center [769, 472] width 421 height 22
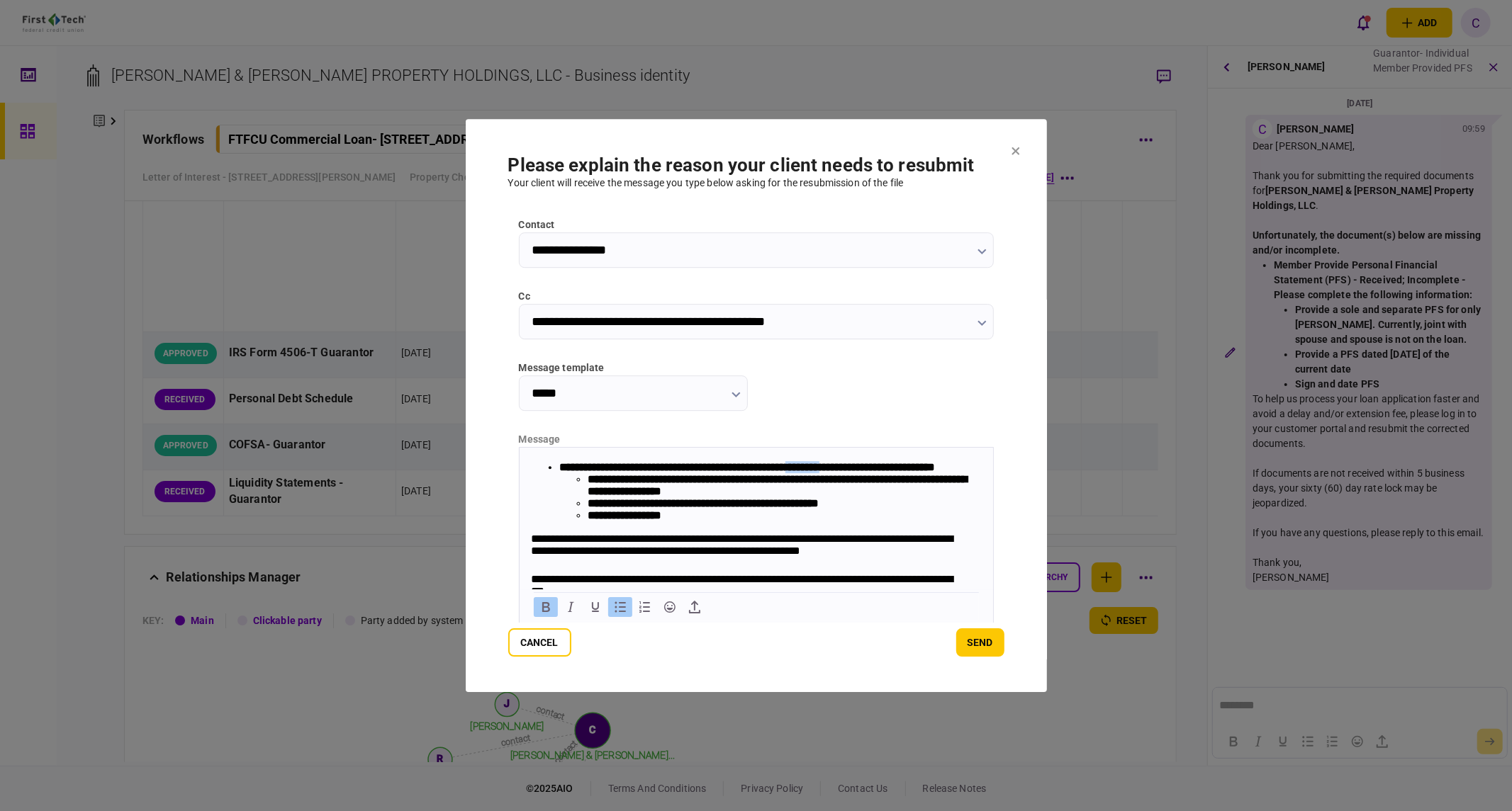
drag, startPoint x: 833, startPoint y: 470, endPoint x: 878, endPoint y: 472, distance: 45.0
click at [878, 472] on strong "**********" at bounding box center [746, 466] width 376 height 11
drag, startPoint x: 693, startPoint y: 543, endPoint x: 590, endPoint y: 494, distance: 114.1
click at [590, 494] on ul "**********" at bounding box center [770, 497] width 422 height 48
click at [861, 145] on section "**********" at bounding box center [756, 406] width 581 height 574
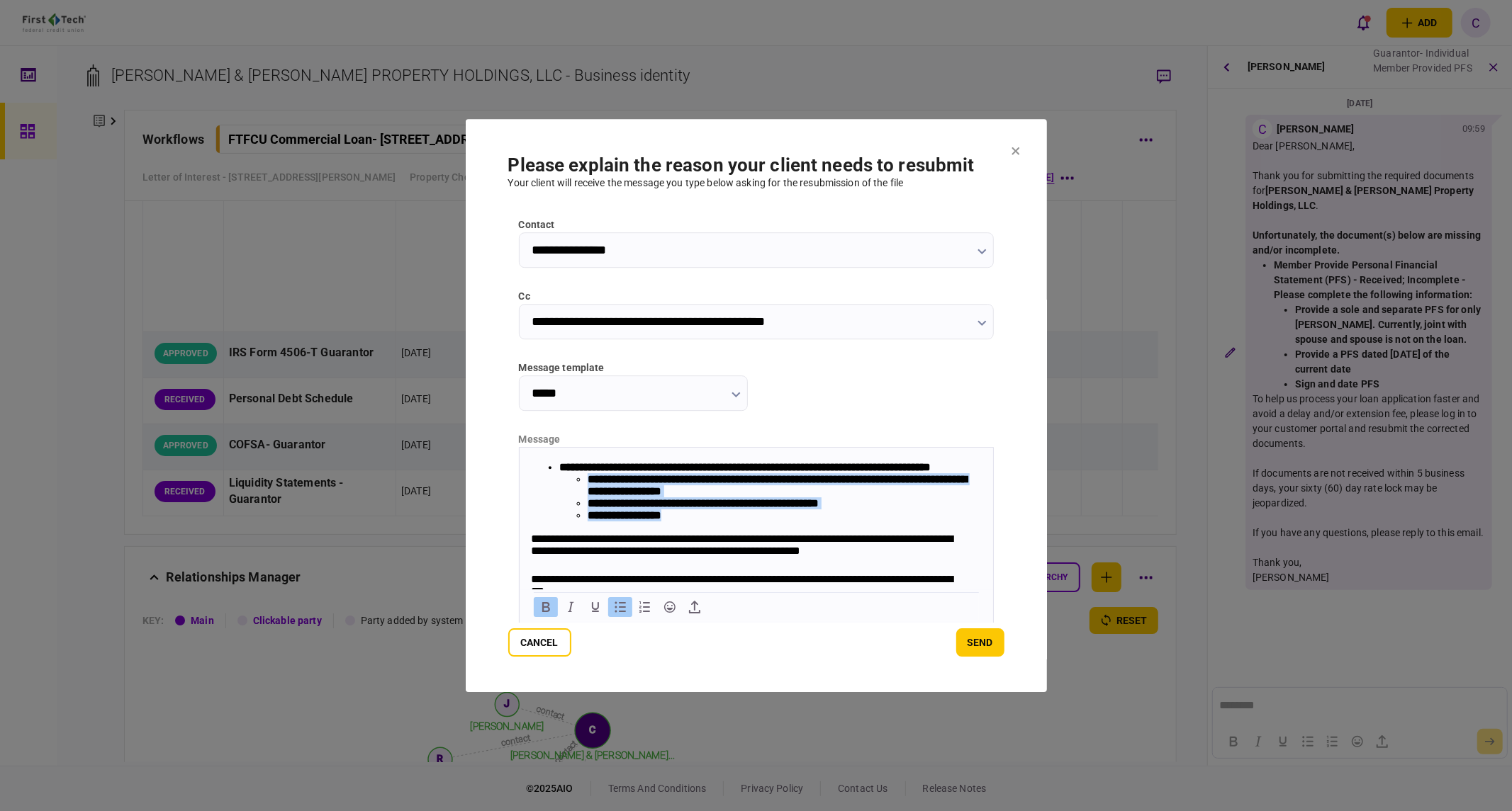
click at [682, 521] on li "**********" at bounding box center [784, 514] width 394 height 12
drag, startPoint x: 682, startPoint y: 543, endPoint x: 589, endPoint y: 499, distance: 102.9
click at [589, 499] on ul "**********" at bounding box center [770, 497] width 422 height 48
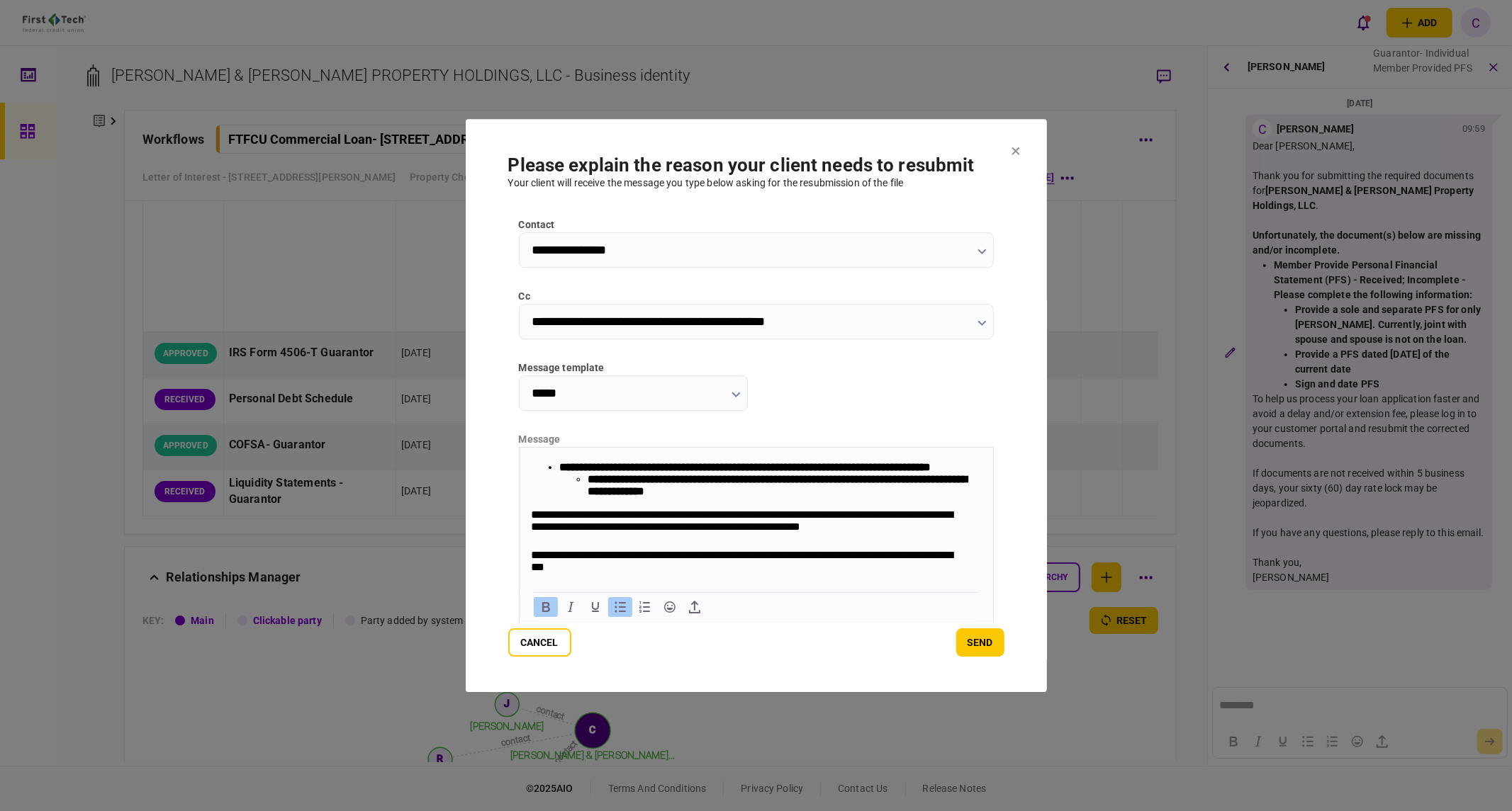
drag, startPoint x: 665, startPoint y: 514, endPoint x: 676, endPoint y: 523, distance: 14.2
click at [665, 496] on b "**********" at bounding box center [776, 484] width 379 height 22
drag, startPoint x: 759, startPoint y: 513, endPoint x: 662, endPoint y: 518, distance: 97.1
click at [662, 497] on li "**********" at bounding box center [784, 484] width 394 height 24
click at [922, 496] on b "**********" at bounding box center [776, 484] width 379 height 22
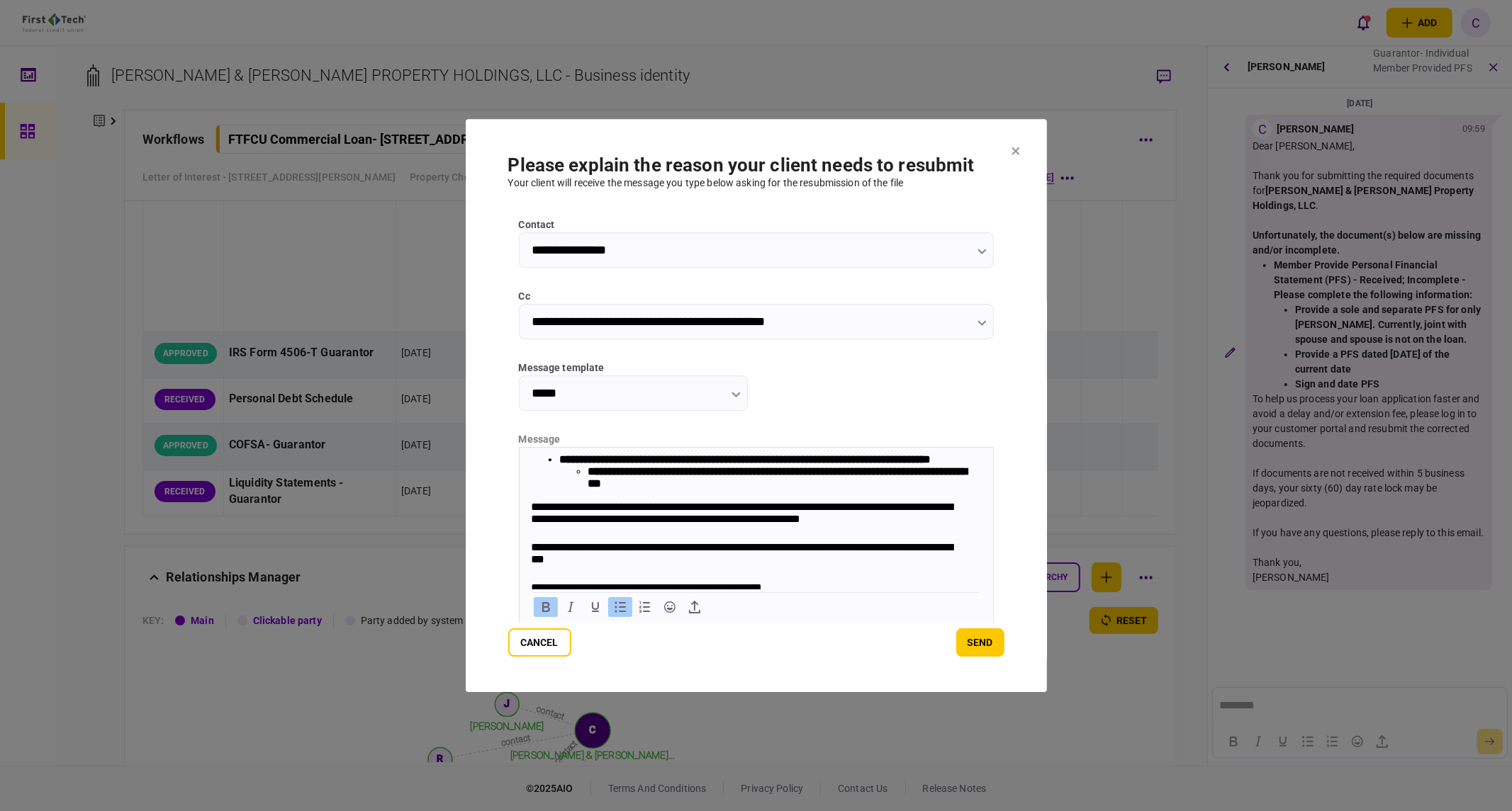
scroll to position [0, 0]
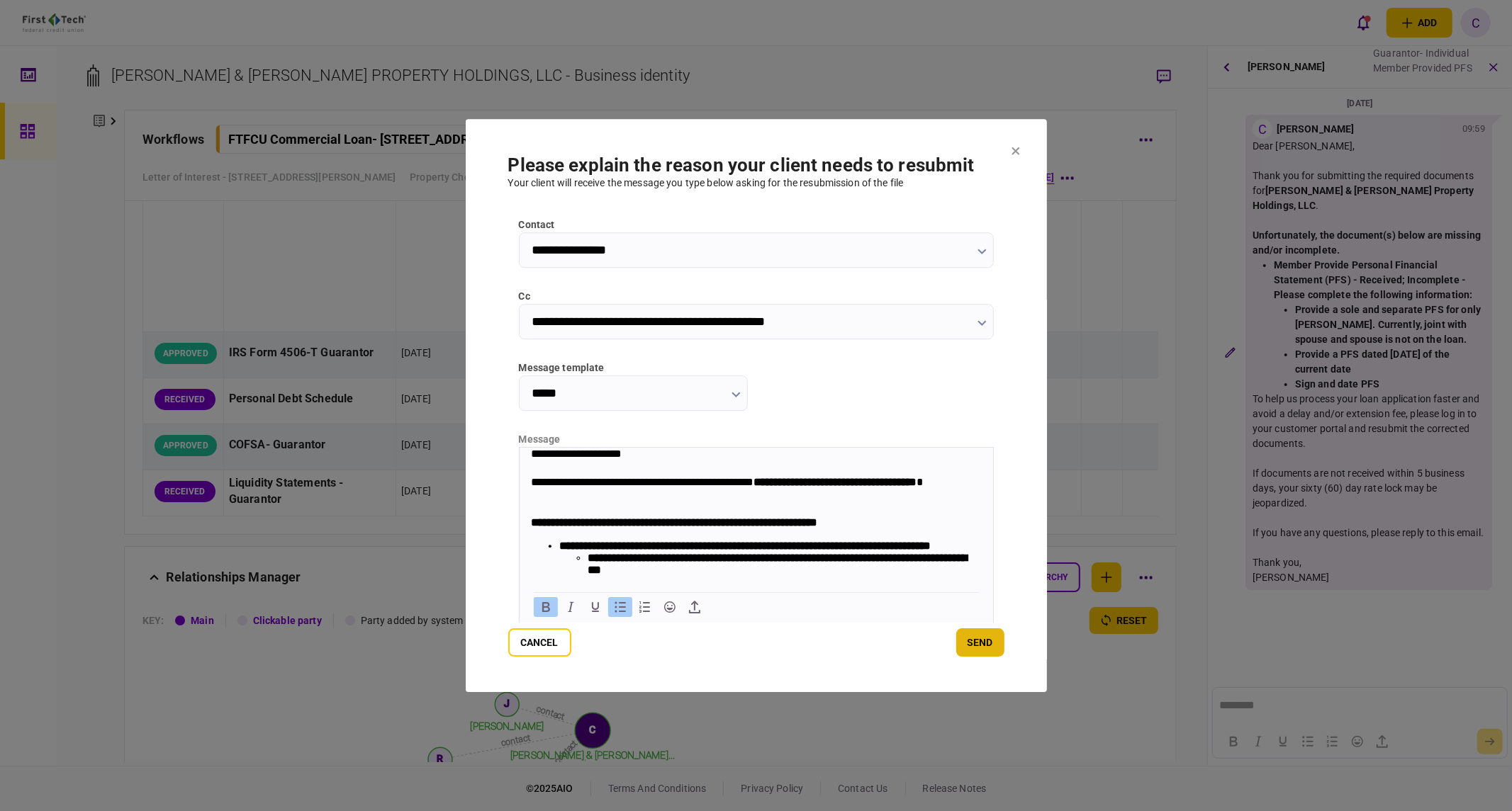
click at [977, 637] on button "send" at bounding box center [980, 642] width 48 height 28
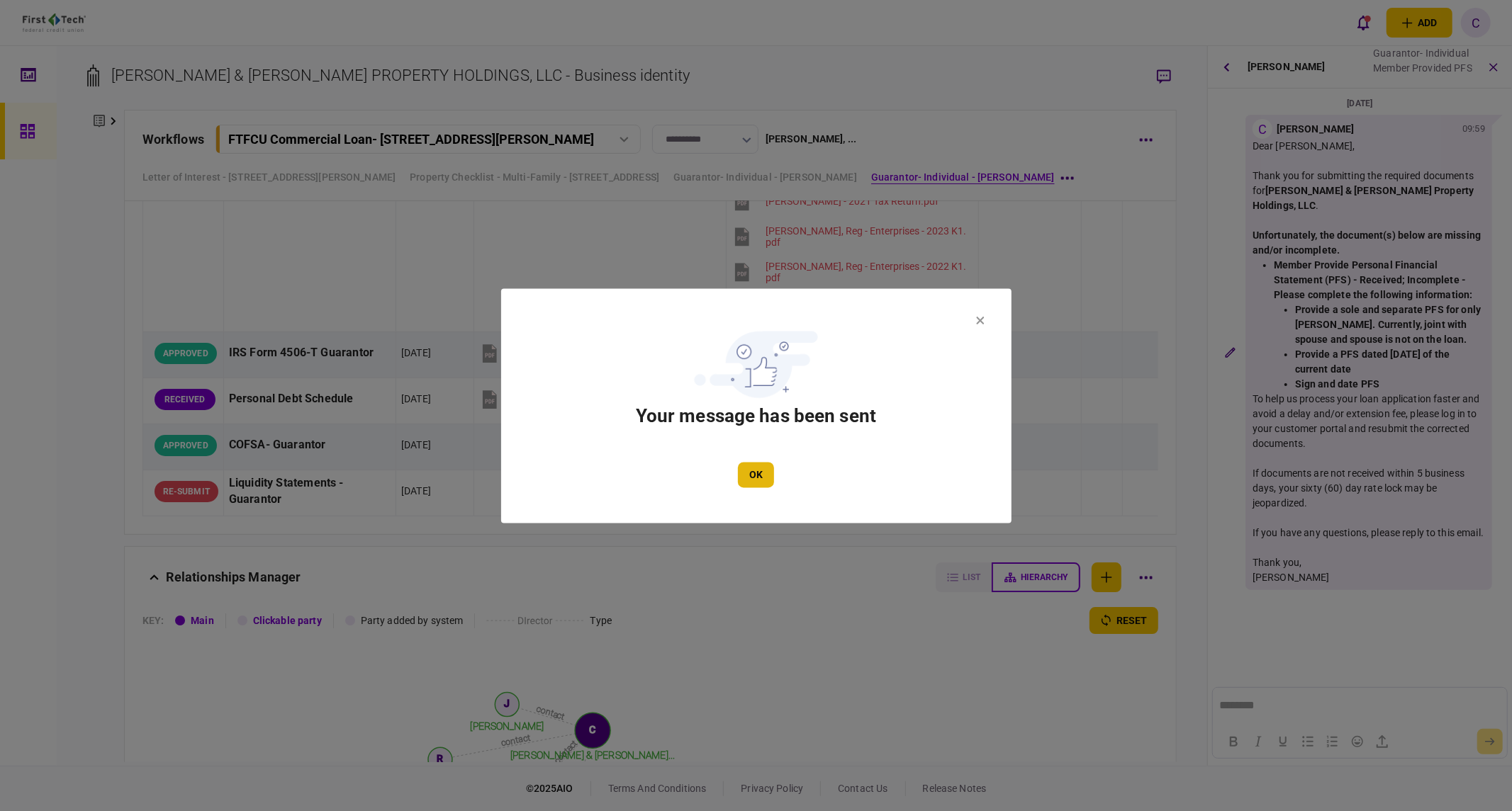
click at [750, 474] on button "OK" at bounding box center [756, 474] width 36 height 26
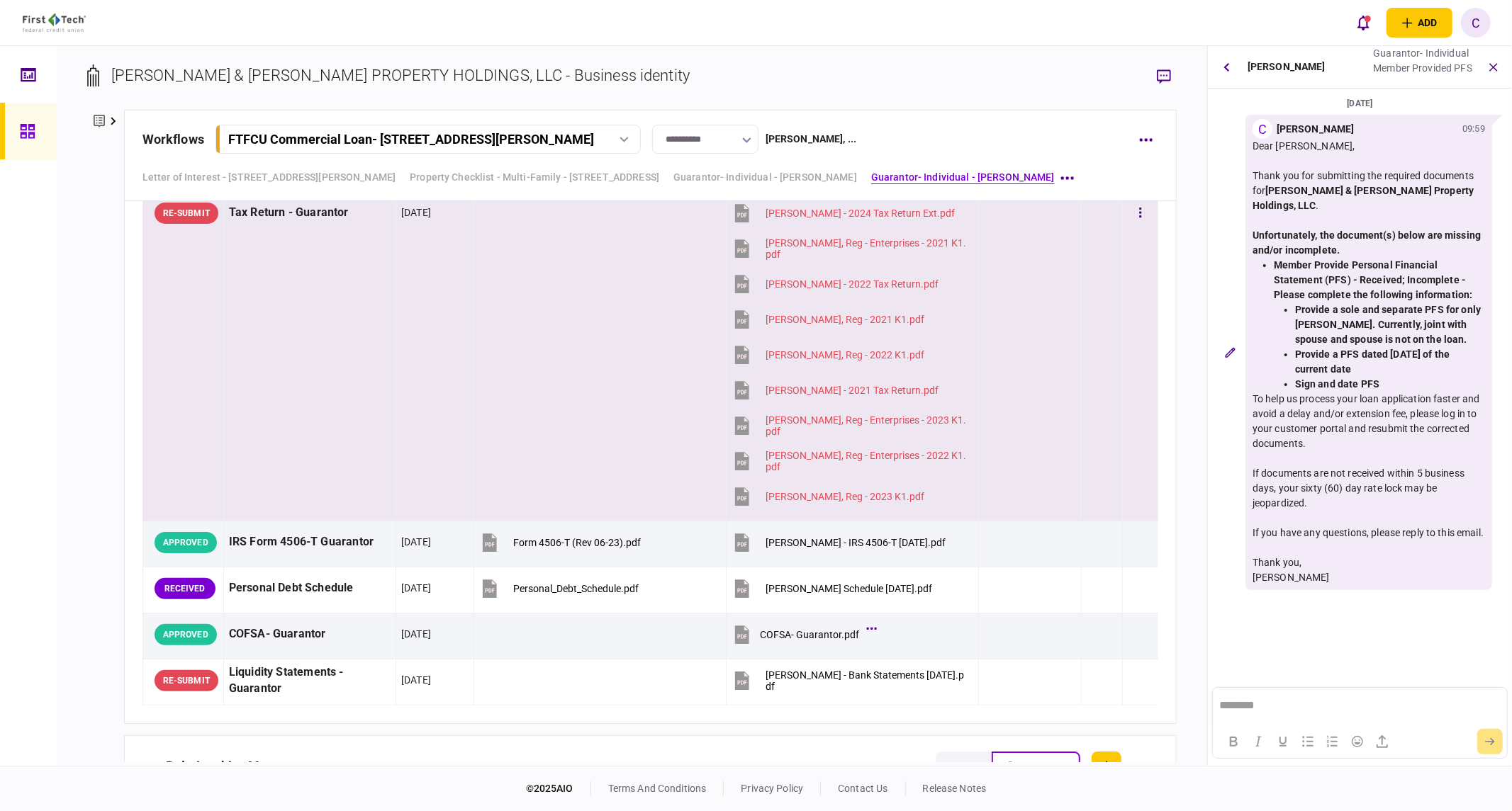
scroll to position [3622, 0]
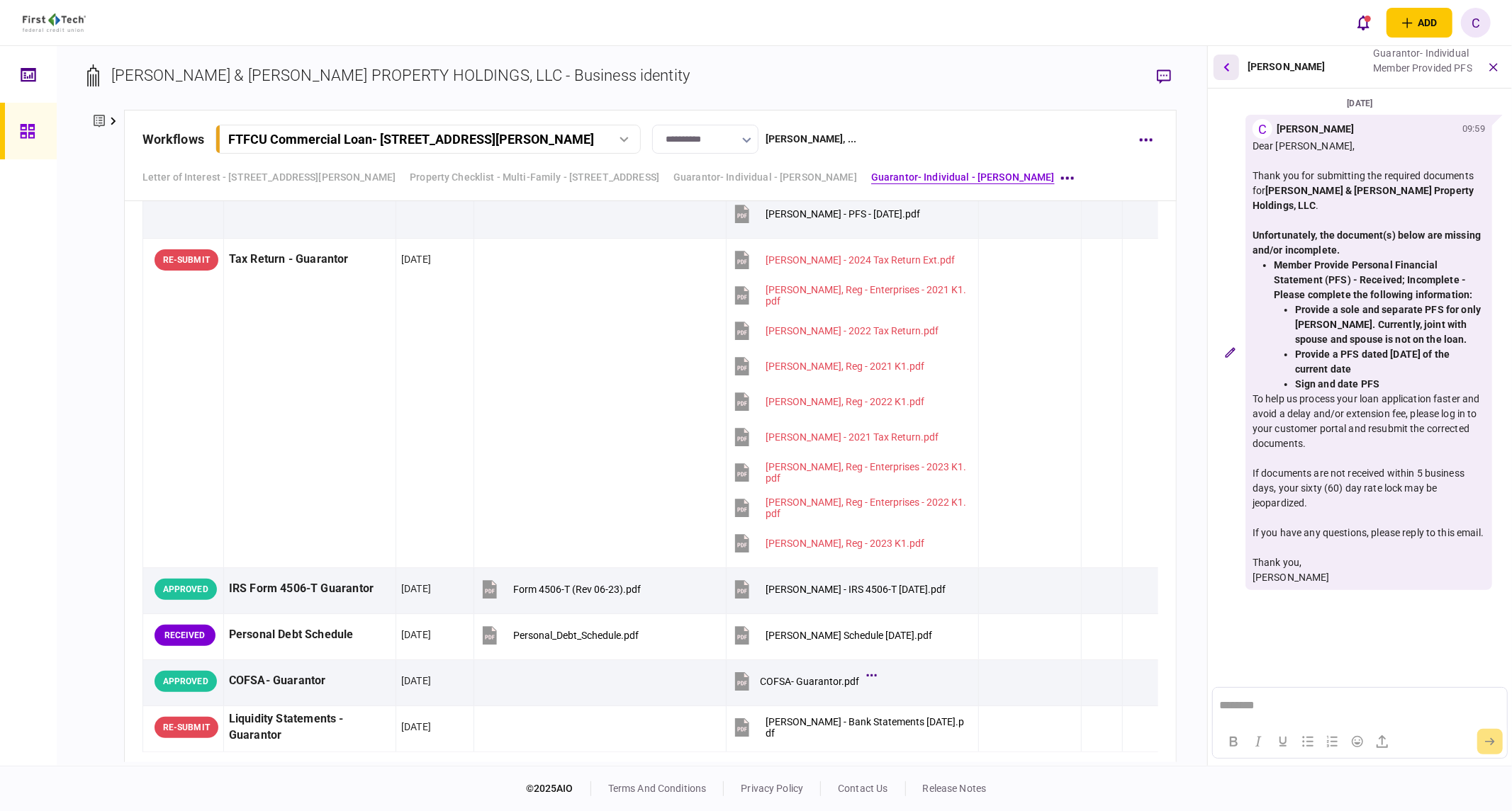
click at [1231, 67] on button "button" at bounding box center [1226, 67] width 26 height 26
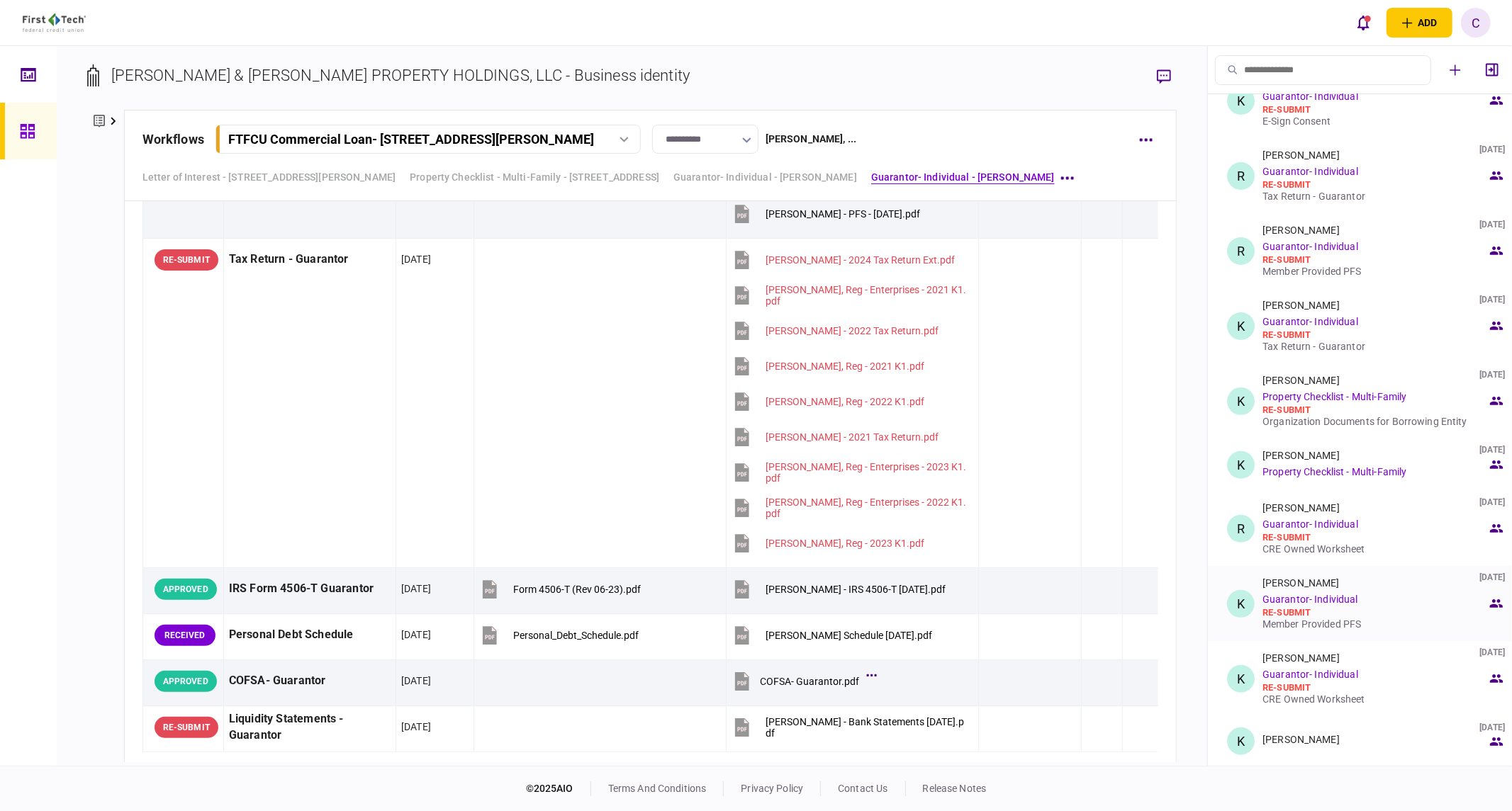
scroll to position [0, 0]
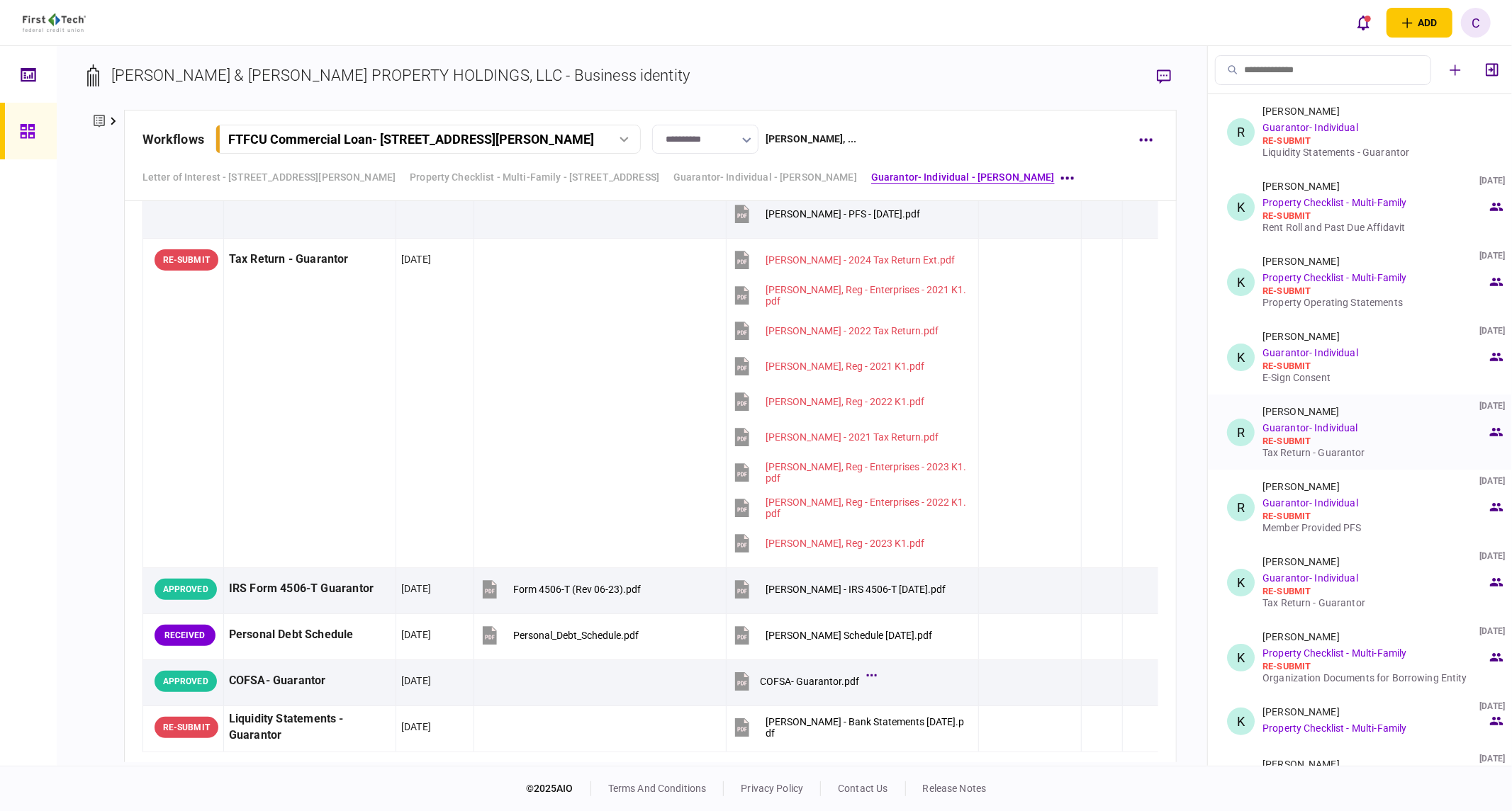
click at [1294, 451] on div "Tax Return - Guarantor" at bounding box center [1375, 453] width 224 height 12
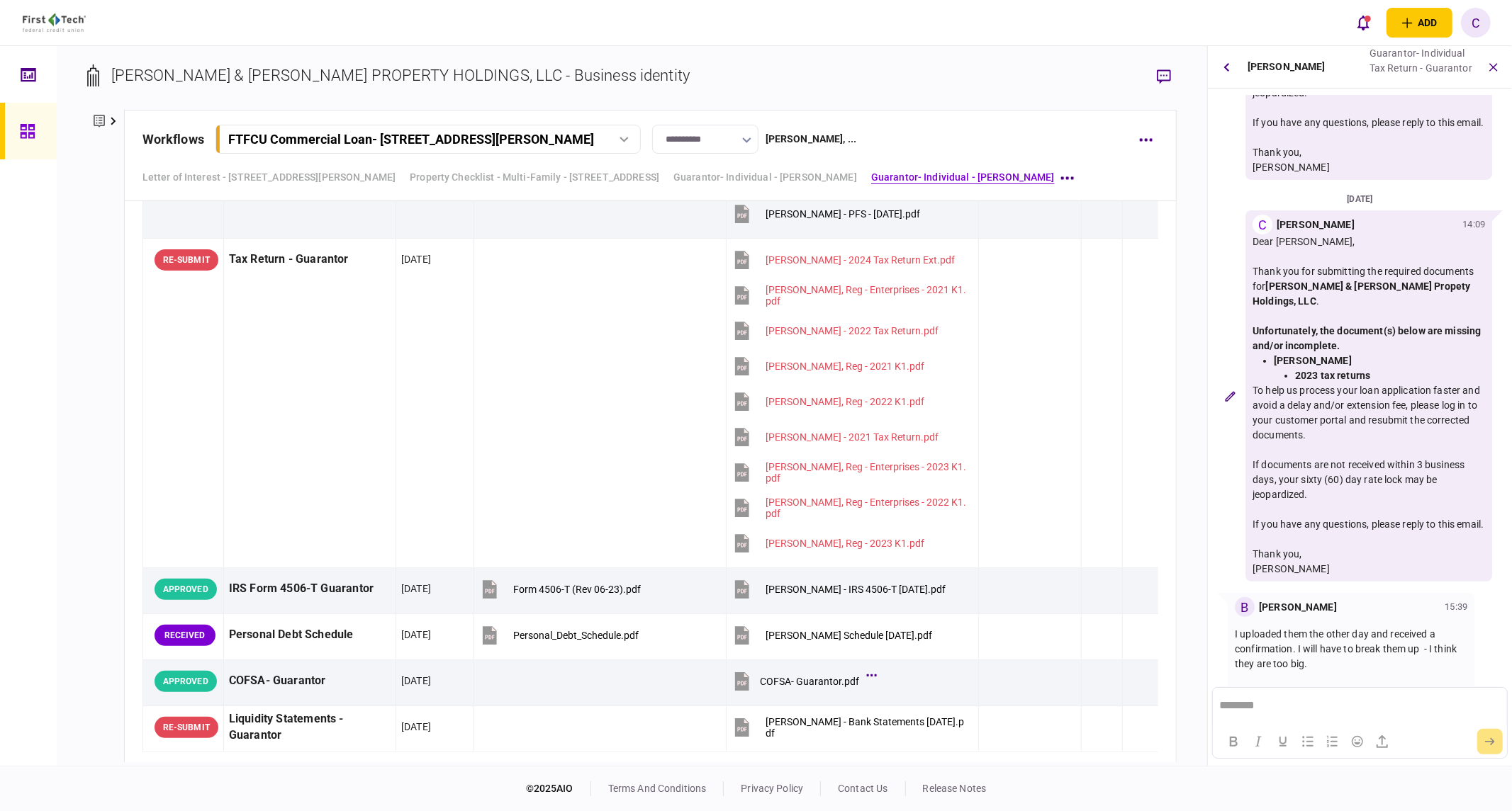
scroll to position [322, 0]
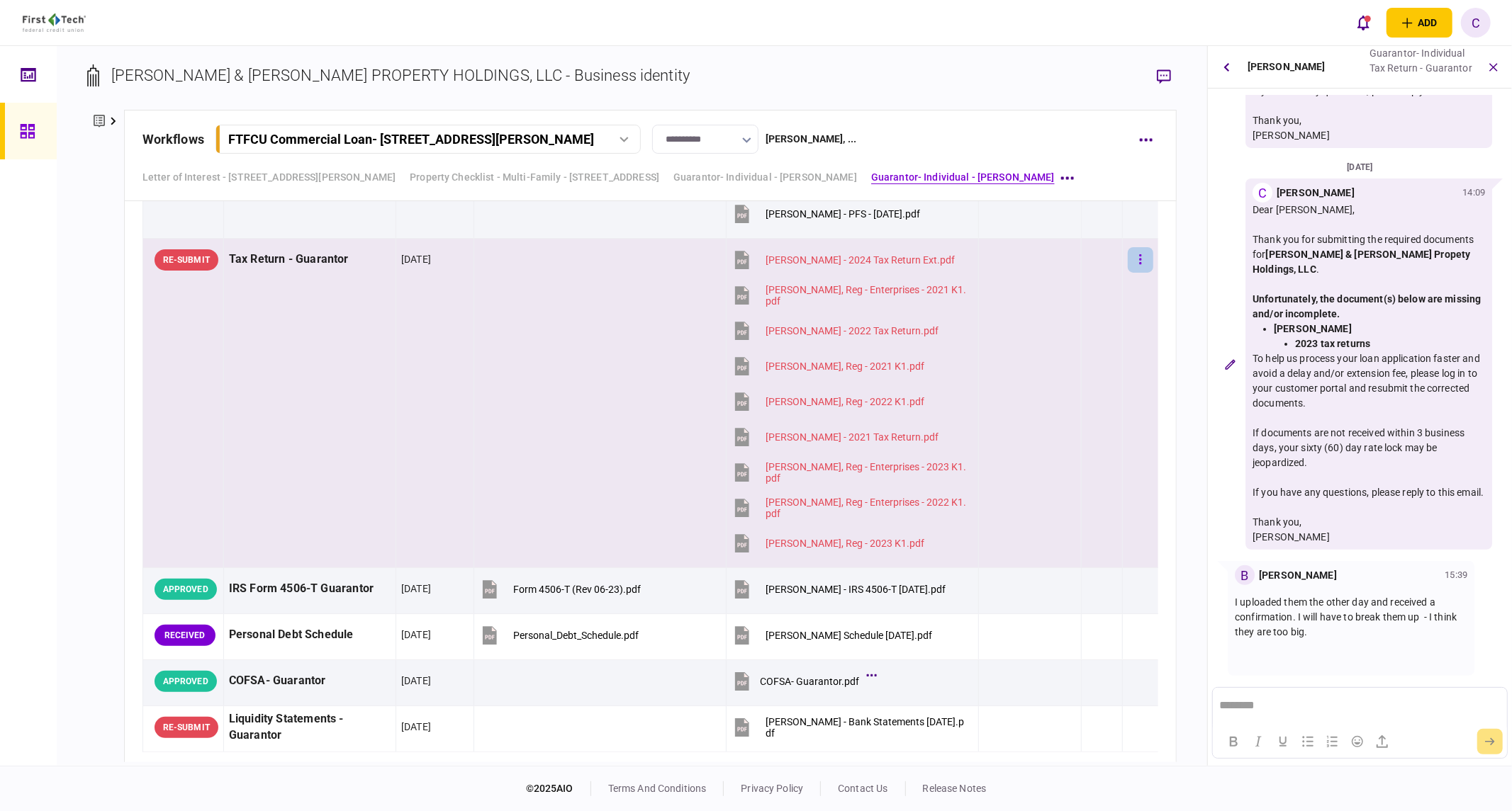
click at [1134, 263] on button "button" at bounding box center [1140, 260] width 26 height 26
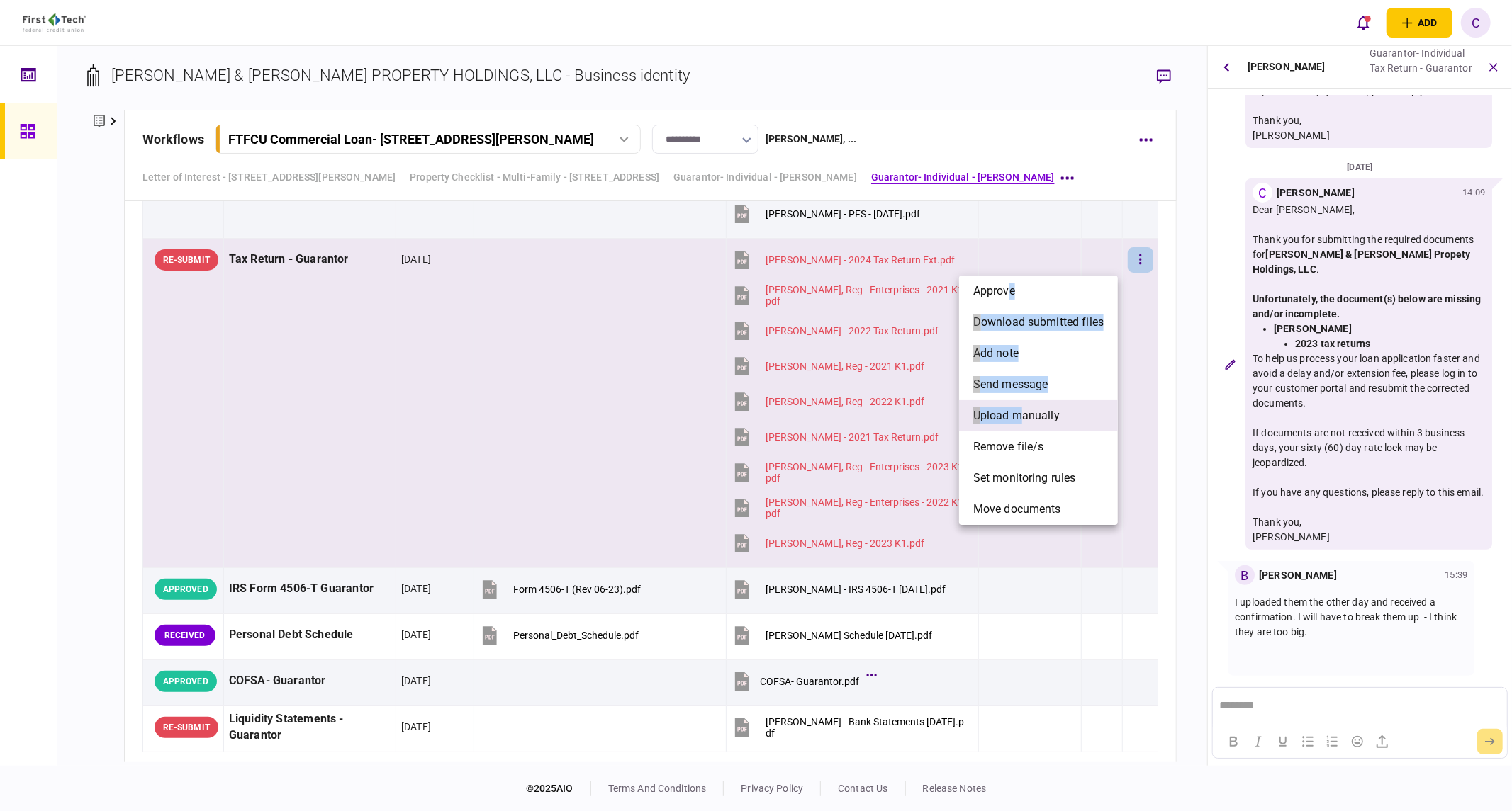
drag, startPoint x: 1010, startPoint y: 298, endPoint x: 1024, endPoint y: 427, distance: 129.8
click at [1024, 427] on ul "approve download submitted files add note send message upload manually remove f…" at bounding box center [1038, 401] width 159 height 249
click at [1027, 412] on span "upload manually" at bounding box center [1017, 415] width 86 height 17
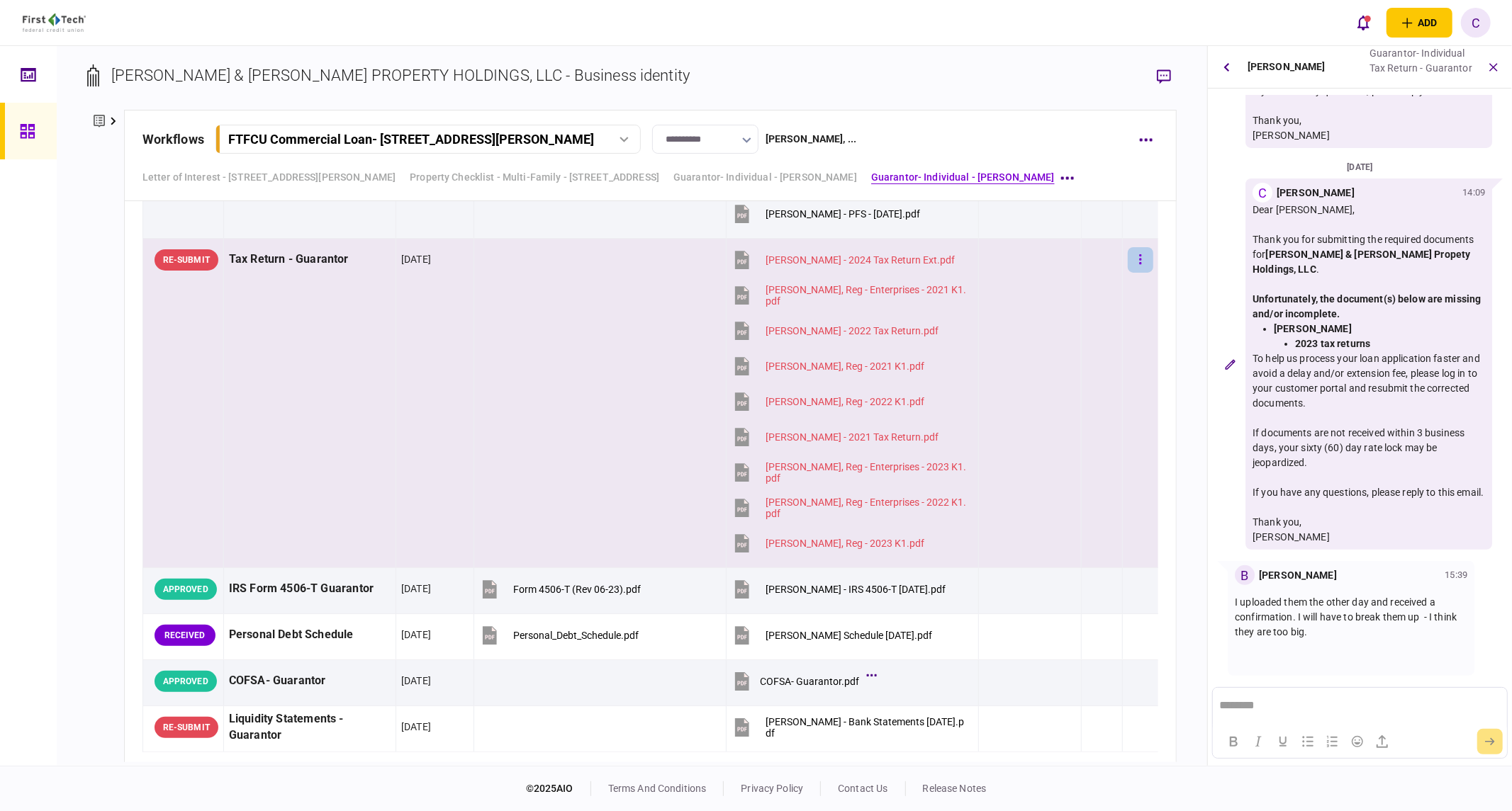
click at [1139, 259] on icon "button" at bounding box center [1140, 259] width 2 height 13
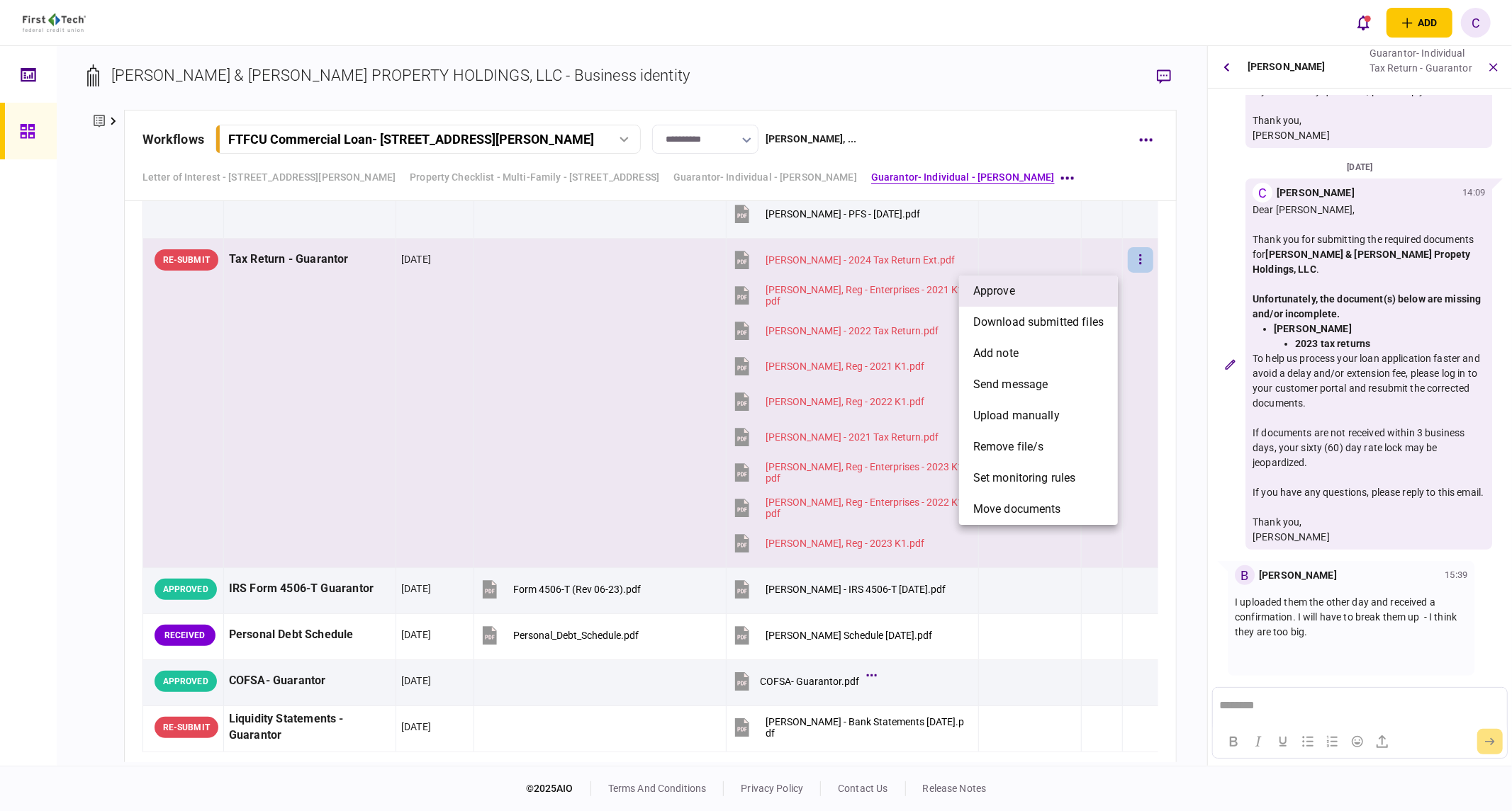
click at [1044, 284] on li "approve" at bounding box center [1038, 292] width 159 height 32
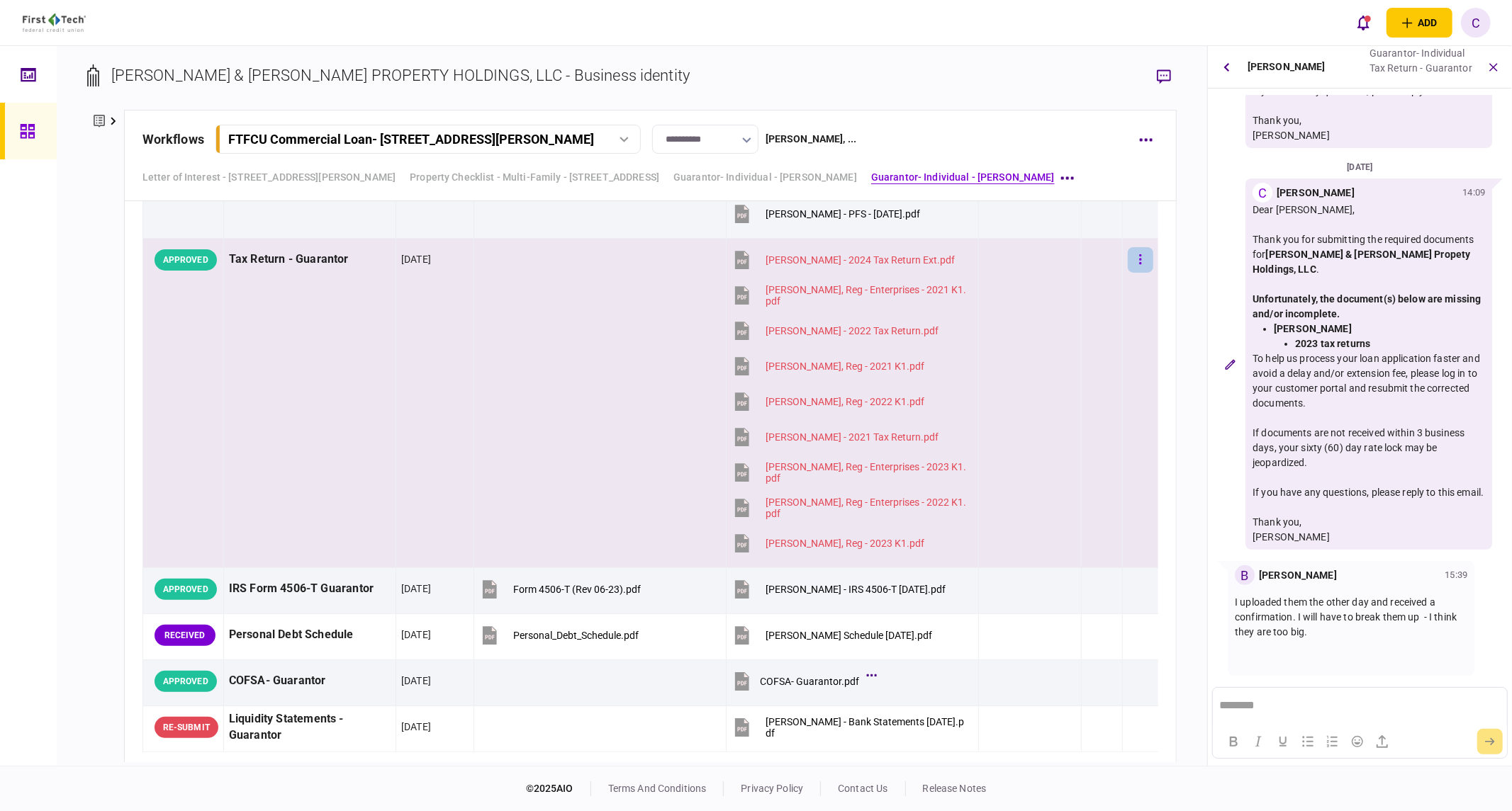
click at [1139, 259] on icon "button" at bounding box center [1140, 259] width 2 height 13
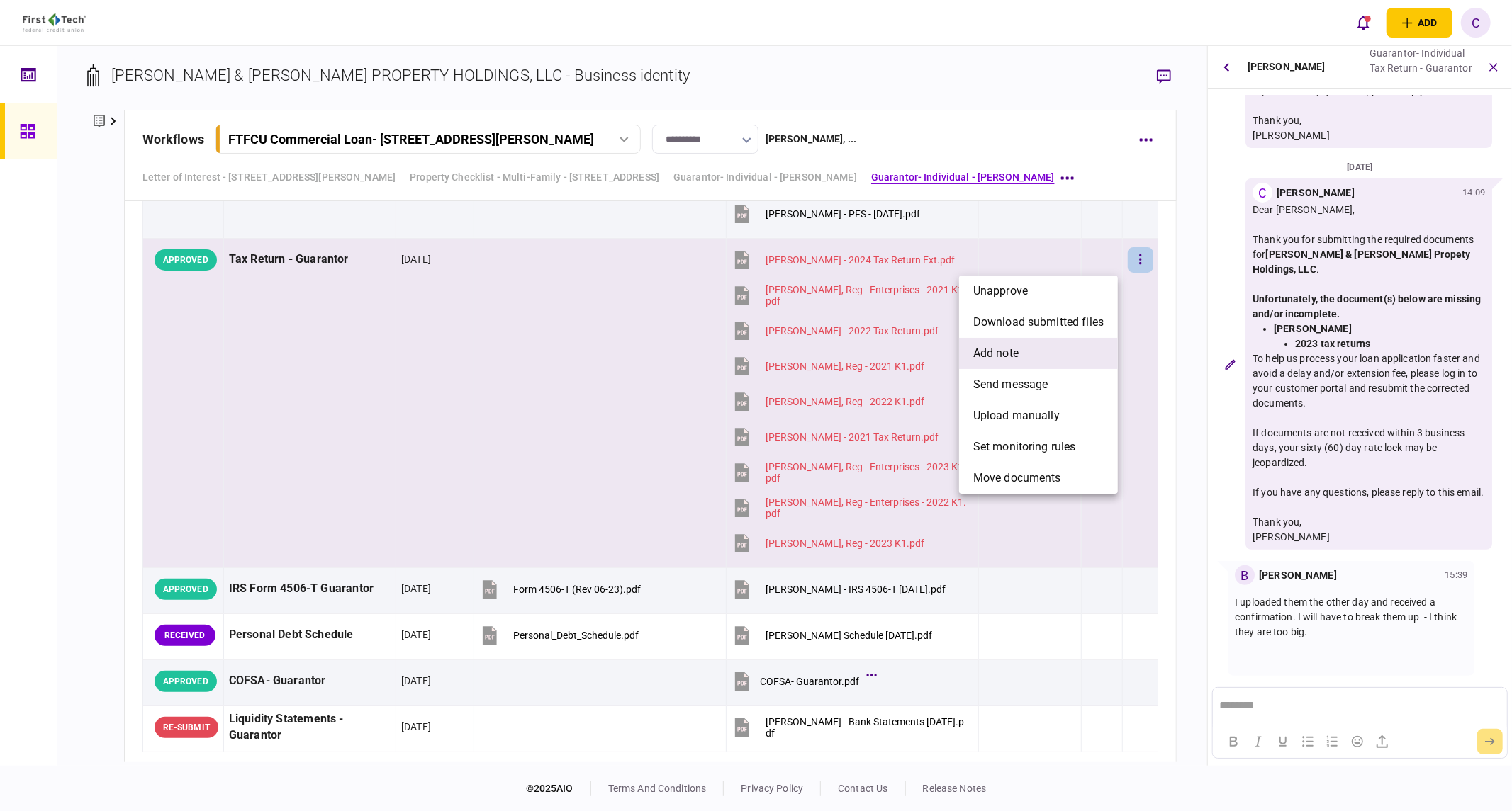
click at [1049, 348] on li "add note" at bounding box center [1038, 354] width 159 height 32
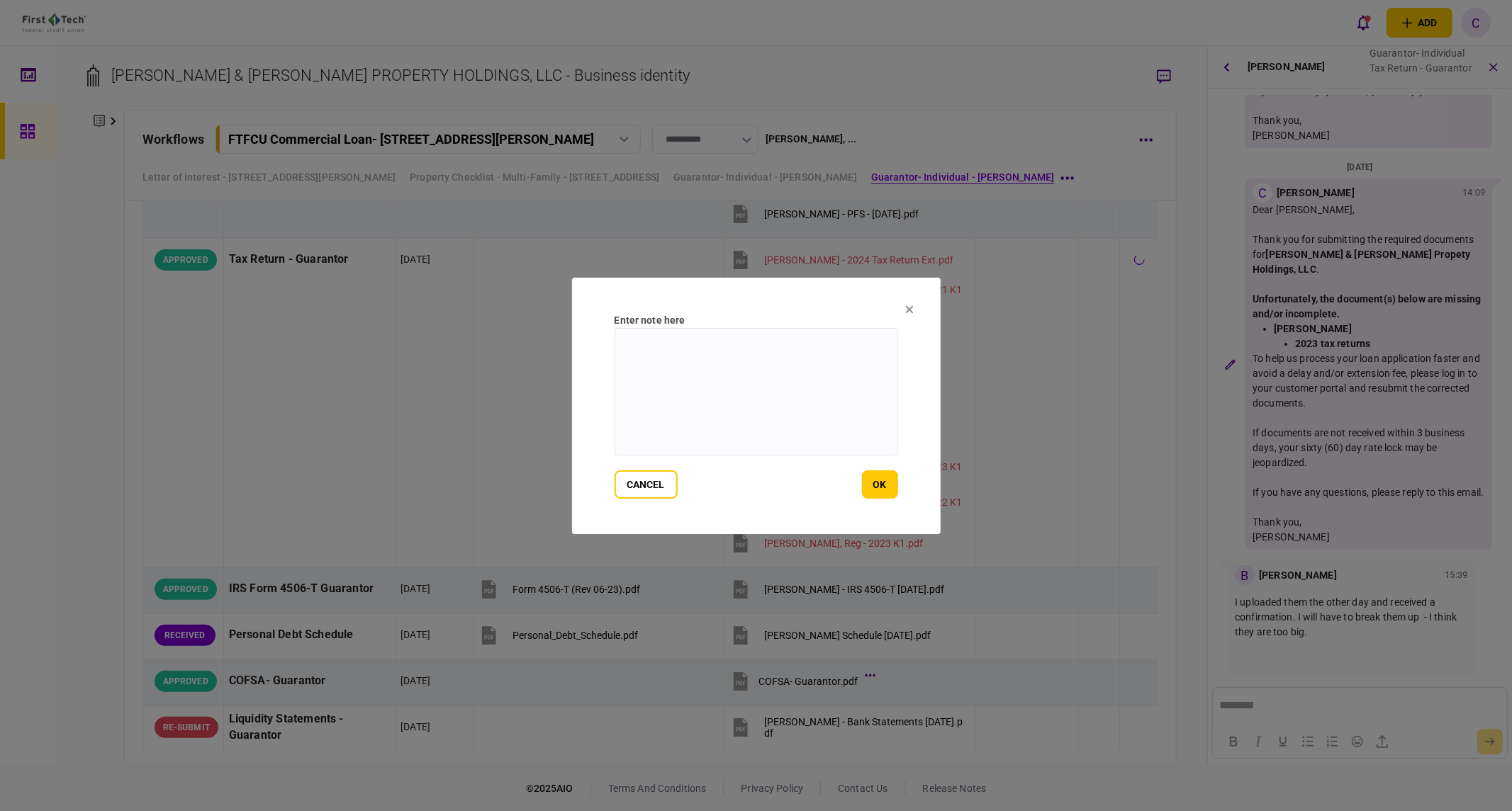
click at [707, 357] on textarea at bounding box center [756, 392] width 283 height 128
type textarea "**********"
click at [874, 494] on button "ok" at bounding box center [879, 484] width 36 height 28
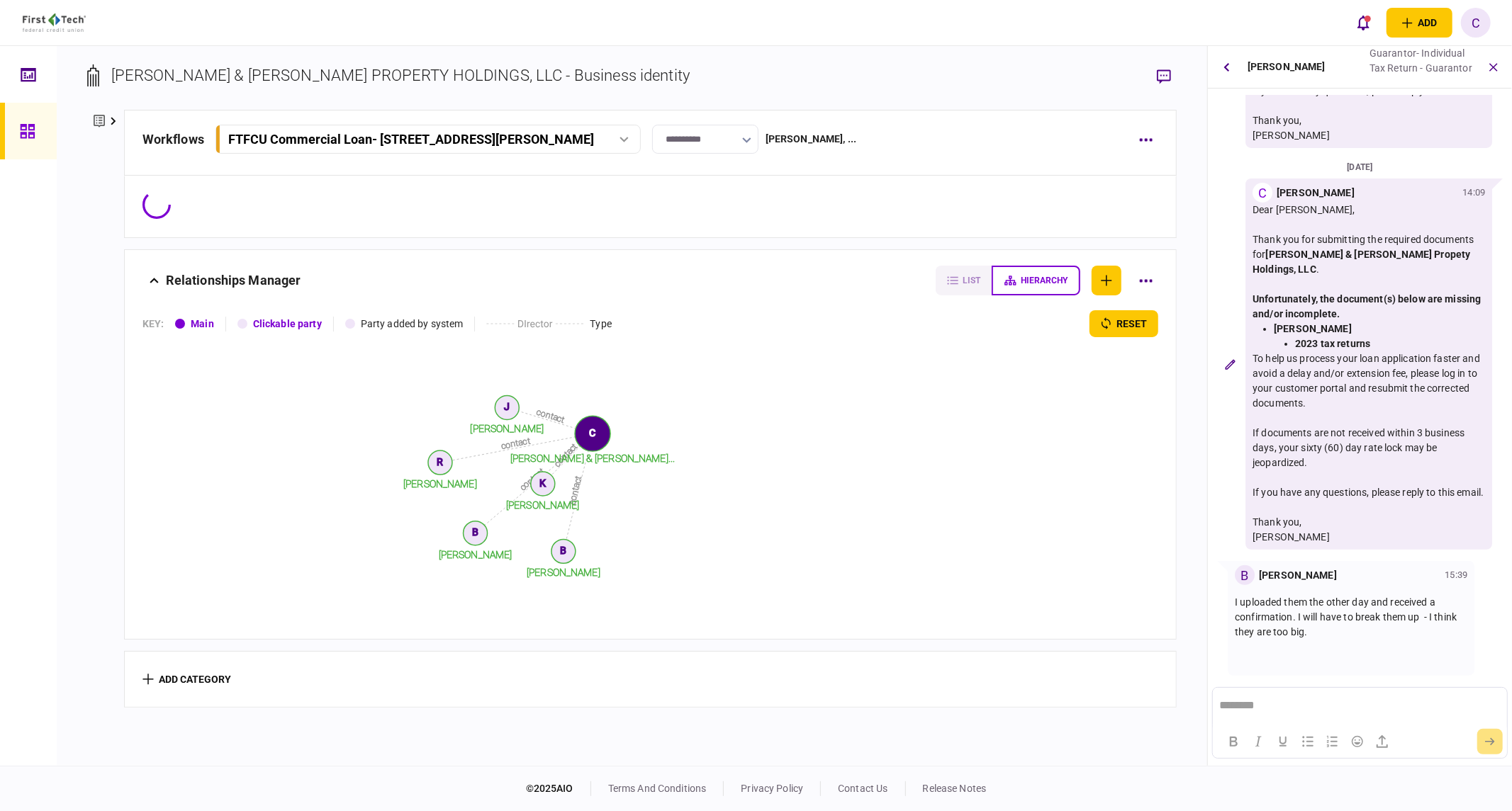
scroll to position [0, 0]
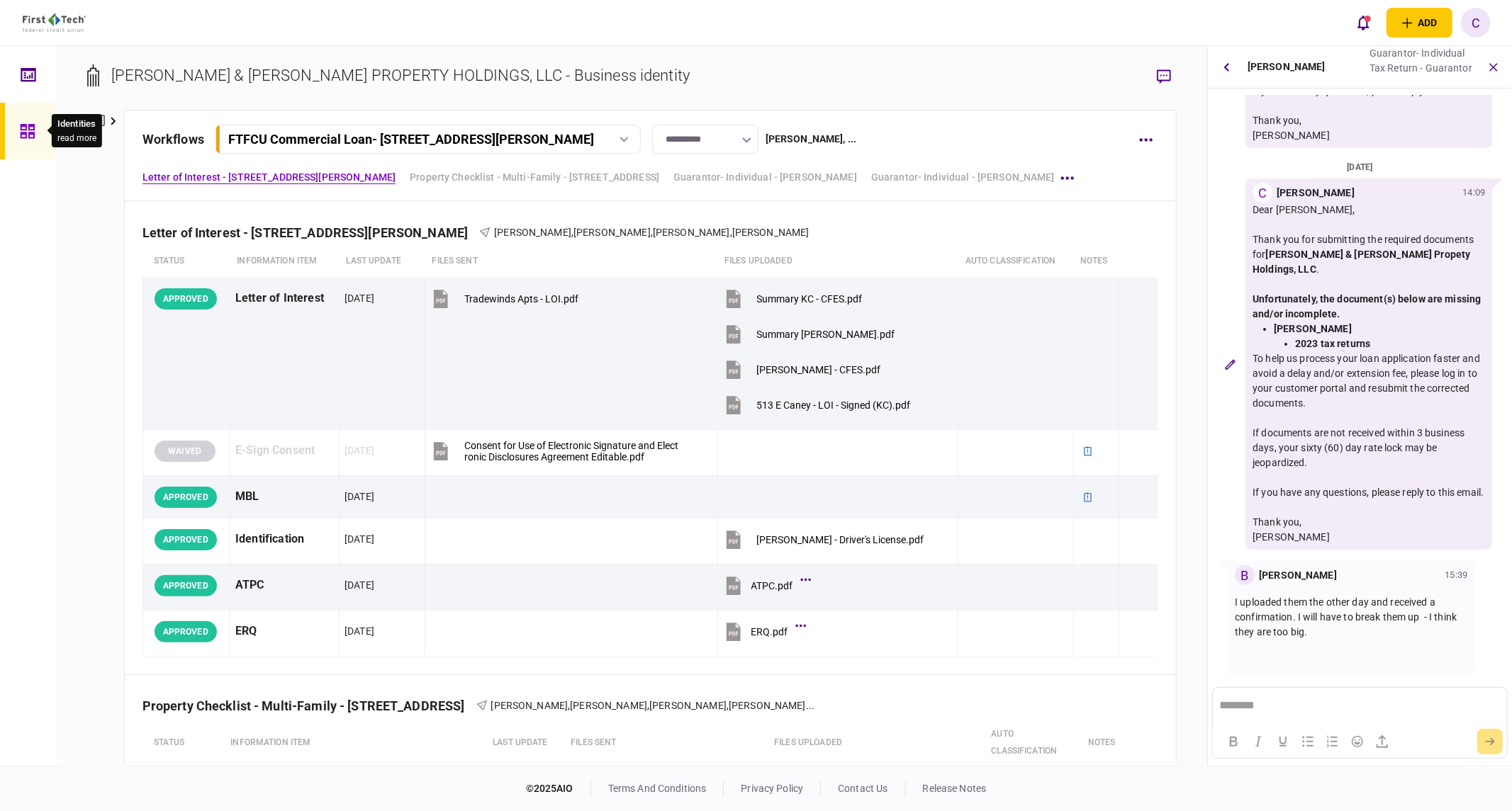
click at [32, 130] on icon at bounding box center [27, 130] width 14 height 14
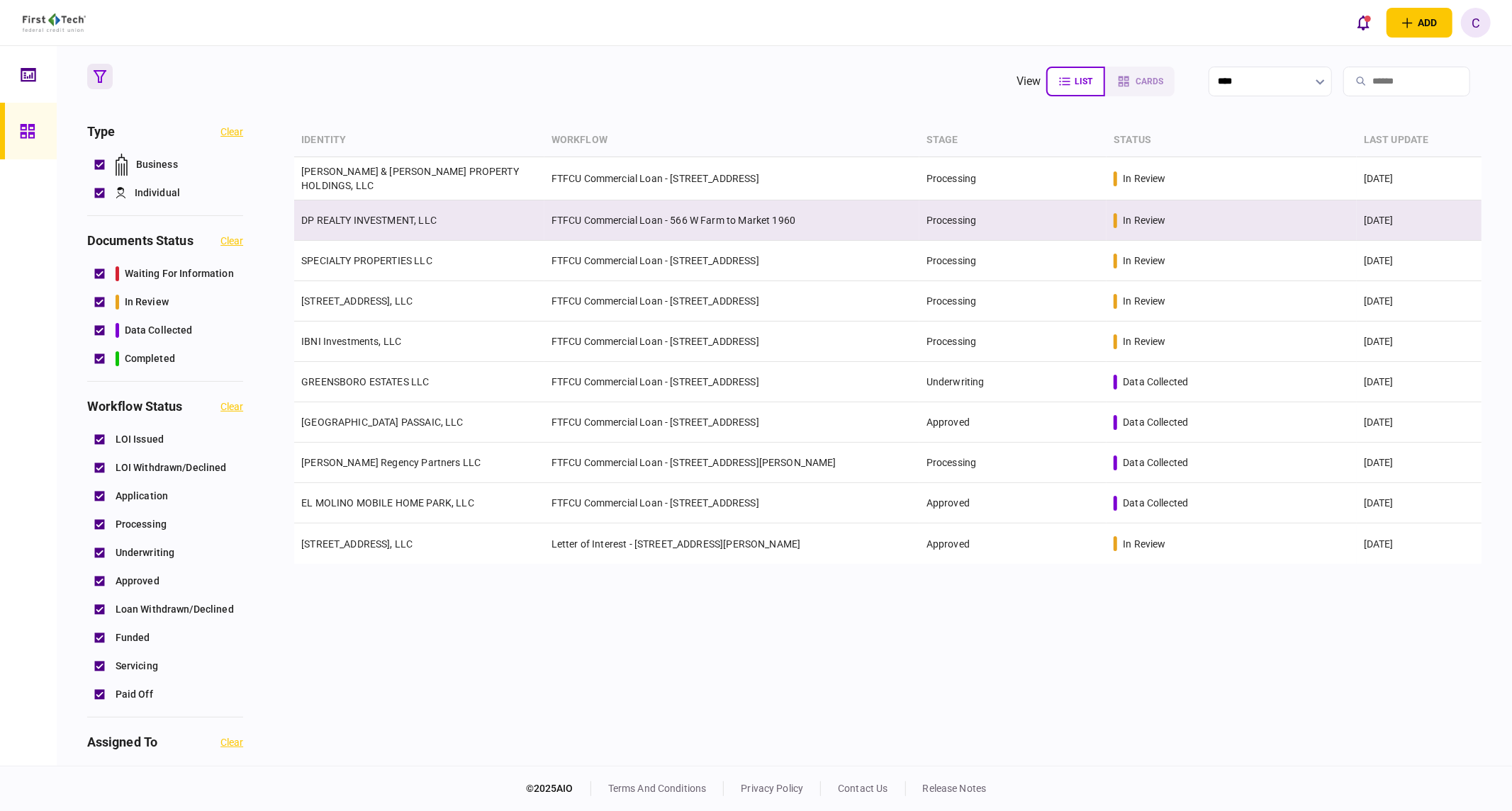
click at [369, 222] on link "DP REALTY INVESTMENT, LLC" at bounding box center [368, 220] width 135 height 12
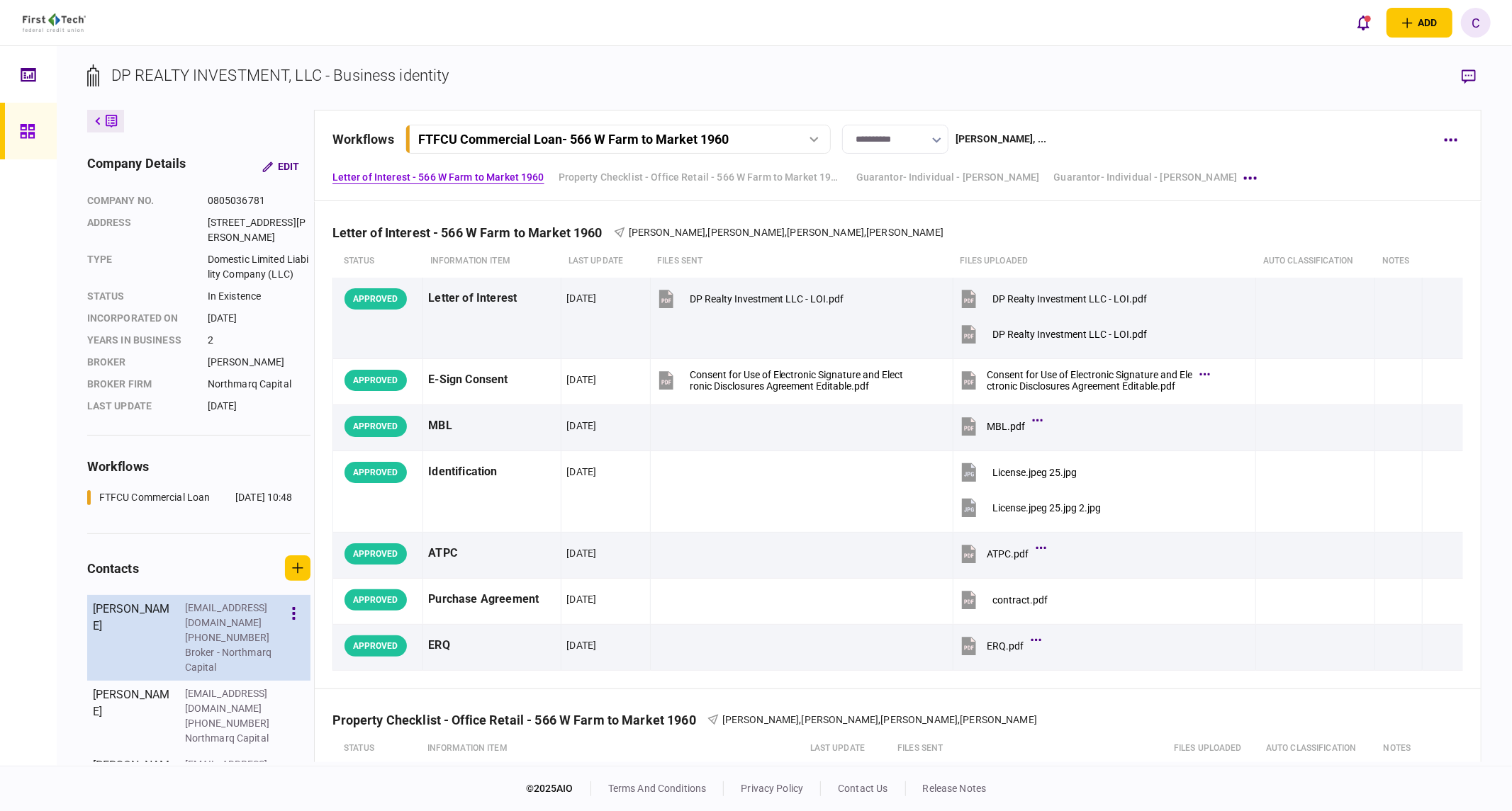
scroll to position [60, 0]
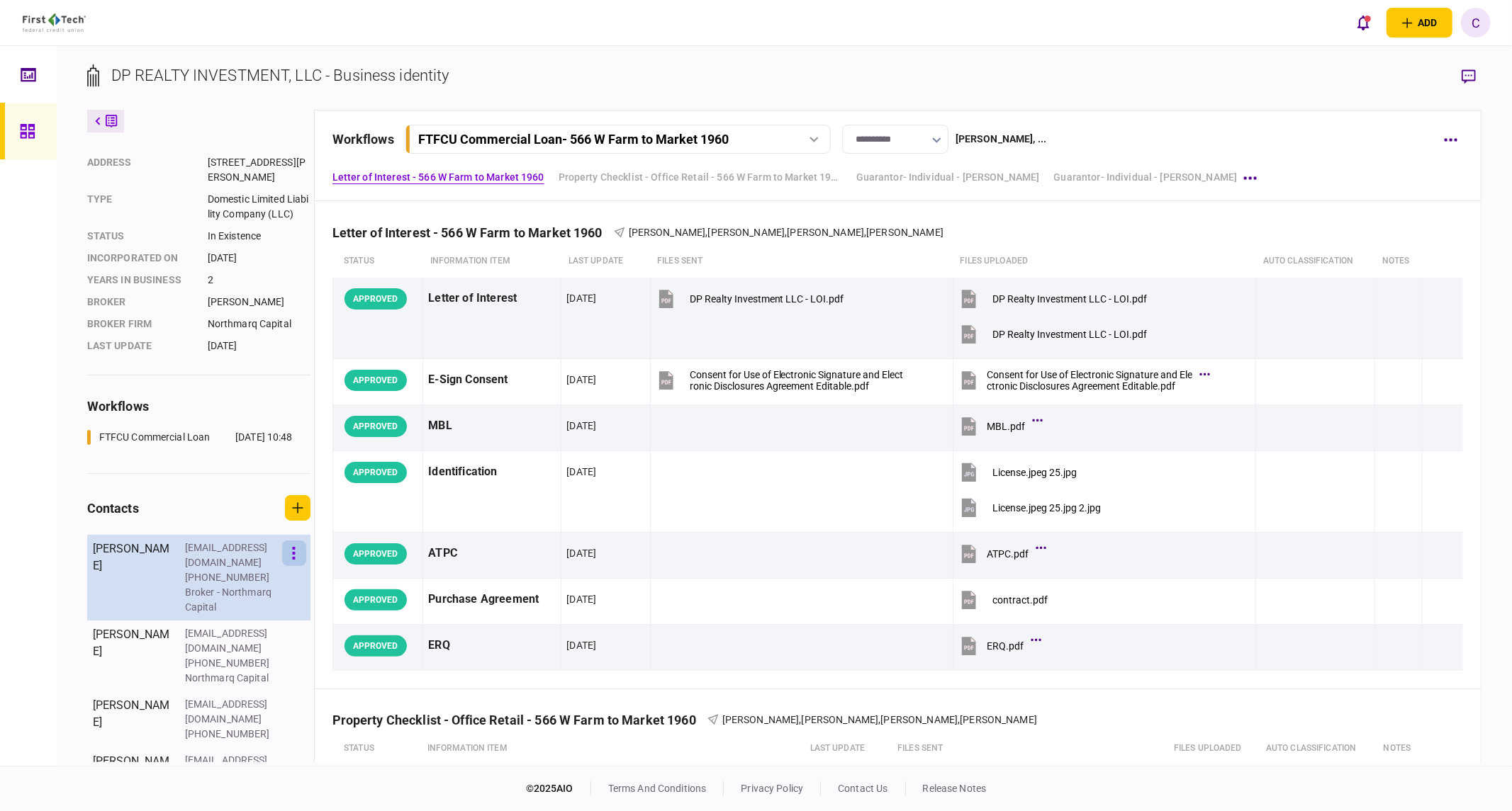
click at [296, 560] on icon "button" at bounding box center [293, 553] width 2 height 12
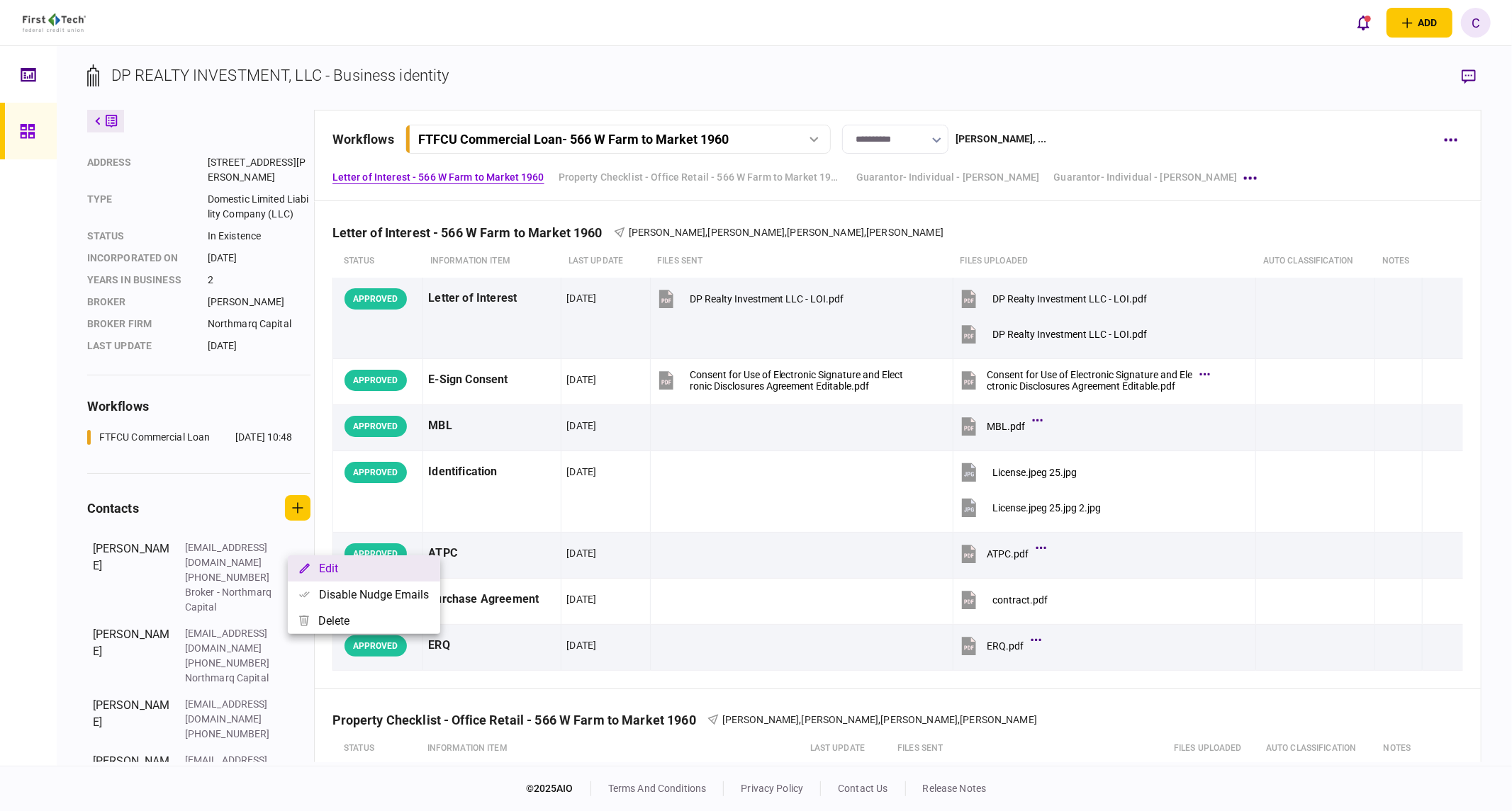
click at [323, 571] on button "Edit" at bounding box center [363, 569] width 152 height 27
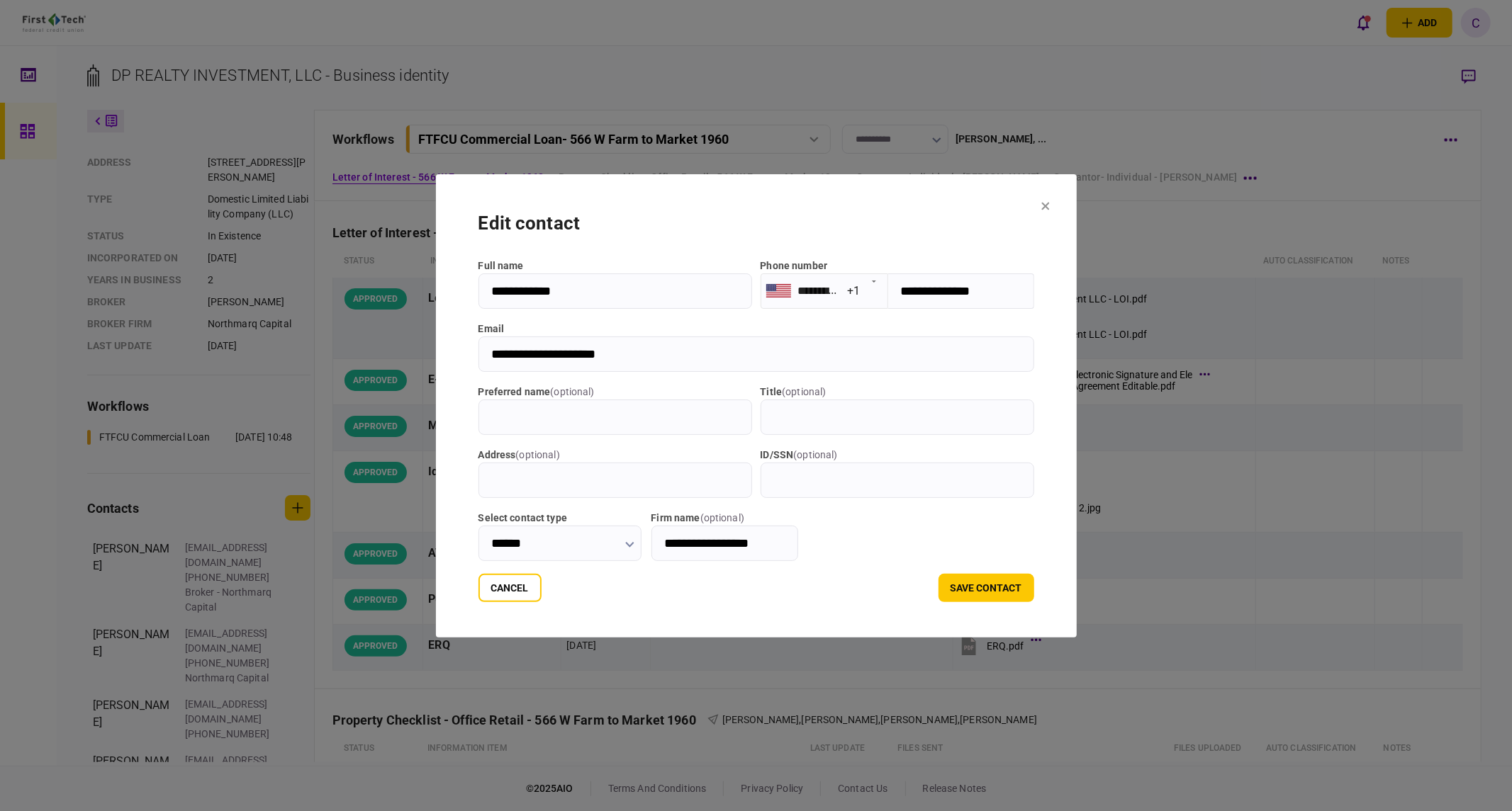
drag, startPoint x: 613, startPoint y: 351, endPoint x: 382, endPoint y: 350, distance: 231.0
click at [382, 350] on div "**********" at bounding box center [756, 406] width 1512 height 811
drag, startPoint x: 485, startPoint y: 591, endPoint x: 462, endPoint y: 585, distance: 23.8
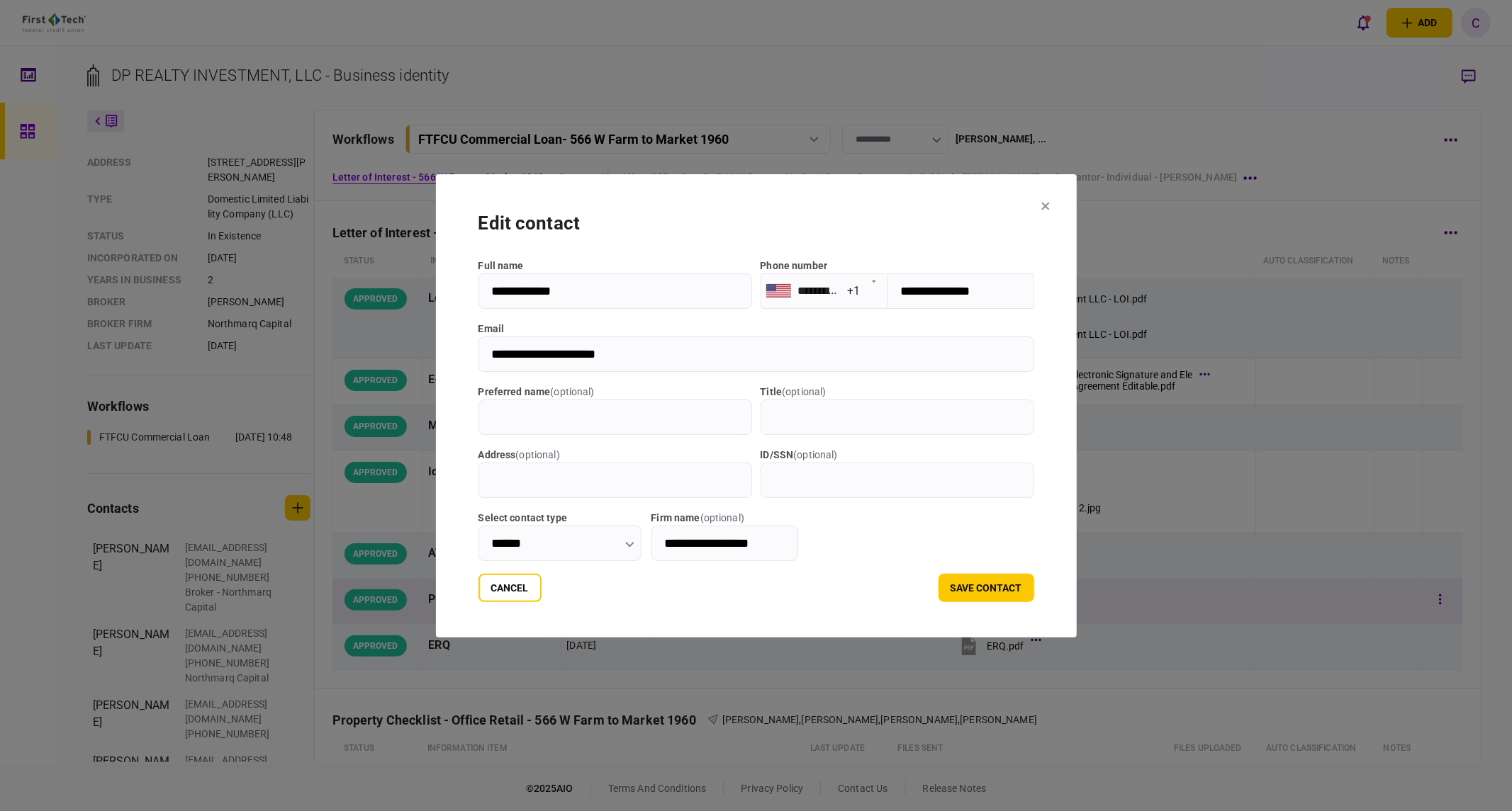
click at [485, 591] on button "Cancel" at bounding box center [510, 588] width 63 height 28
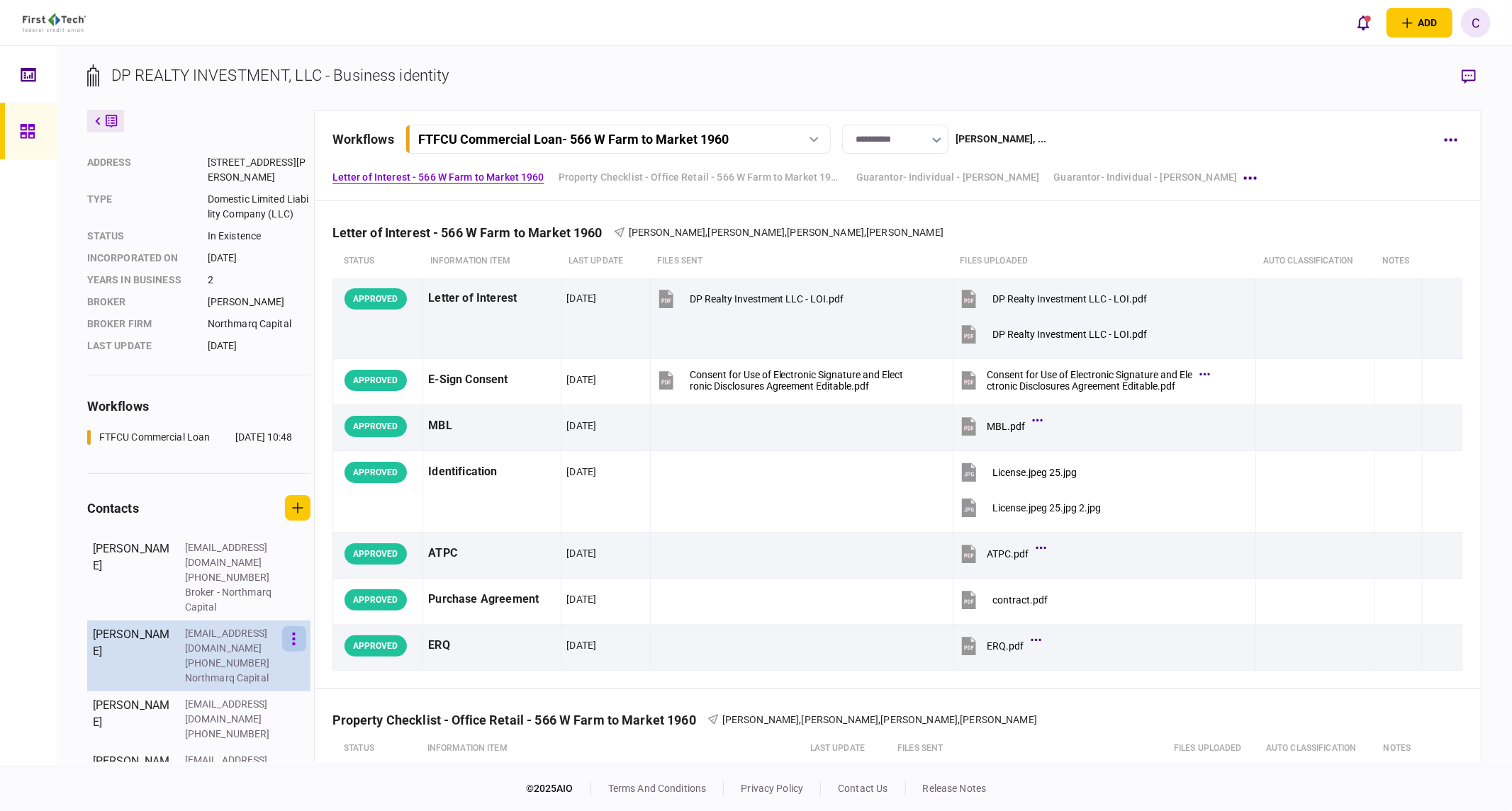
click at [296, 639] on icon "button" at bounding box center [293, 640] width 3 height 13
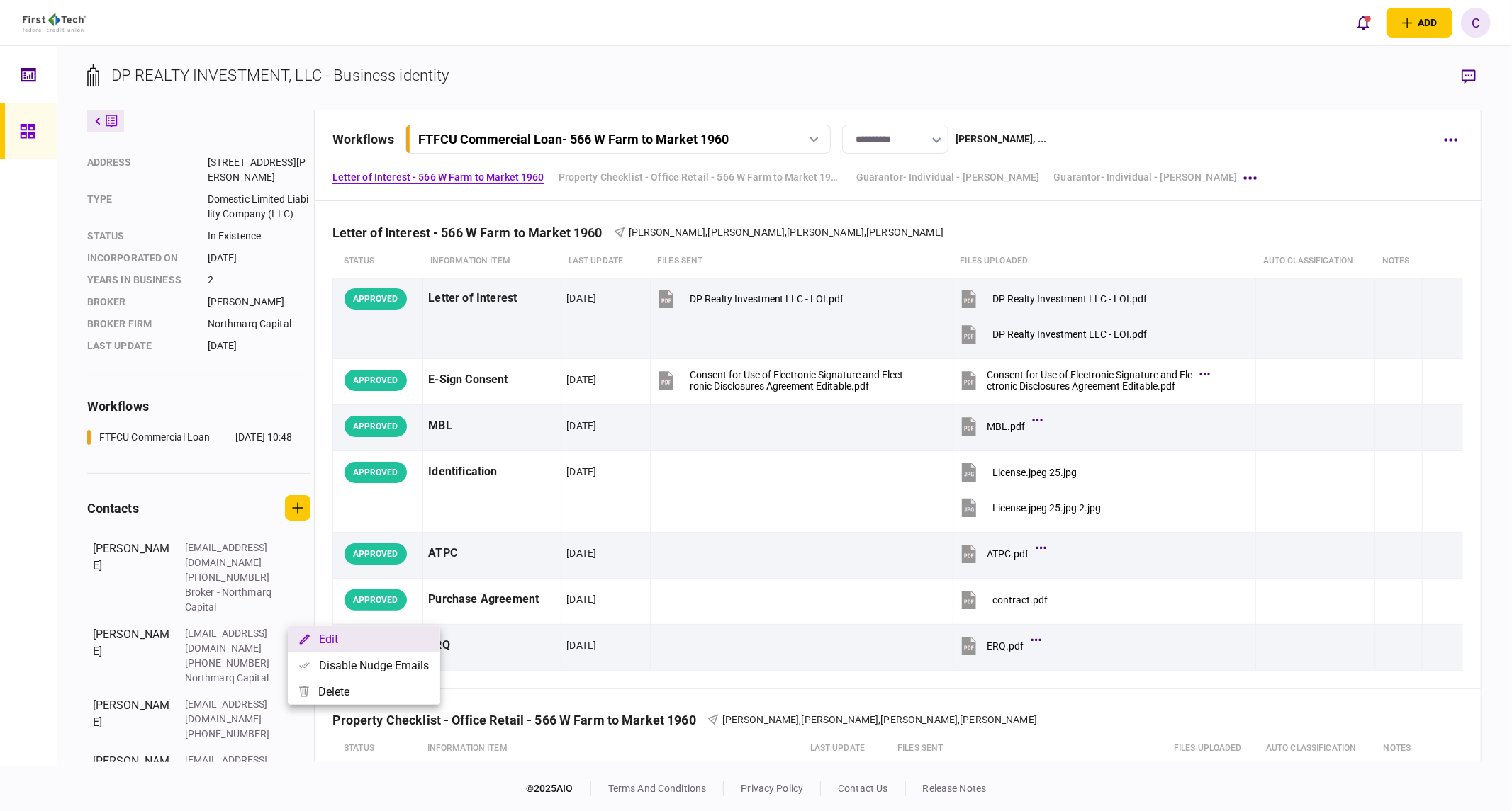
click at [331, 640] on button "Edit" at bounding box center [363, 640] width 152 height 27
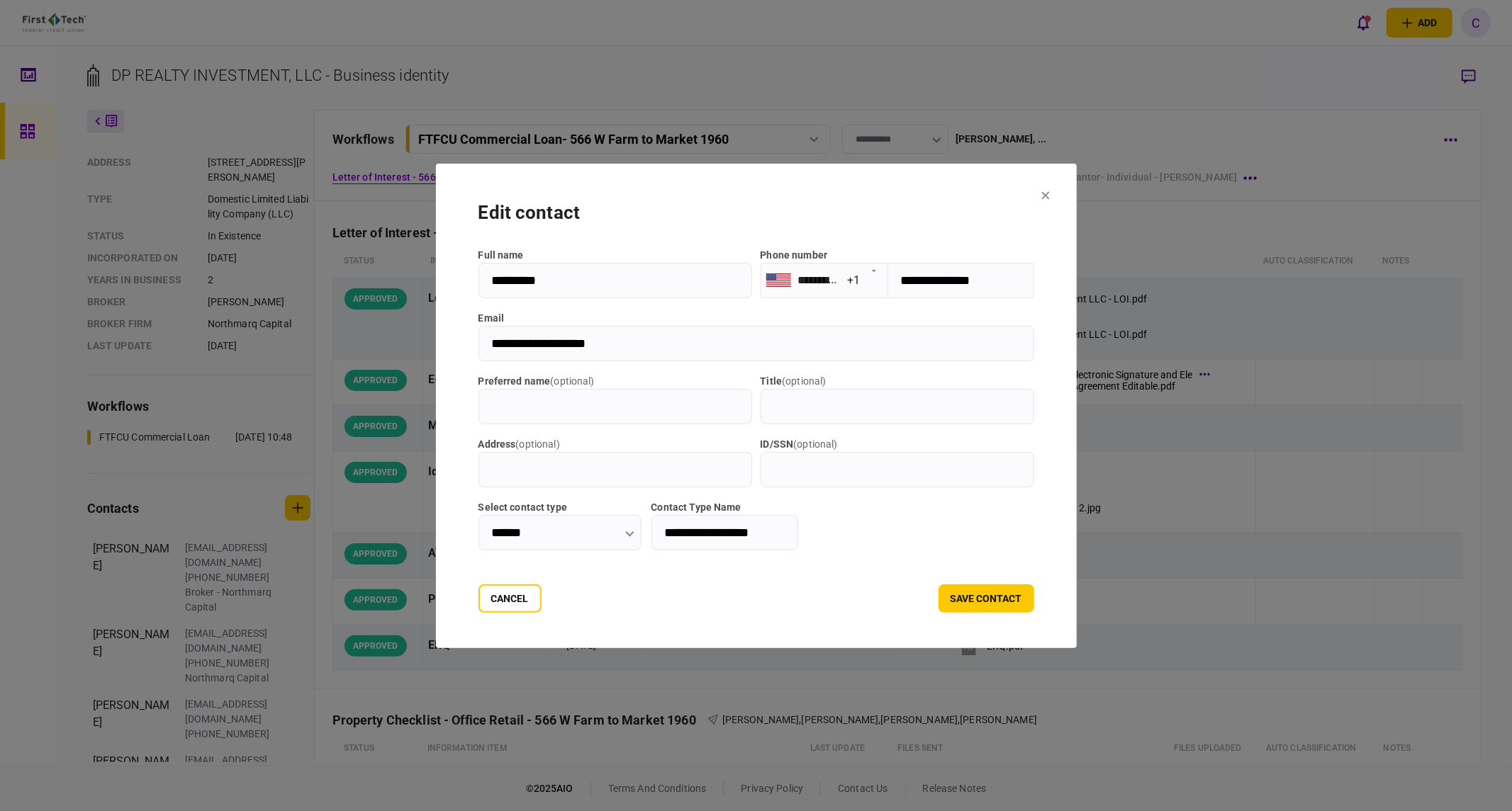
drag, startPoint x: 613, startPoint y: 343, endPoint x: 372, endPoint y: 342, distance: 241.0
click at [372, 342] on div "**********" at bounding box center [756, 406] width 1512 height 811
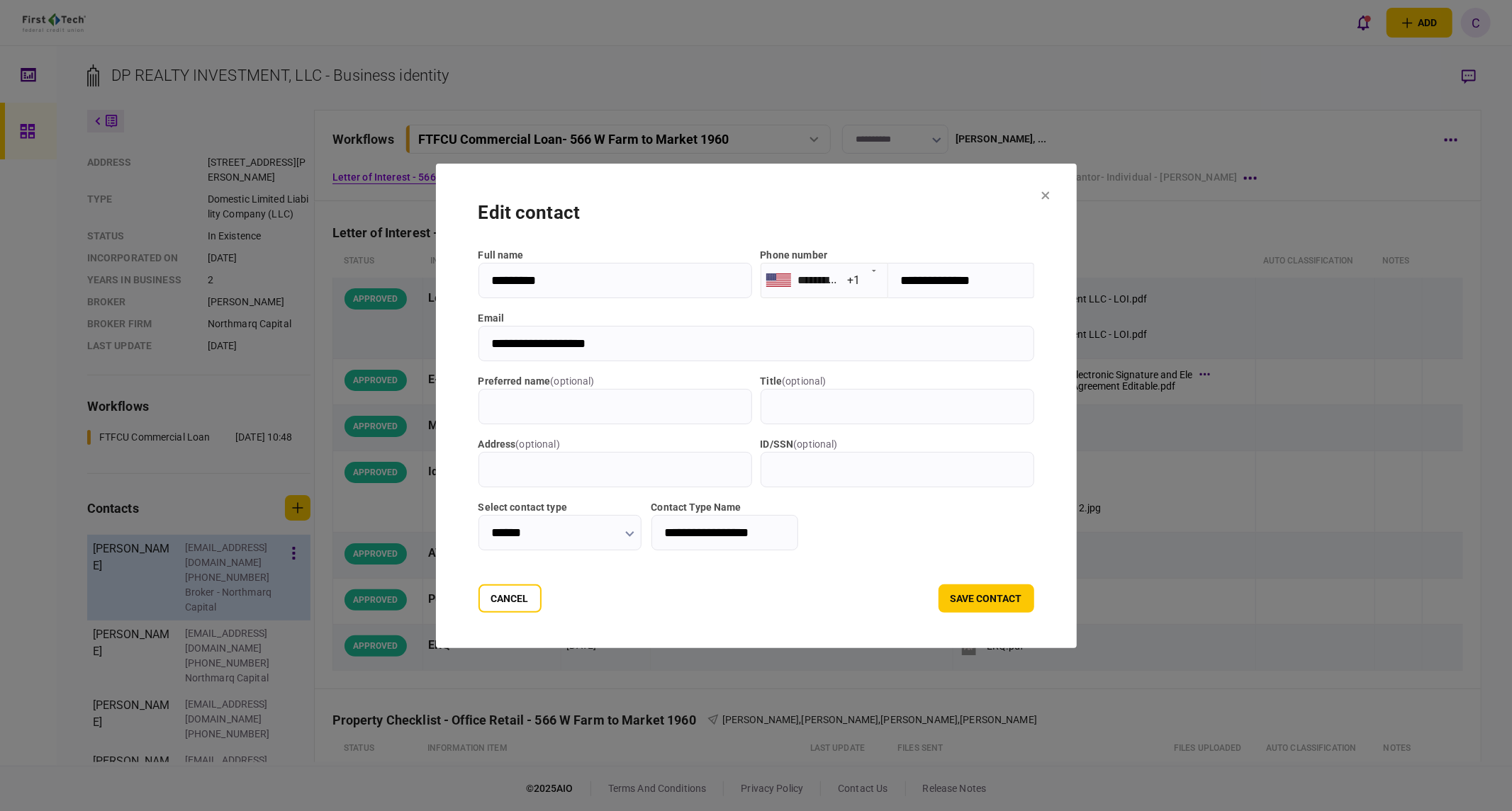
drag, startPoint x: 494, startPoint y: 599, endPoint x: 239, endPoint y: 558, distance: 258.3
click at [494, 599] on button "Cancel" at bounding box center [510, 599] width 63 height 28
